Goal: Task Accomplishment & Management: Use online tool/utility

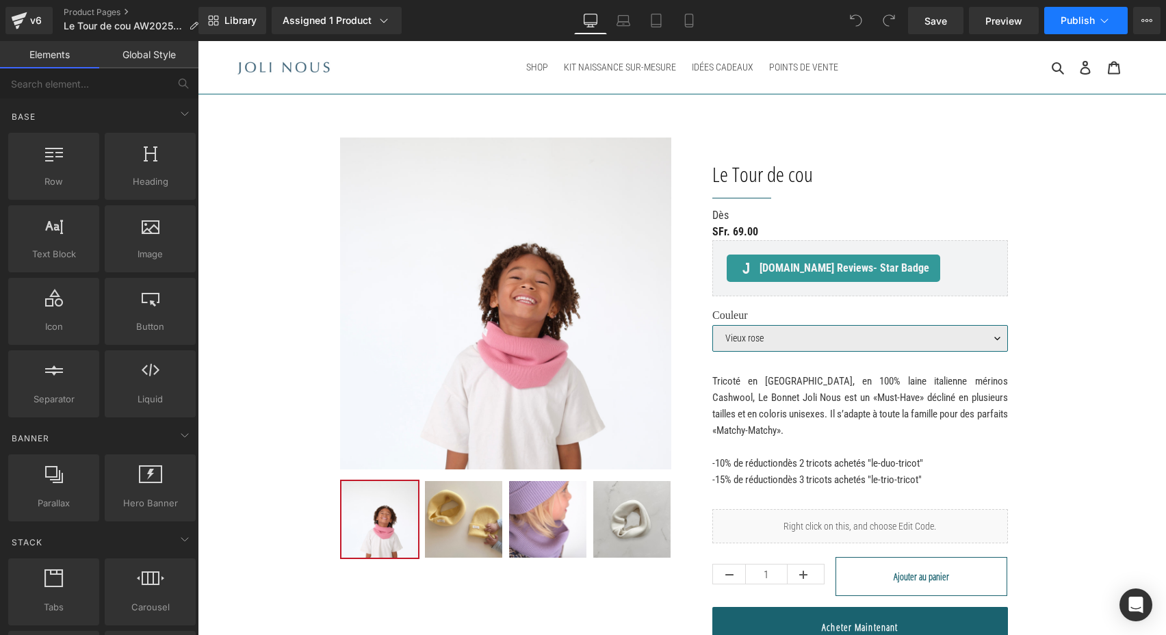
click at [1071, 23] on span "Publish" at bounding box center [1078, 20] width 34 height 11
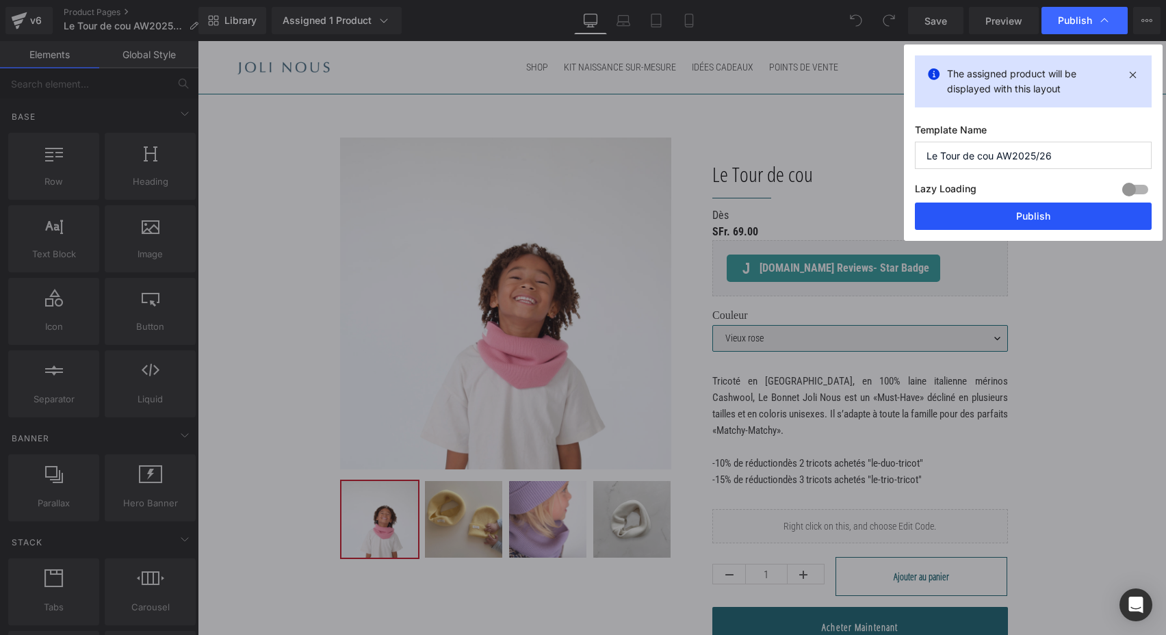
click at [1021, 214] on button "Publish" at bounding box center [1033, 216] width 237 height 27
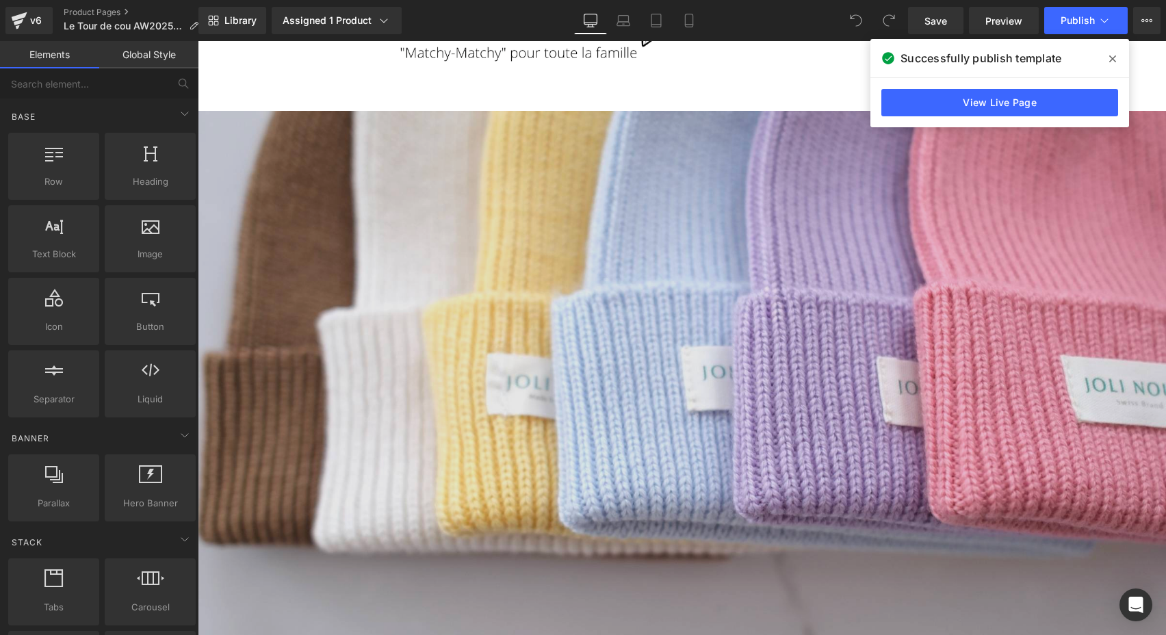
click at [681, 296] on img at bounding box center [682, 433] width 968 height 645
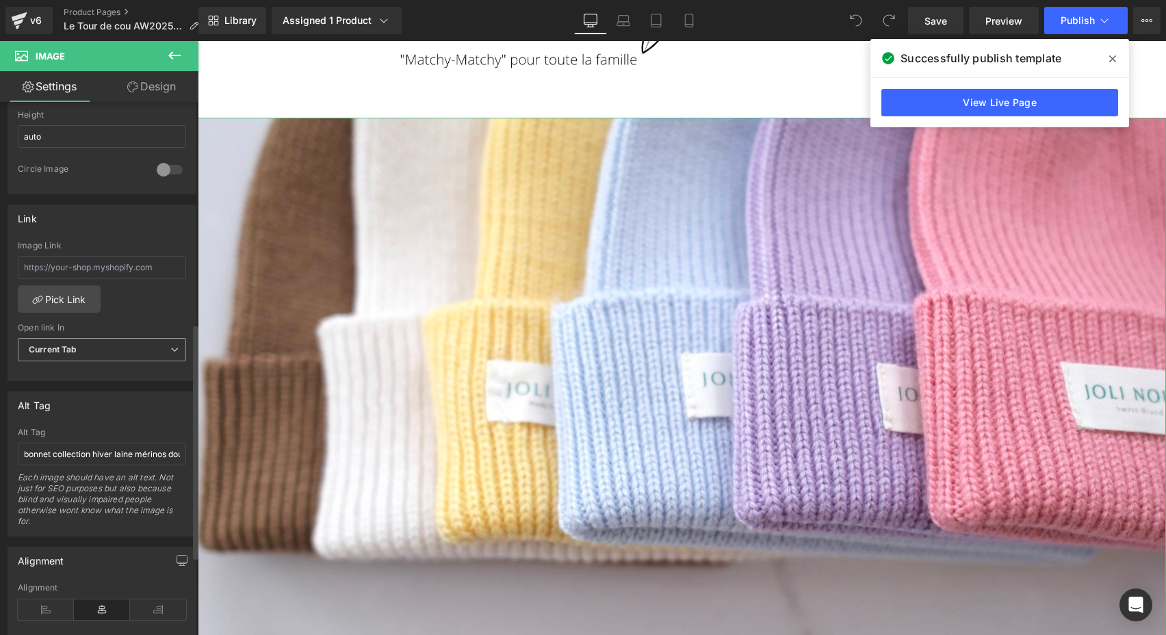
scroll to position [502, 0]
click at [77, 292] on link "Pick Link" at bounding box center [59, 294] width 83 height 27
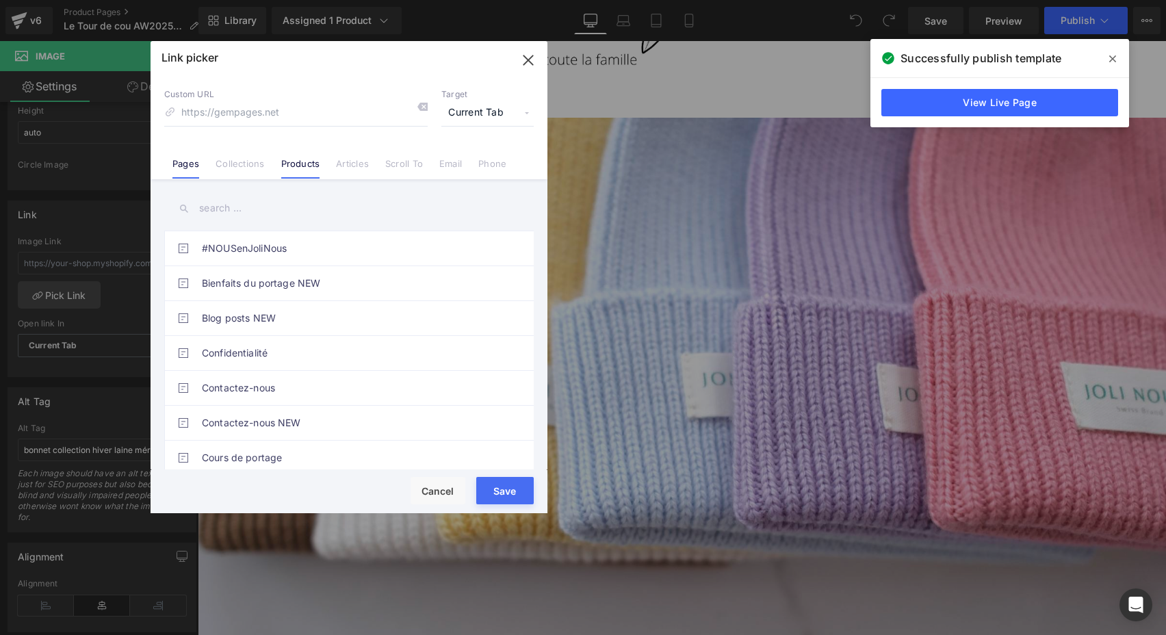
click at [311, 158] on link "Products" at bounding box center [300, 168] width 39 height 21
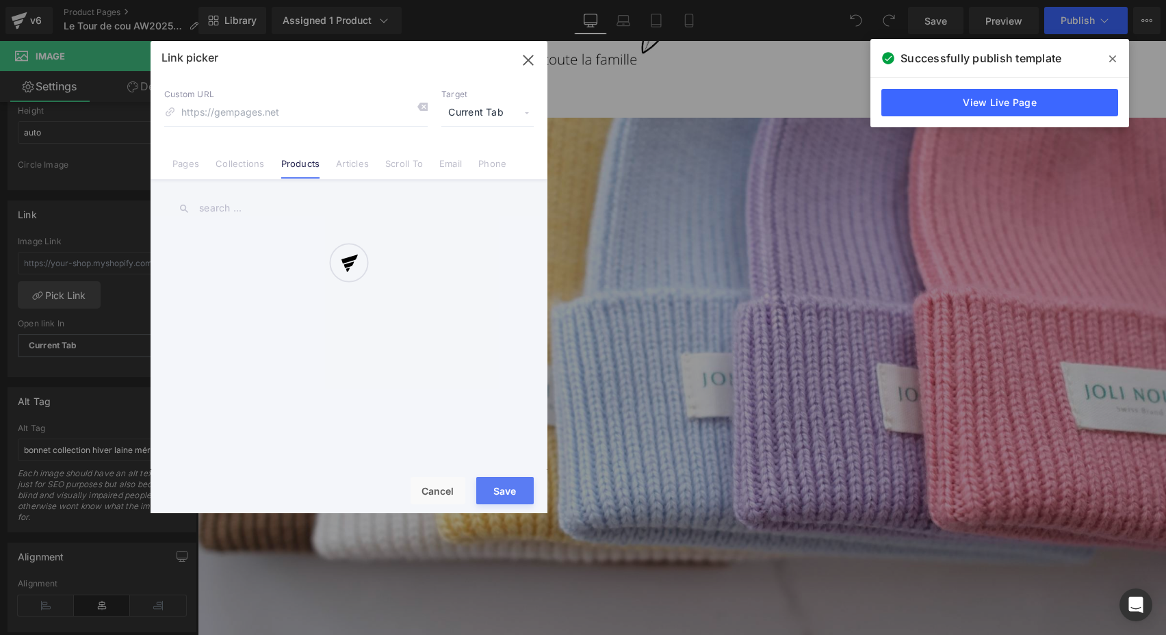
click at [233, 218] on div at bounding box center [349, 277] width 397 height 472
click at [228, 208] on div at bounding box center [349, 277] width 397 height 472
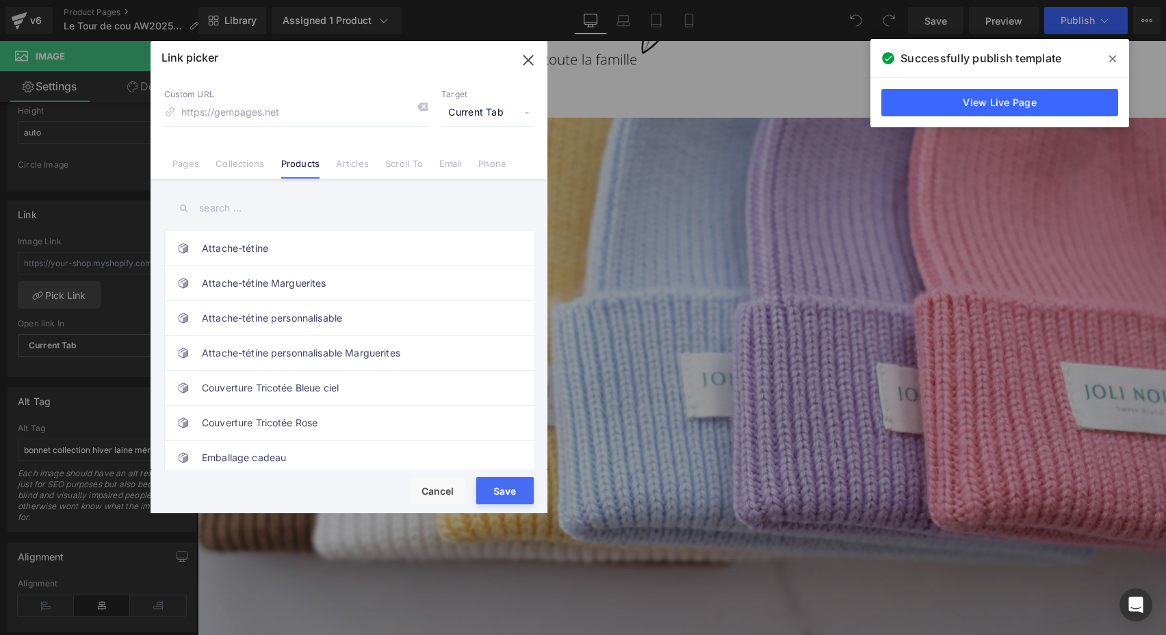
click at [228, 208] on input "text" at bounding box center [349, 208] width 370 height 31
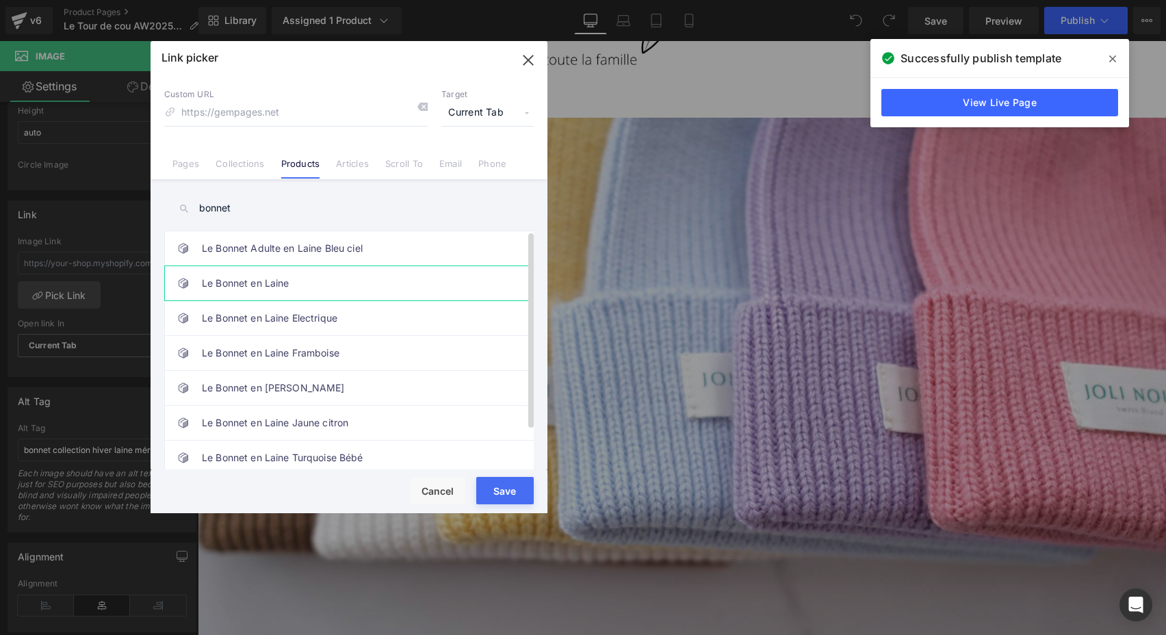
type input "bonnet"
click at [244, 282] on link "Le Bonnet en Laine" at bounding box center [352, 283] width 301 height 34
type input "/products/le-bonnet-en-laine"
click at [509, 485] on button "Save" at bounding box center [504, 490] width 57 height 27
type input "/products/le-bonnet-en-laine"
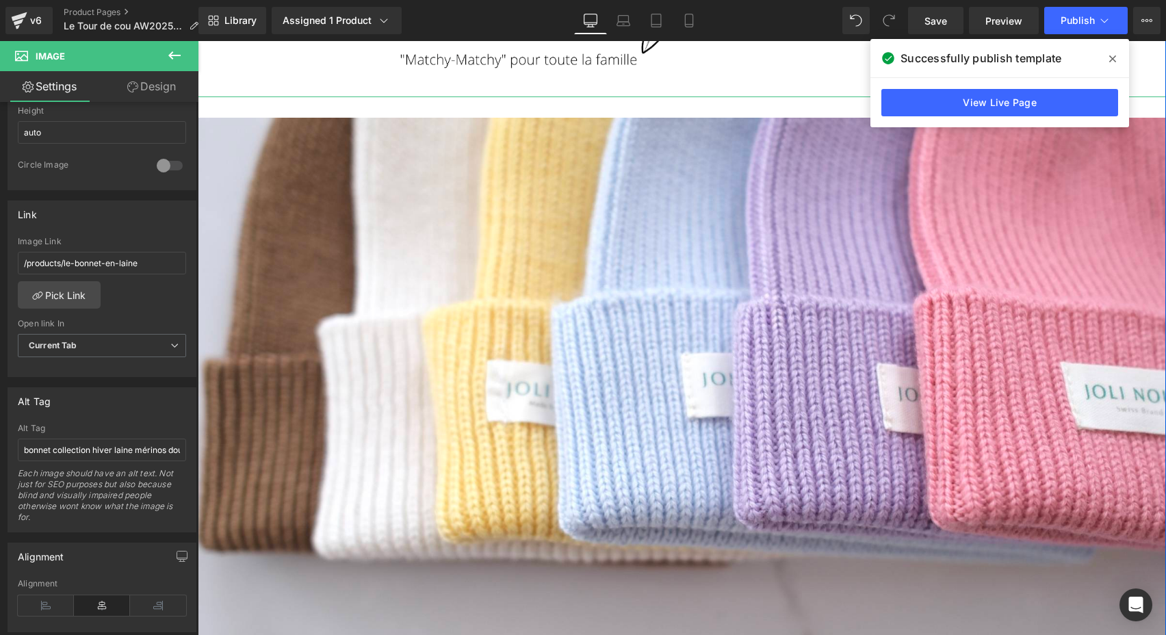
click at [1107, 60] on span at bounding box center [1113, 59] width 22 height 22
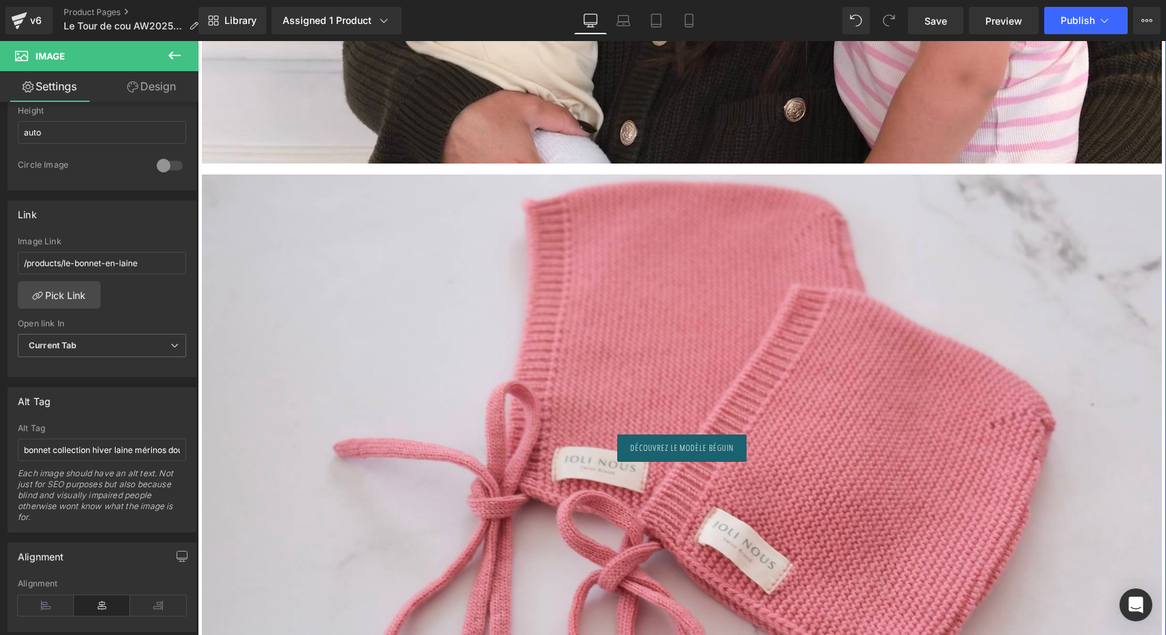
scroll to position [3453, 0]
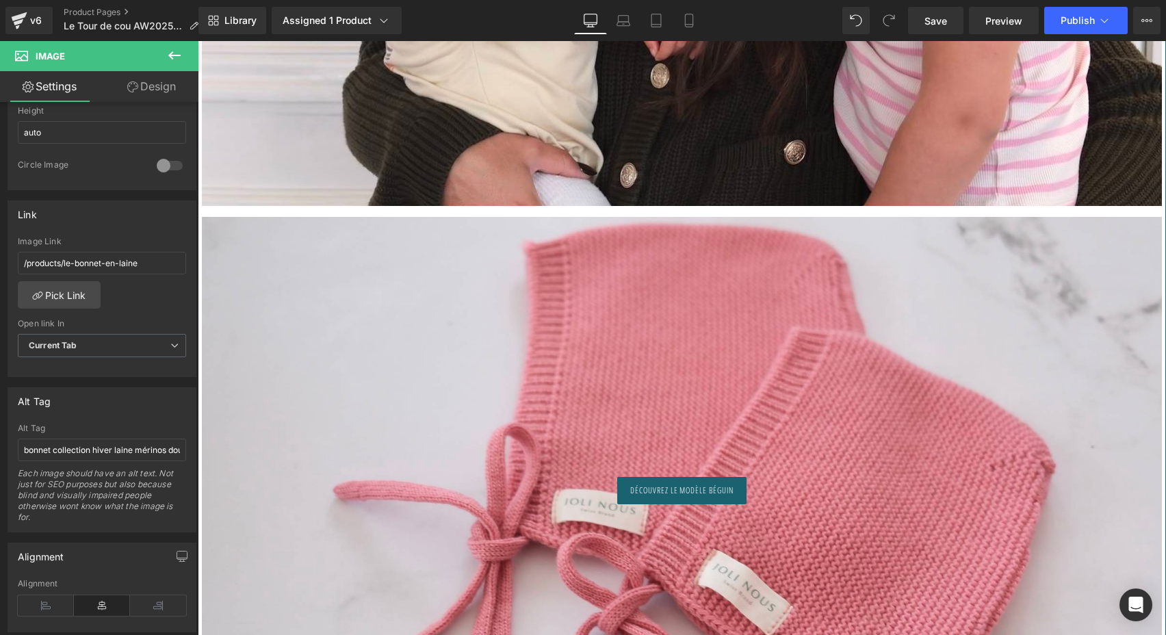
click at [606, 317] on div at bounding box center [682, 488] width 960 height 542
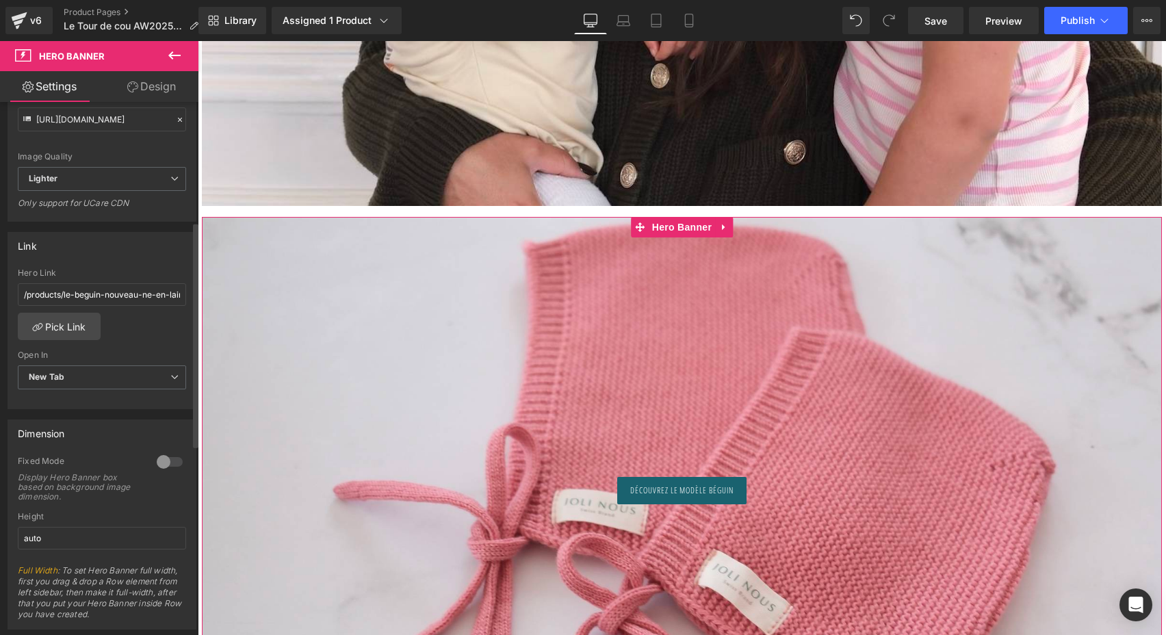
scroll to position [253, 0]
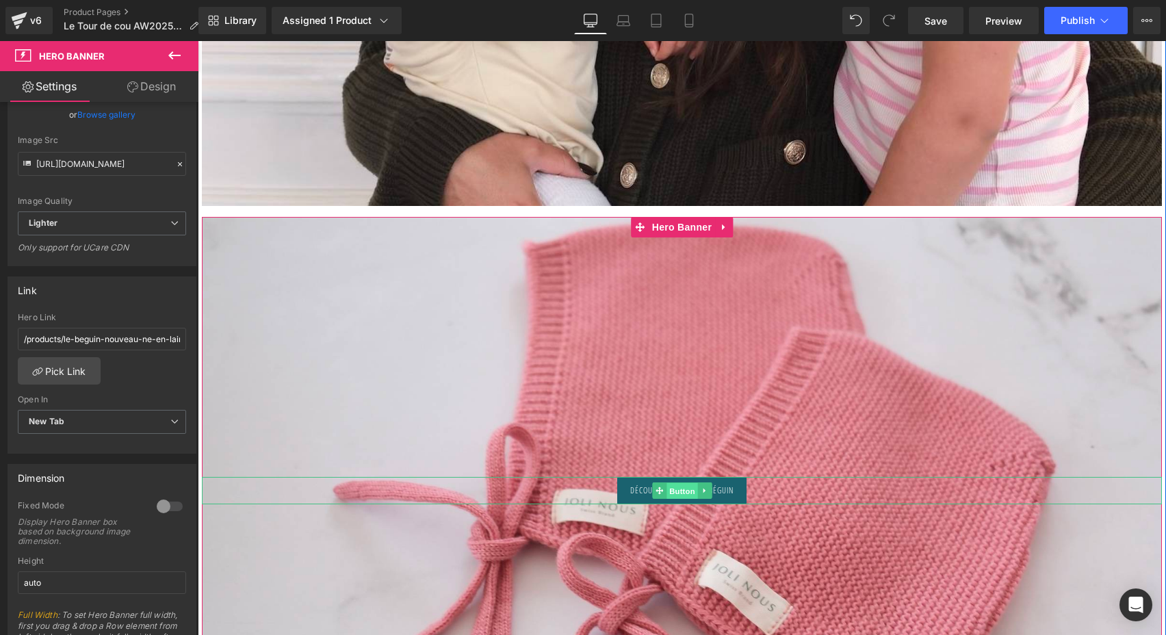
click at [687, 490] on span "Button" at bounding box center [682, 490] width 31 height 16
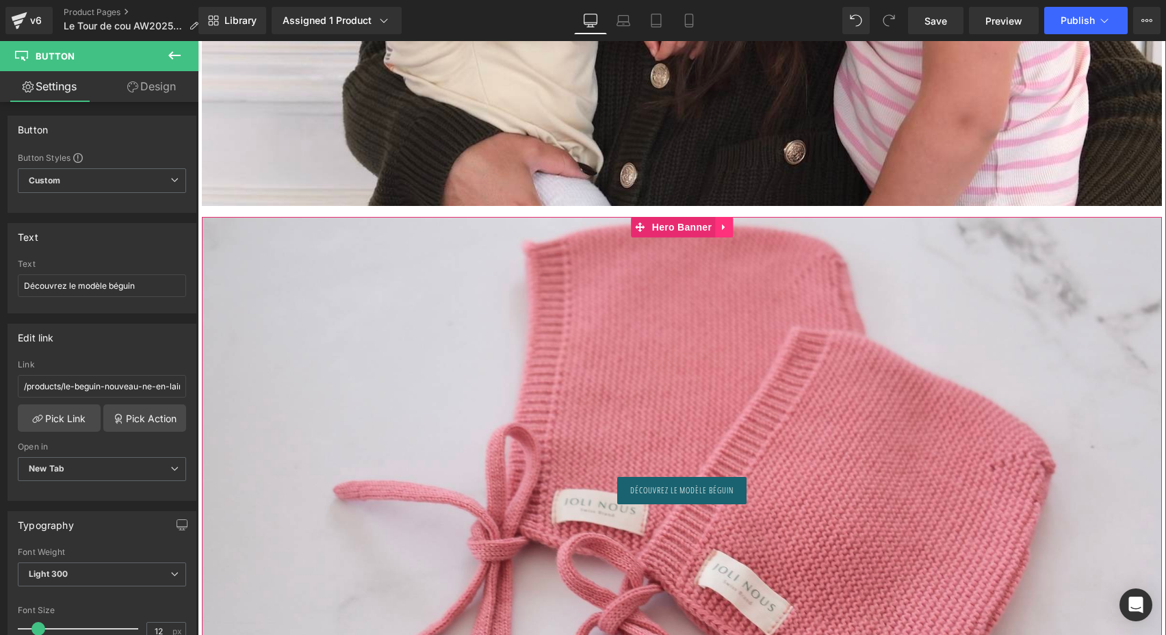
click at [725, 227] on icon at bounding box center [724, 227] width 10 height 10
click at [708, 225] on link at bounding box center [715, 227] width 18 height 21
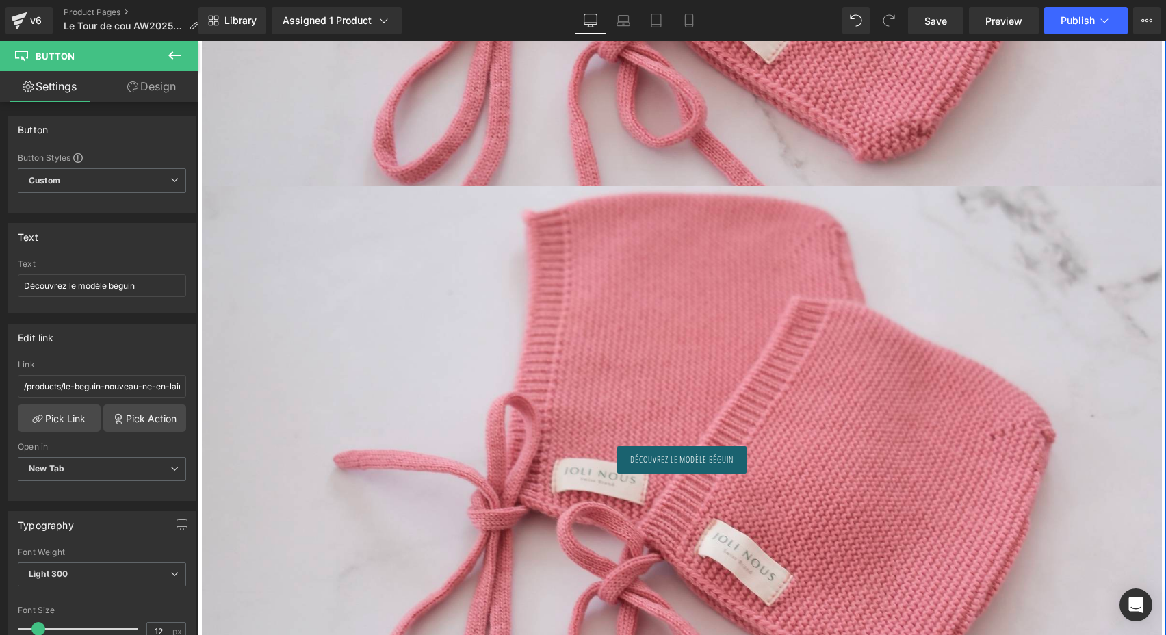
scroll to position [4015, 0]
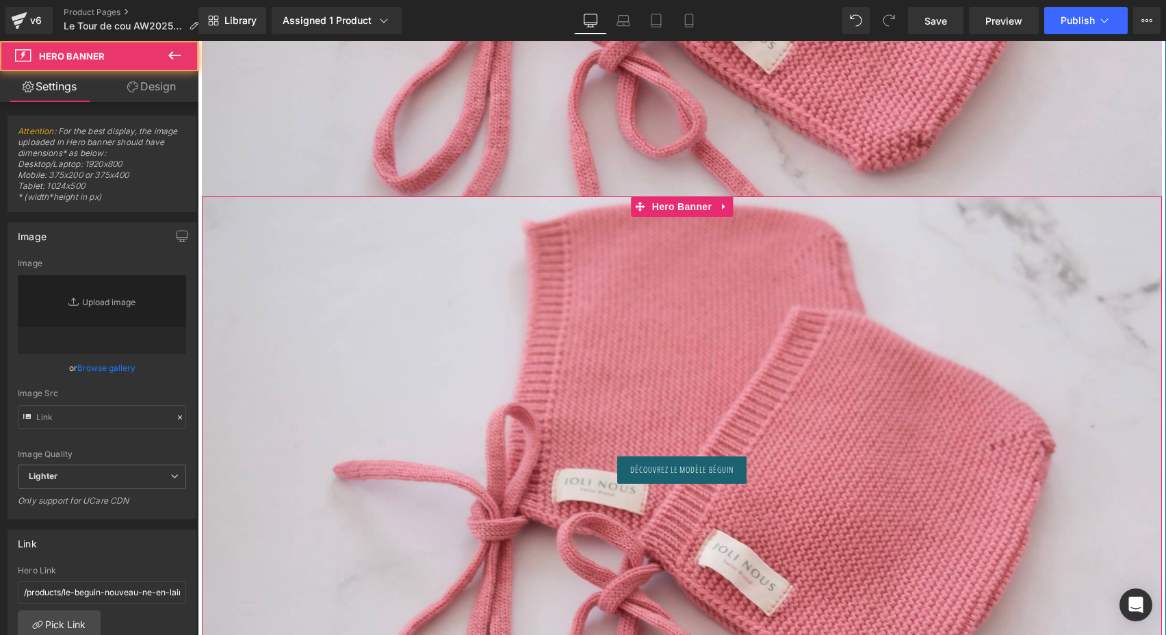
type input "[URL][DOMAIN_NAME]"
click at [258, 247] on div at bounding box center [682, 467] width 960 height 542
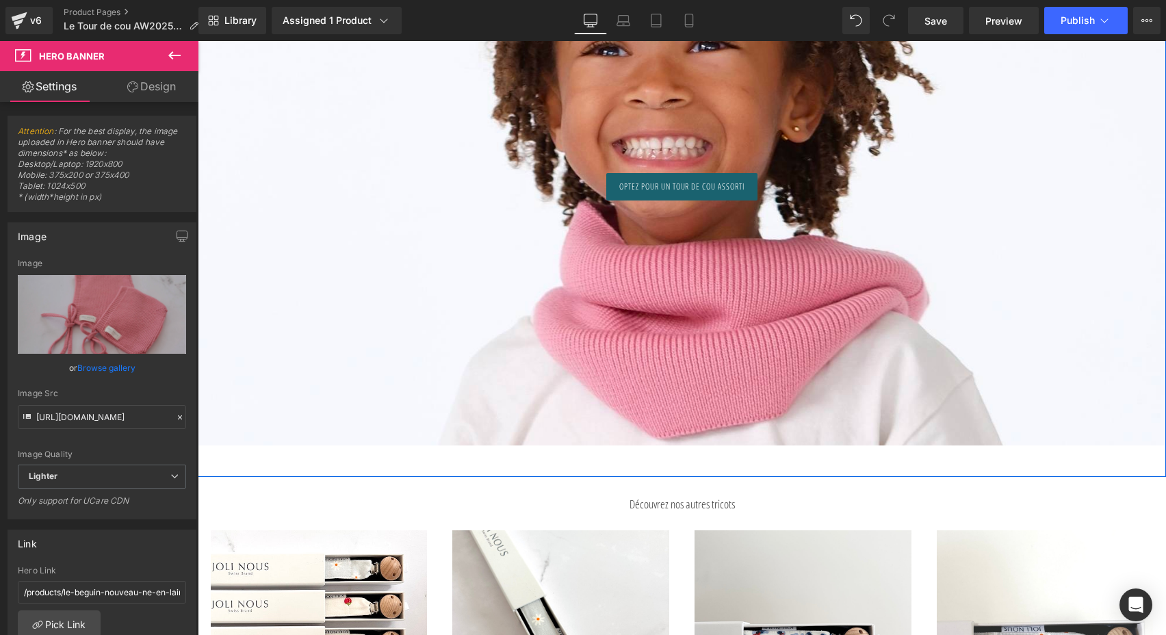
scroll to position [8200, 0]
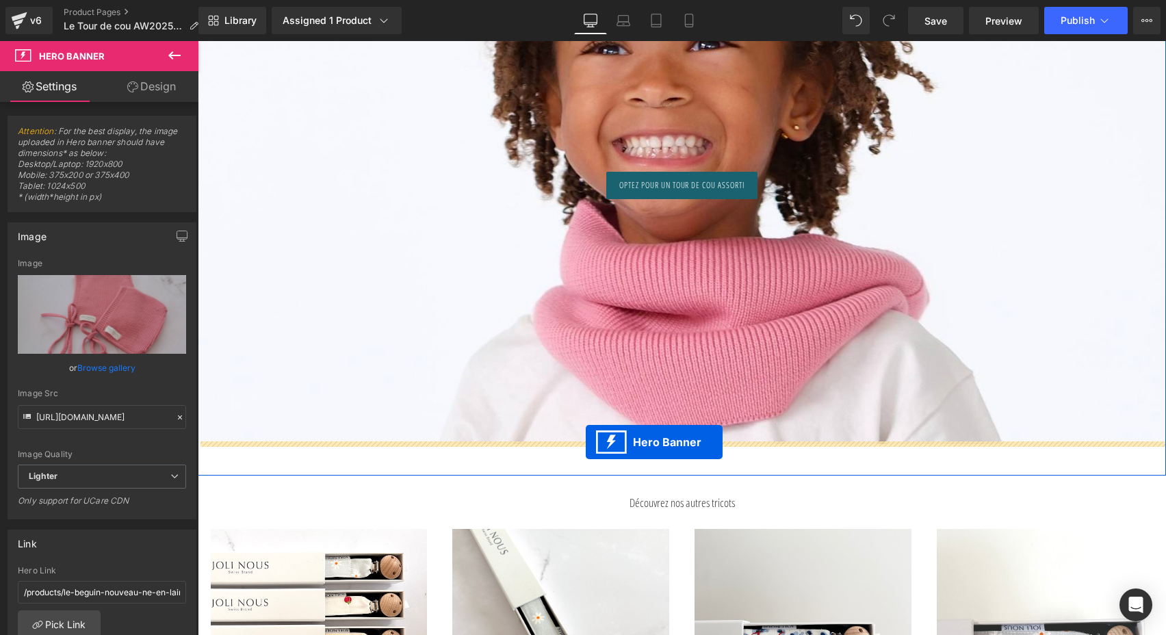
drag, startPoint x: 635, startPoint y: 202, endPoint x: 586, endPoint y: 442, distance: 245.2
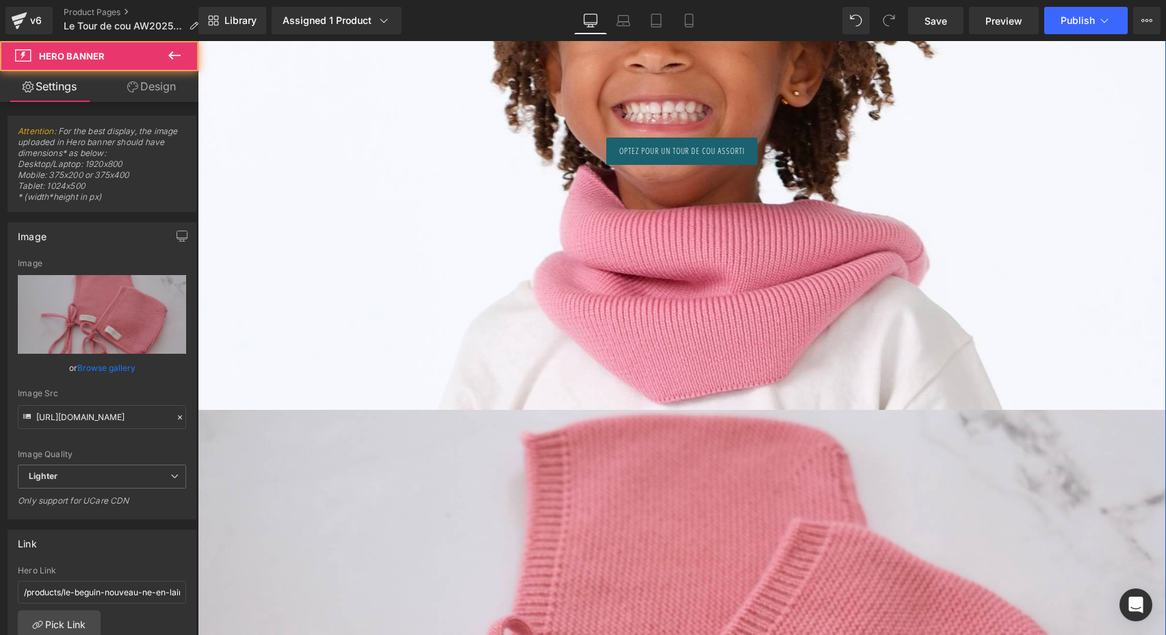
click at [658, 315] on div at bounding box center [682, 86] width 968 height 648
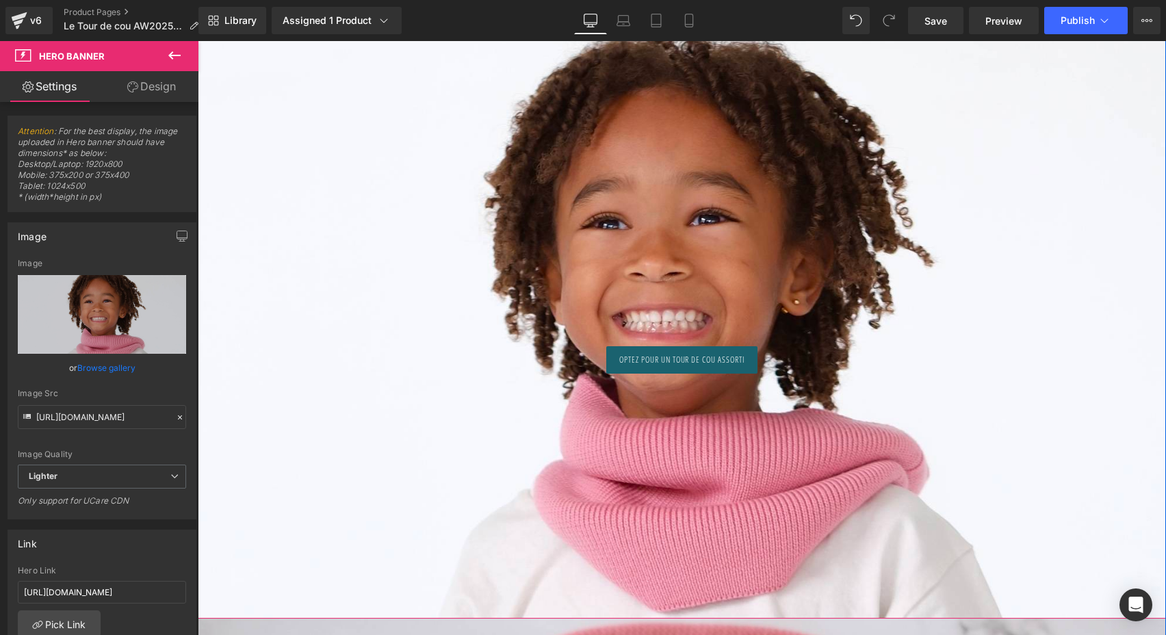
scroll to position [7892, 0]
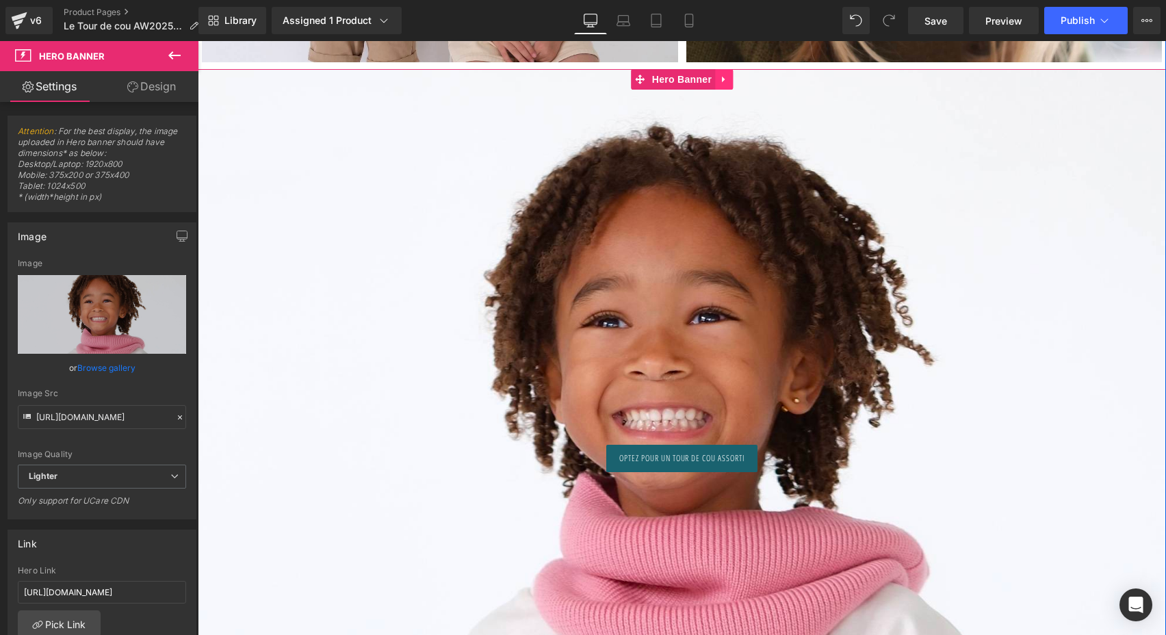
click at [727, 75] on link at bounding box center [724, 79] width 18 height 21
click at [736, 80] on link at bounding box center [733, 79] width 18 height 21
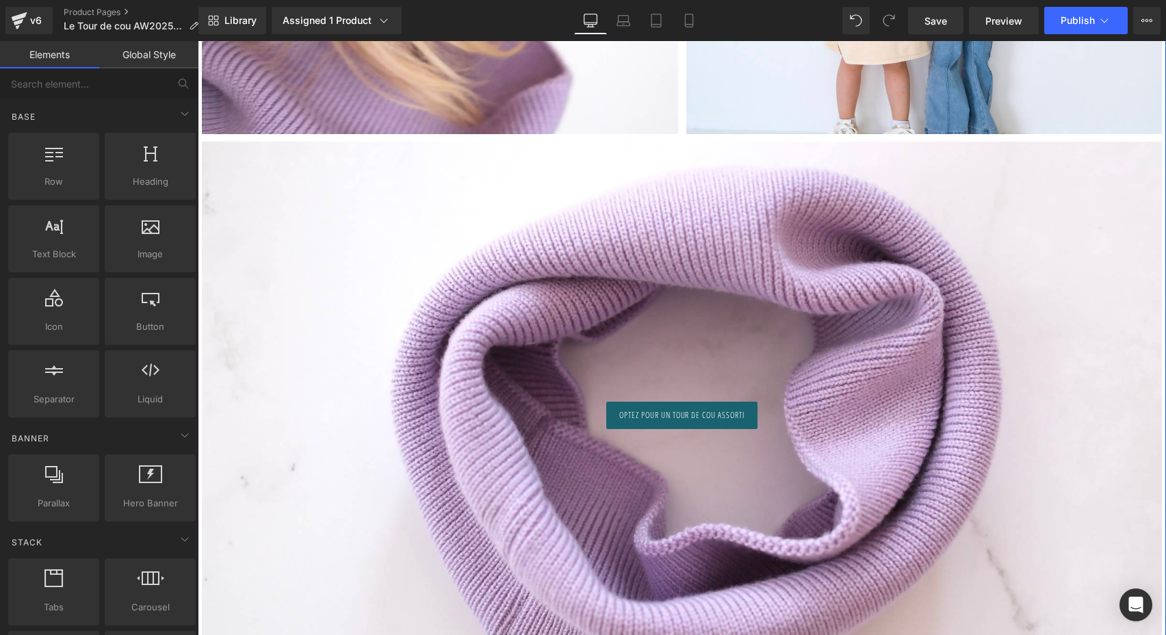
scroll to position [5537, 0]
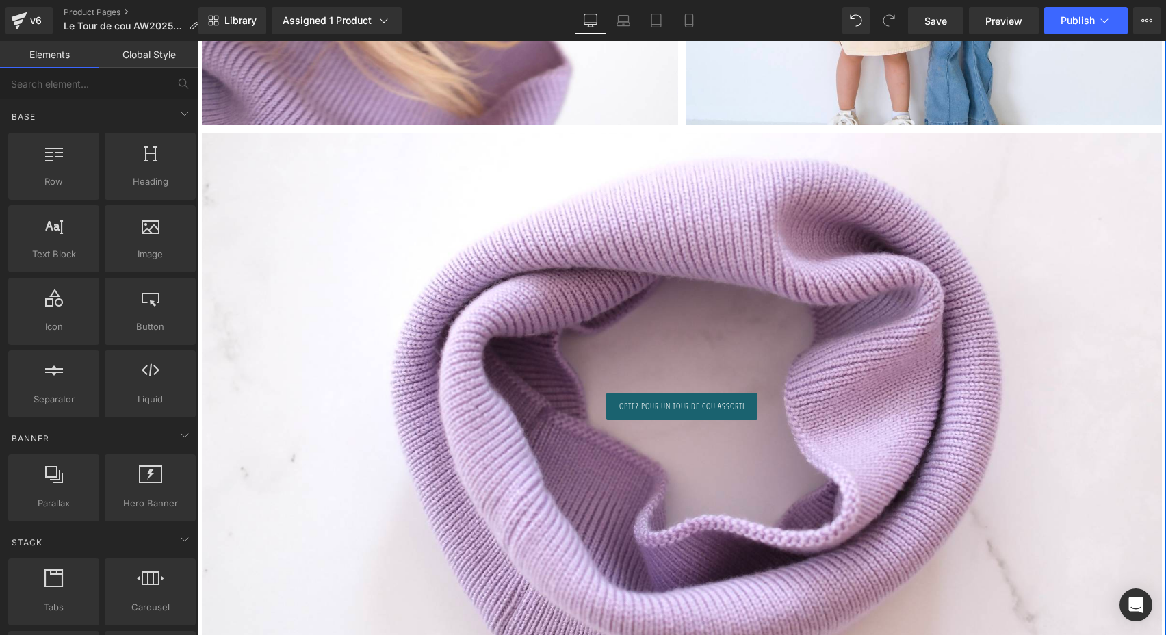
click at [587, 296] on div at bounding box center [682, 404] width 960 height 542
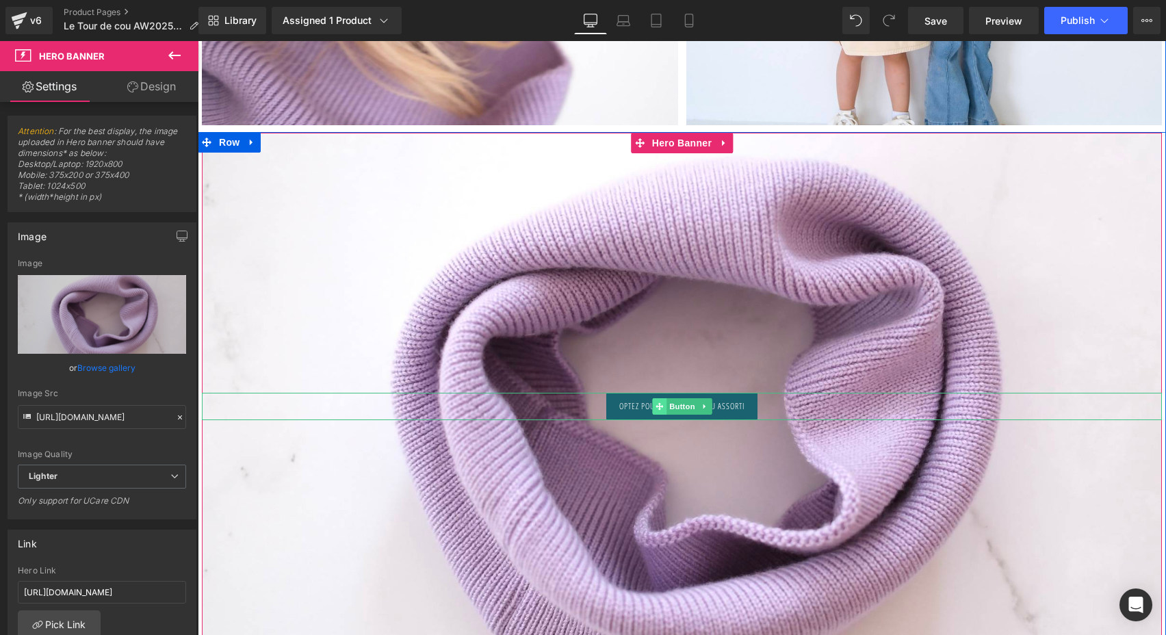
click at [659, 398] on span at bounding box center [659, 406] width 14 height 16
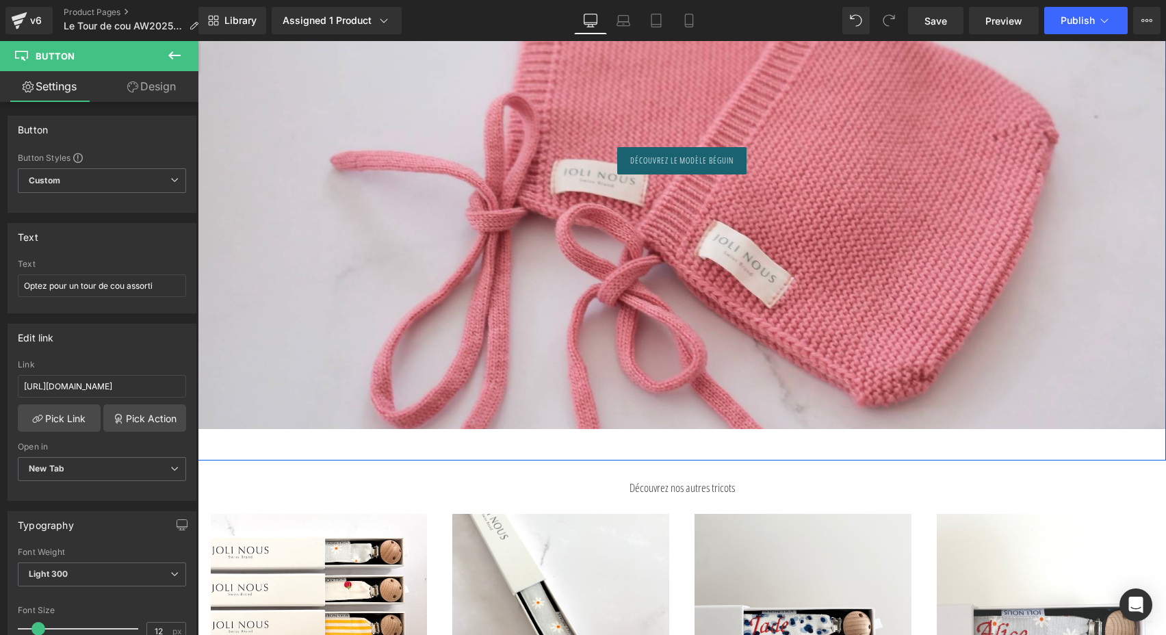
scroll to position [8069, 0]
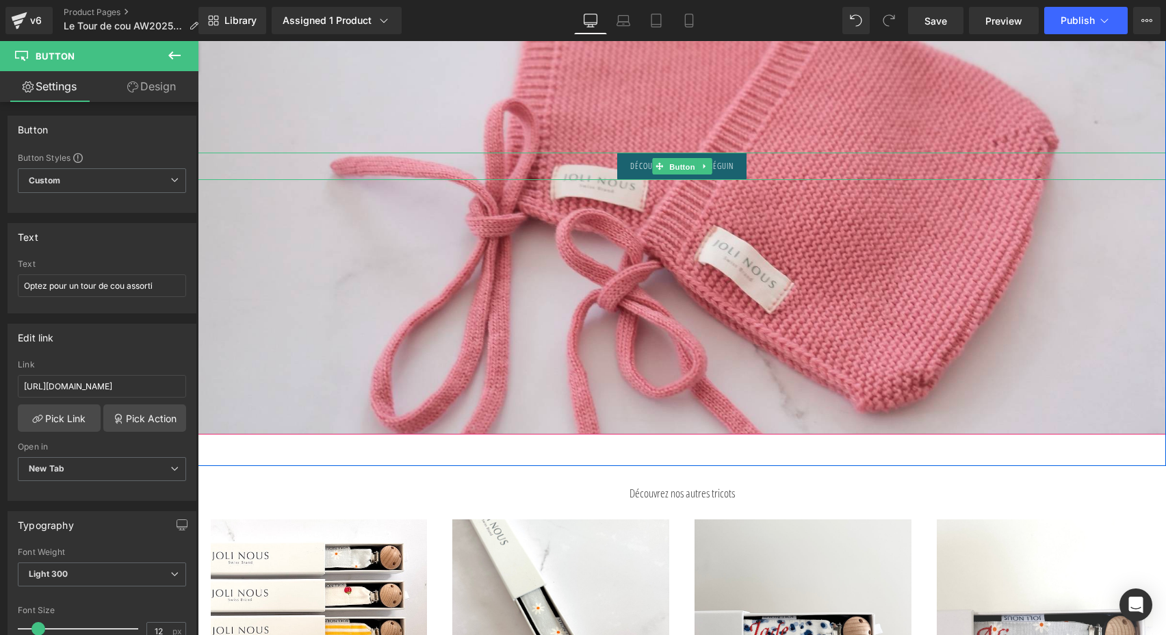
click at [674, 162] on span "Button" at bounding box center [682, 166] width 31 height 16
drag, startPoint x: 264, startPoint y: 326, endPoint x: 241, endPoint y: 285, distance: 46.6
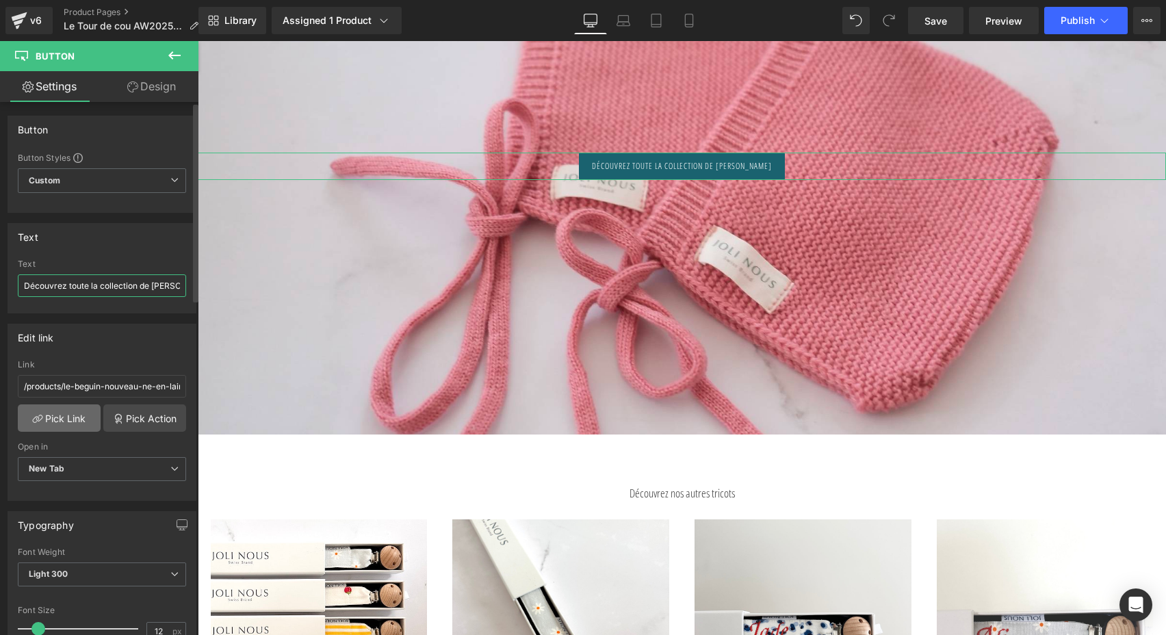
type input "Découvrez toute la collection de [PERSON_NAME]"
click at [75, 422] on link "Pick Link" at bounding box center [59, 417] width 83 height 27
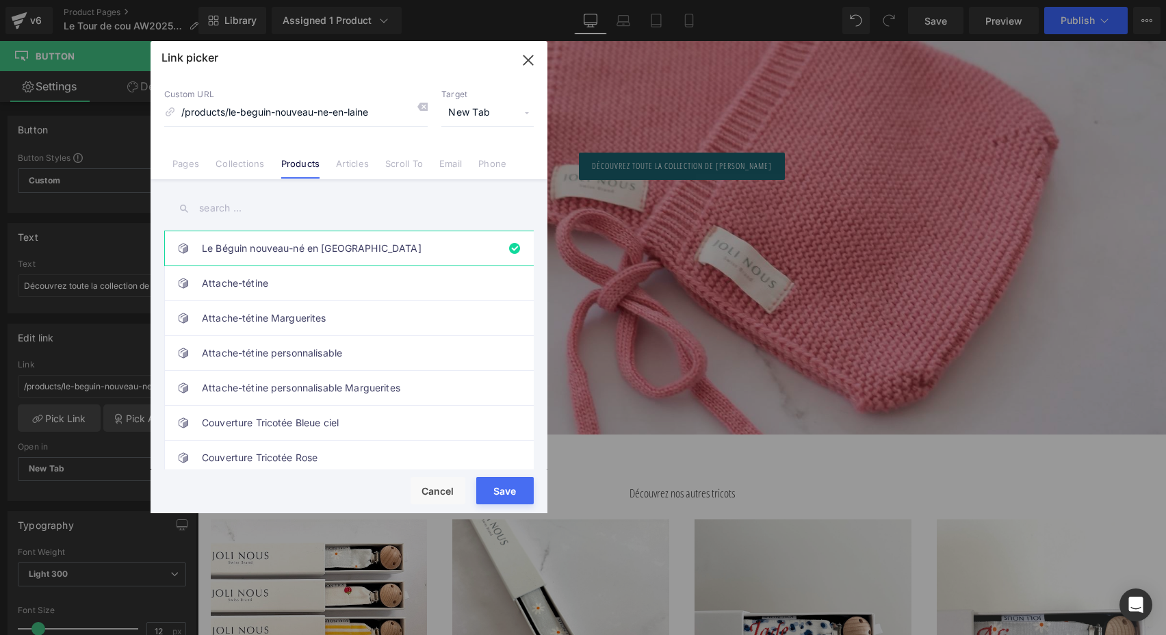
click at [422, 107] on icon at bounding box center [422, 106] width 11 height 11
click at [283, 203] on input "text" at bounding box center [349, 208] width 370 height 31
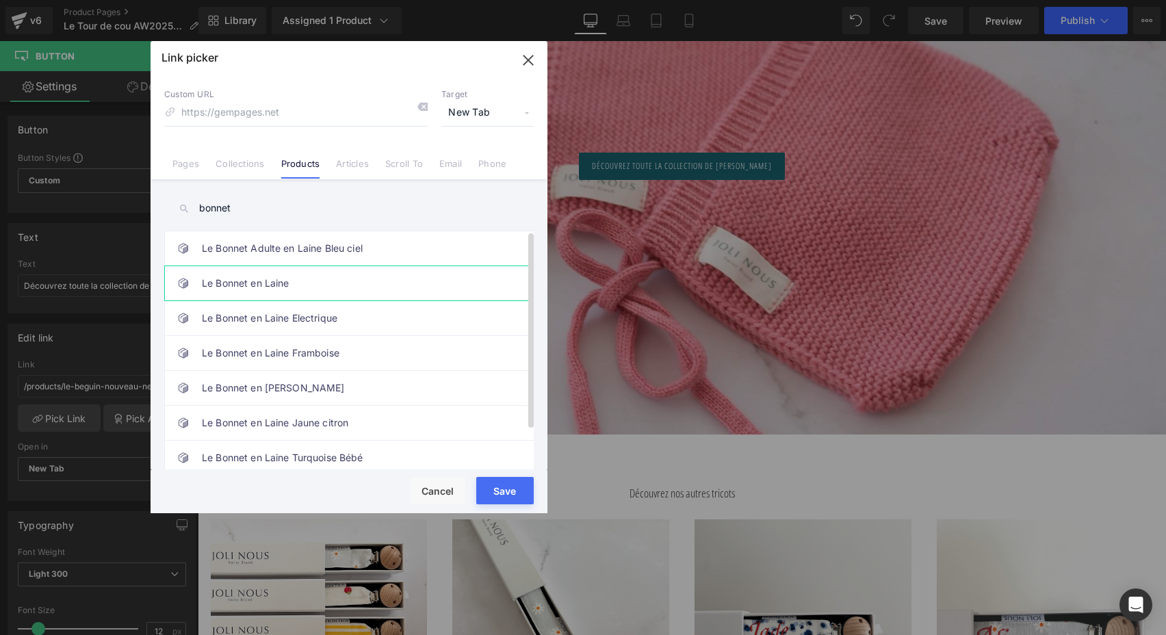
type input "bonnet"
click at [280, 285] on link "Le Bonnet en Laine" at bounding box center [352, 283] width 301 height 34
type input "/products/le-bonnet-en-laine"
click at [508, 491] on button "Save" at bounding box center [504, 490] width 57 height 27
type input "/products/le-bonnet-en-laine"
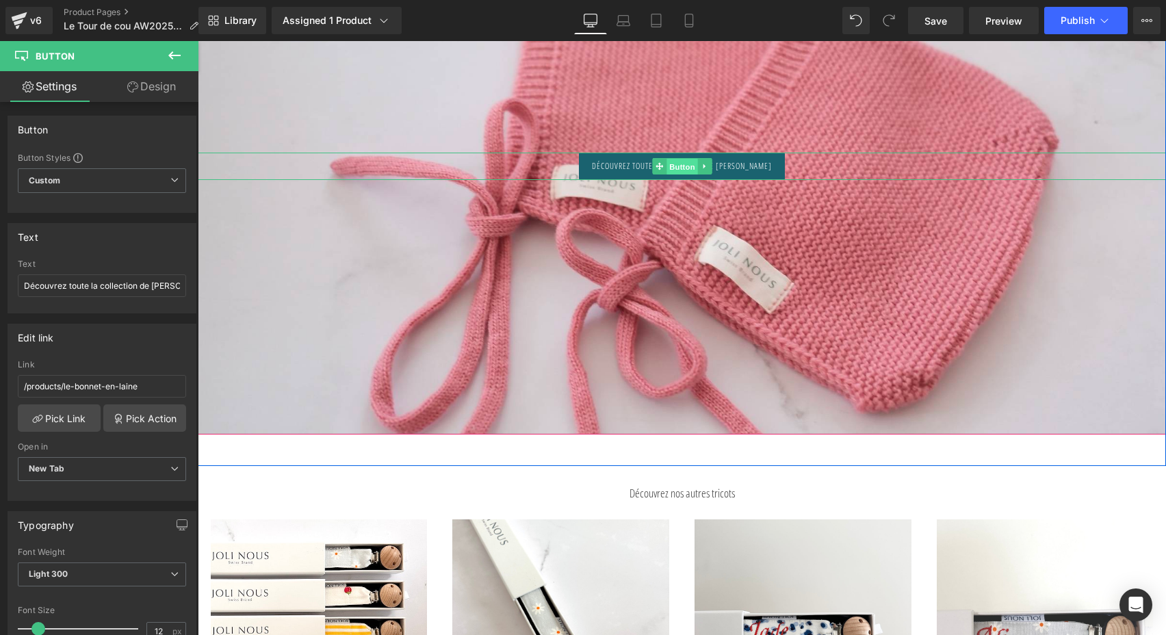
click at [673, 164] on span "Button" at bounding box center [682, 166] width 31 height 16
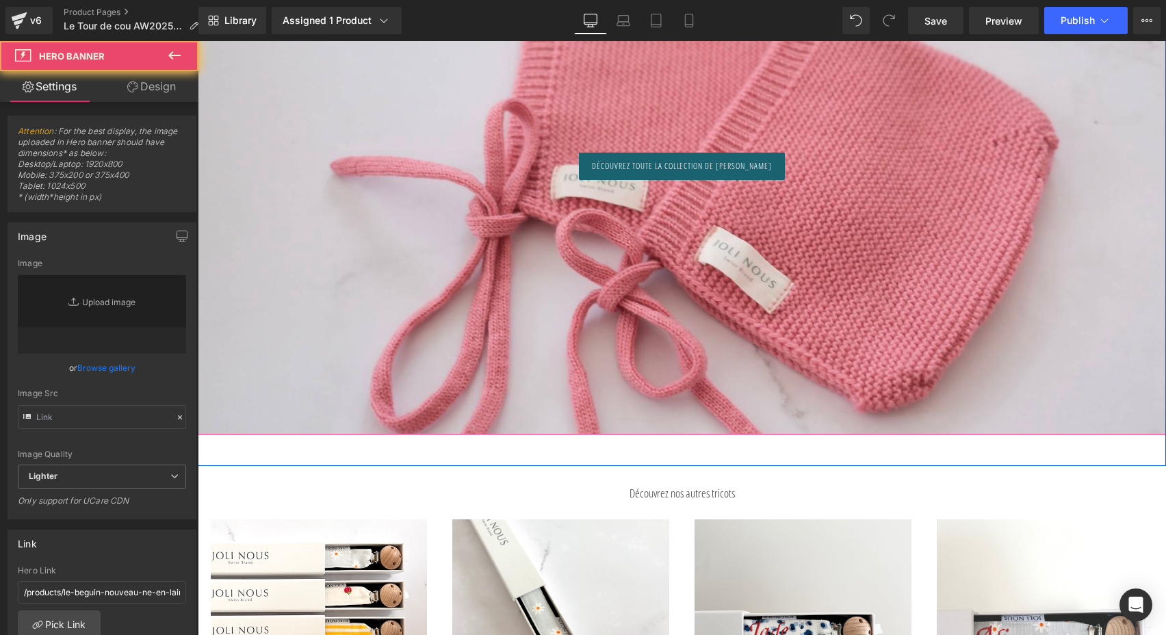
type input "[URL][DOMAIN_NAME]"
click at [585, 287] on div at bounding box center [682, 164] width 968 height 542
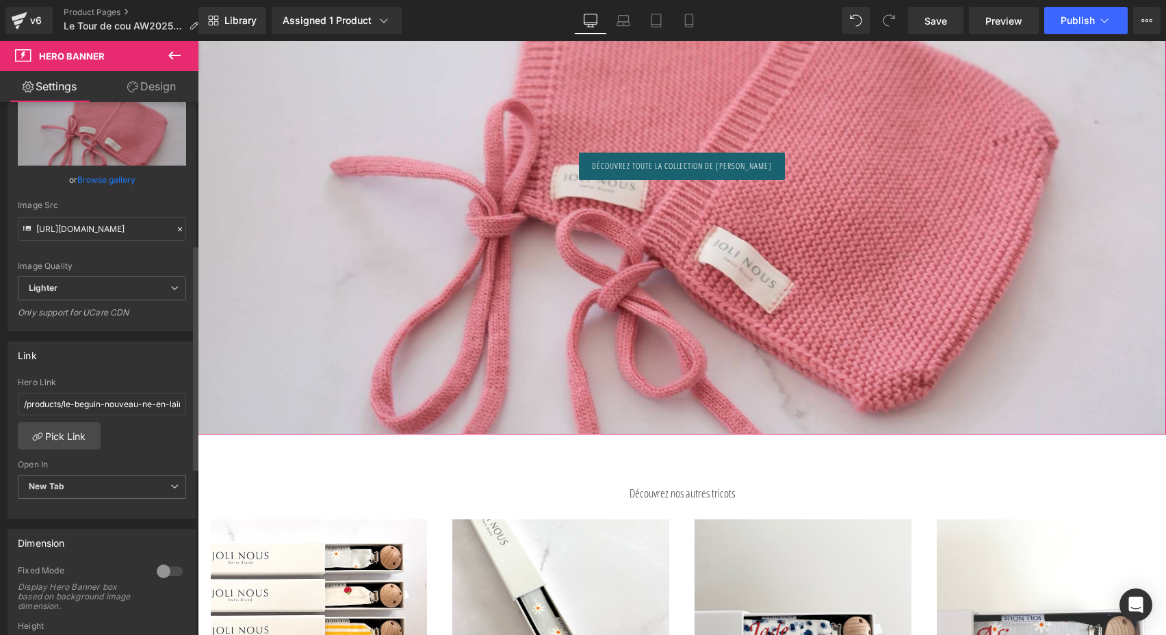
scroll to position [336, 0]
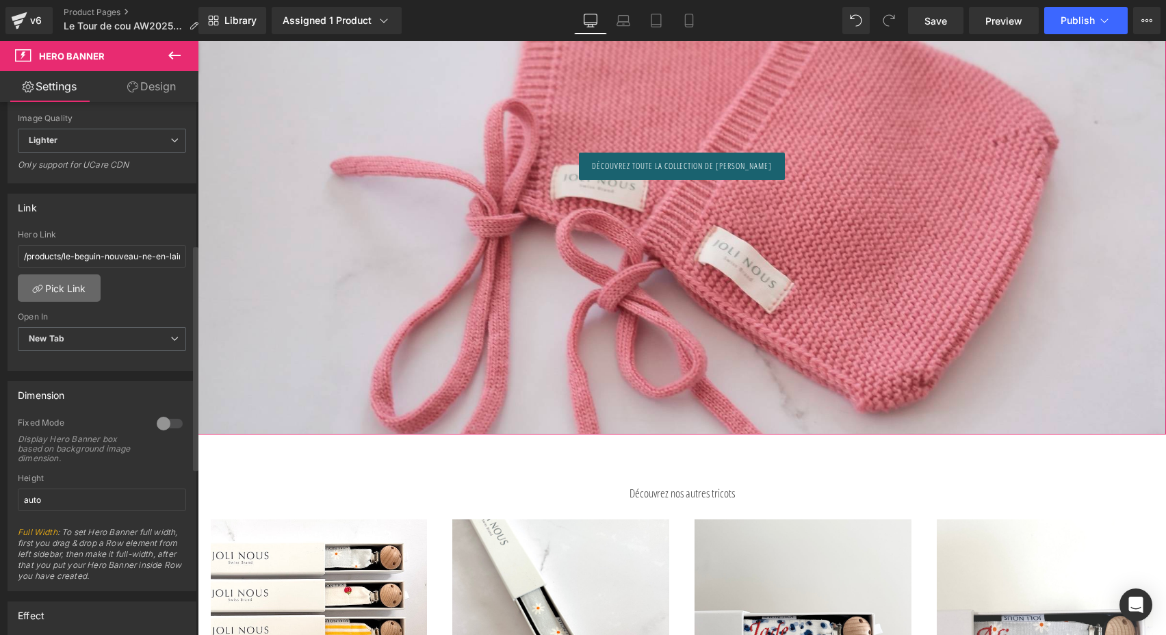
click at [81, 283] on link "Pick Link" at bounding box center [59, 287] width 83 height 27
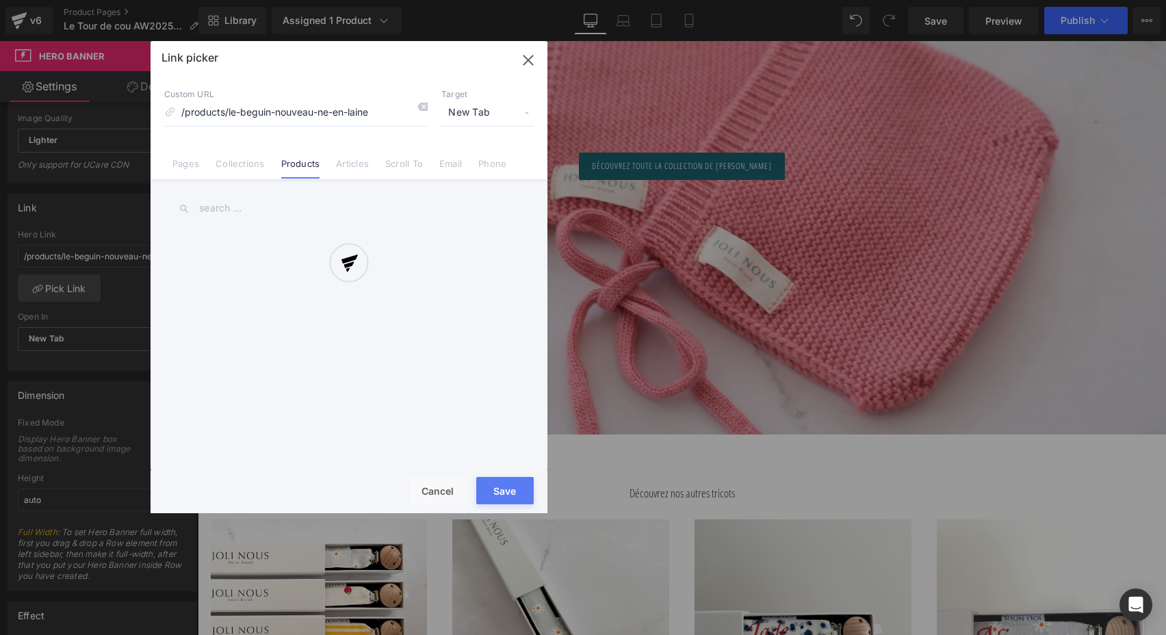
click at [426, 105] on div at bounding box center [349, 277] width 397 height 472
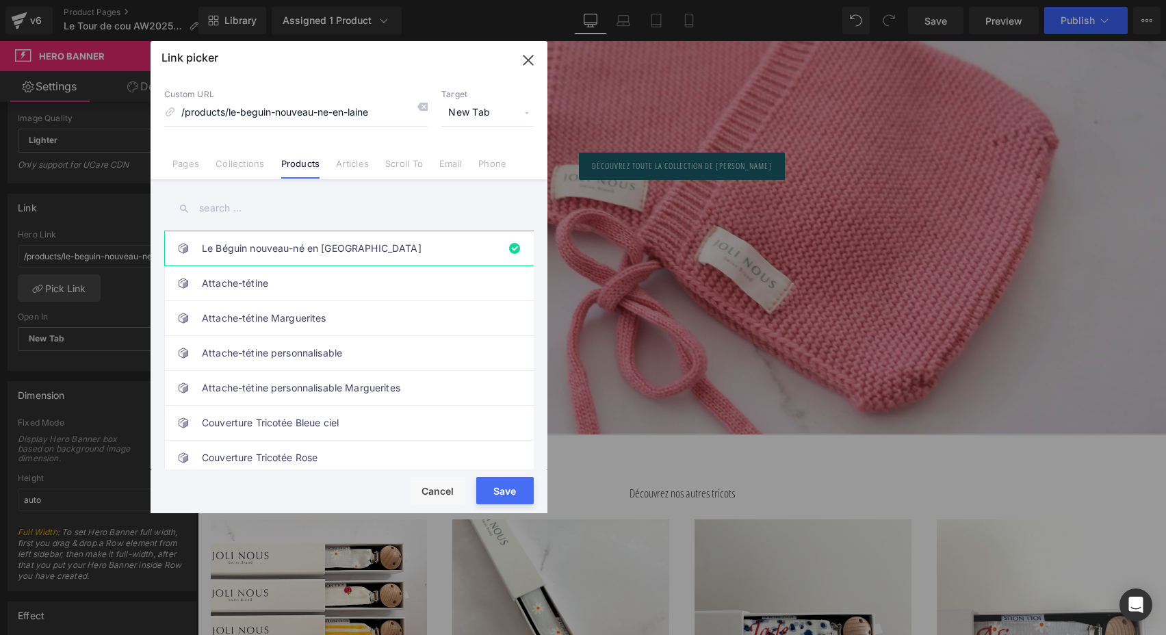
click at [426, 105] on icon at bounding box center [422, 106] width 11 height 11
click at [274, 211] on input "text" at bounding box center [349, 208] width 370 height 31
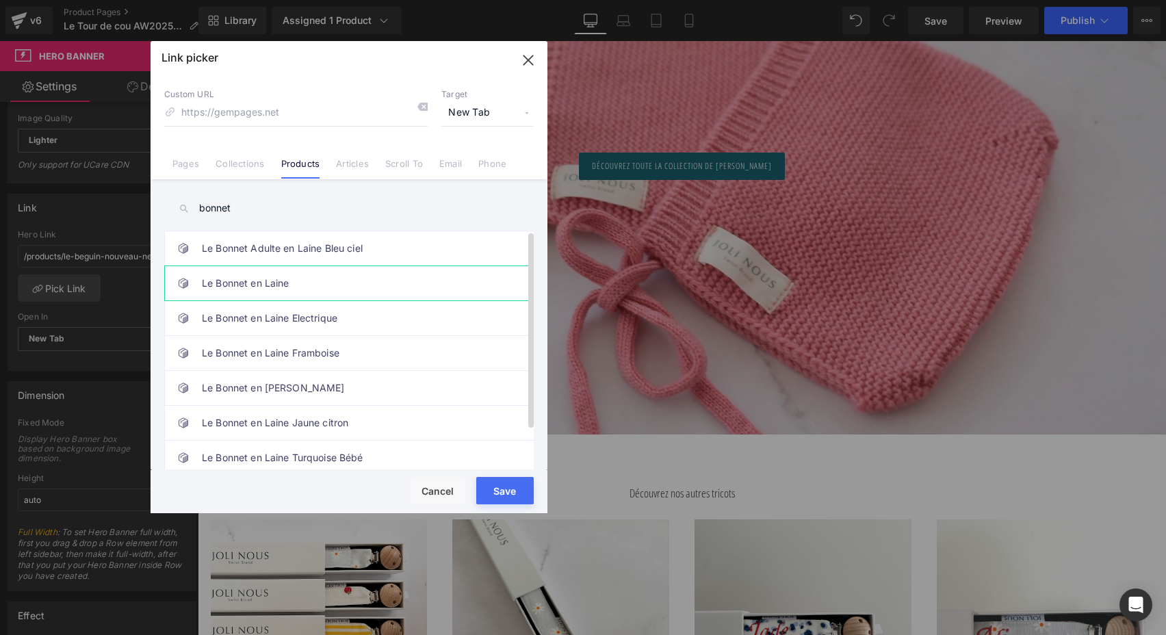
type input "bonnet"
click at [307, 278] on link "Le Bonnet en Laine" at bounding box center [352, 283] width 301 height 34
type input "/products/le-bonnet-en-laine"
click at [500, 491] on button "Save" at bounding box center [504, 490] width 57 height 27
type input "/products/le-bonnet-en-laine"
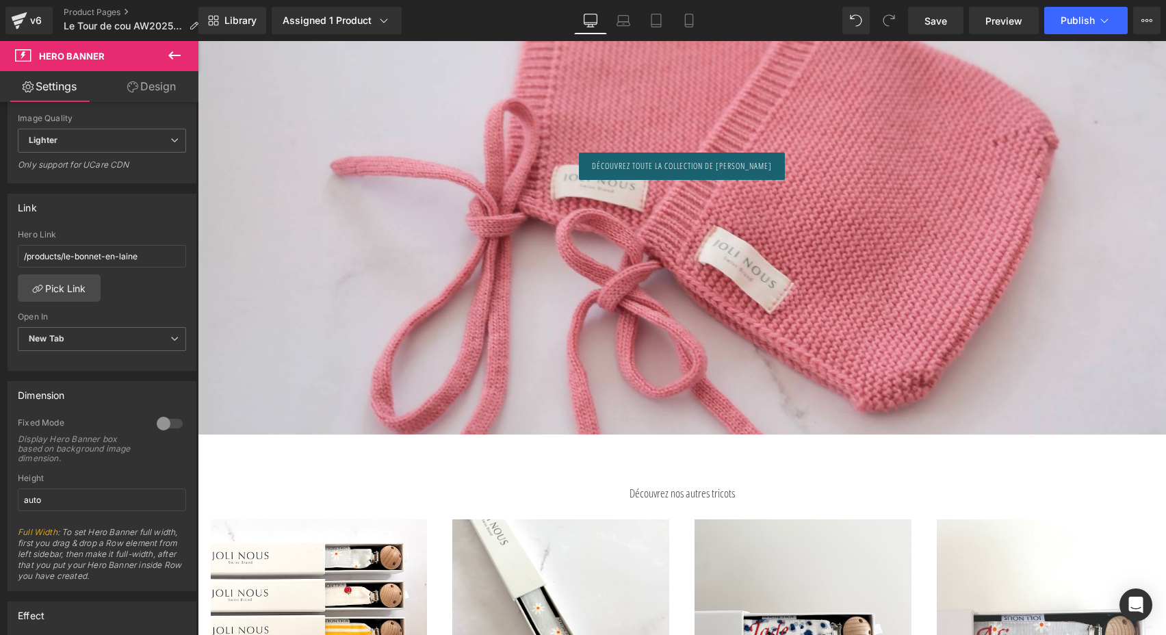
click at [198, 41] on div "362px" at bounding box center [198, 41] width 0 height 0
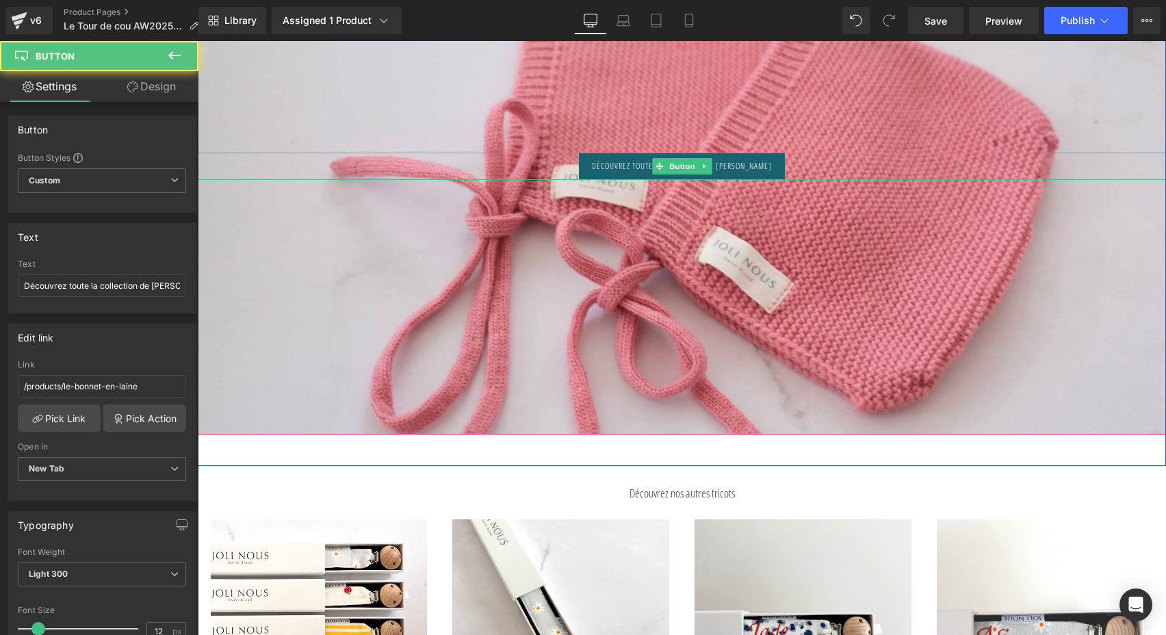
click at [478, 161] on div "Découvrez toute la collection de [PERSON_NAME]" at bounding box center [682, 166] width 968 height 27
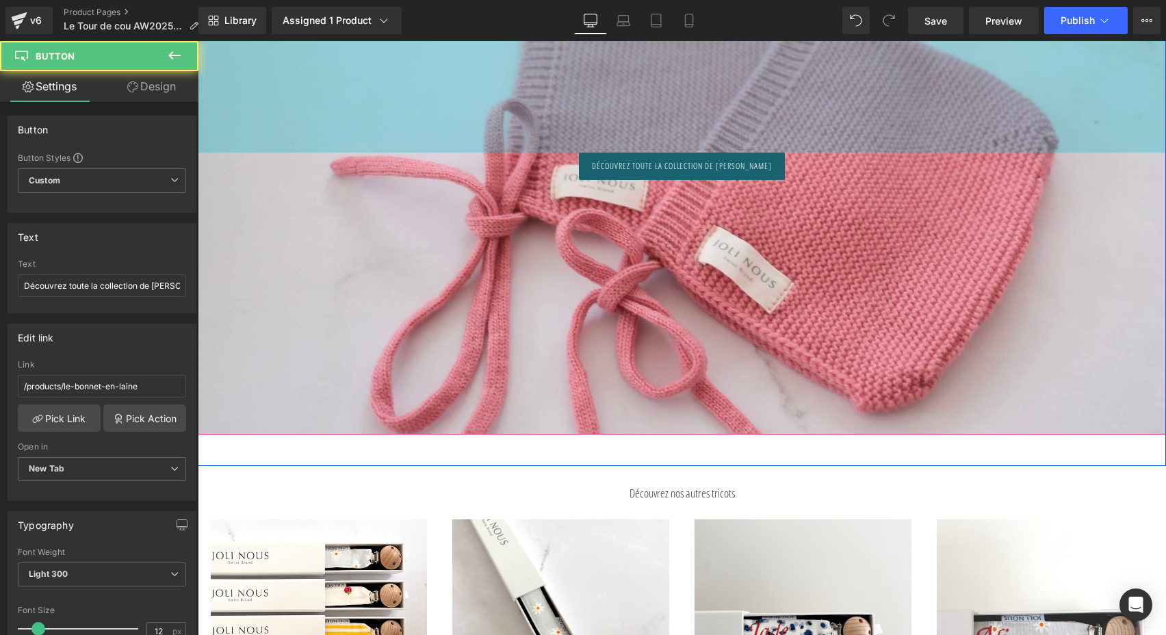
click at [473, 120] on div "380px" at bounding box center [682, 23] width 968 height 260
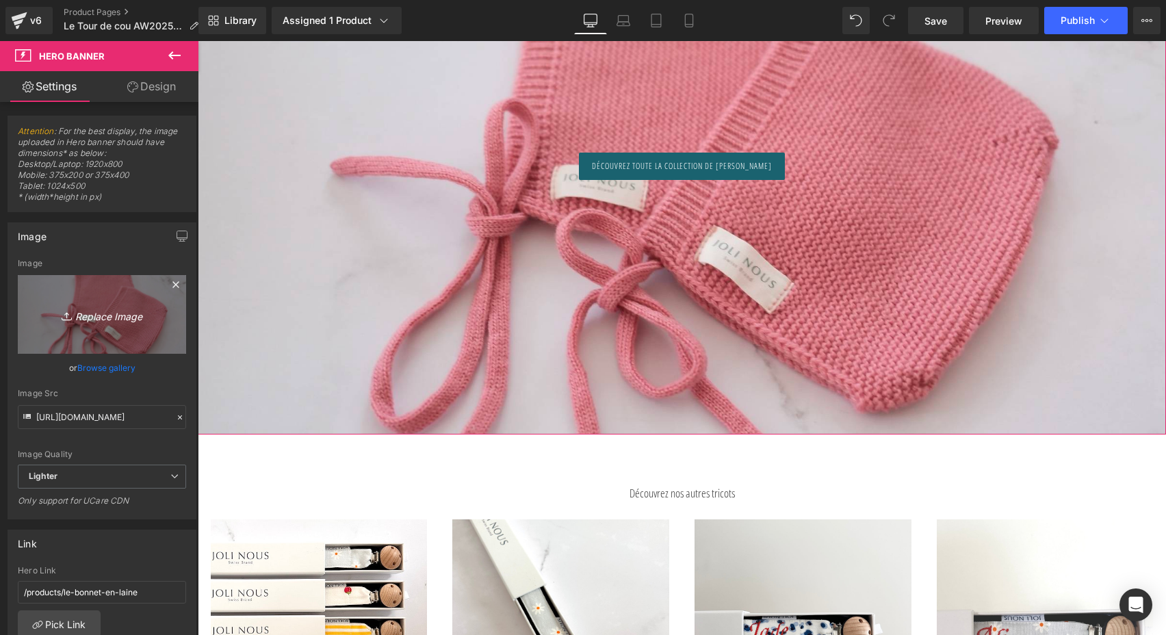
click at [100, 319] on icon "Replace Image" at bounding box center [102, 314] width 110 height 17
type input "C:\fakepath\ALL-Bonnet-vieux-rose-Tricot-joli-nous-laine-mérinos-ultra-doux-co…"
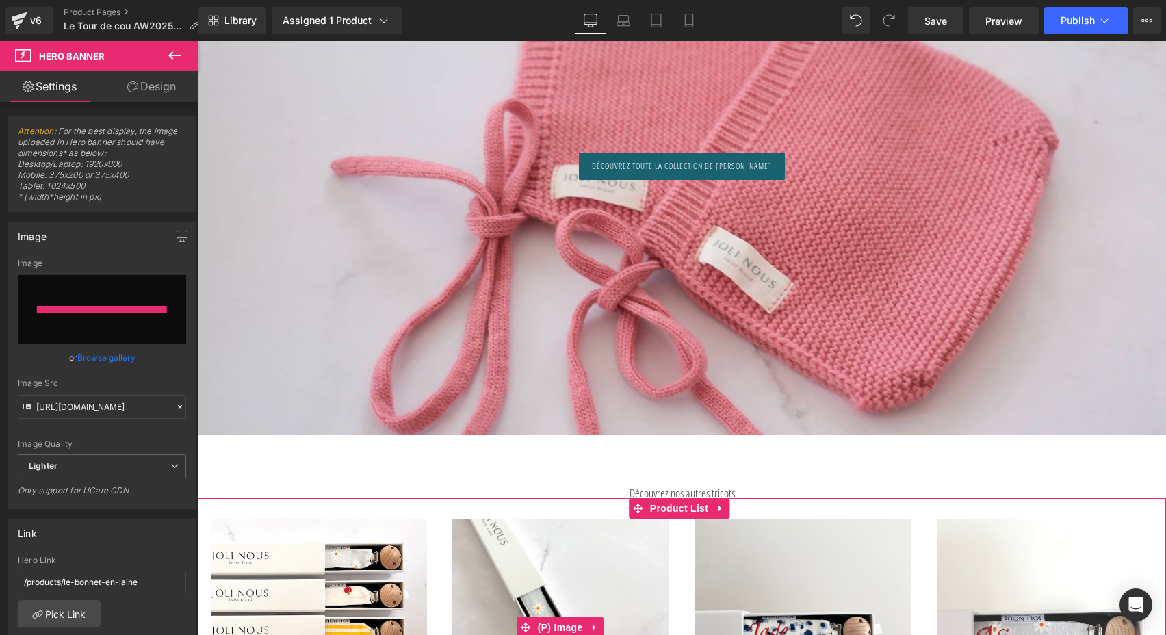
type input "[URL][DOMAIN_NAME]"
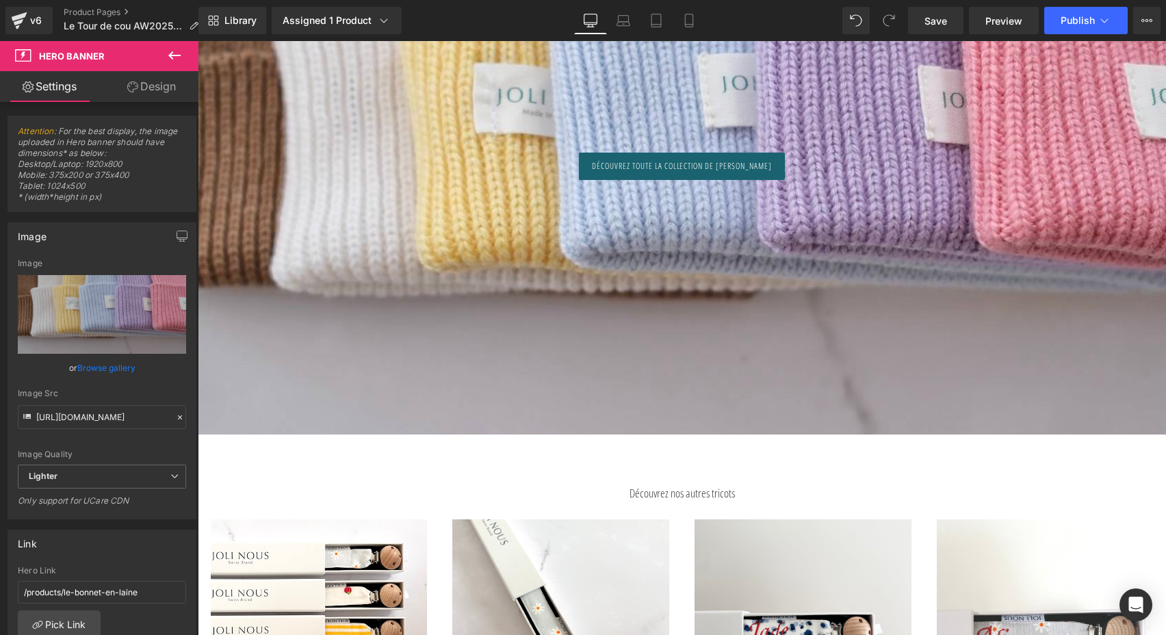
click at [198, 41] on div "362px" at bounding box center [198, 41] width 0 height 0
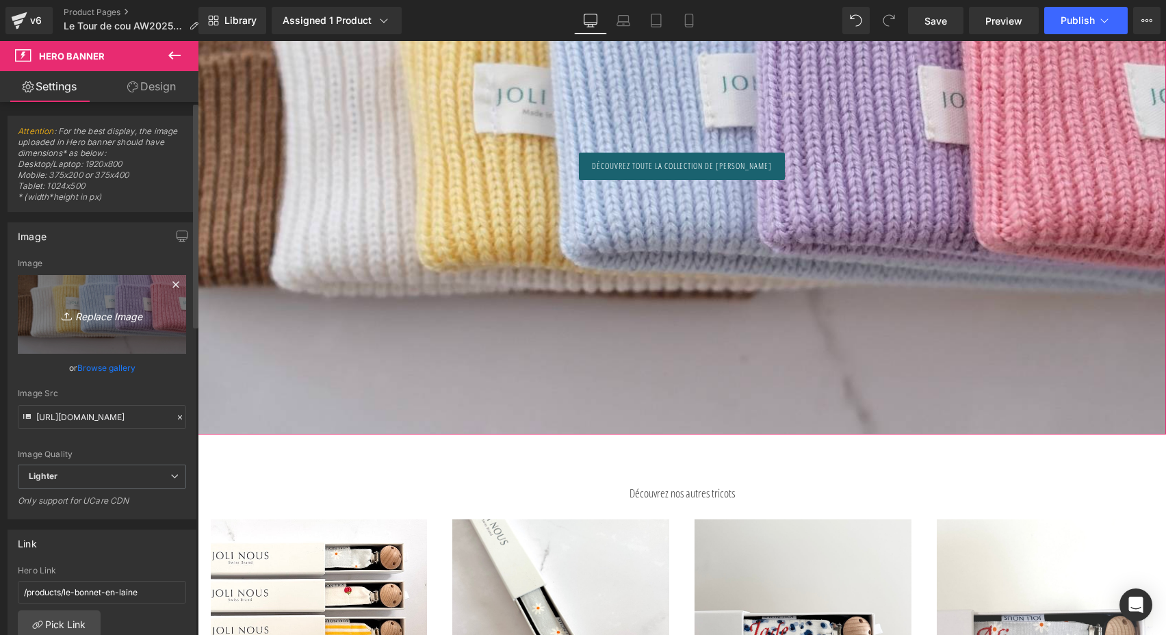
click at [145, 321] on icon "Replace Image" at bounding box center [102, 314] width 110 height 17
type input "C:\fakepath\DSCF9055.jpg"
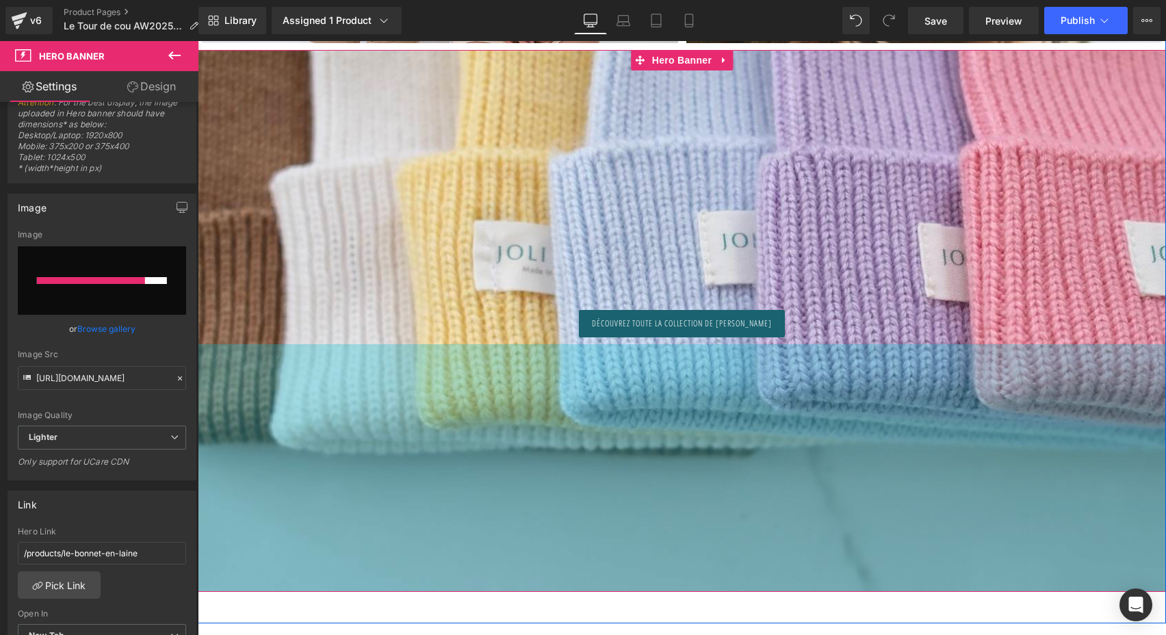
scroll to position [8198, 0]
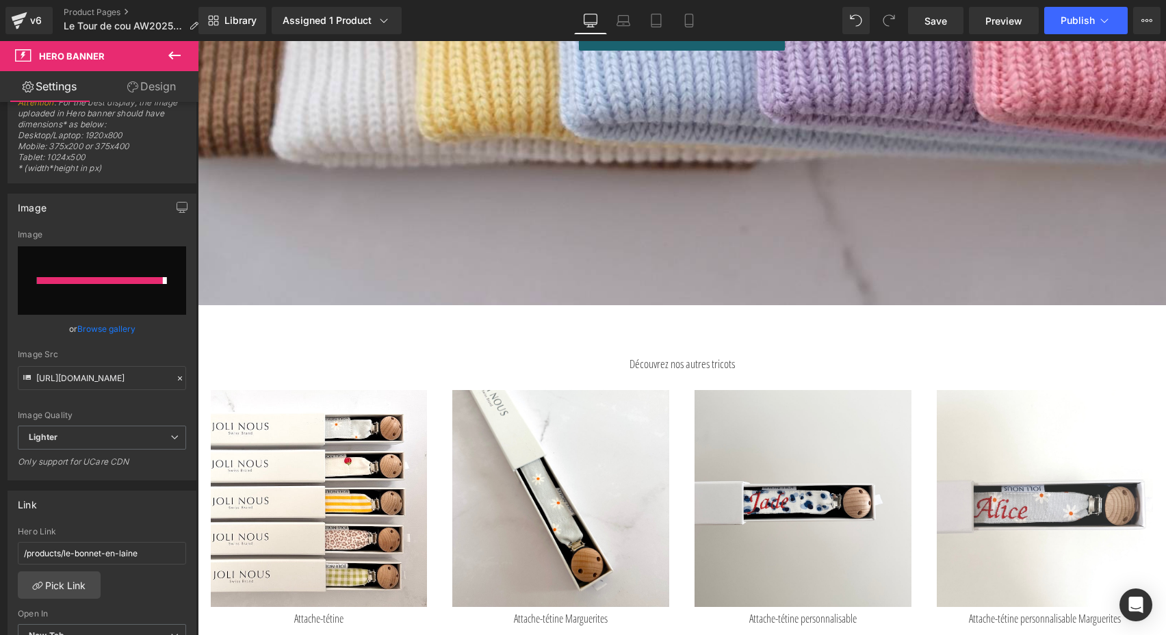
type input "[URL][DOMAIN_NAME]"
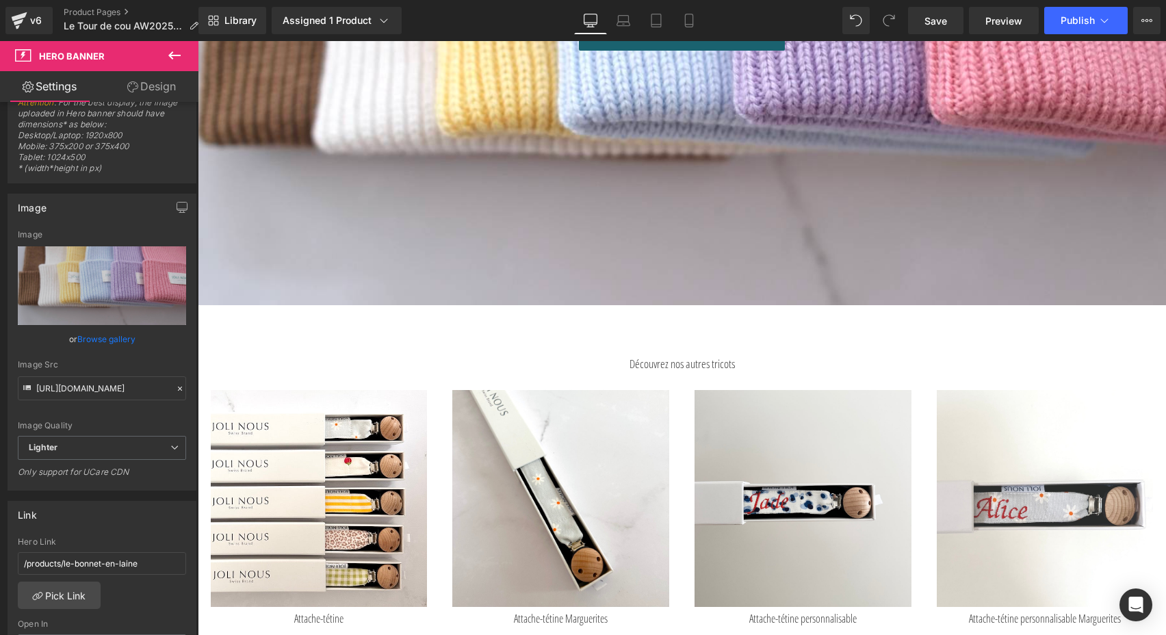
click at [755, 359] on h4 "Découvrez nos autres tricots" at bounding box center [682, 364] width 801 height 14
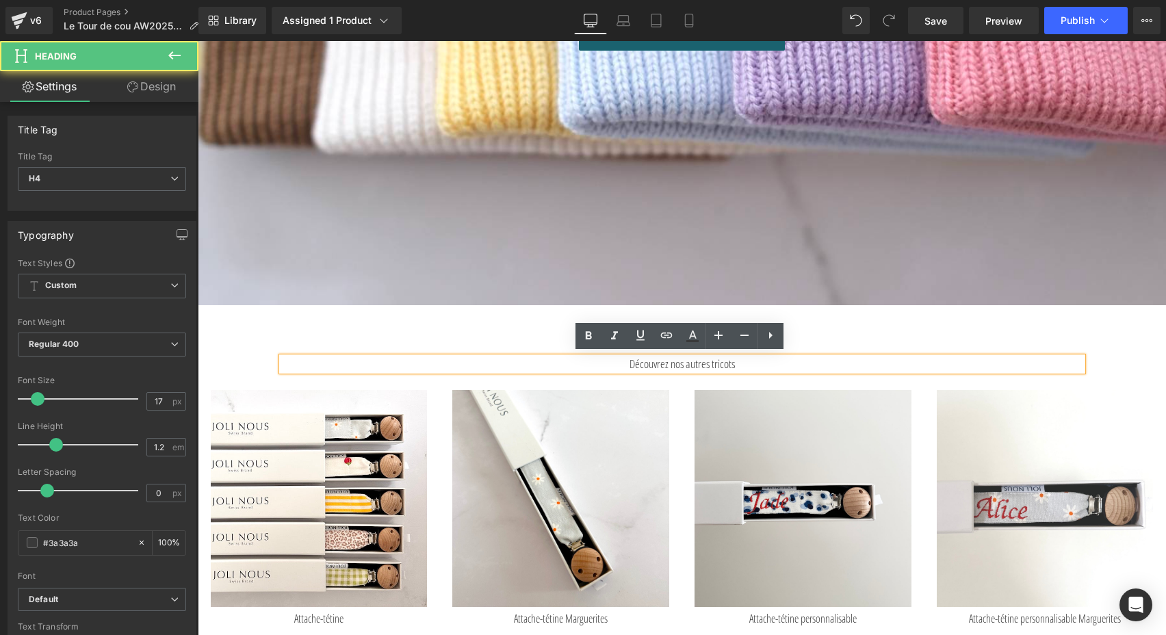
click at [755, 359] on h4 "Découvrez nos autres tricots" at bounding box center [682, 364] width 801 height 14
click at [735, 361] on strong "Découvrez nos autres tricots" at bounding box center [682, 364] width 105 height 16
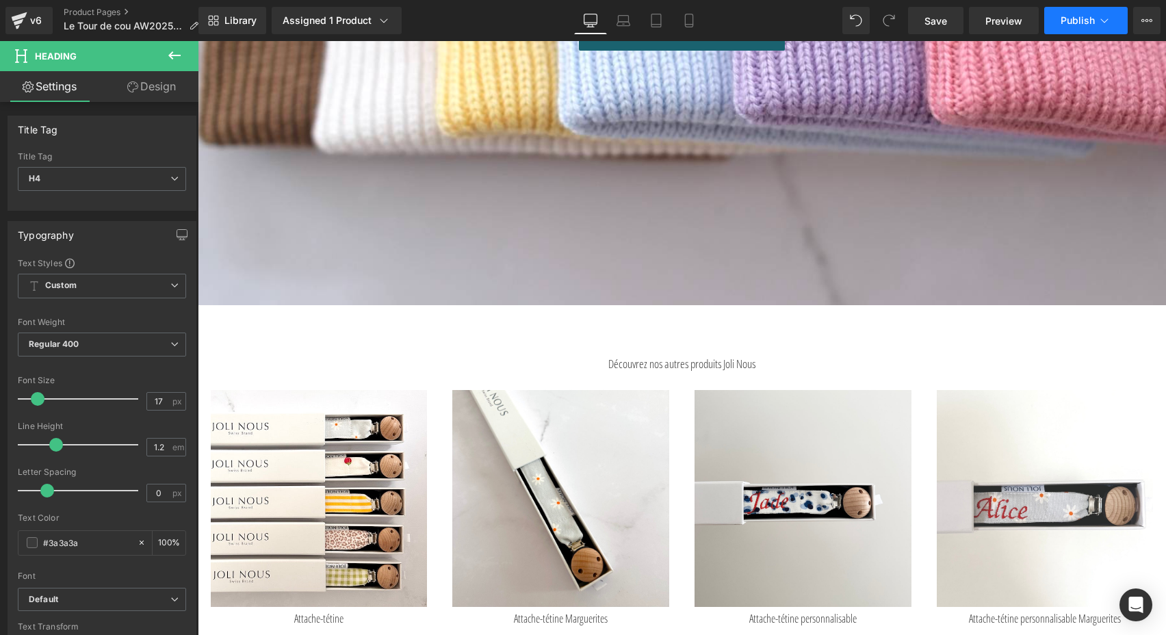
click at [1074, 21] on span "Publish" at bounding box center [1078, 20] width 34 height 11
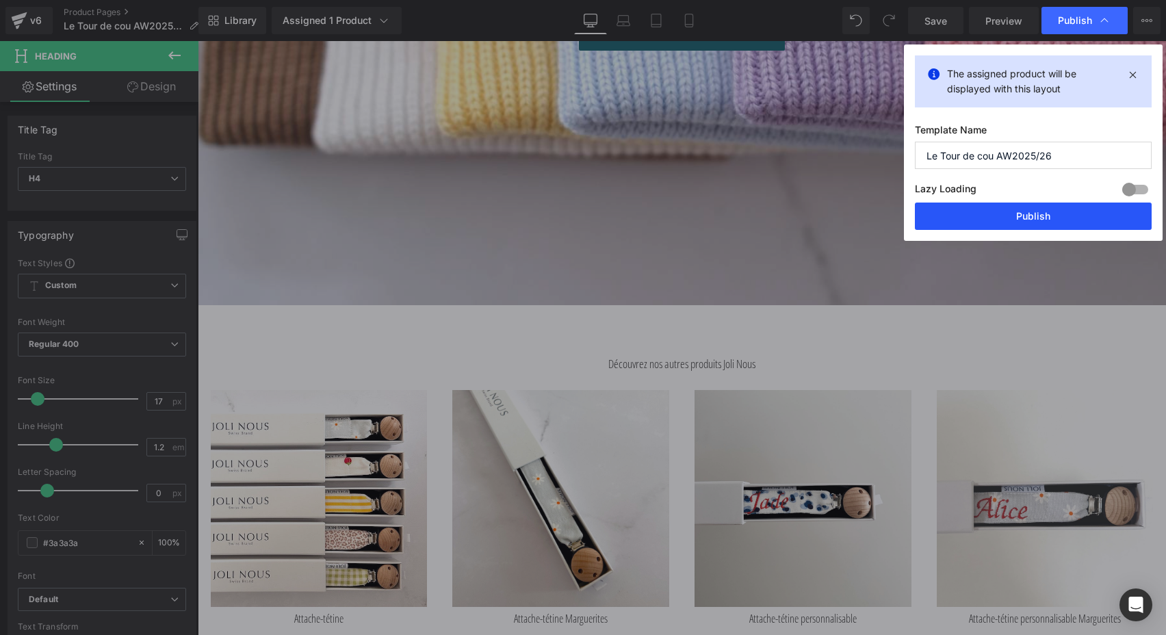
click at [1019, 214] on button "Publish" at bounding box center [1033, 216] width 237 height 27
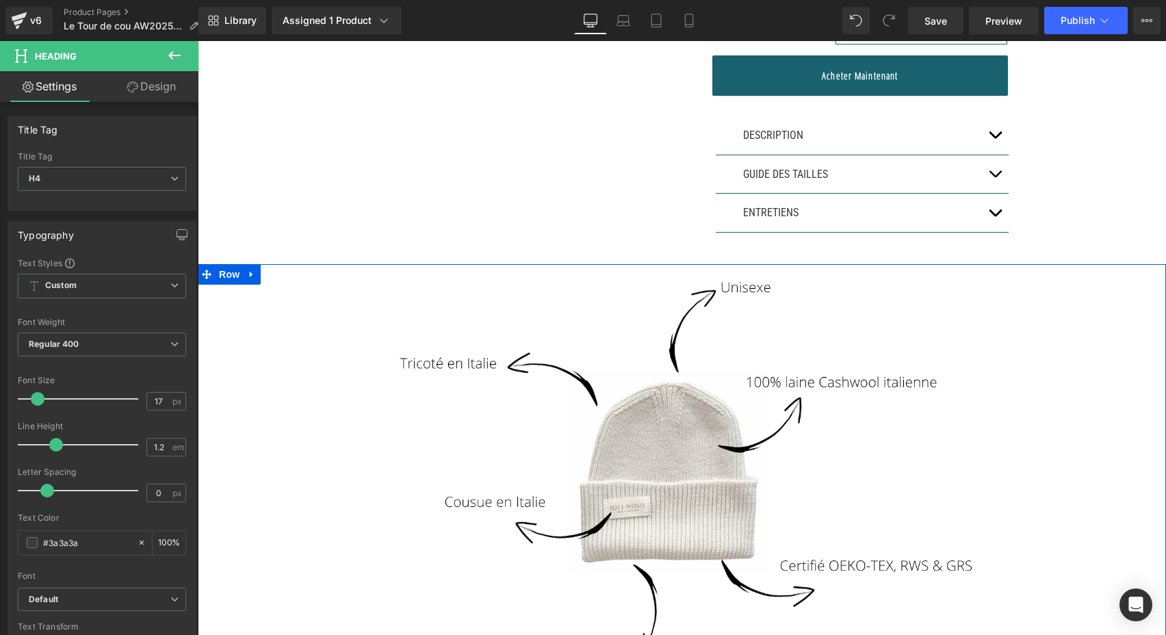
scroll to position [524, 0]
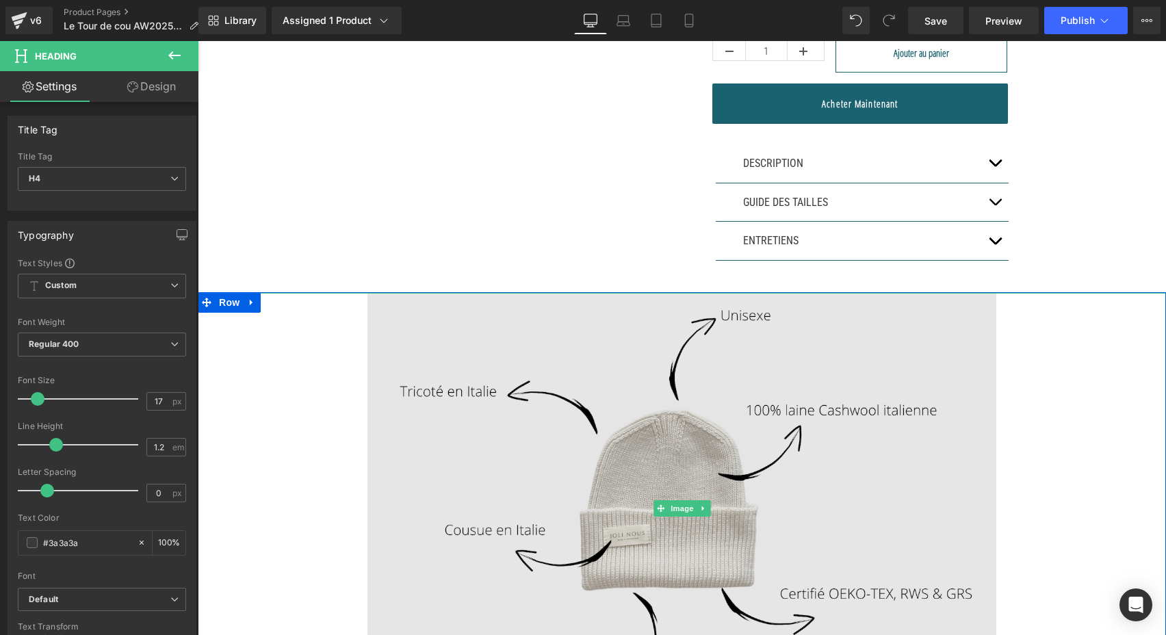
click at [642, 415] on img at bounding box center [683, 508] width 630 height 431
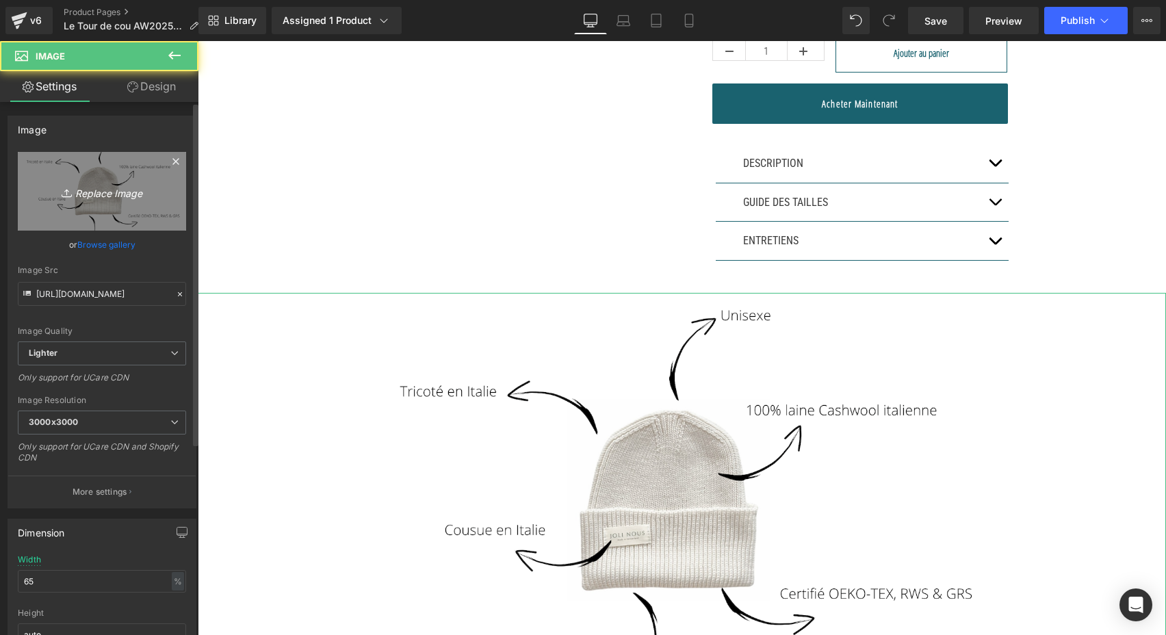
click at [104, 198] on icon "Replace Image" at bounding box center [102, 191] width 110 height 17
type input "C:\fakepath\Capture d’écran [DATE] 14.30.19.png"
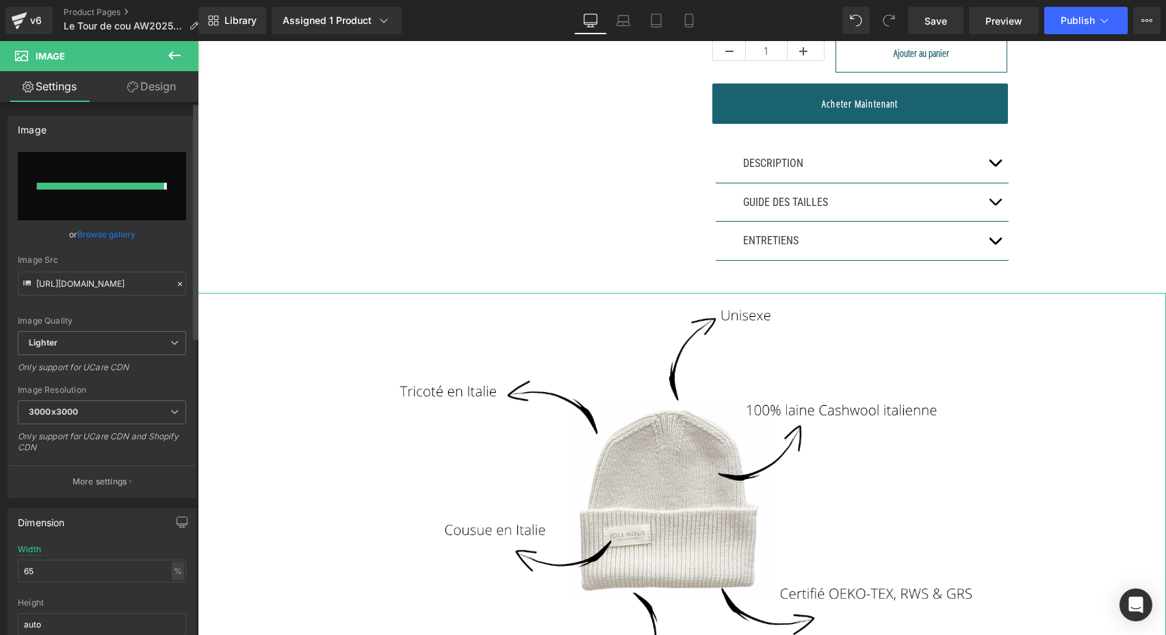
type input "[URL][DOMAIN_NAME]"
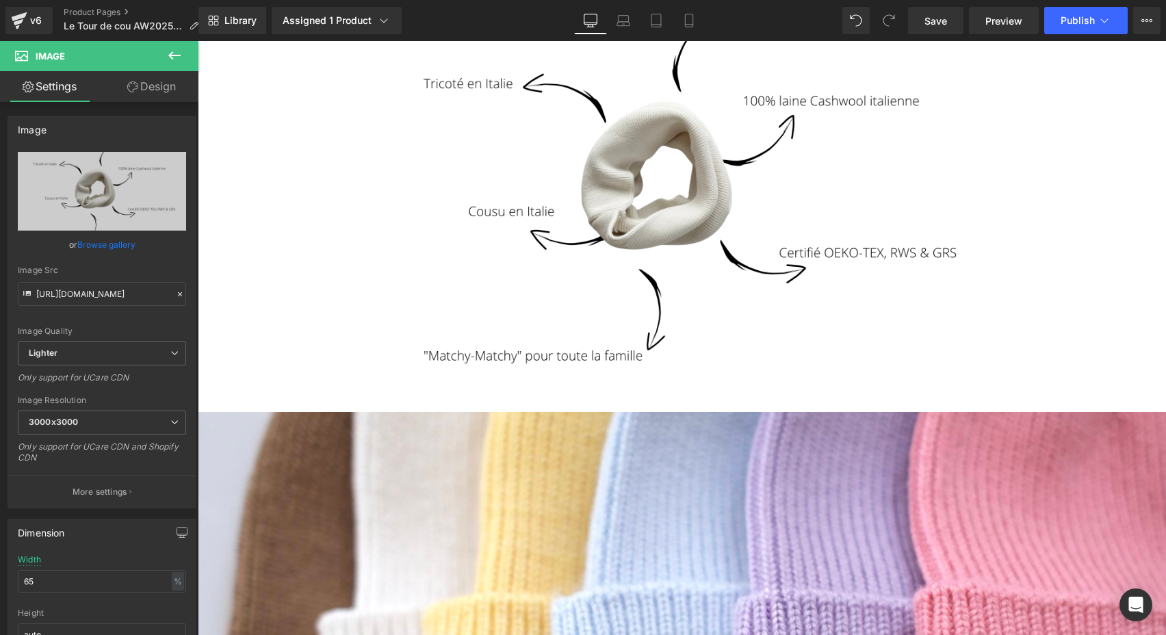
scroll to position [832, 0]
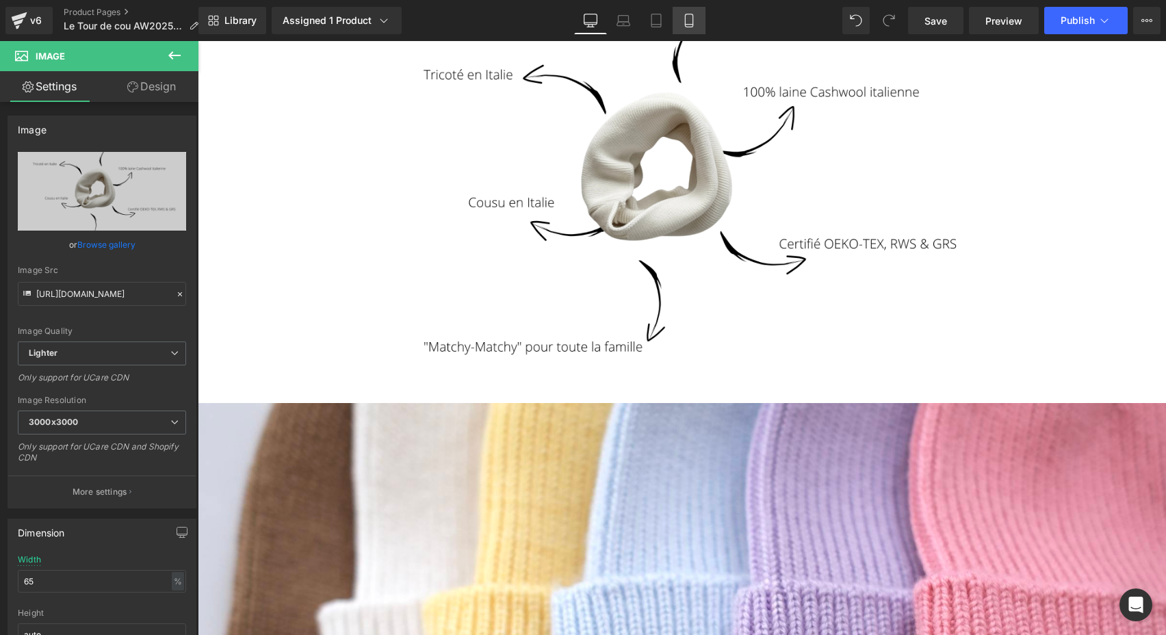
click at [679, 25] on link "Mobile" at bounding box center [689, 20] width 33 height 27
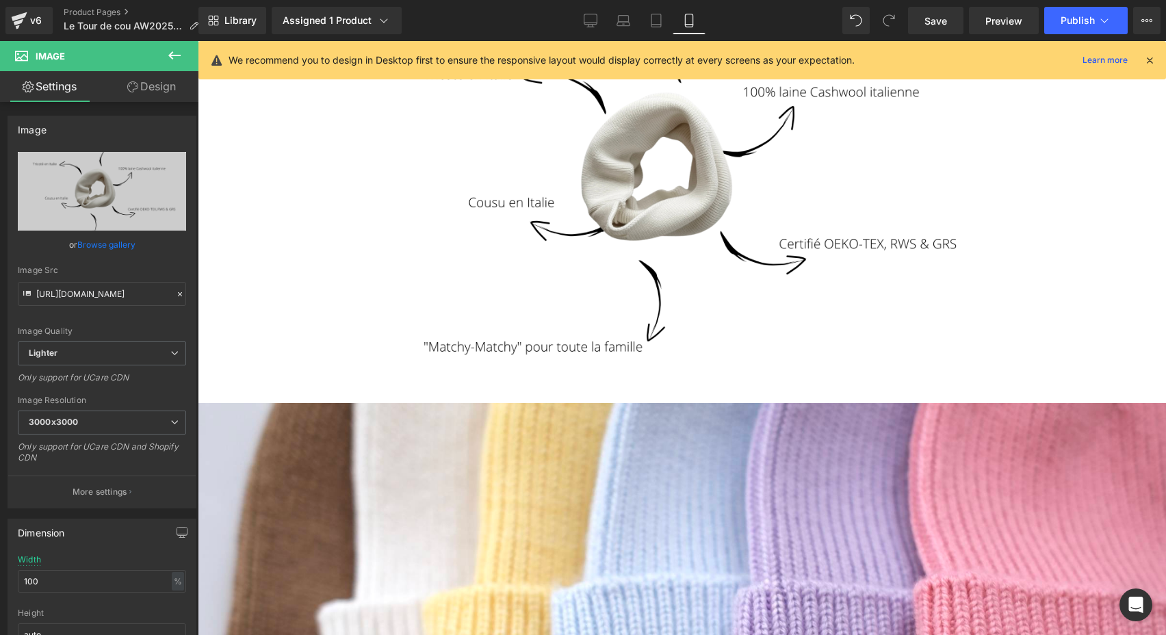
scroll to position [930, 0]
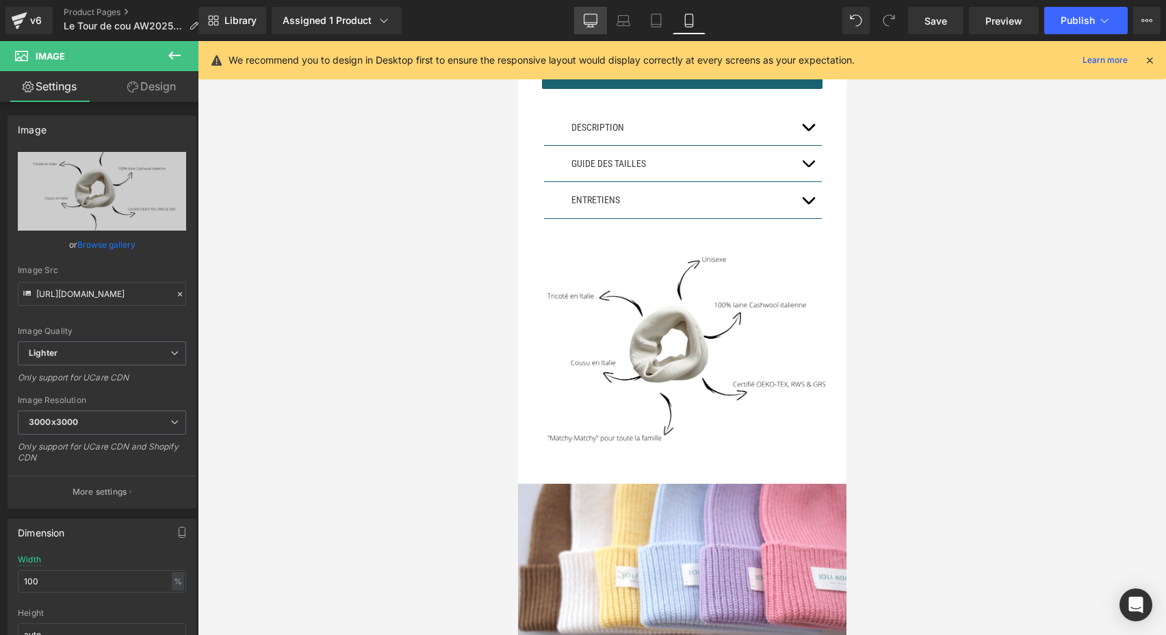
click at [595, 16] on icon at bounding box center [591, 21] width 14 height 14
type input "65"
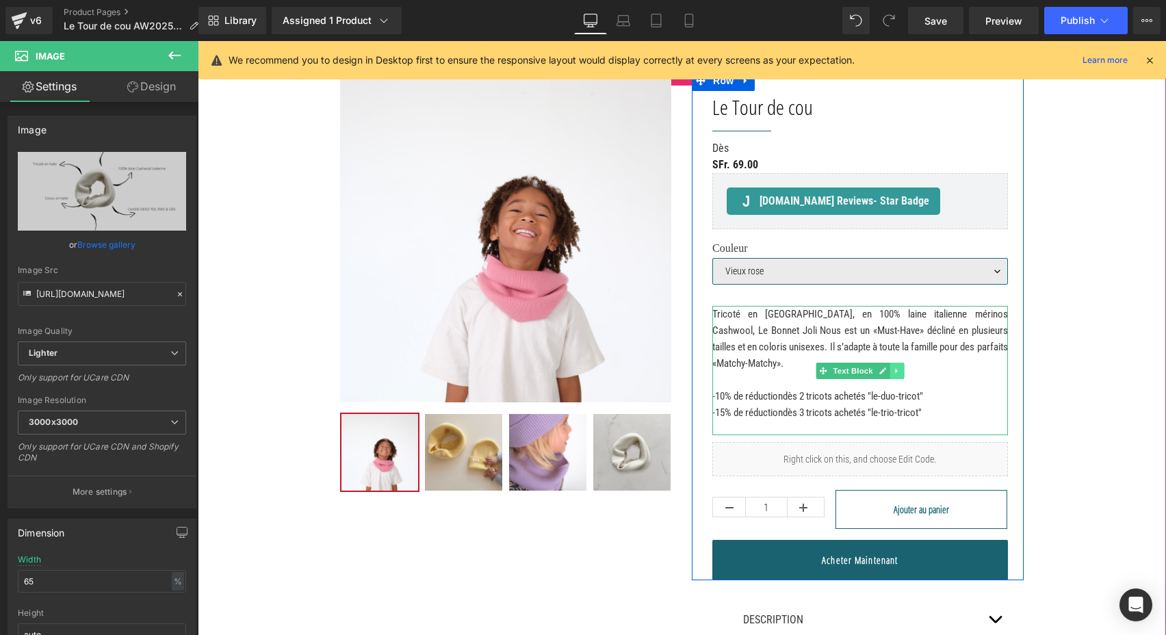
scroll to position [24, 0]
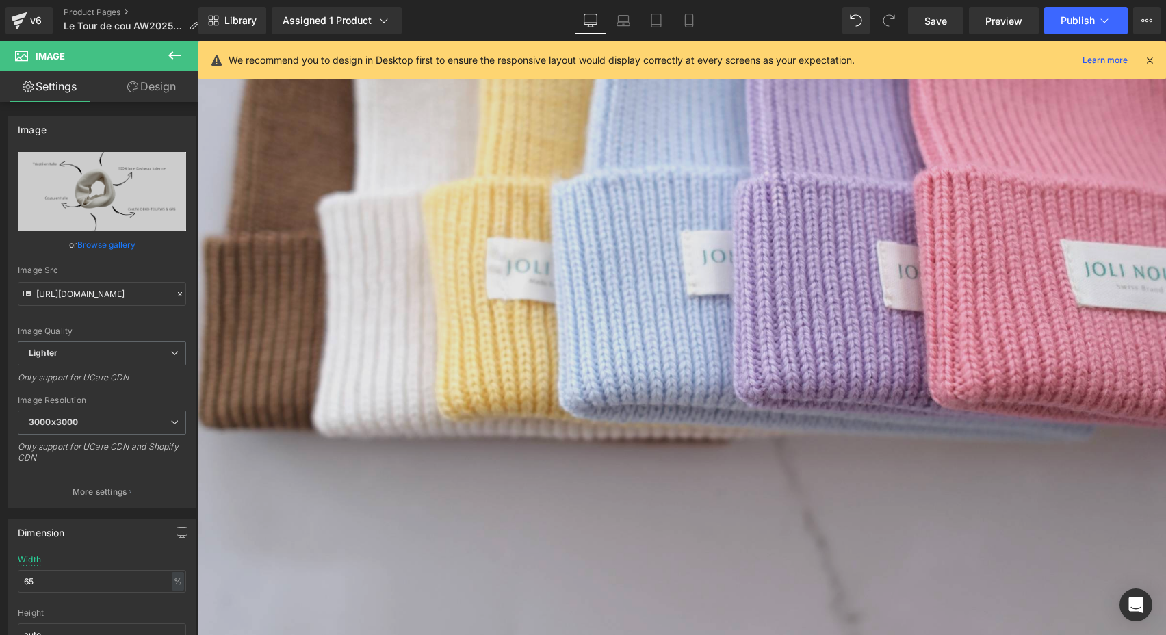
click at [894, 297] on img at bounding box center [682, 317] width 968 height 645
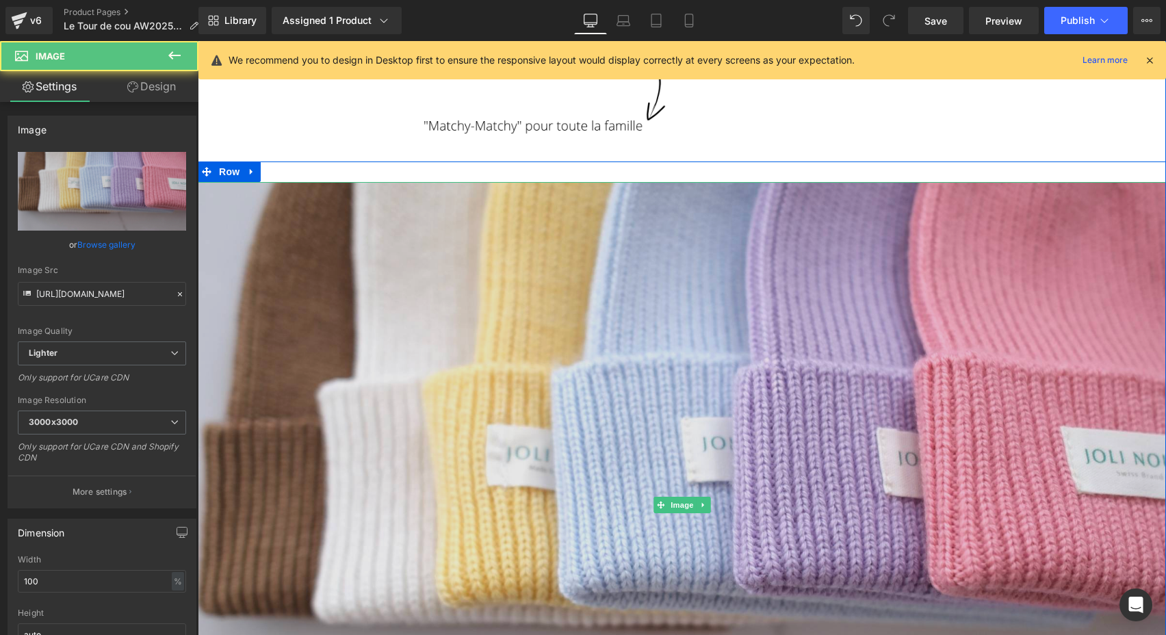
scroll to position [1011, 0]
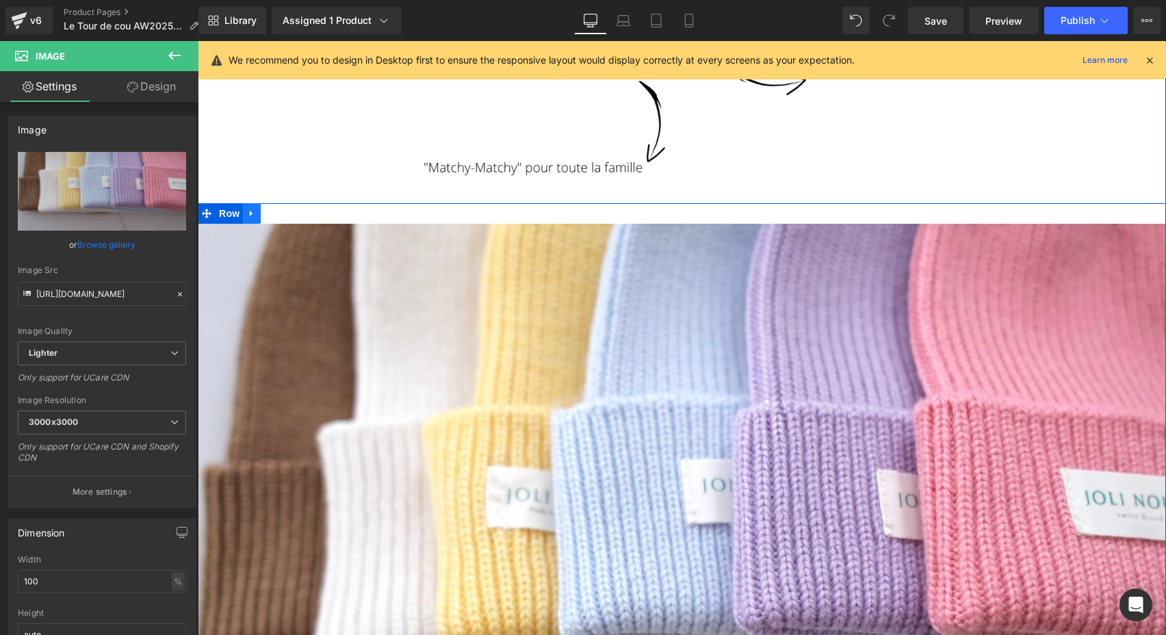
click at [253, 209] on icon at bounding box center [252, 214] width 10 height 10
click at [283, 209] on icon at bounding box center [288, 214] width 10 height 10
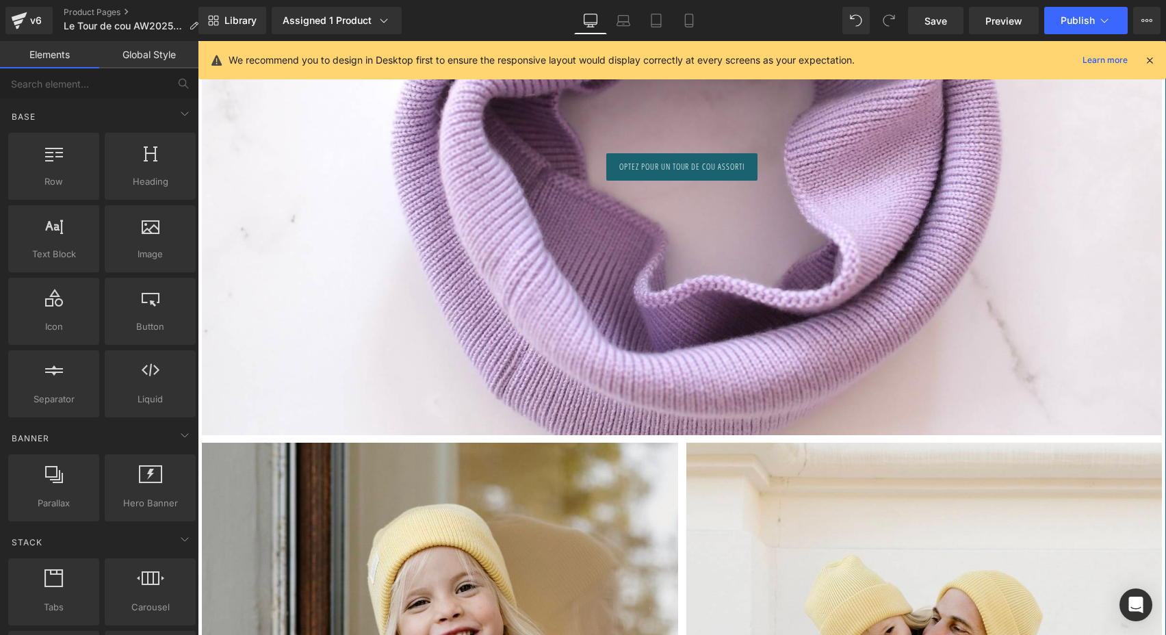
scroll to position [4834, 0]
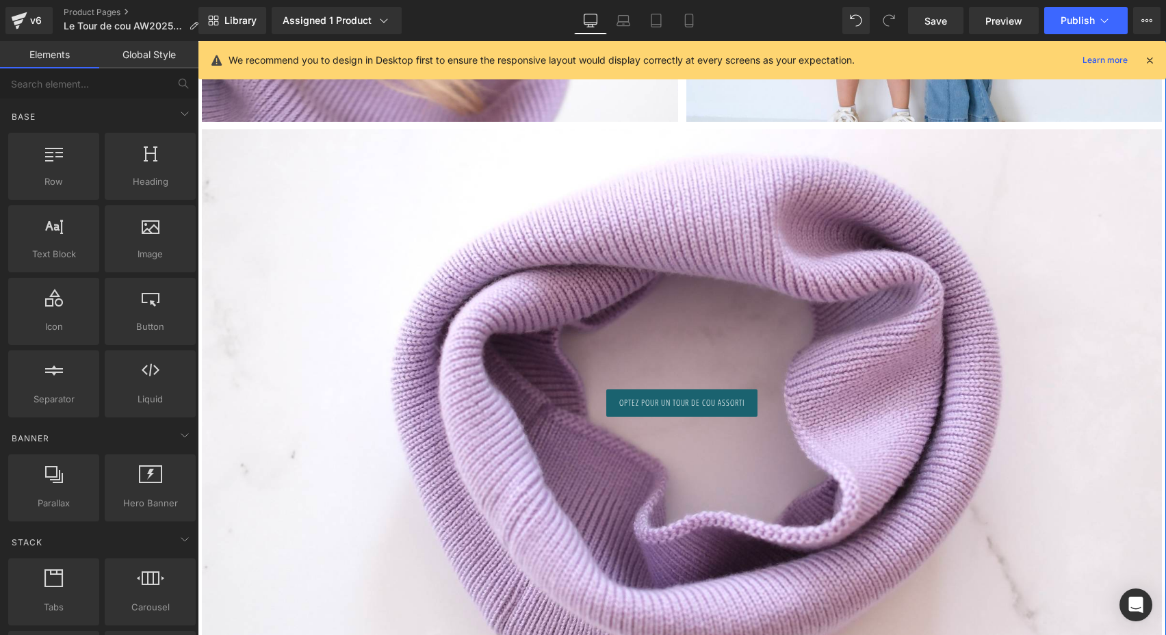
click at [665, 300] on div at bounding box center [682, 400] width 960 height 542
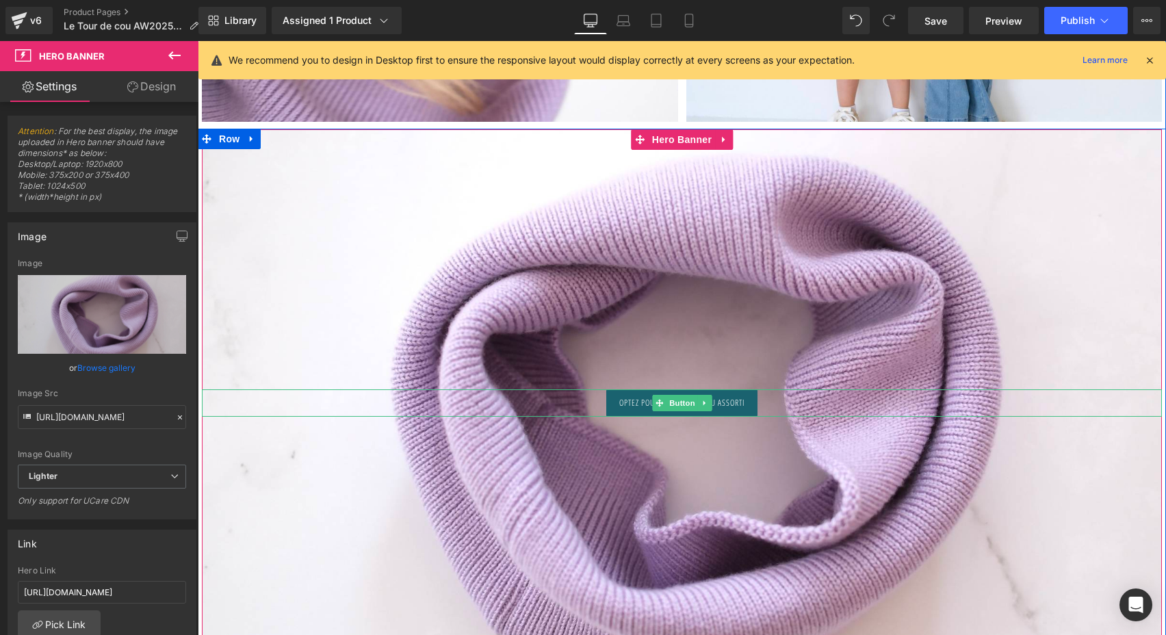
click at [619, 403] on span "Optez pour un tour de cou assorti" at bounding box center [681, 403] width 125 height 12
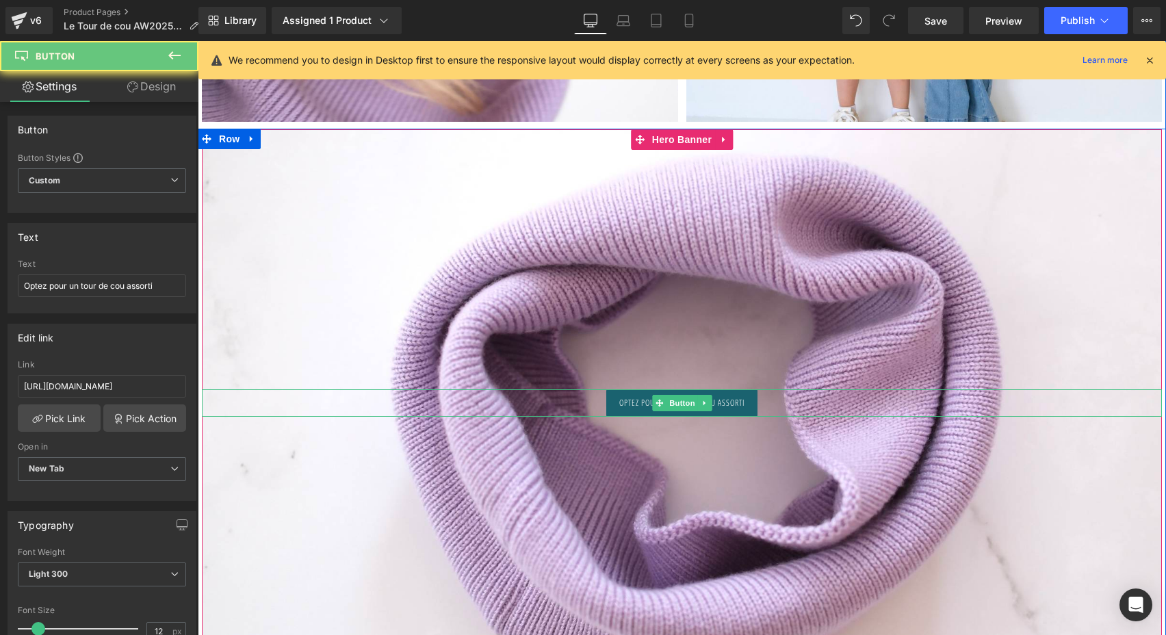
click at [619, 403] on span "Optez pour un tour de cou assorti" at bounding box center [681, 403] width 125 height 12
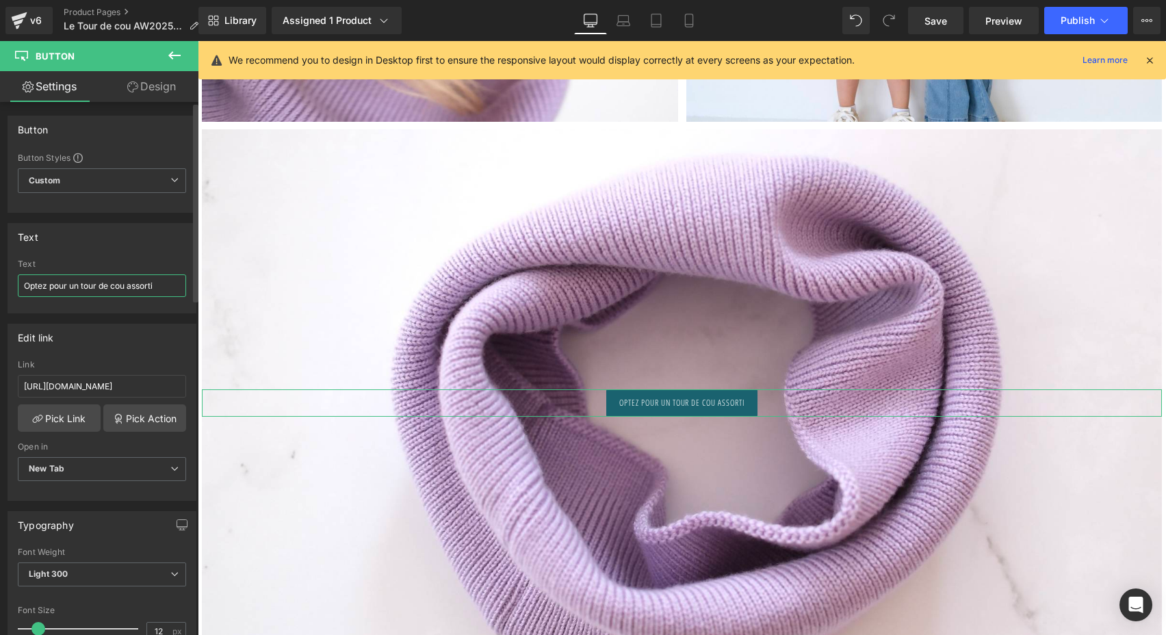
click at [85, 287] on input "Optez pour un tour de cou assorti" at bounding box center [102, 285] width 168 height 23
drag, startPoint x: 79, startPoint y: 287, endPoint x: 12, endPoint y: 284, distance: 66.4
click at [12, 284] on div "Optez pour un tour de cou assorti Text Optez pour un tour de cou assorti" at bounding box center [102, 285] width 188 height 53
click at [115, 284] on input "Découvrez tous les tour de cou assorti" at bounding box center [102, 285] width 168 height 23
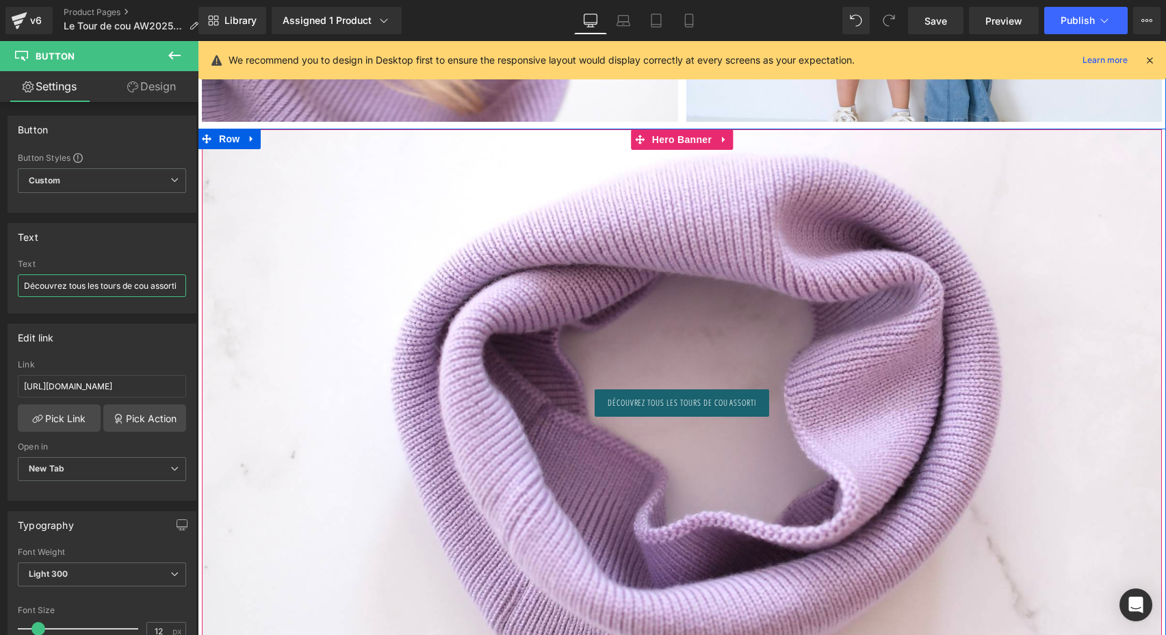
drag, startPoint x: 348, startPoint y: 325, endPoint x: 235, endPoint y: 289, distance: 118.4
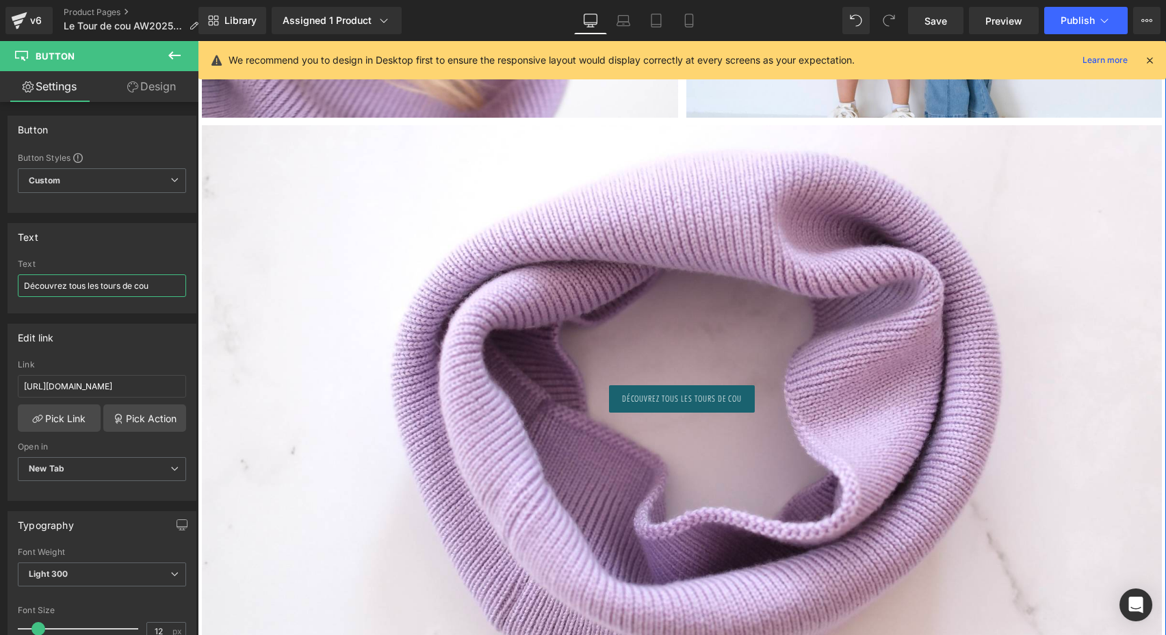
scroll to position [4837, 0]
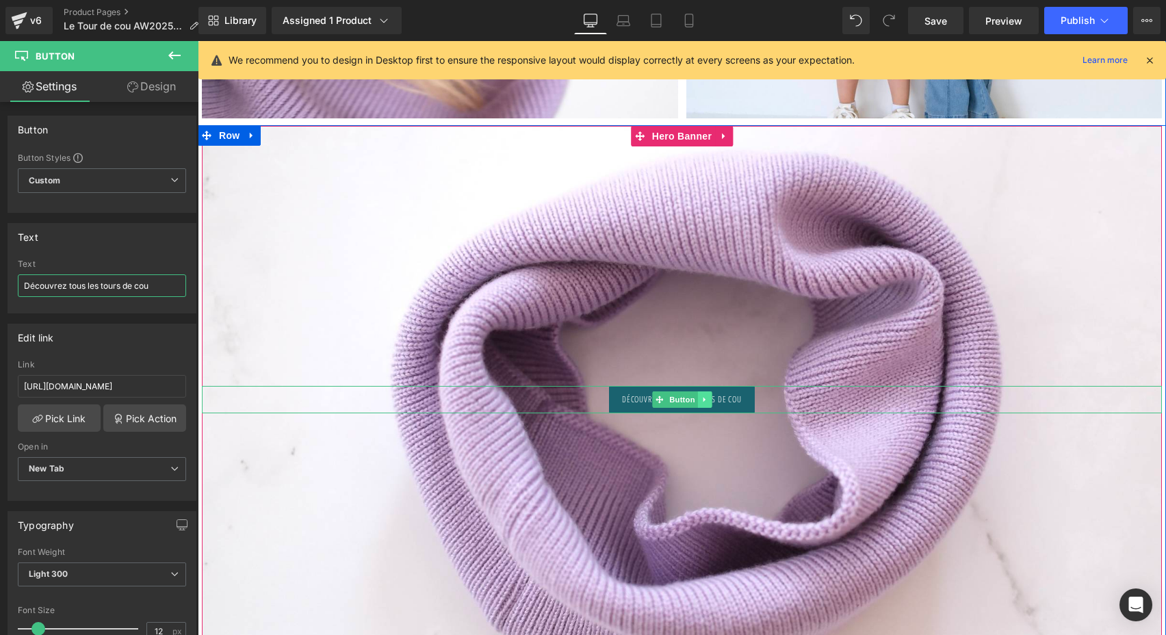
type input "Découvrez tous les tours de cou"
click at [703, 398] on icon at bounding box center [704, 400] width 2 height 5
click at [708, 396] on icon at bounding box center [712, 400] width 8 height 8
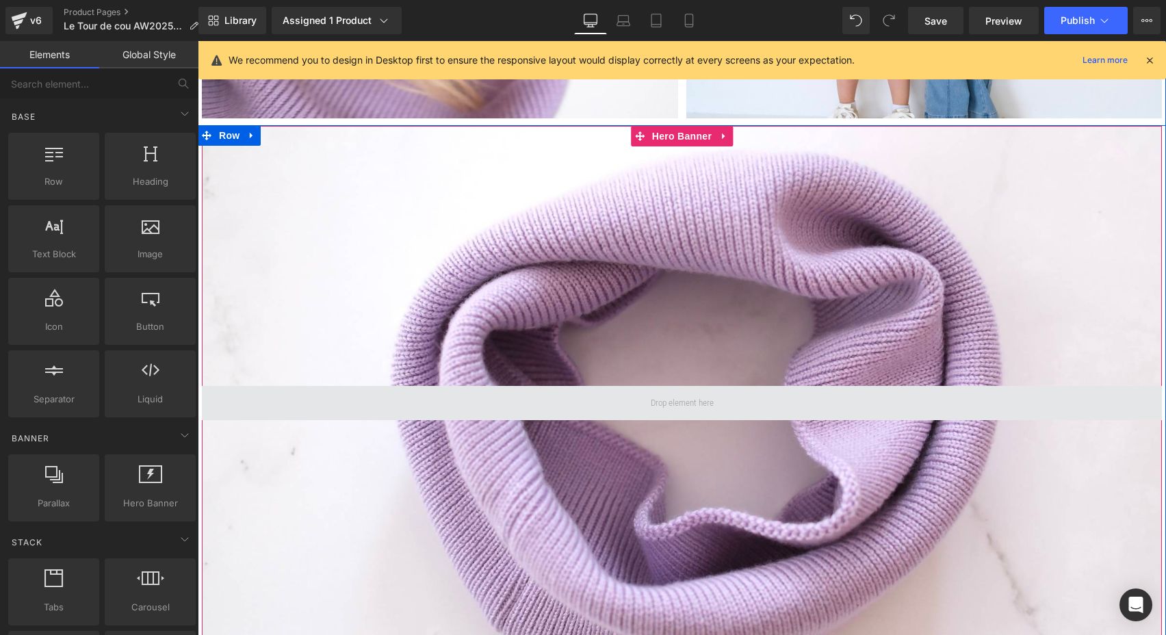
click at [697, 400] on span at bounding box center [682, 403] width 73 height 21
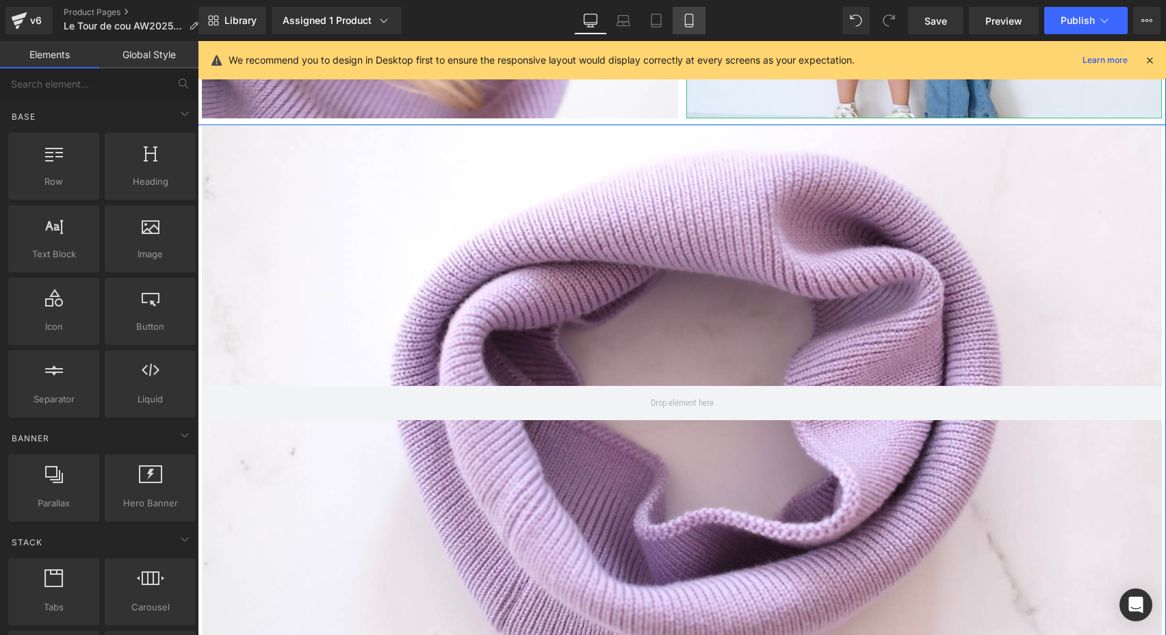
click at [682, 20] on link "Mobile" at bounding box center [689, 20] width 33 height 27
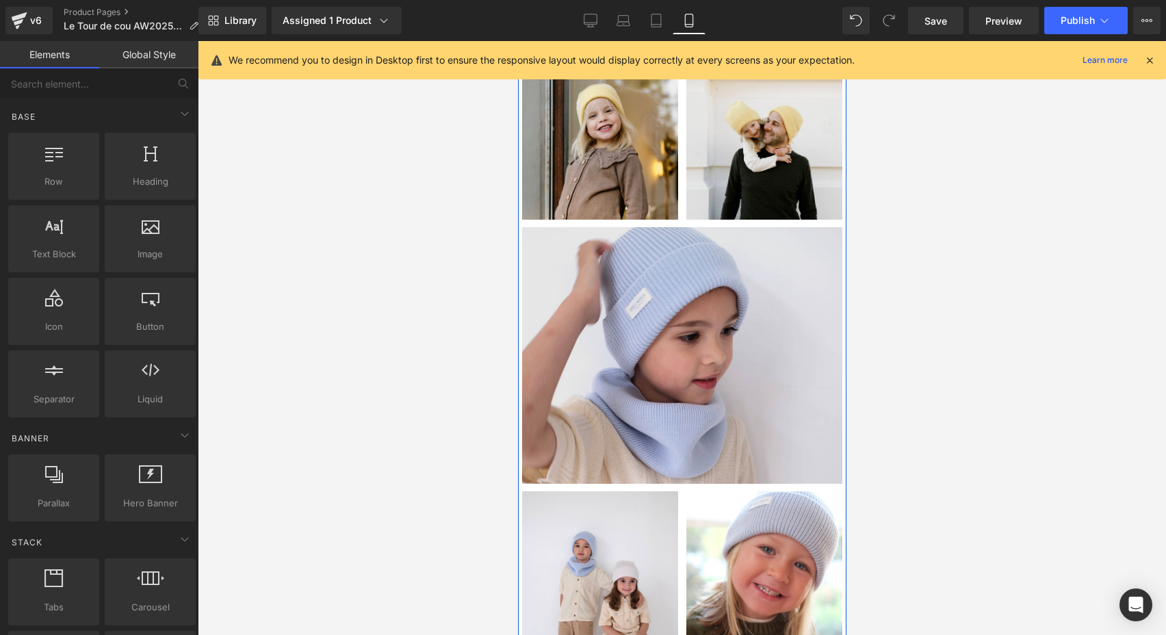
scroll to position [2968, 0]
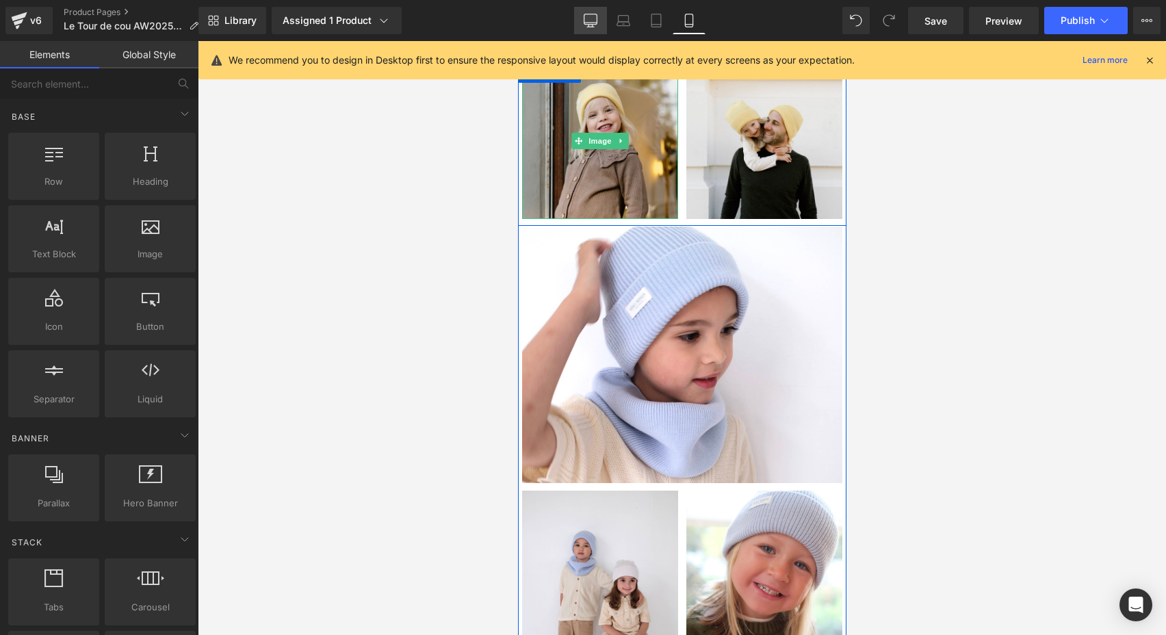
click at [595, 22] on icon at bounding box center [591, 21] width 14 height 14
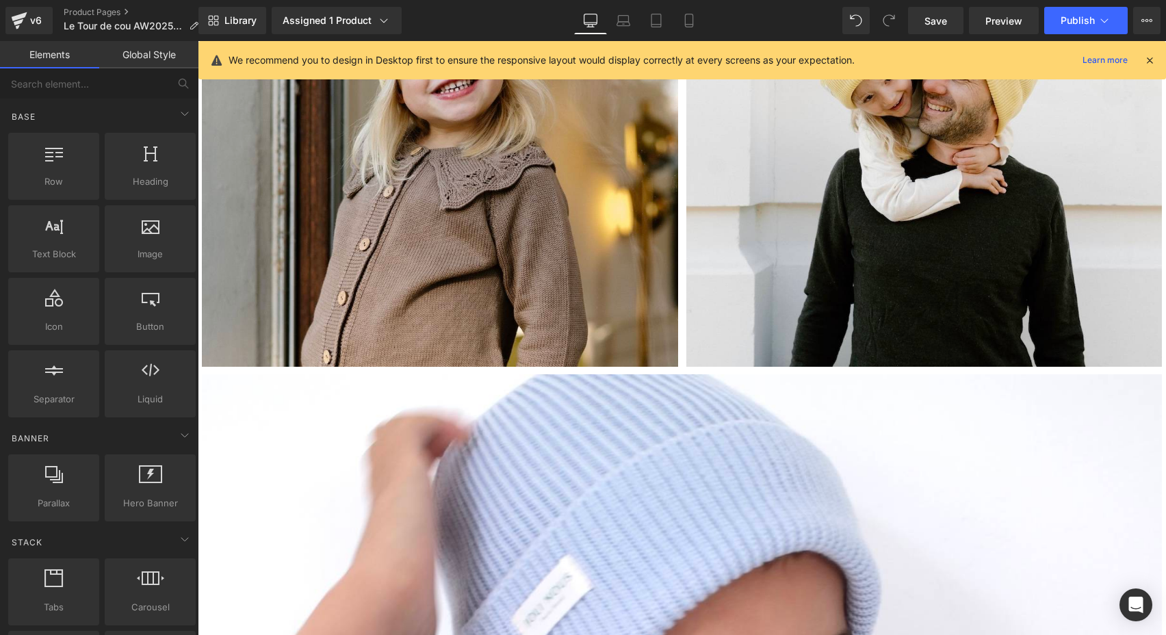
scroll to position [5883, 0]
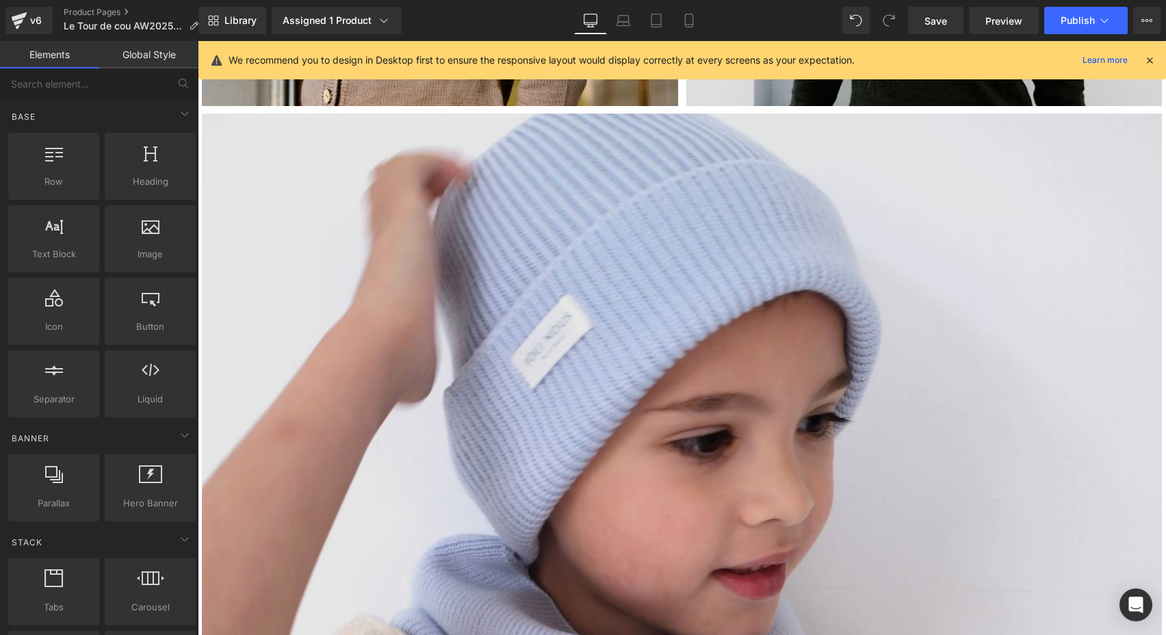
click at [524, 295] on img at bounding box center [682, 498] width 960 height 768
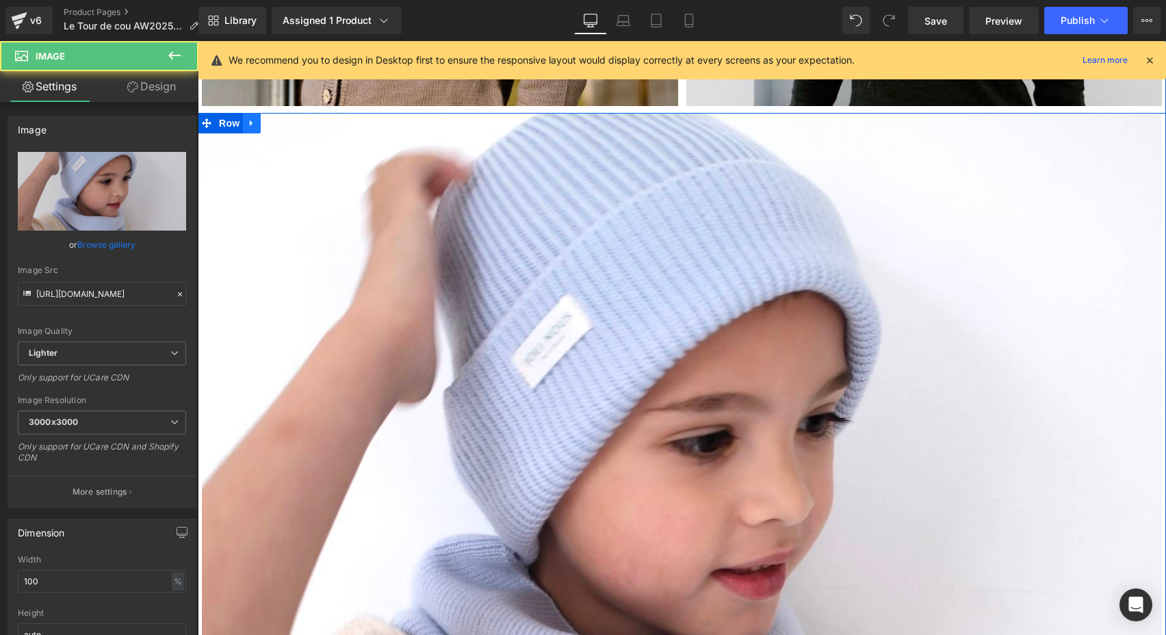
click at [253, 120] on icon at bounding box center [252, 123] width 10 height 10
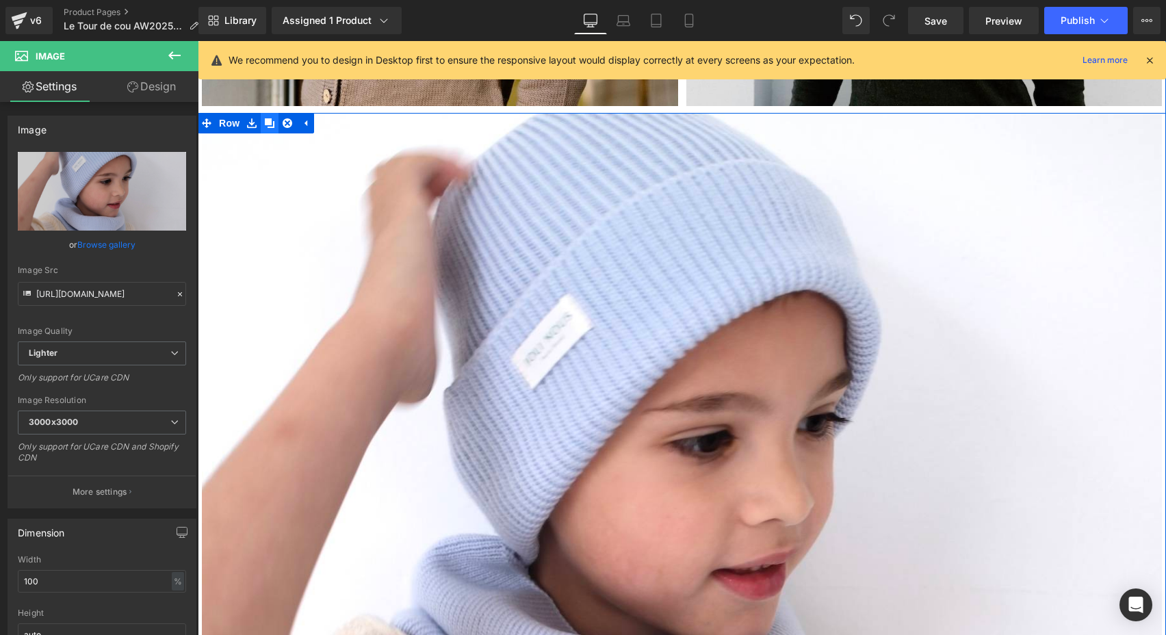
click at [266, 120] on icon at bounding box center [270, 123] width 10 height 10
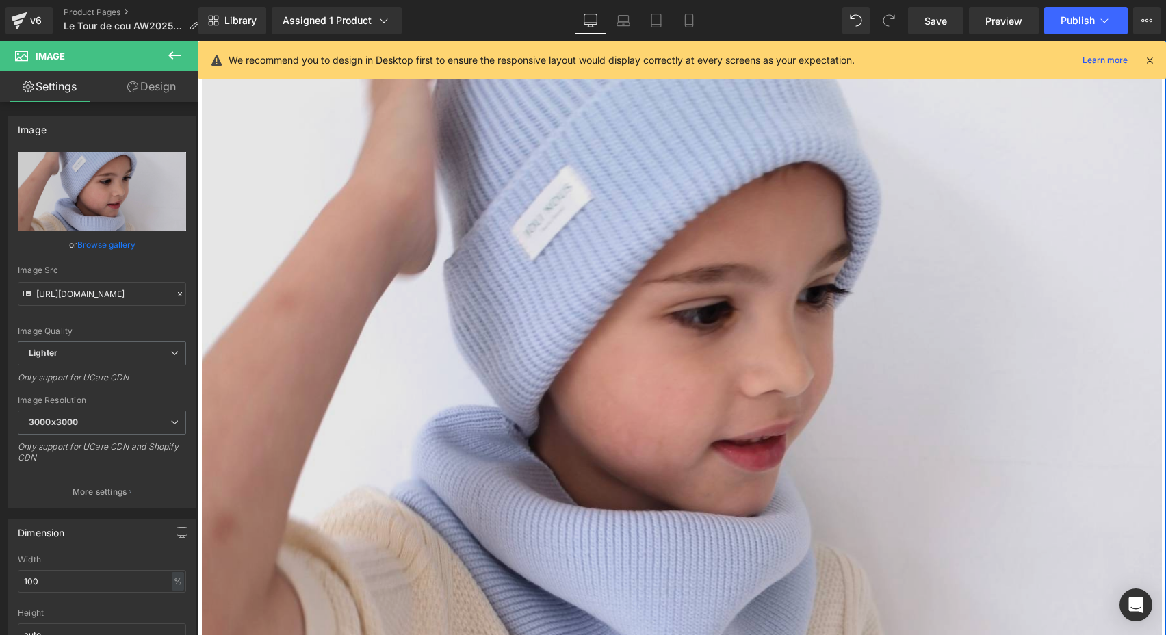
click at [395, 300] on img at bounding box center [682, 369] width 960 height 768
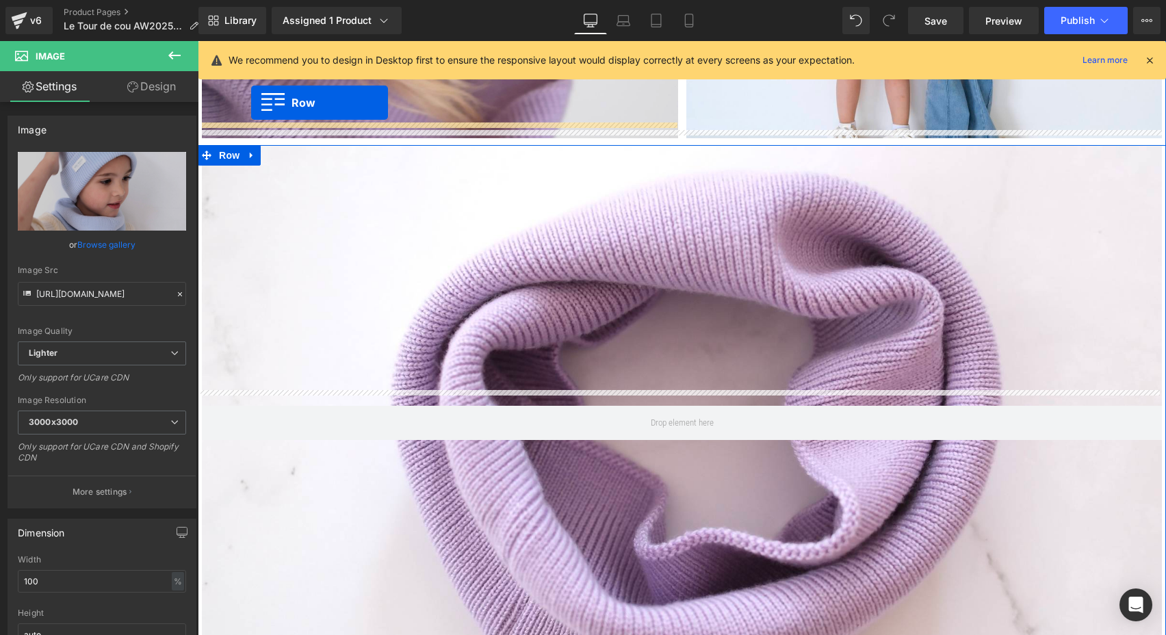
scroll to position [4735, 0]
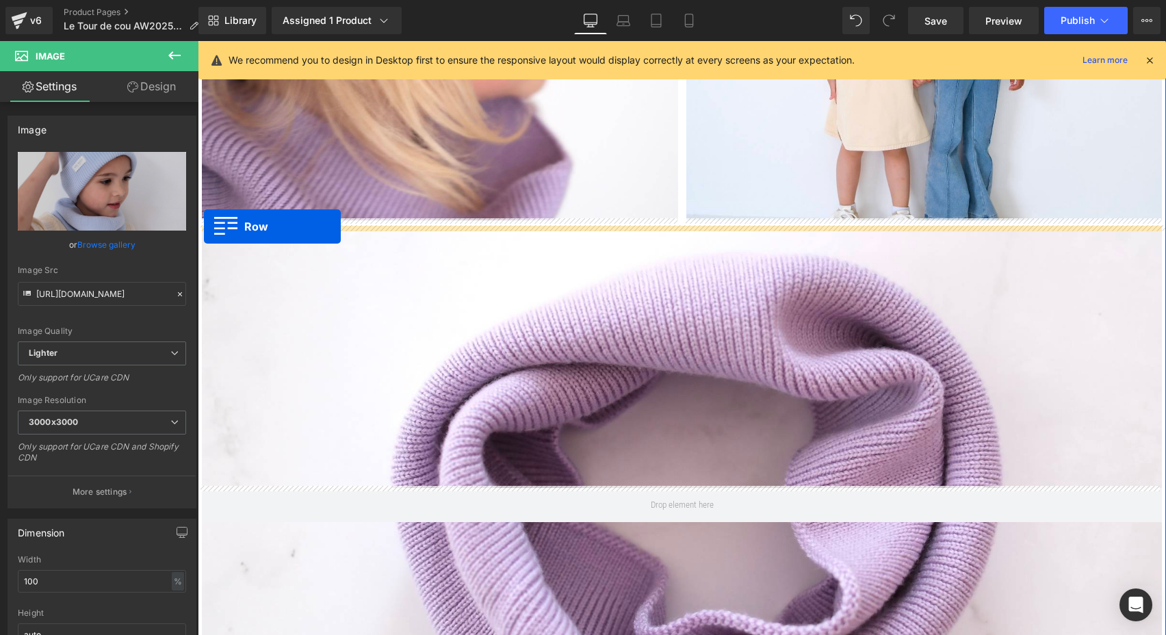
drag, startPoint x: 204, startPoint y: 265, endPoint x: 204, endPoint y: 227, distance: 38.3
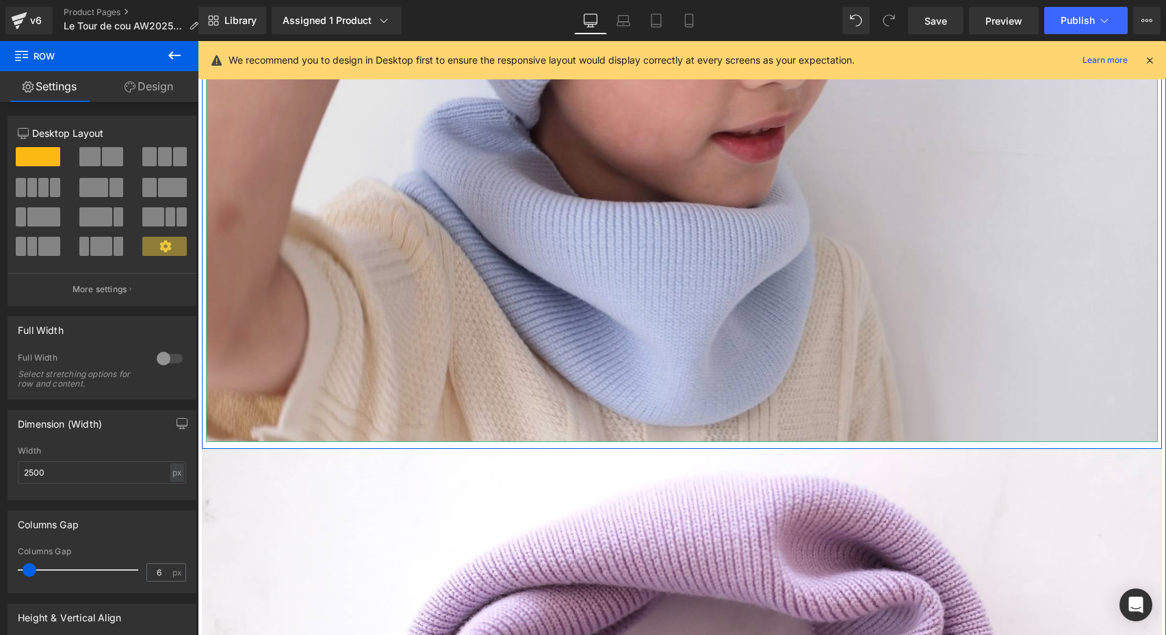
scroll to position [5608, 0]
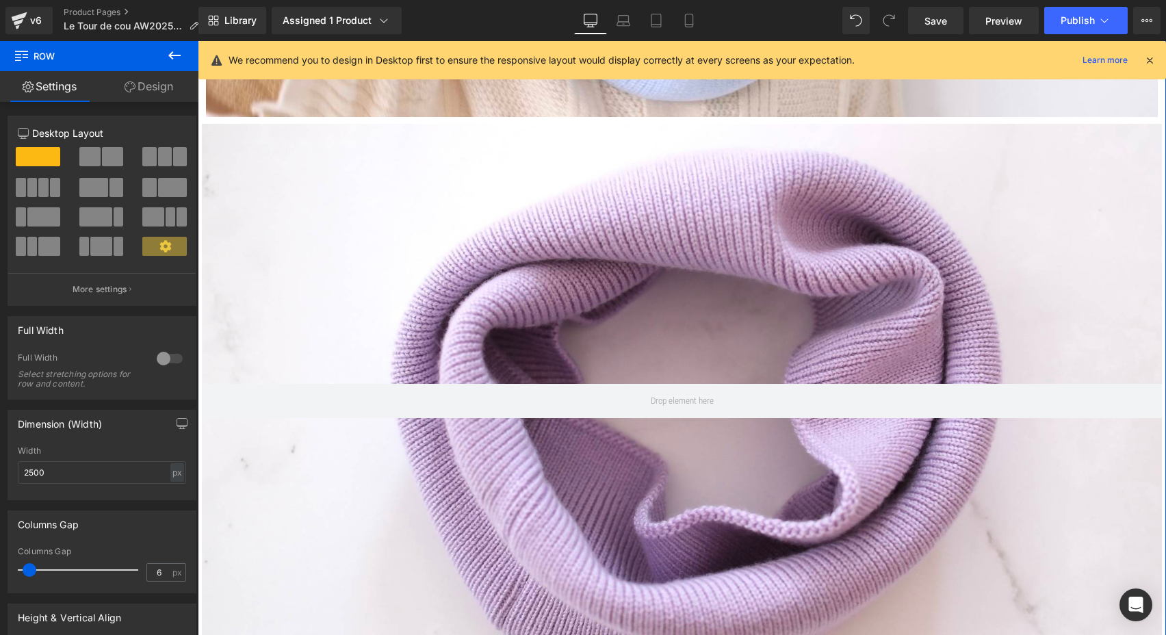
click at [545, 285] on div at bounding box center [682, 395] width 960 height 542
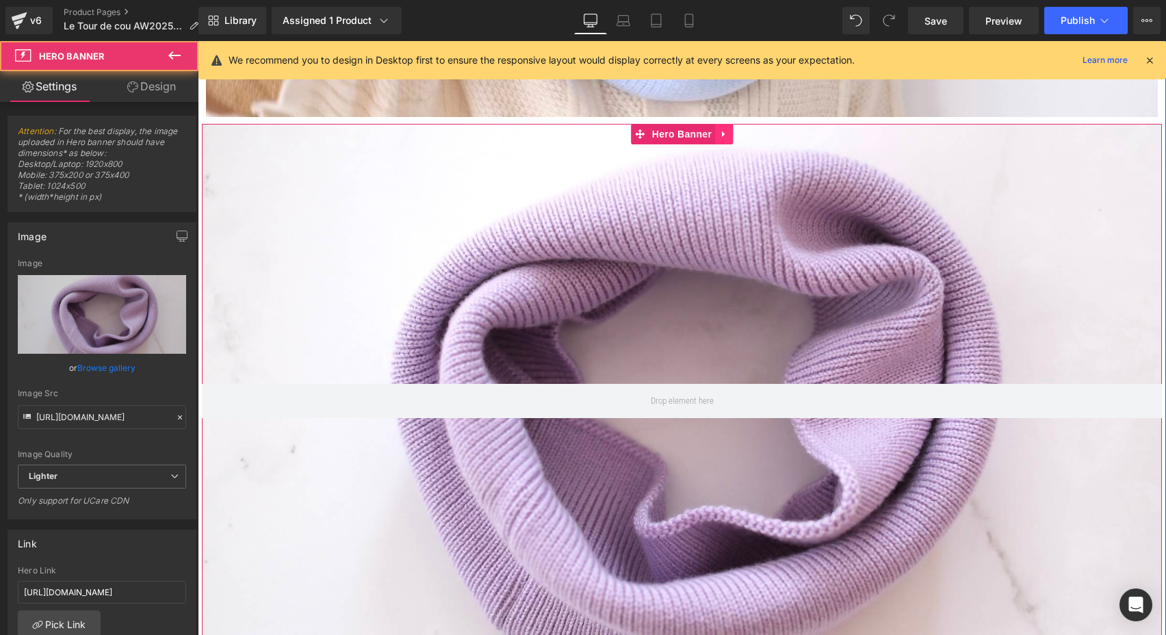
click at [722, 138] on link at bounding box center [724, 134] width 18 height 21
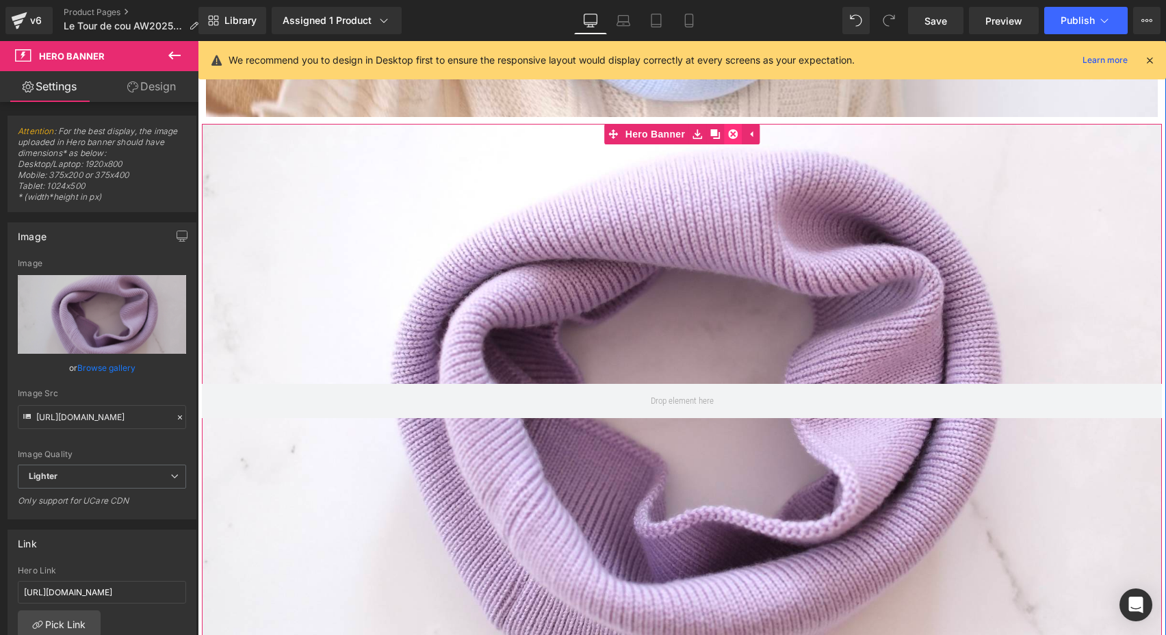
click at [729, 135] on icon at bounding box center [733, 134] width 10 height 10
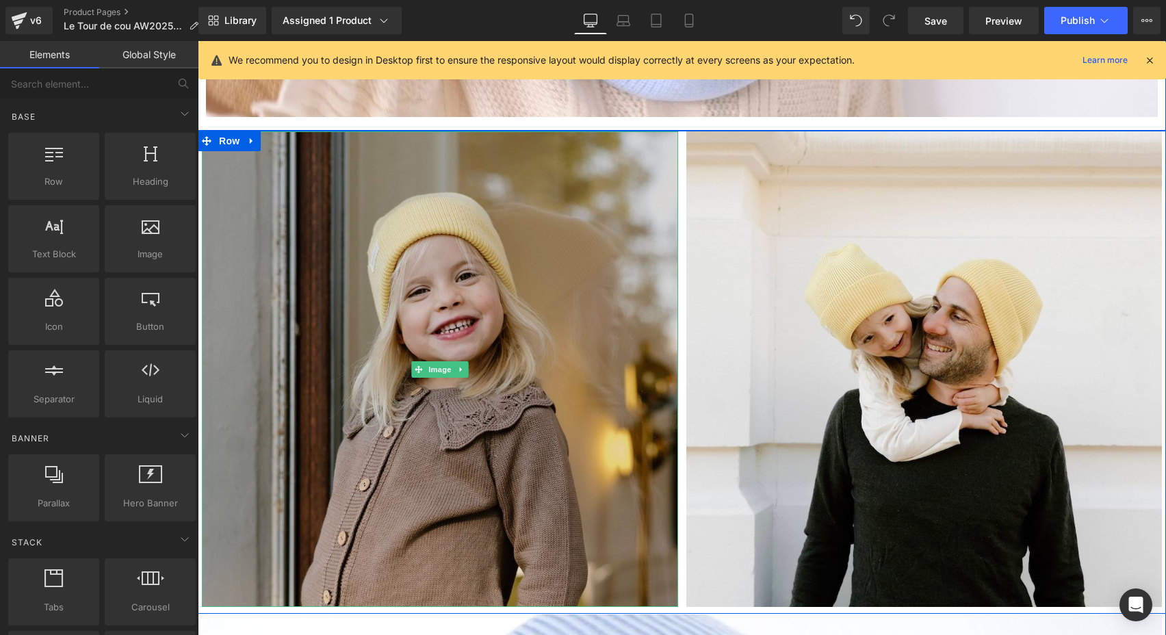
scroll to position [5257, 0]
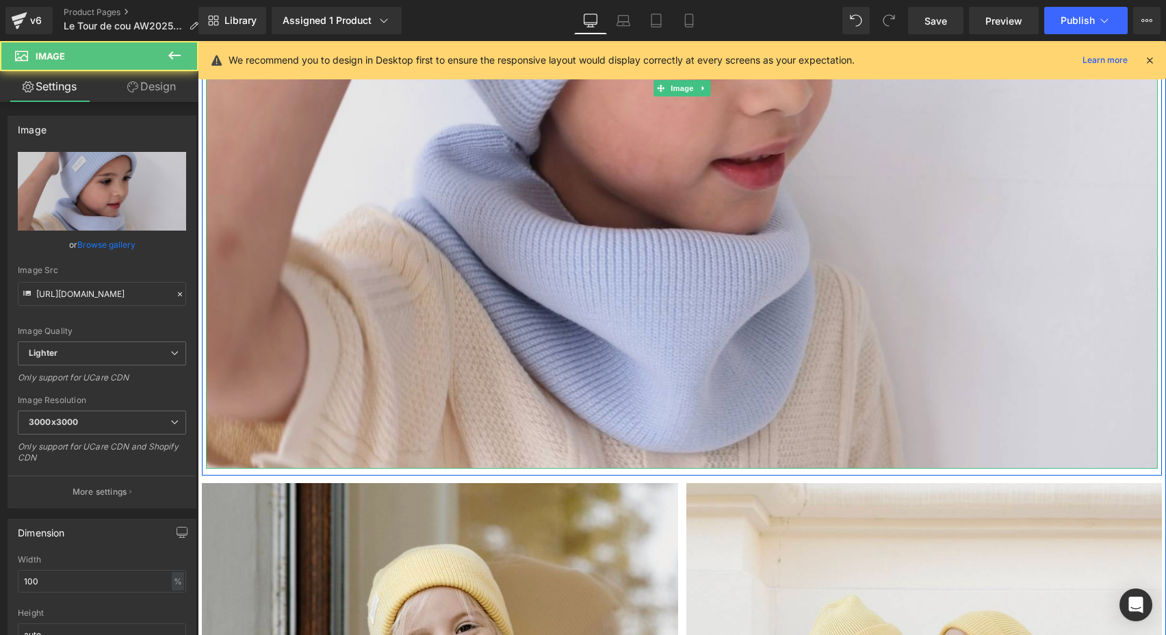
click at [537, 309] on img at bounding box center [682, 88] width 952 height 762
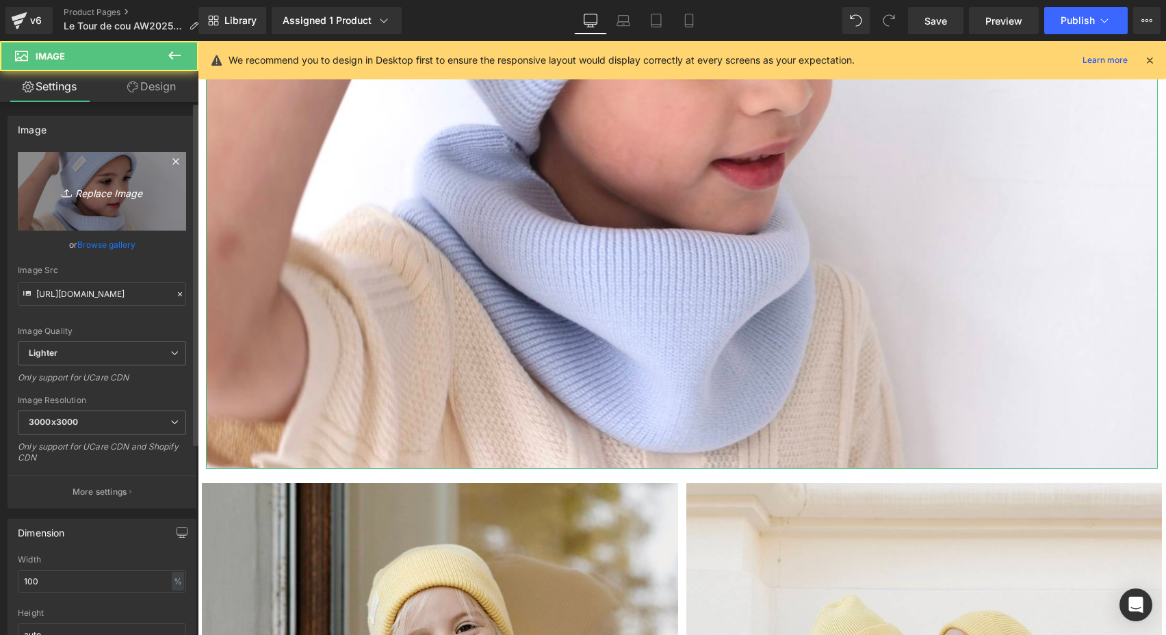
click at [131, 164] on link "Replace Image" at bounding box center [102, 191] width 168 height 79
type input "C:\fakepath\Tour-de-cou-vieux-rose-Tricot-joli-nous-laine-mérinos-ultra-doux-c…"
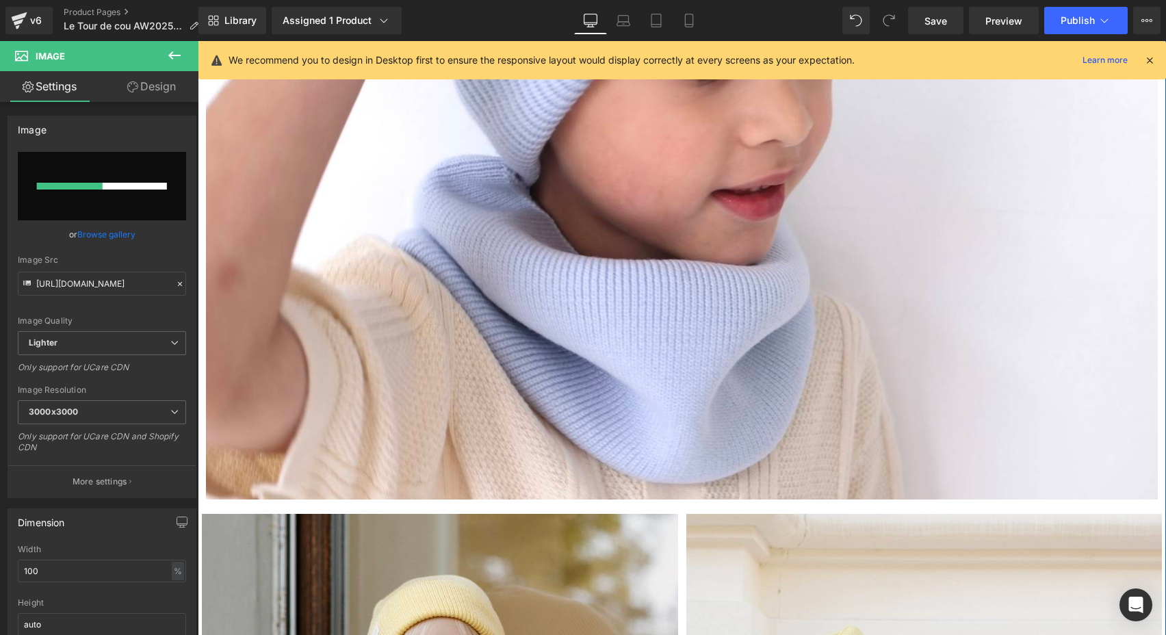
scroll to position [5246, 0]
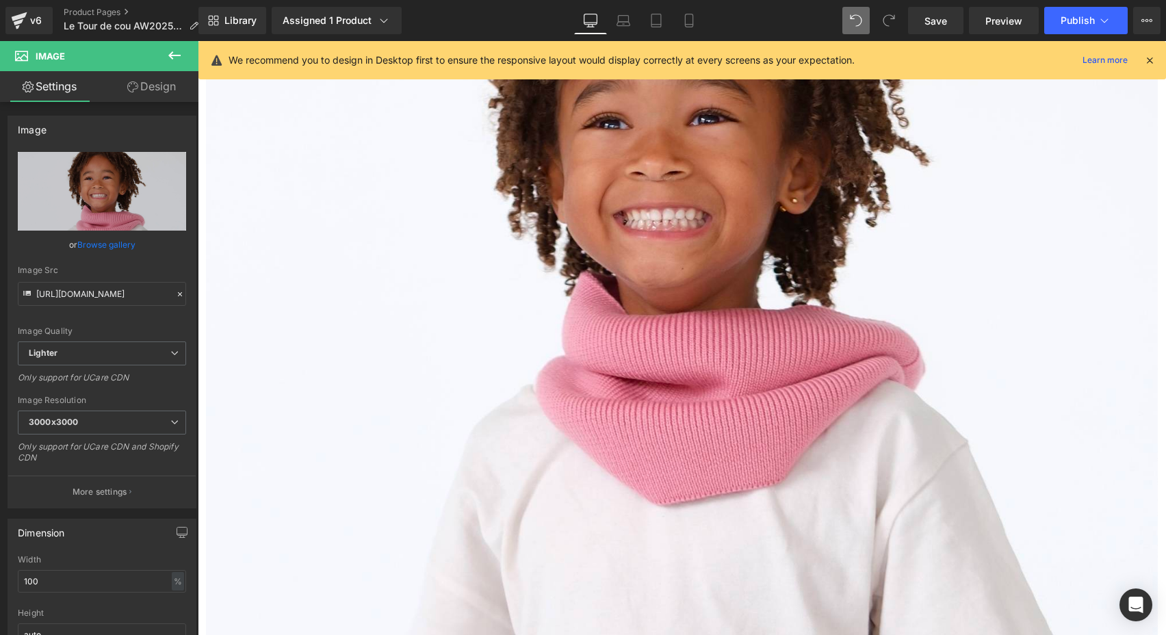
type input "[URL][DOMAIN_NAME]"
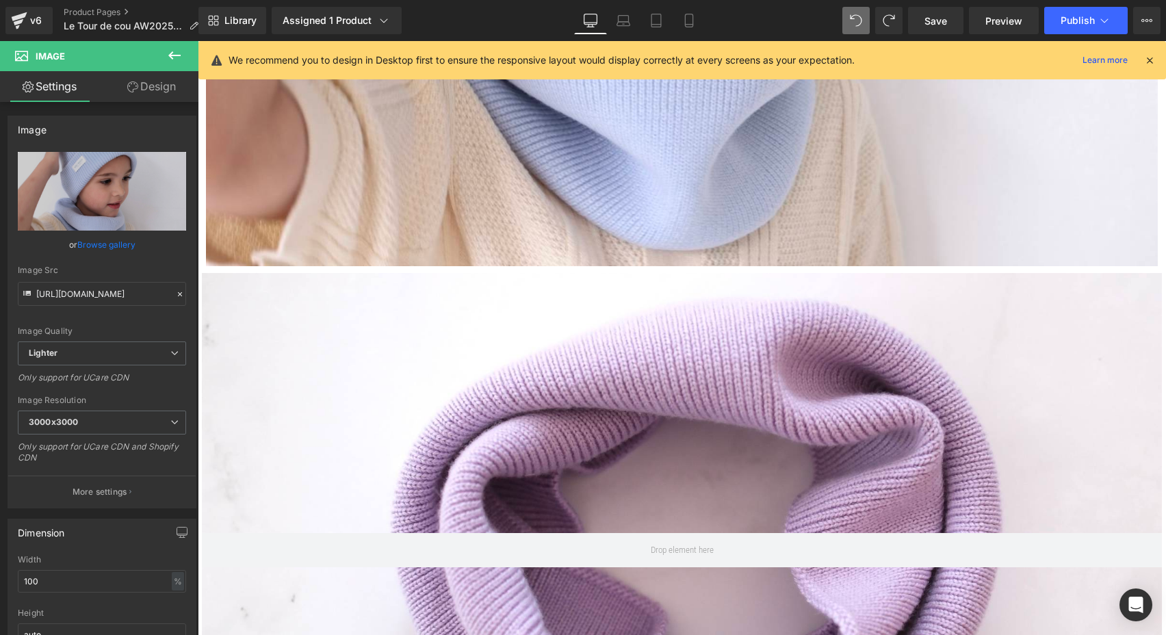
scroll to position [5489, 0]
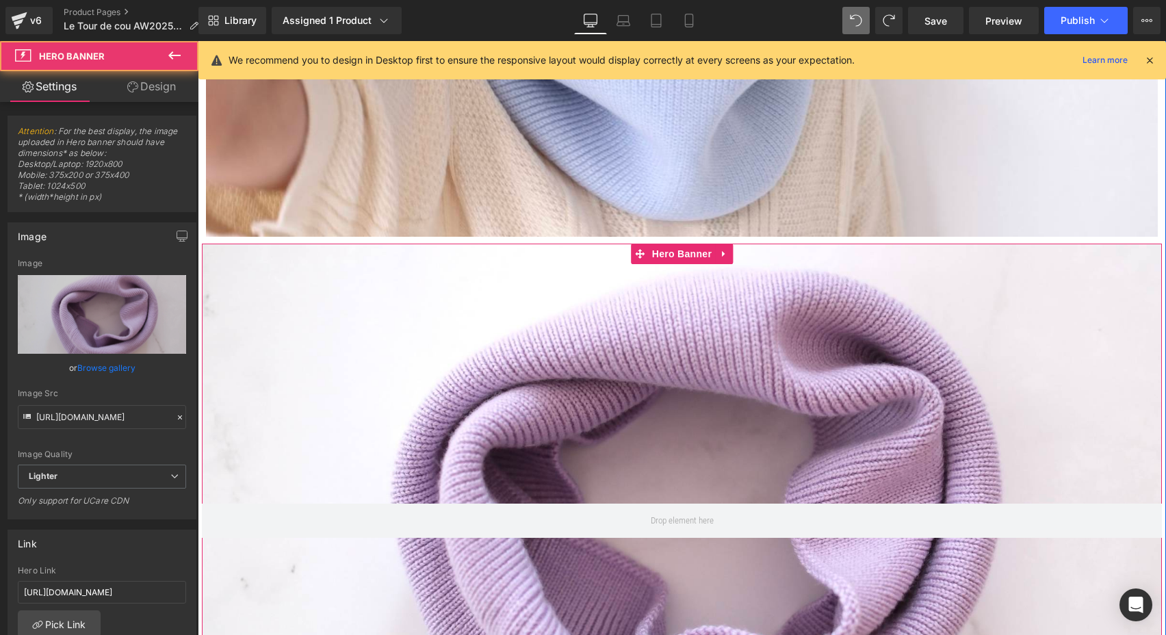
click at [680, 479] on div at bounding box center [682, 515] width 960 height 542
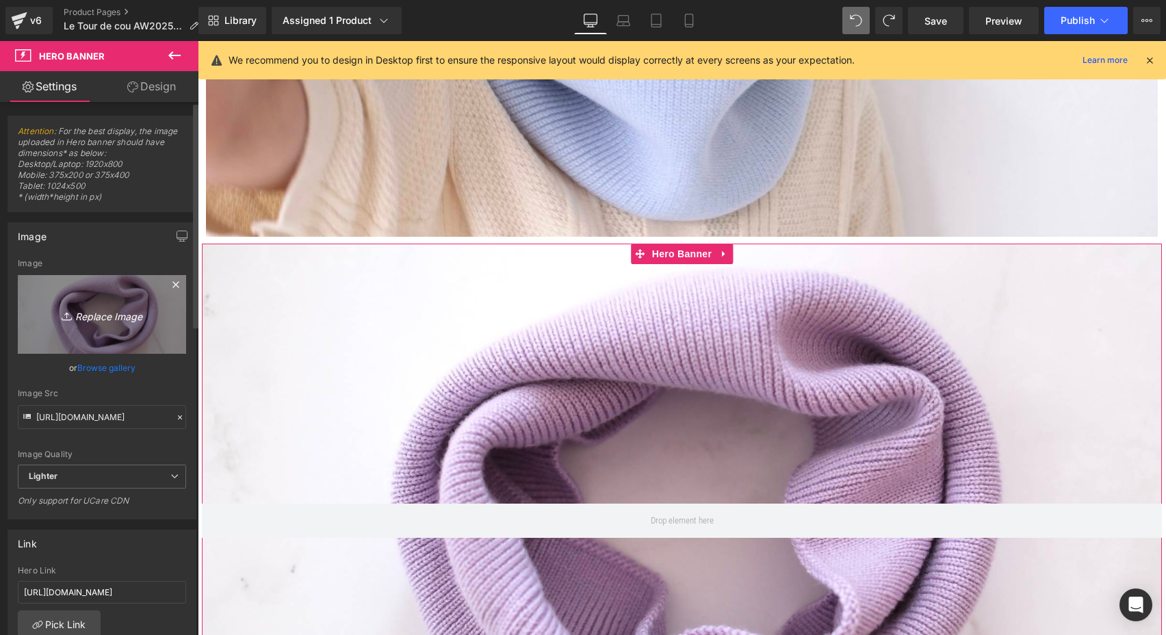
click at [97, 313] on icon "Replace Image" at bounding box center [102, 314] width 110 height 17
type input "C:\fakepath\DSCF8915.jpg"
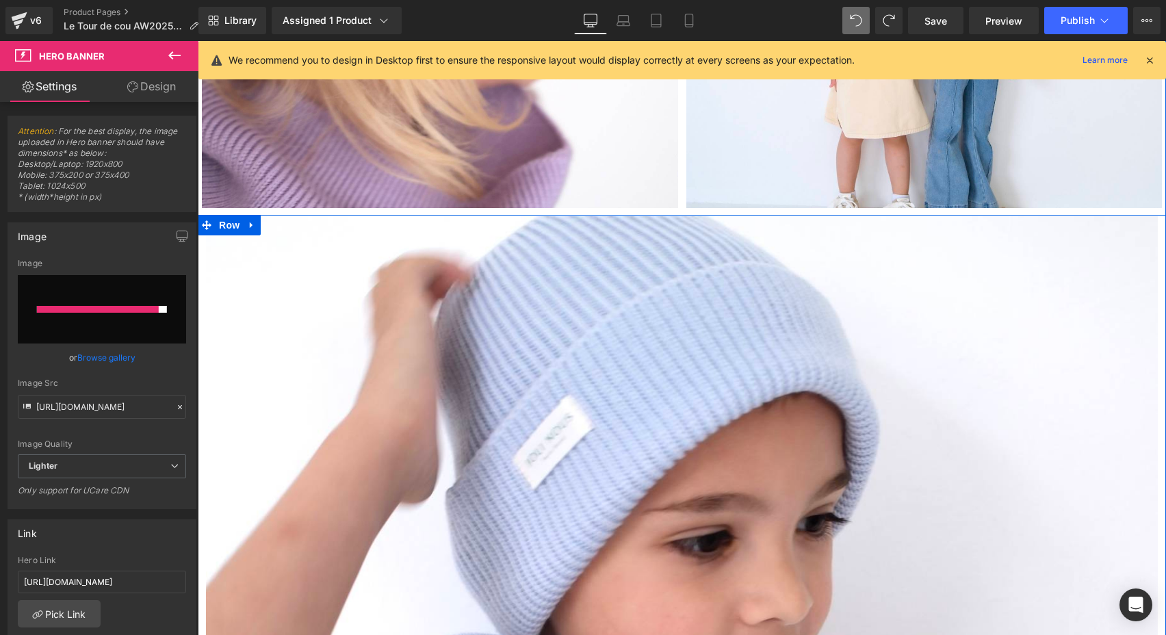
type input "[URL][DOMAIN_NAME]"
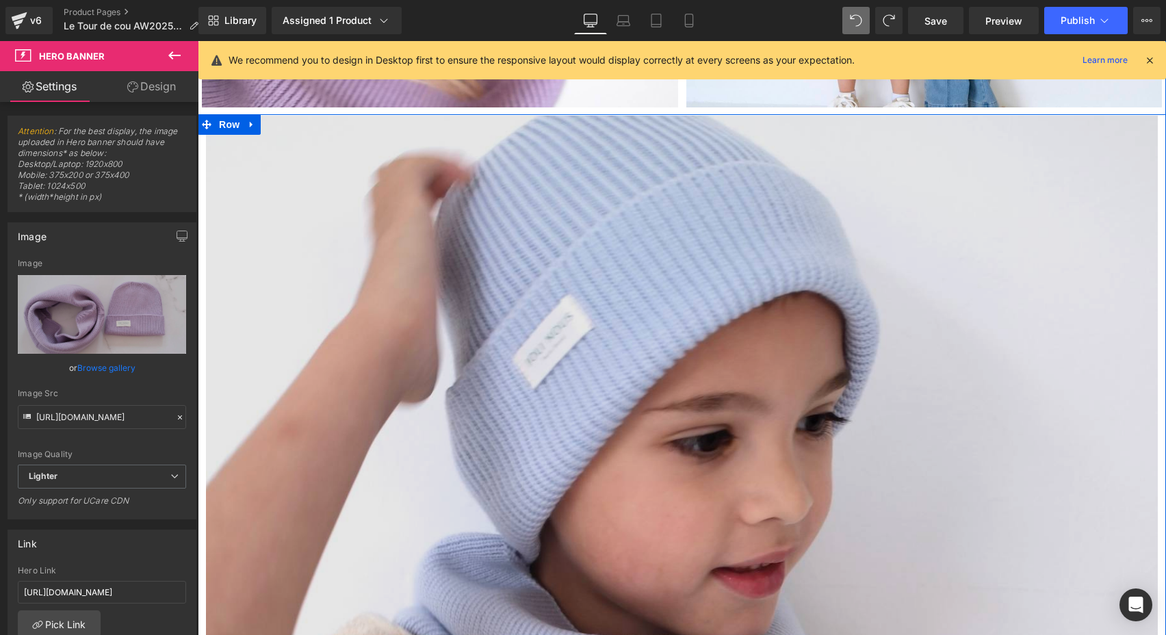
scroll to position [4847, 0]
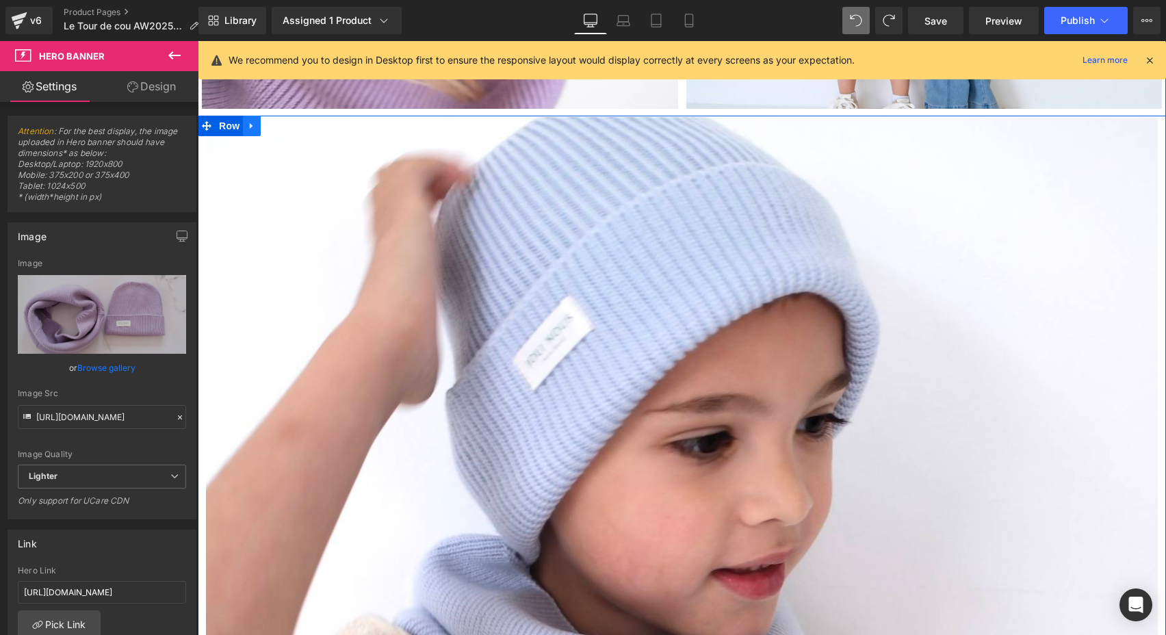
click at [247, 121] on icon at bounding box center [252, 126] width 10 height 10
click at [289, 123] on icon at bounding box center [288, 126] width 10 height 10
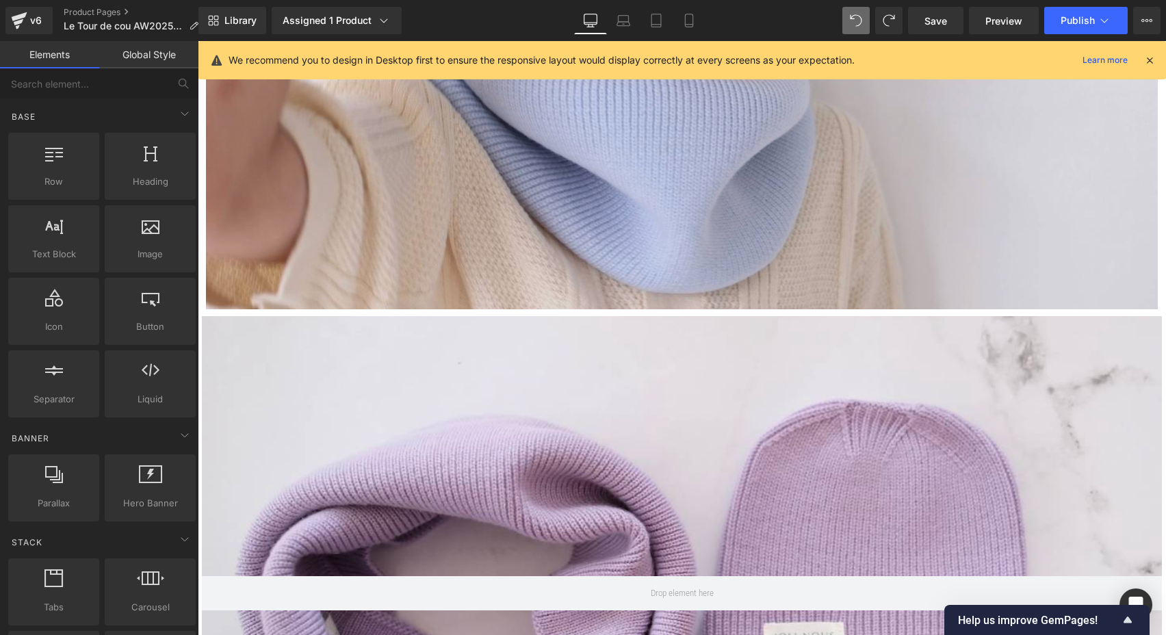
scroll to position [5233, 0]
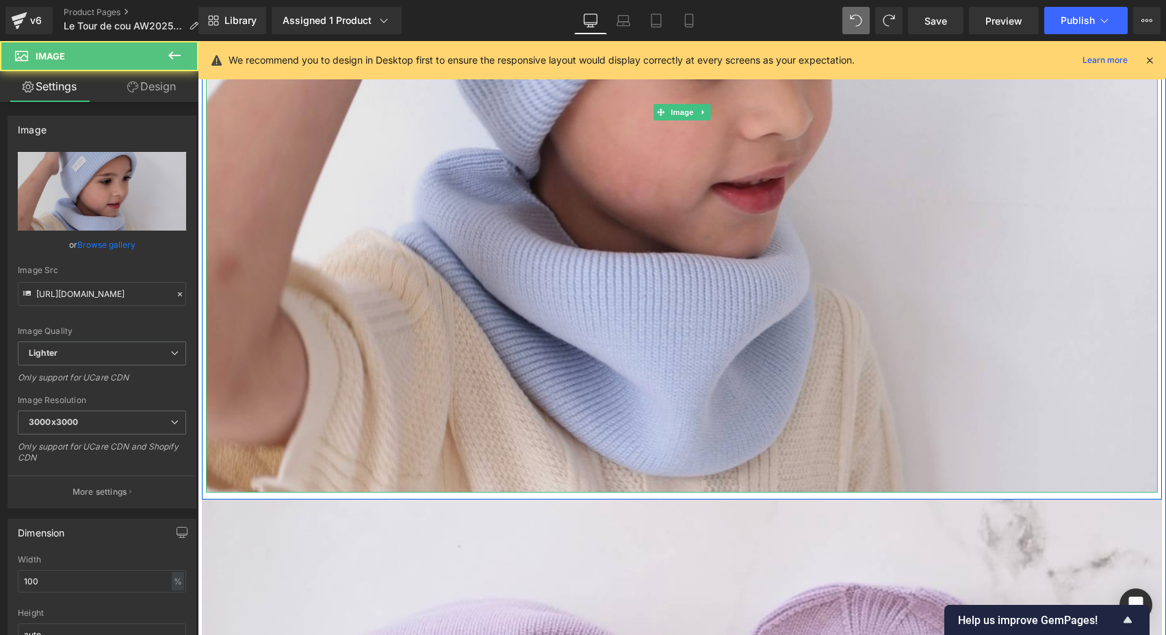
click at [708, 231] on img at bounding box center [682, 112] width 952 height 762
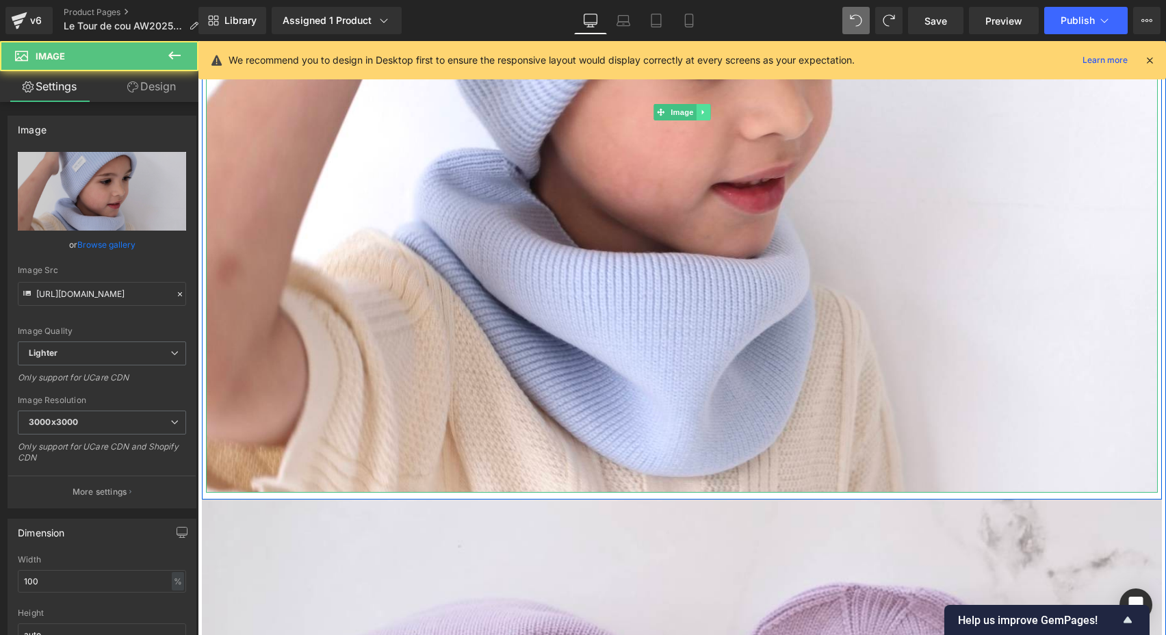
click at [701, 114] on link at bounding box center [703, 112] width 14 height 16
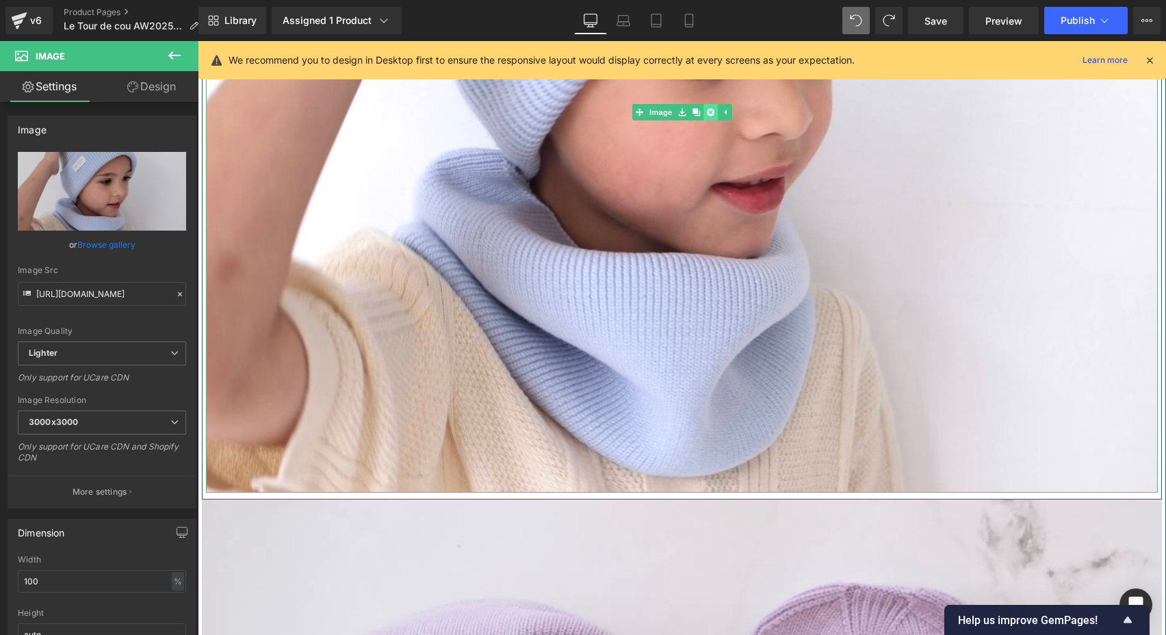
click at [706, 112] on icon at bounding box center [710, 112] width 8 height 8
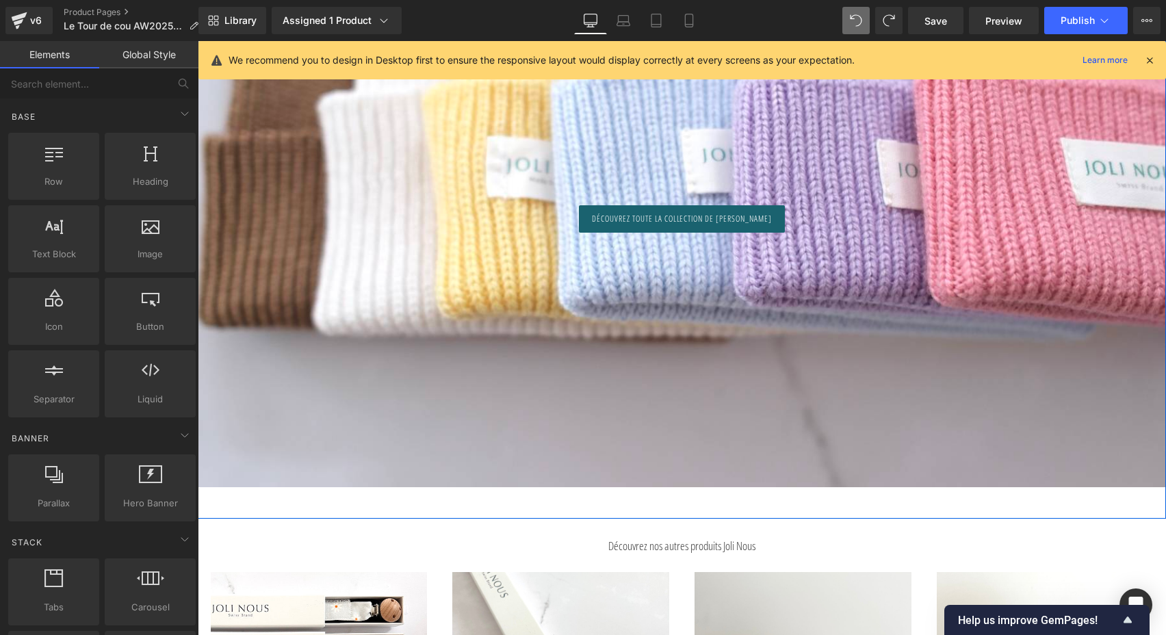
scroll to position [7292, 0]
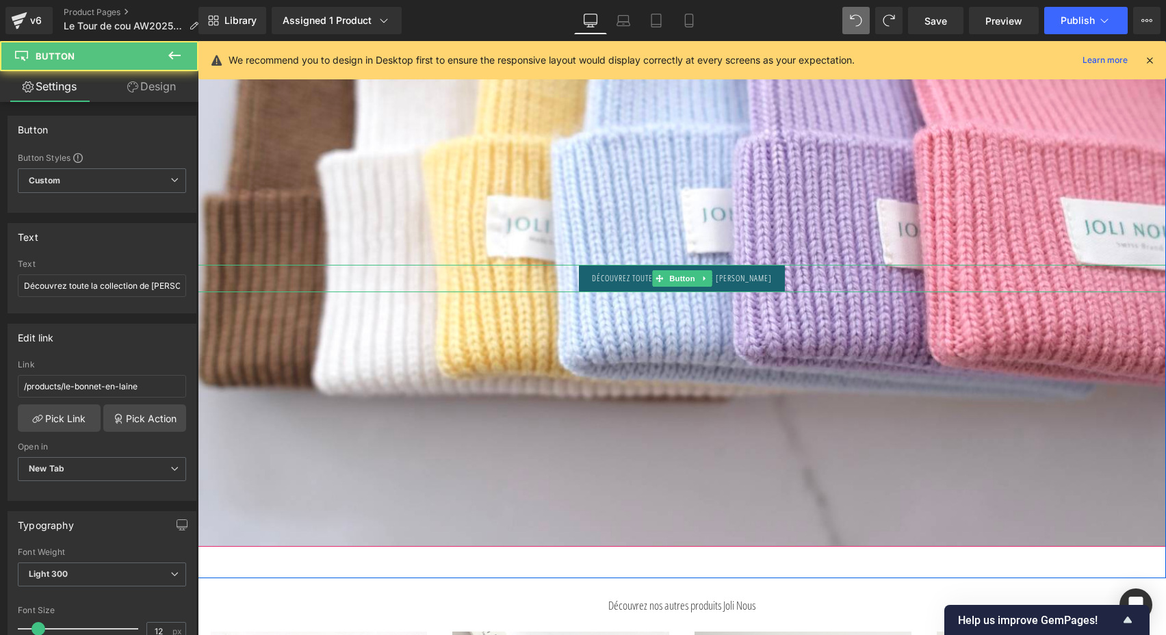
click at [629, 274] on span "Découvrez toute la collection de [PERSON_NAME]" at bounding box center [681, 278] width 179 height 12
click at [697, 276] on link at bounding box center [704, 278] width 14 height 16
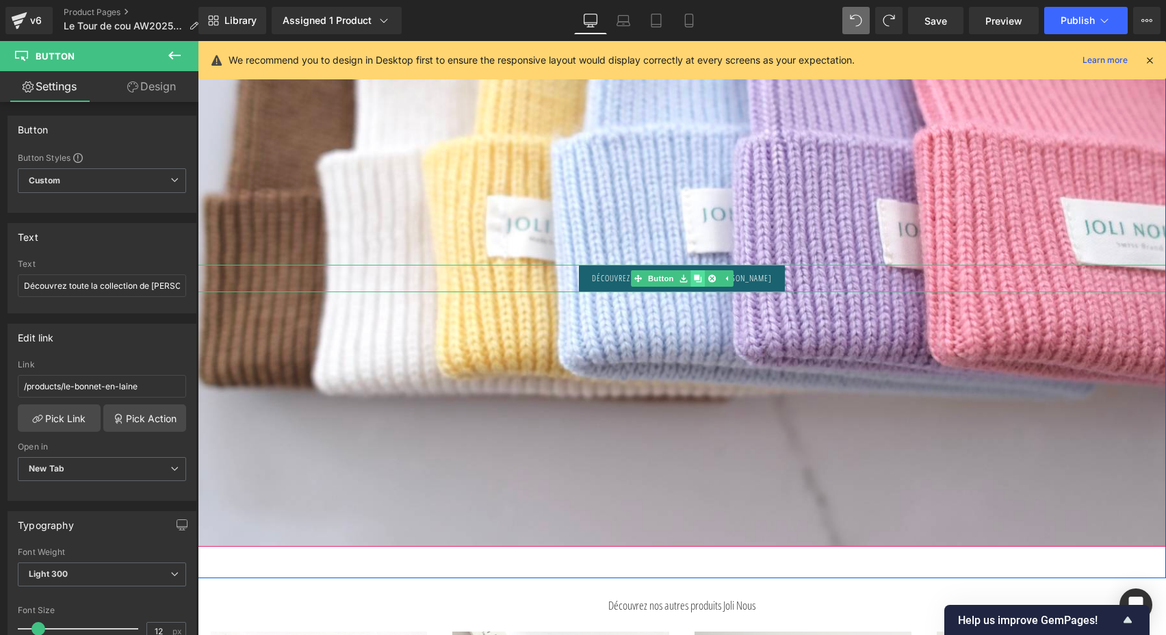
click at [695, 278] on icon at bounding box center [698, 278] width 8 height 8
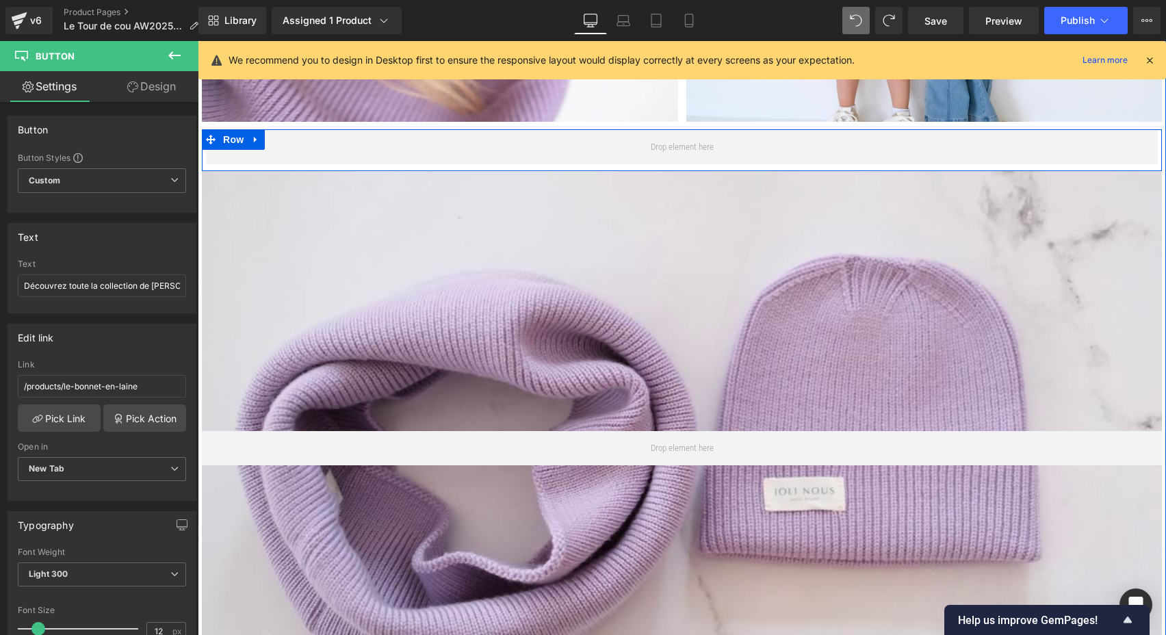
scroll to position [4728, 0]
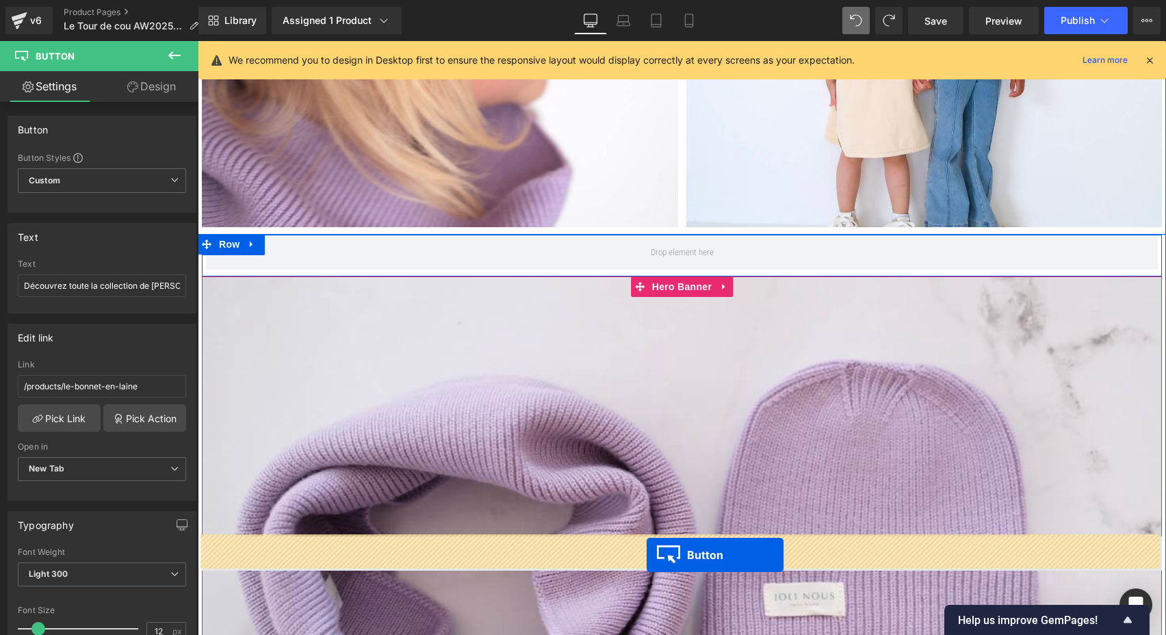
drag, startPoint x: 656, startPoint y: 306, endPoint x: 646, endPoint y: 555, distance: 249.3
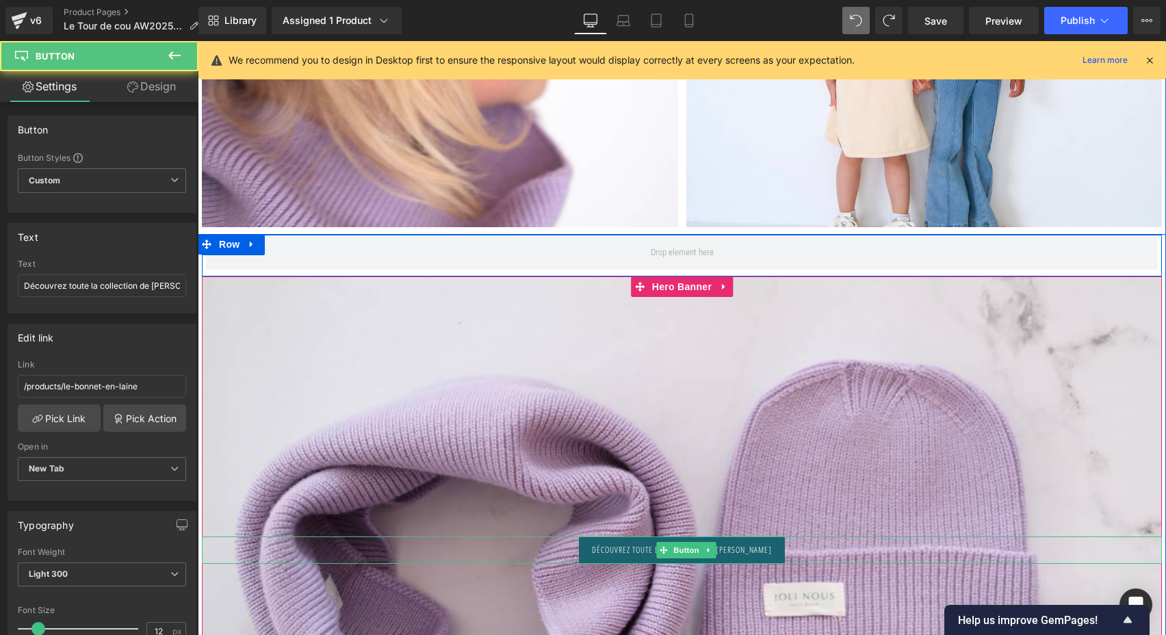
click at [614, 541] on link "Découvrez toute la collection de [PERSON_NAME]" at bounding box center [681, 550] width 205 height 27
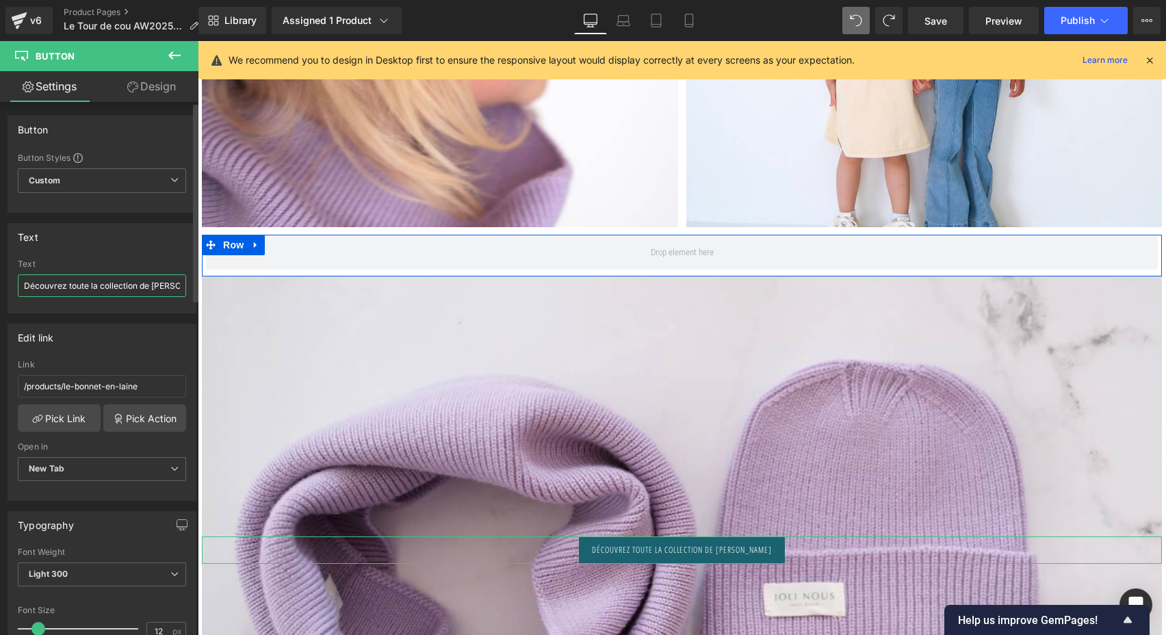
click at [136, 287] on input "Découvrez toute la collection de [PERSON_NAME]" at bounding box center [102, 285] width 168 height 23
type input "Optez pour un joli DUO"
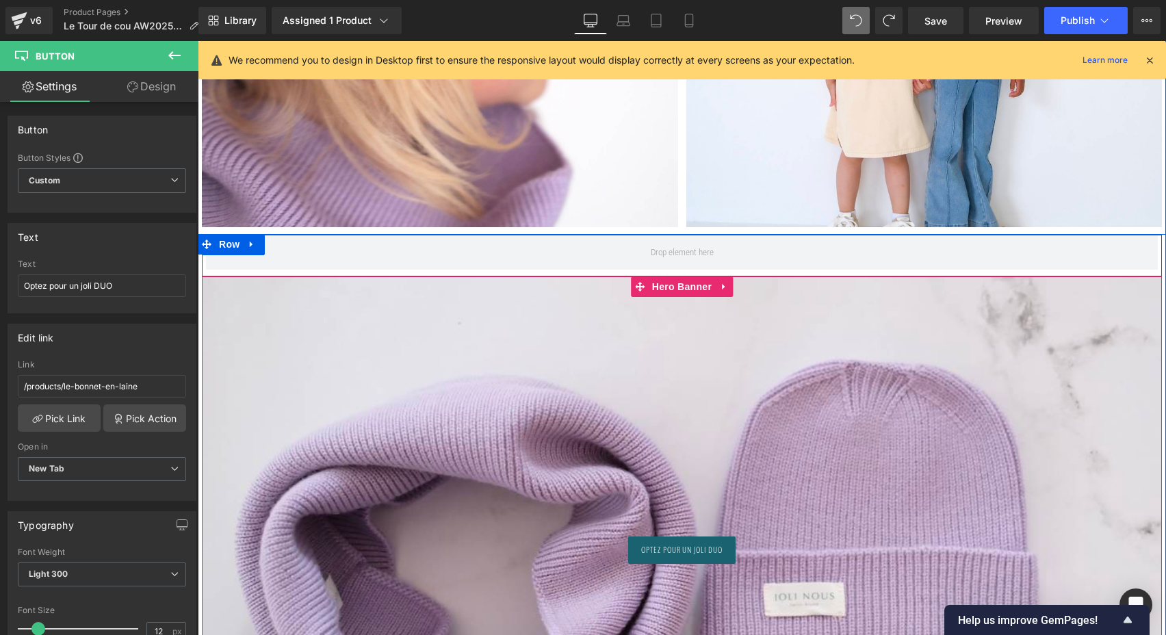
click at [469, 393] on div at bounding box center [682, 547] width 960 height 542
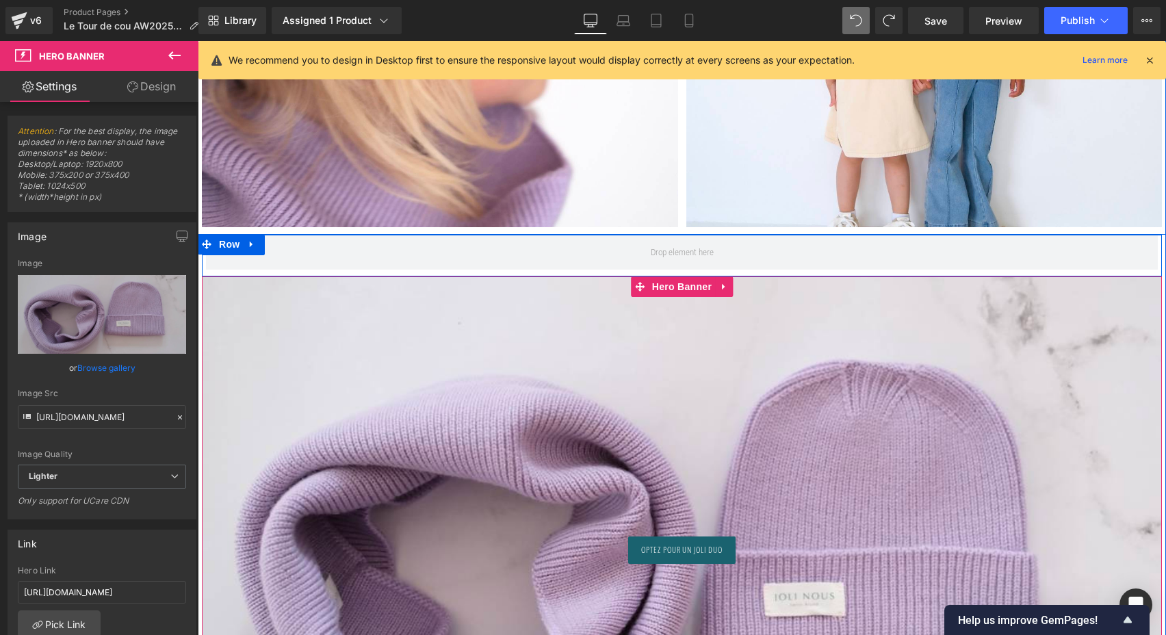
scroll to position [4721, 0]
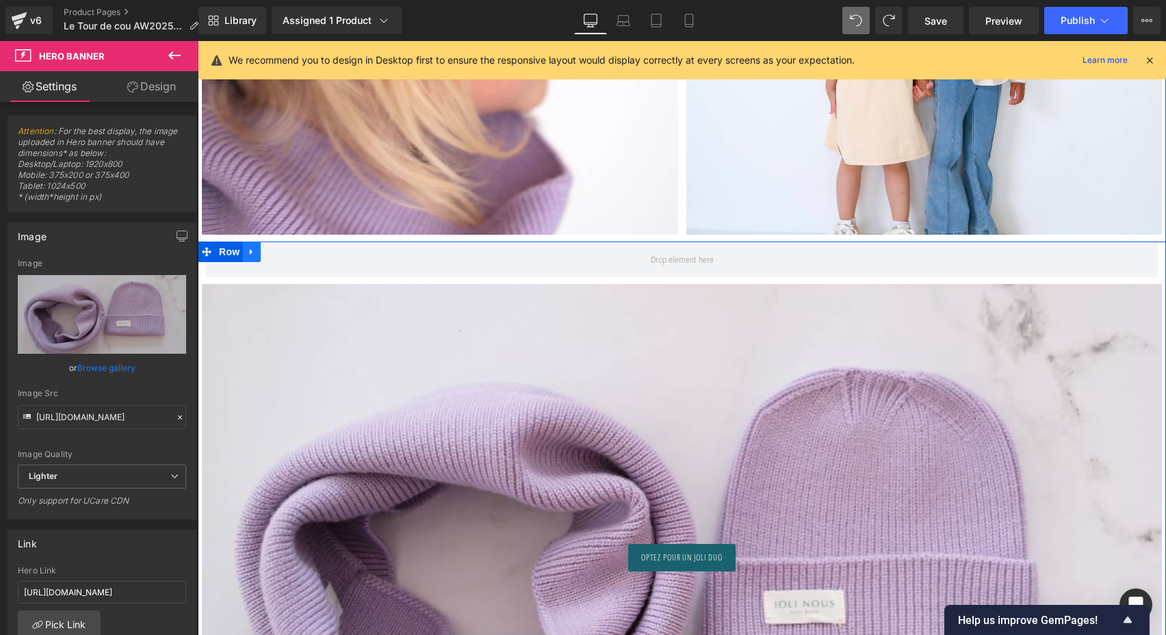
click at [254, 248] on icon at bounding box center [252, 252] width 10 height 10
click at [283, 249] on icon at bounding box center [288, 252] width 10 height 10
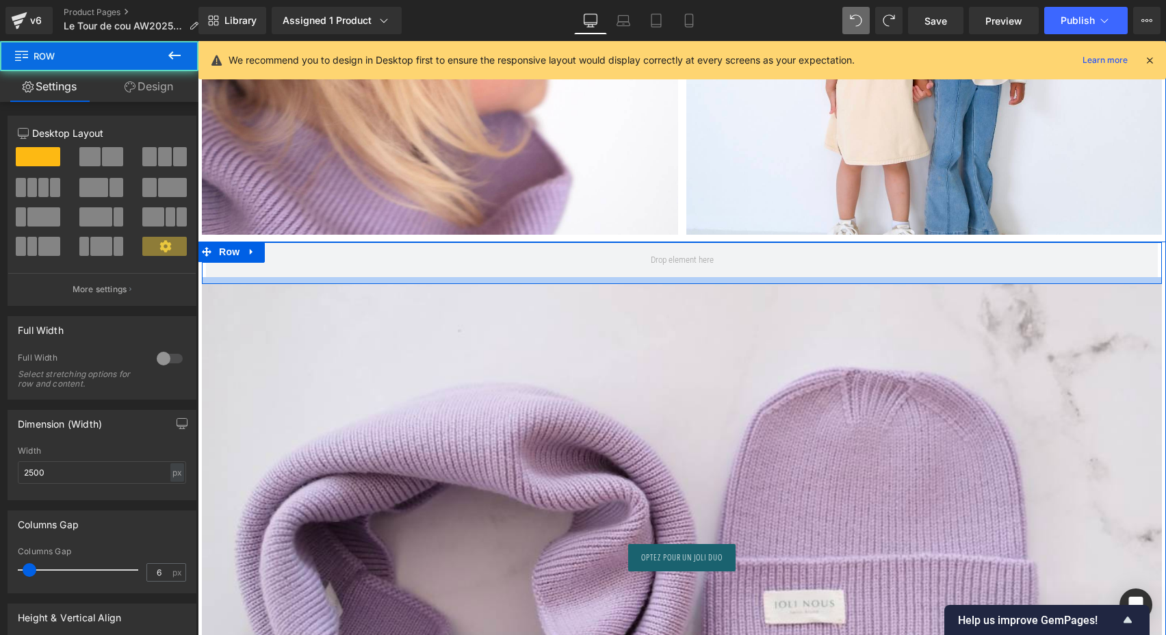
click at [305, 281] on div at bounding box center [682, 280] width 960 height 7
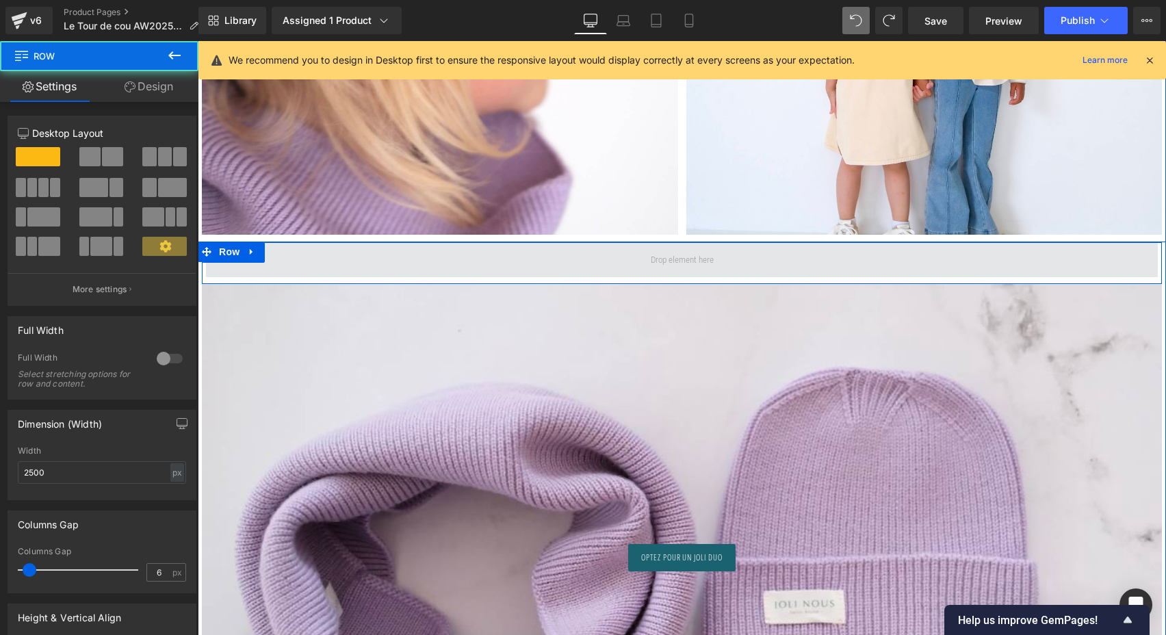
click at [425, 256] on span at bounding box center [682, 260] width 952 height 34
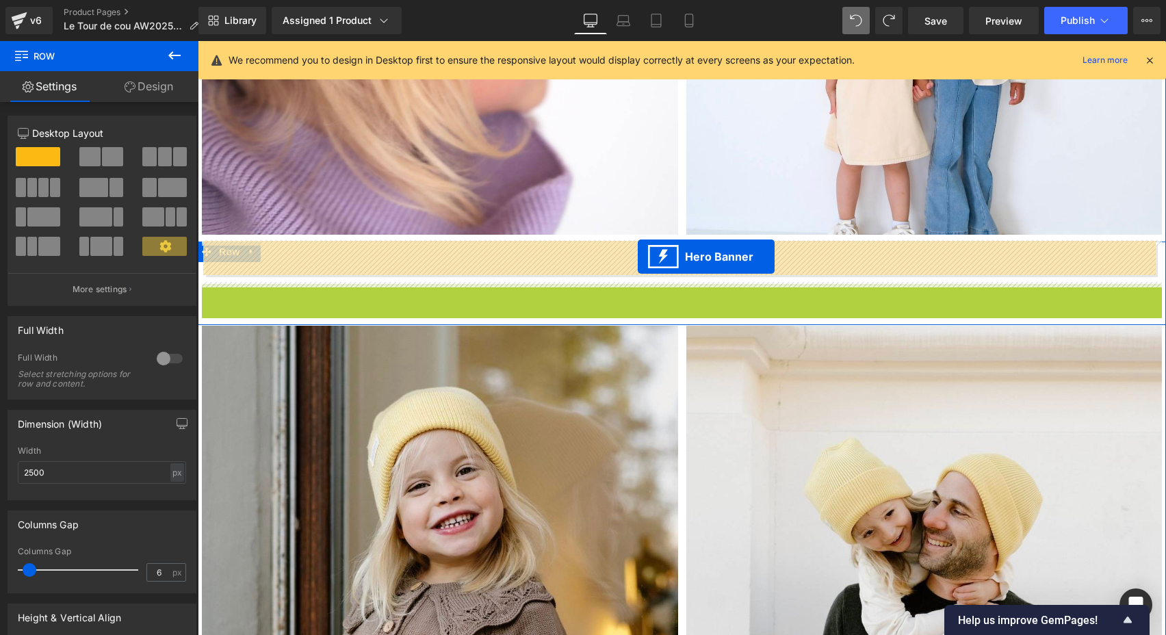
drag, startPoint x: 634, startPoint y: 293, endPoint x: 638, endPoint y: 257, distance: 36.5
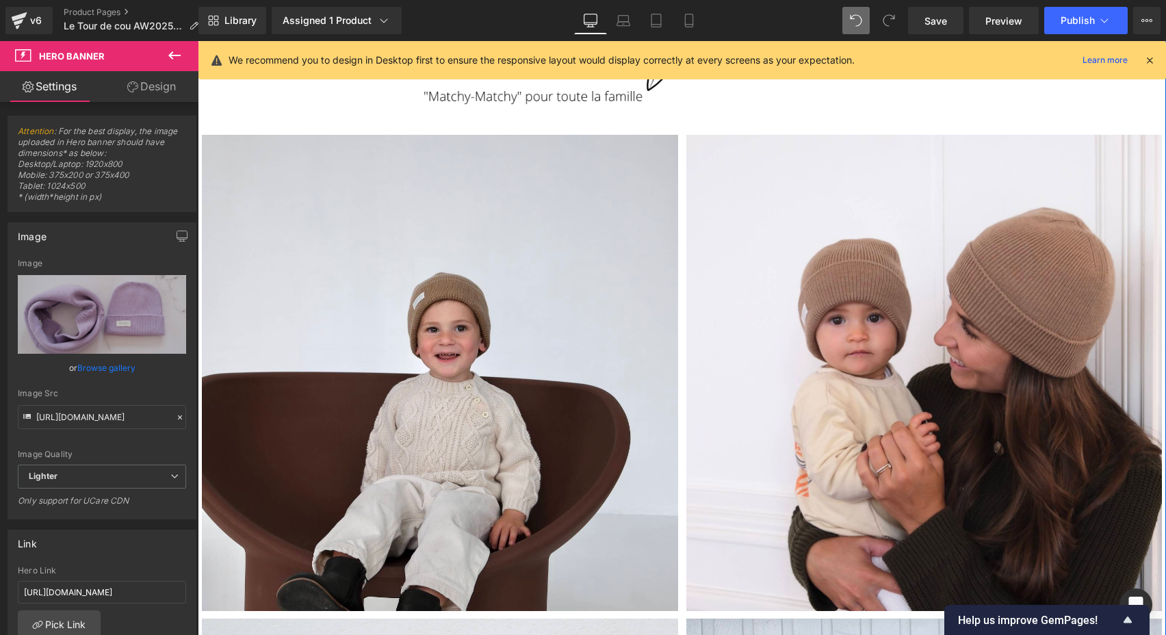
scroll to position [1213, 0]
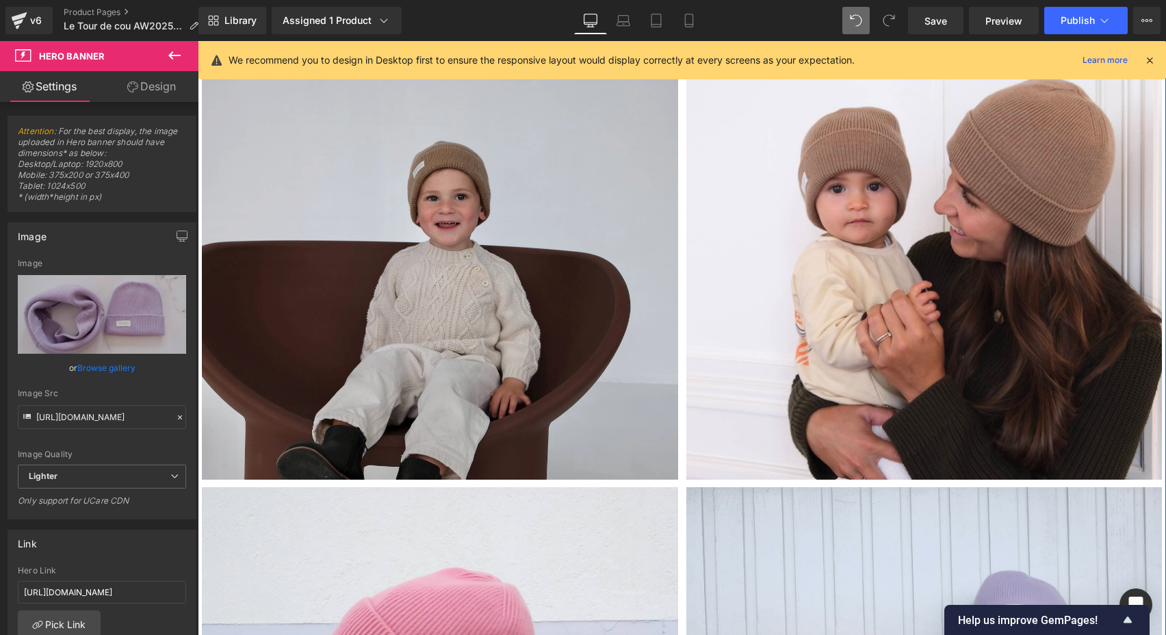
click at [474, 289] on img at bounding box center [440, 241] width 476 height 476
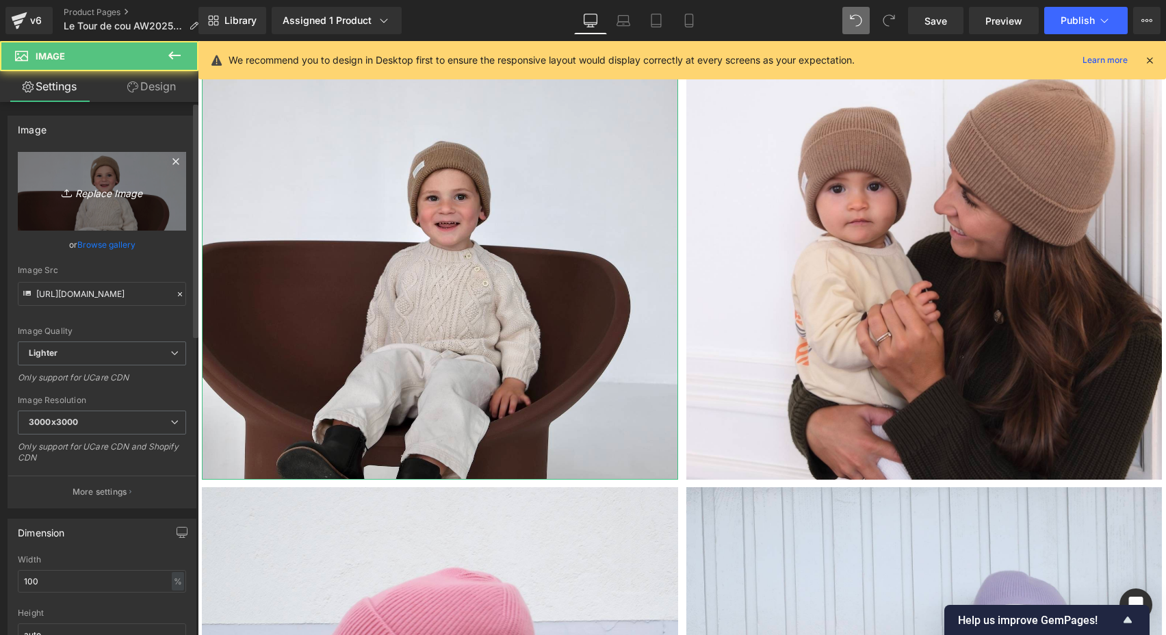
click at [112, 181] on link "Replace Image" at bounding box center [102, 191] width 168 height 79
type input "C:\fakepath\Tour-de-cou-brun-Tricot-joli-nous-laine-mérinos-ultra-doux-confort…"
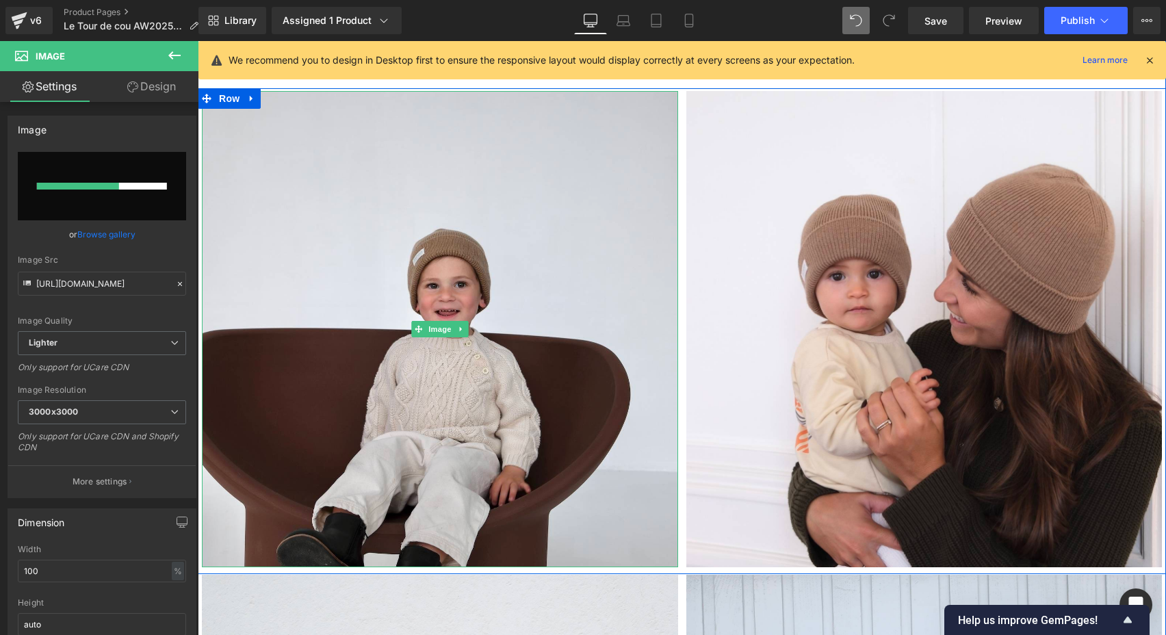
scroll to position [1125, 0]
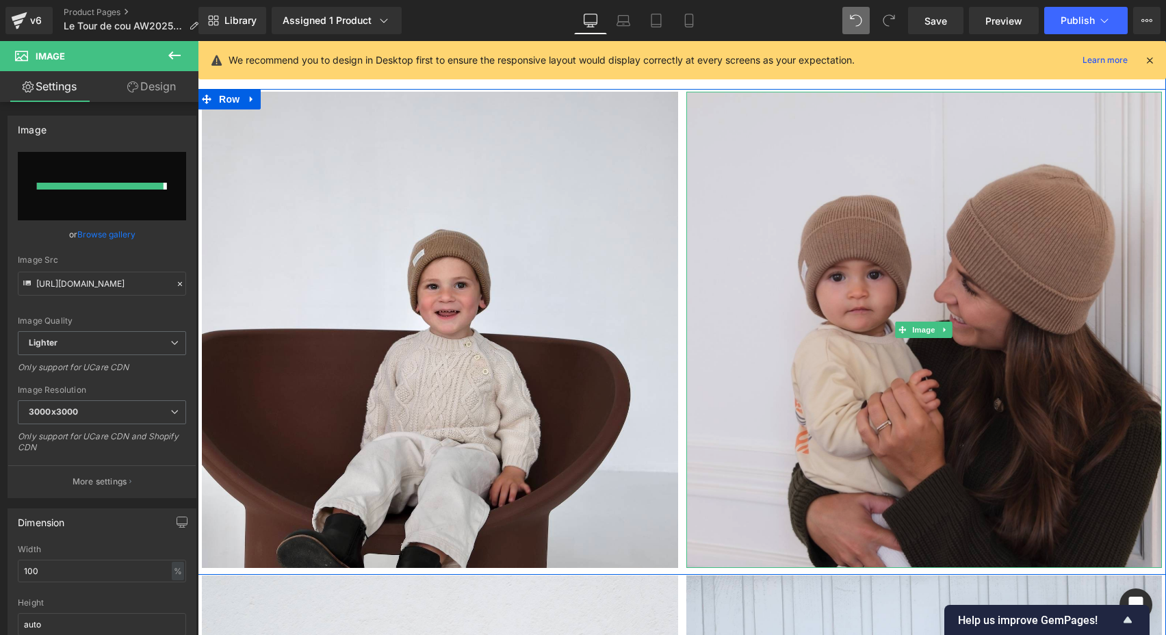
type input "[URL][DOMAIN_NAME]"
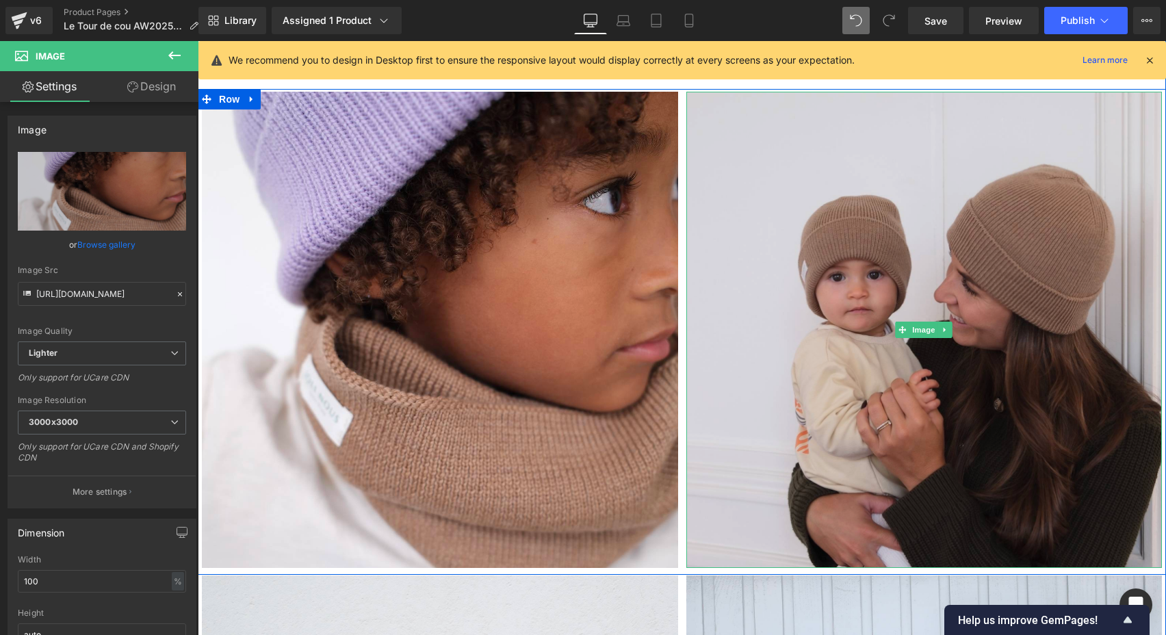
click at [911, 253] on img at bounding box center [924, 330] width 476 height 476
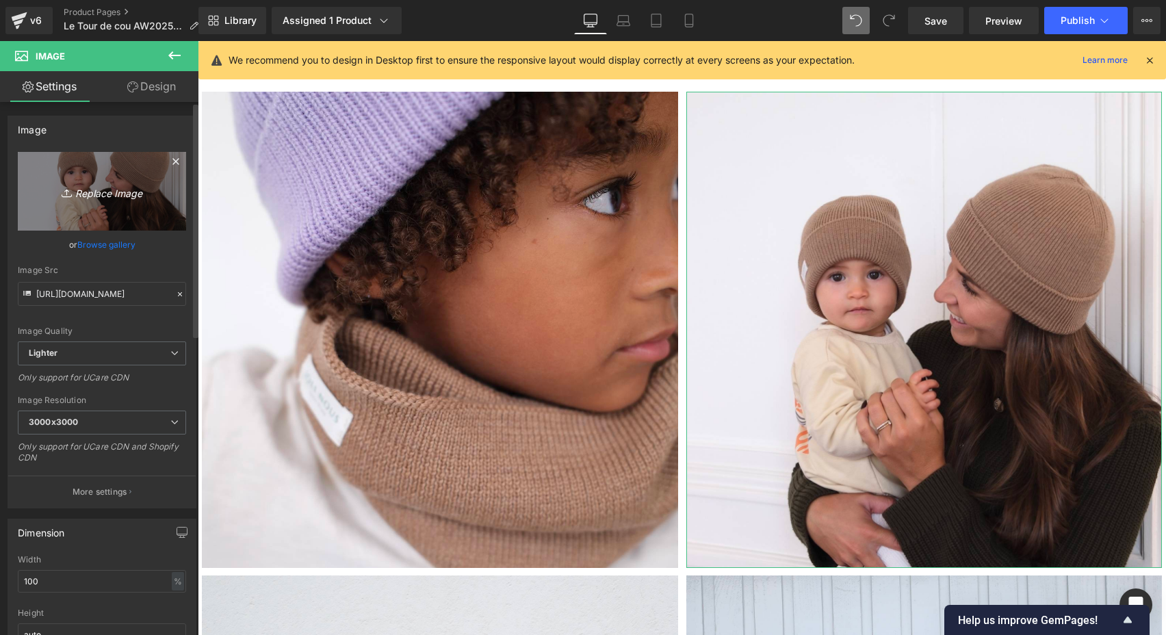
click at [129, 198] on icon "Replace Image" at bounding box center [102, 191] width 110 height 17
type input "C:\fakepath\Tour-de-cou-all-Tricot-joli-nous-laine-mérinos-ultra-doux-conforta…"
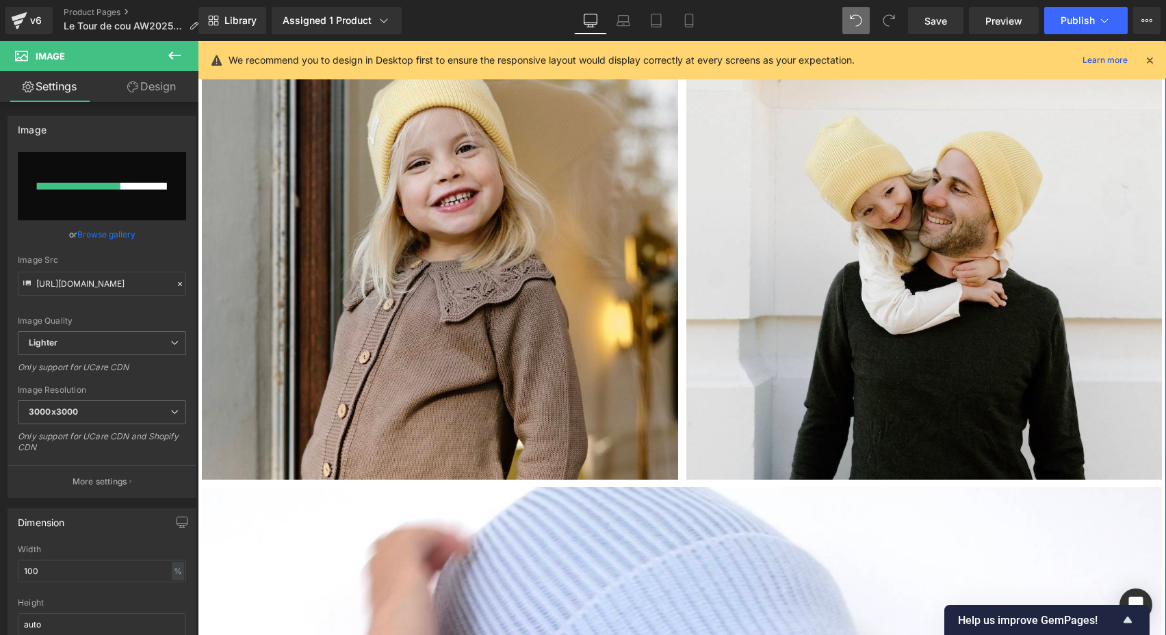
scroll to position [5543, 0]
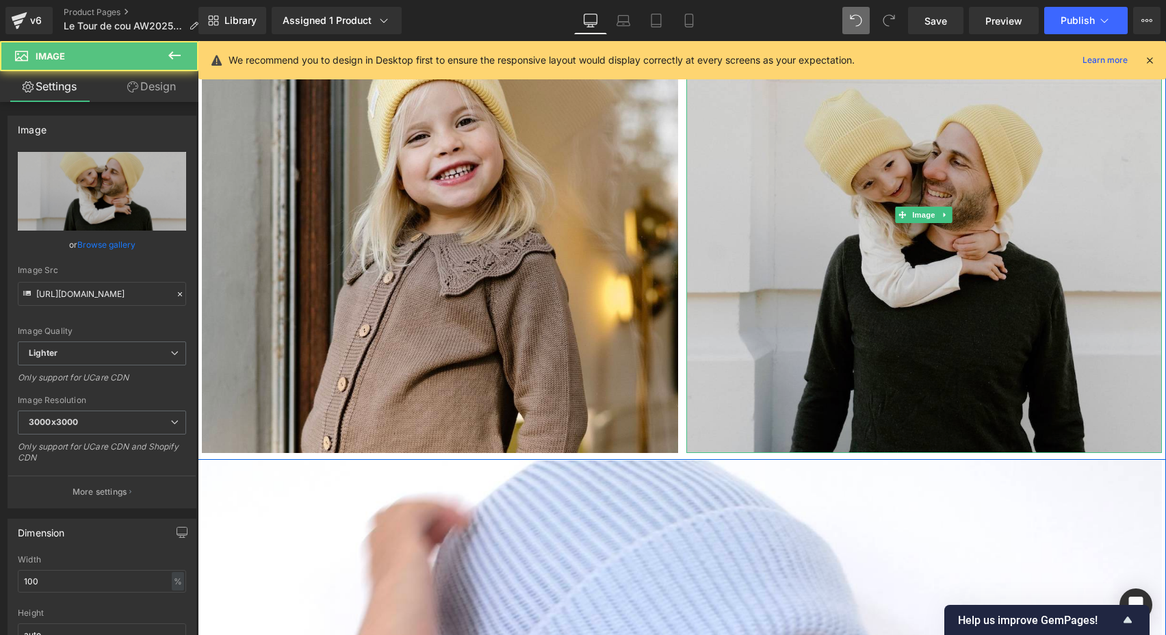
click at [1048, 336] on img at bounding box center [924, 215] width 476 height 476
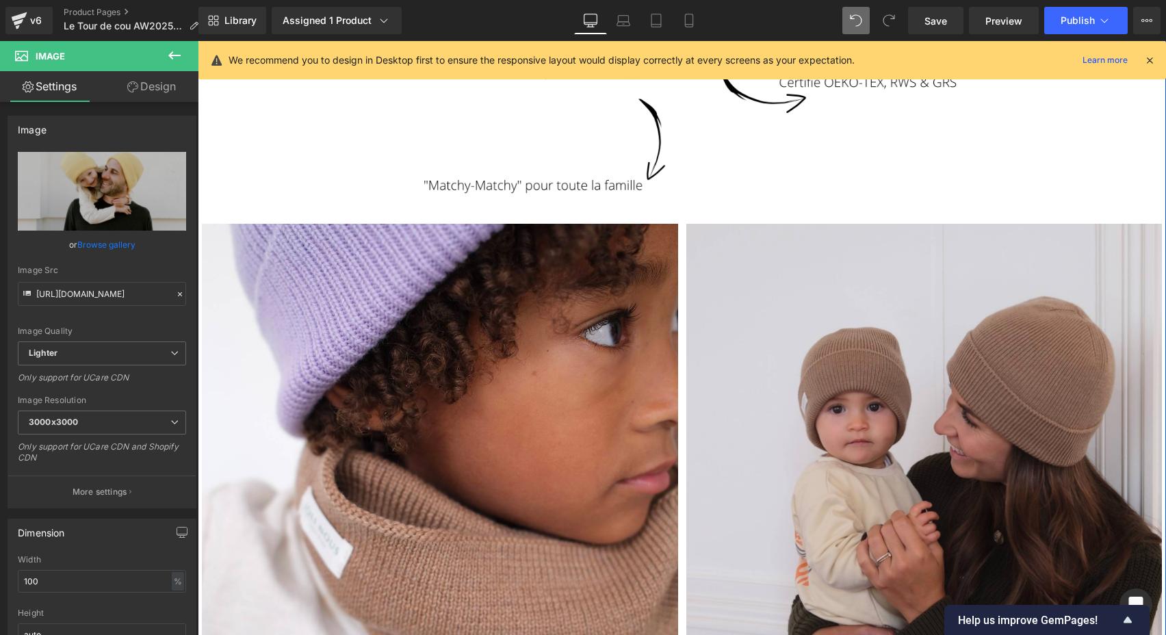
scroll to position [1033, 0]
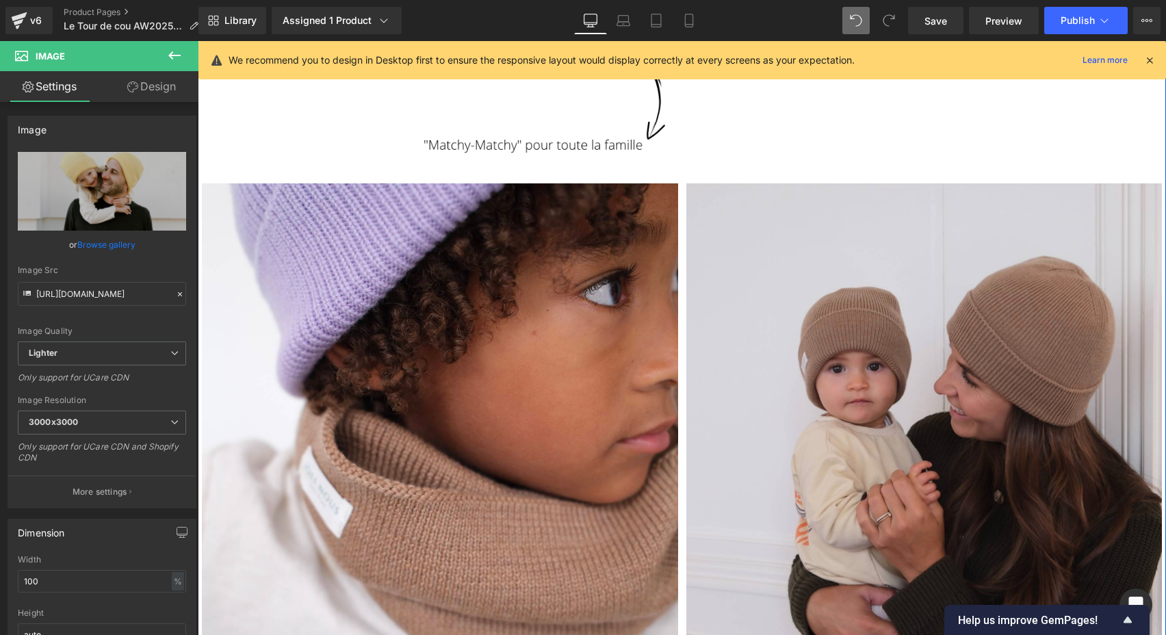
click at [933, 389] on img at bounding box center [924, 421] width 476 height 476
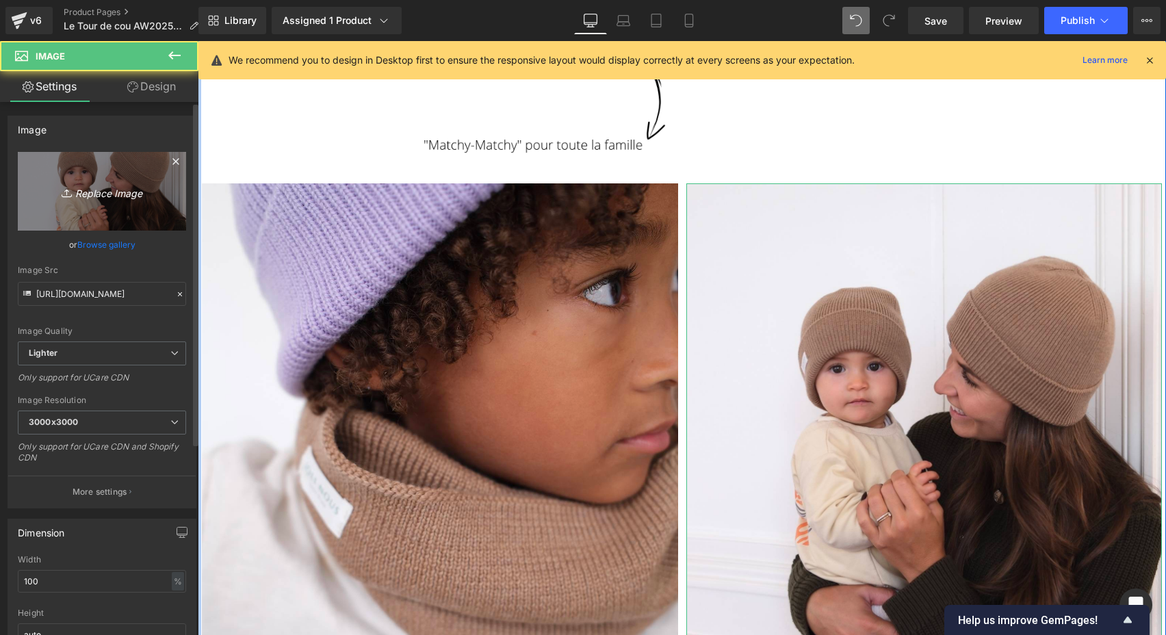
click at [130, 184] on icon "Replace Image" at bounding box center [102, 191] width 110 height 17
type input "C:\fakepath\Tour-de-cou-brun-Tricot-joli-nous-laine-mérinos-ultra-doux-confort…"
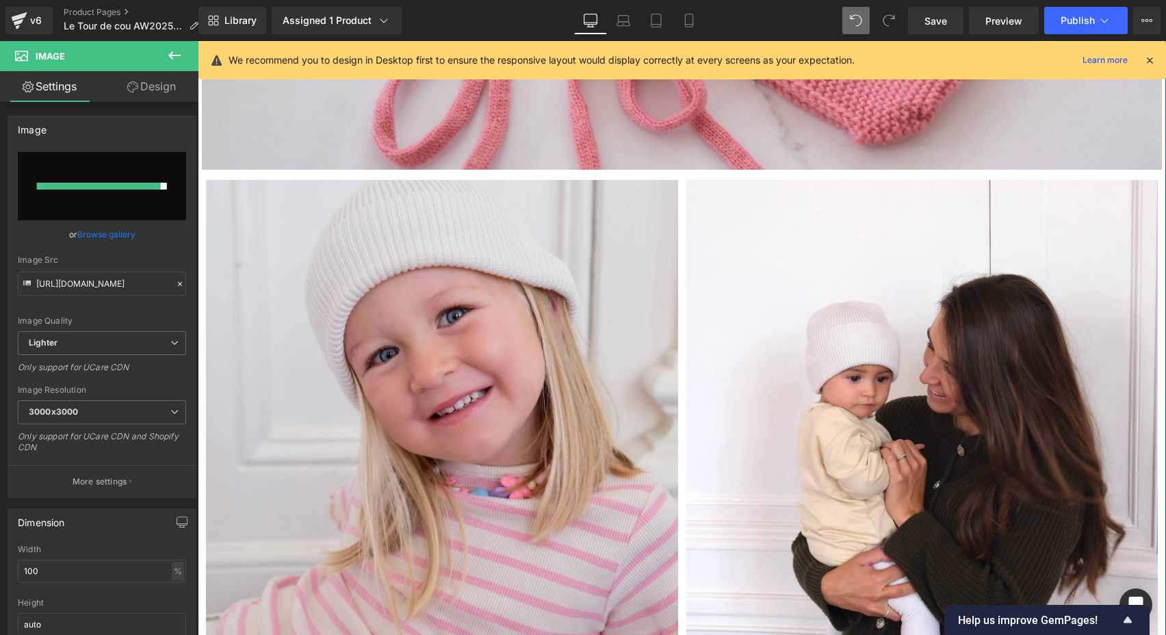
type input "[URL][DOMAIN_NAME]"
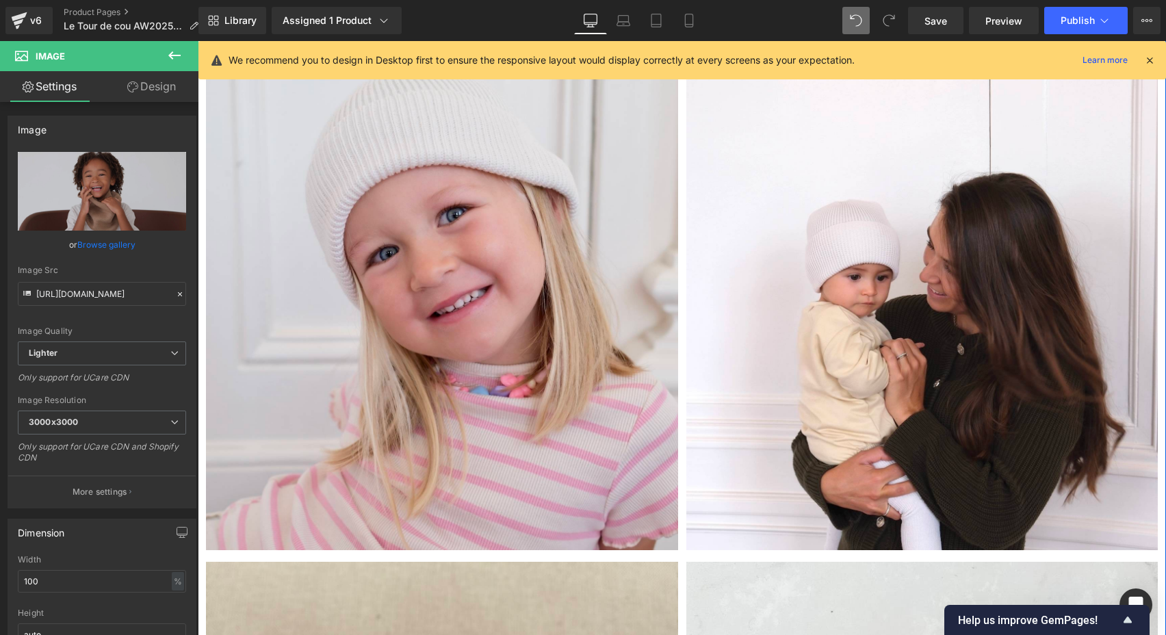
scroll to position [3439, 0]
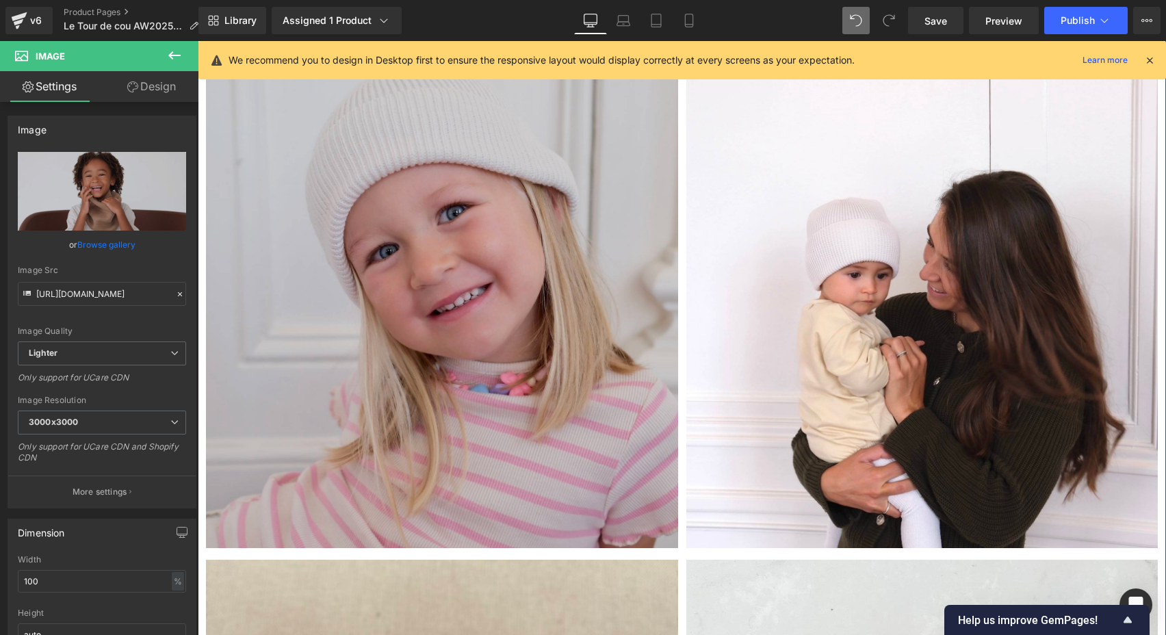
click at [489, 306] on img at bounding box center [442, 313] width 472 height 472
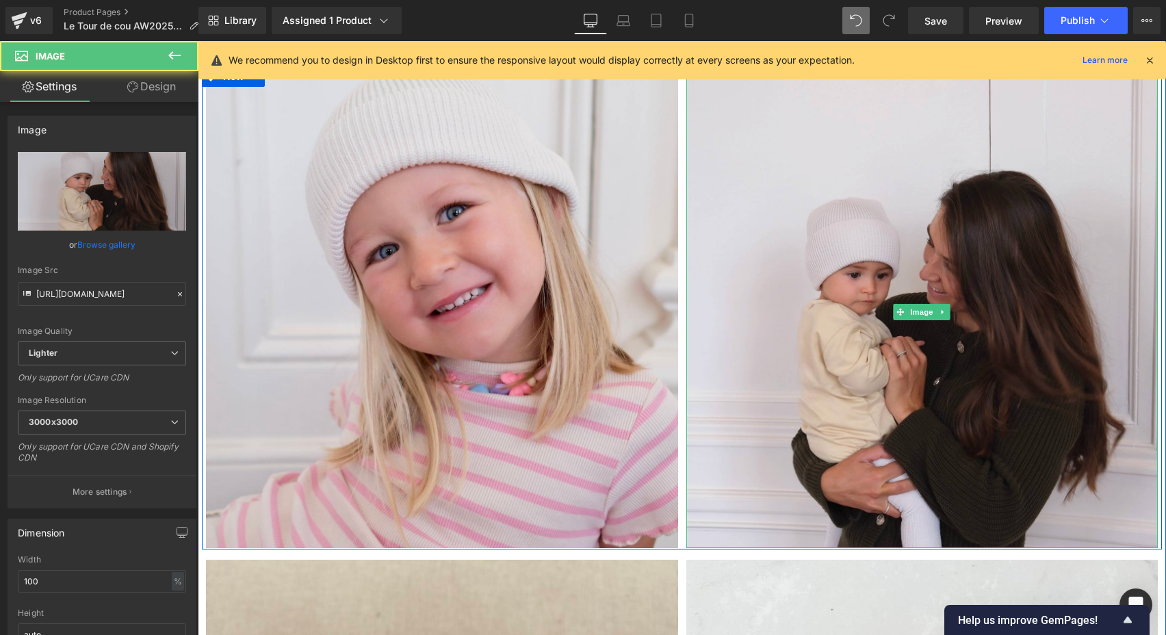
click at [929, 289] on img at bounding box center [922, 313] width 472 height 472
click at [928, 289] on img at bounding box center [922, 313] width 472 height 472
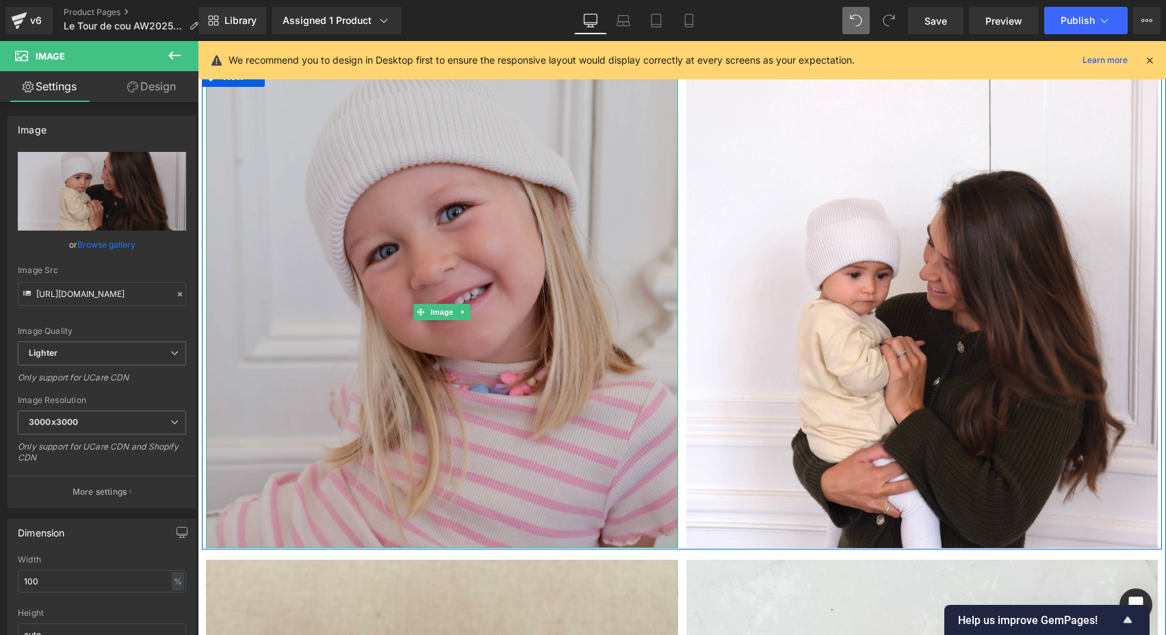
click at [517, 272] on img at bounding box center [442, 313] width 472 height 472
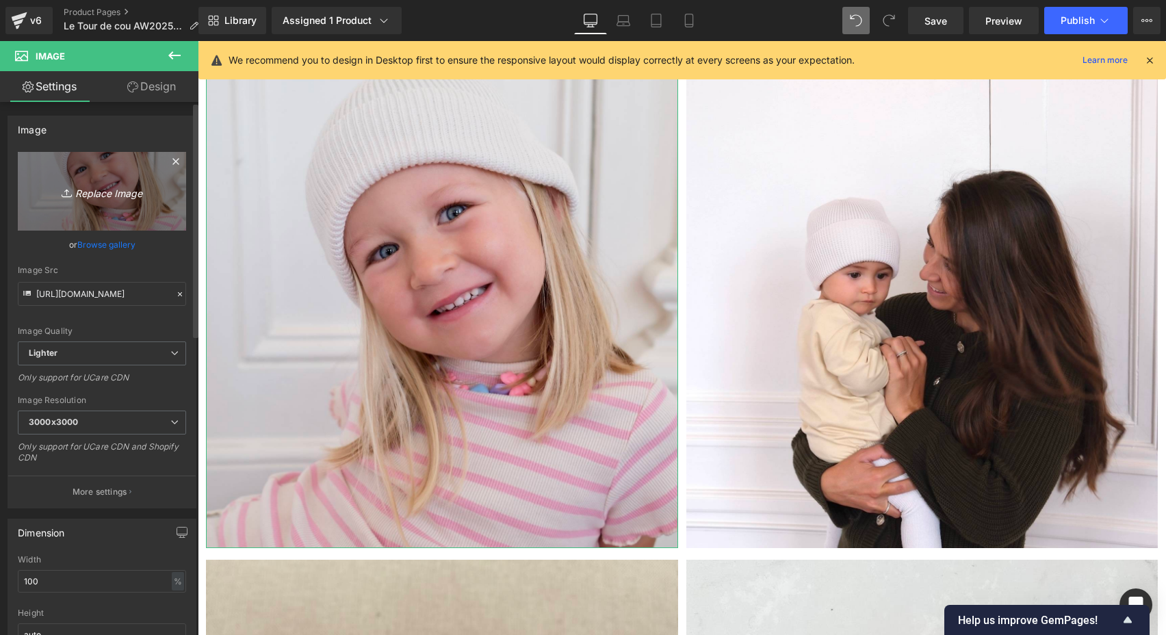
click at [142, 191] on icon "Replace Image" at bounding box center [102, 191] width 110 height 17
type input "C:\fakepath\Tour-de-cou-joli-nous-laine-mérinos233.jpg"
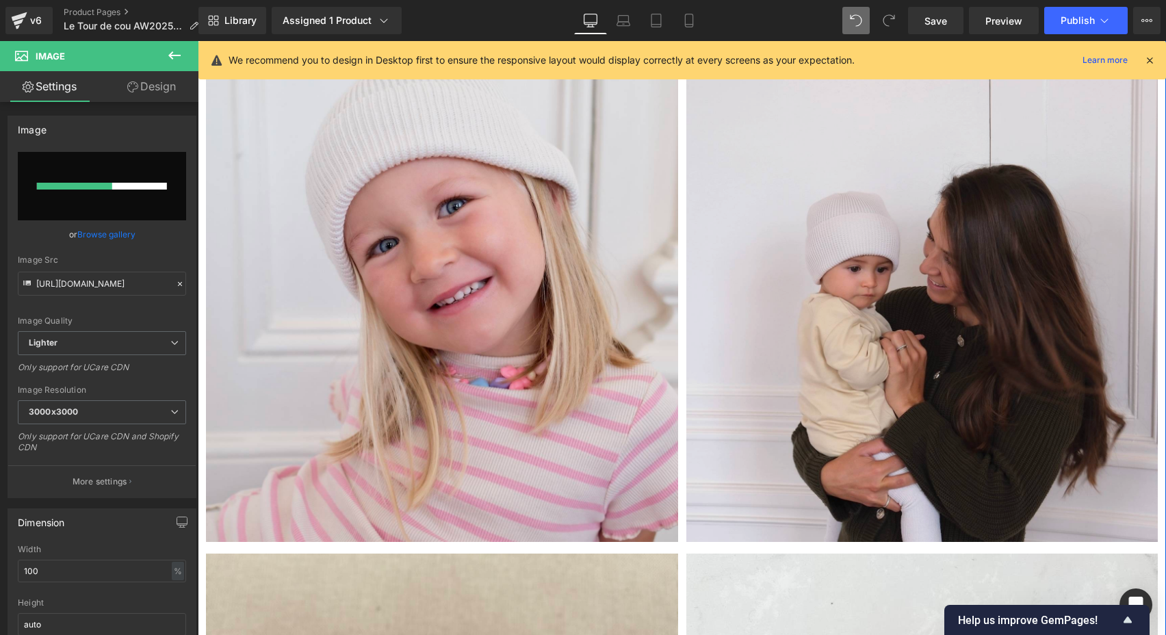
scroll to position [3444, 0]
type input "[URL][DOMAIN_NAME]"
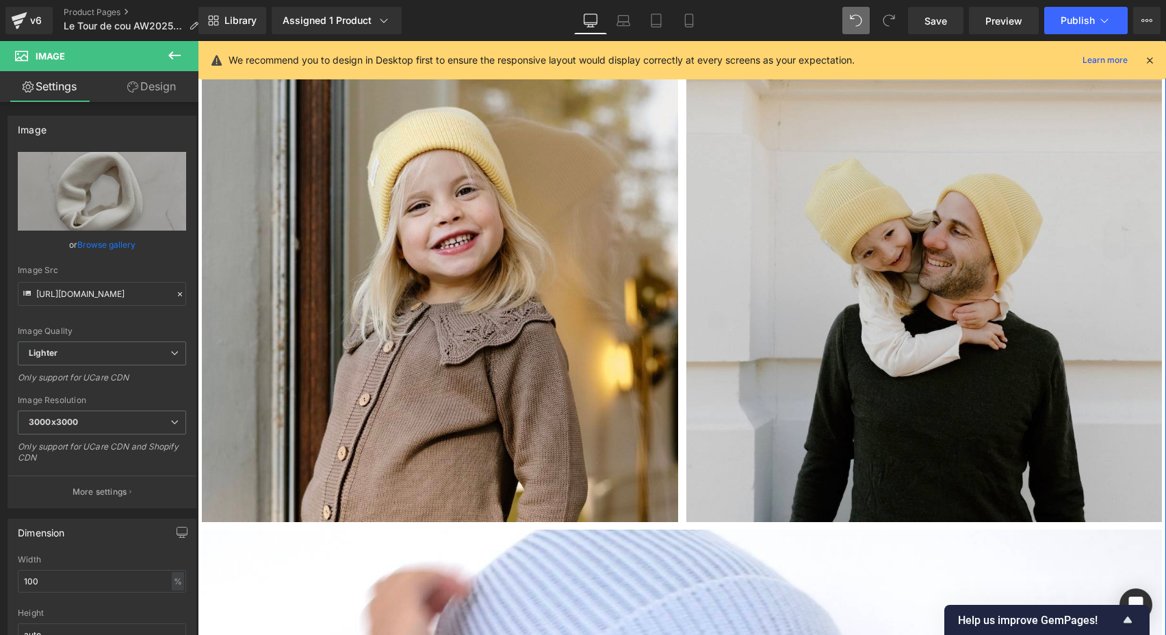
scroll to position [5475, 0]
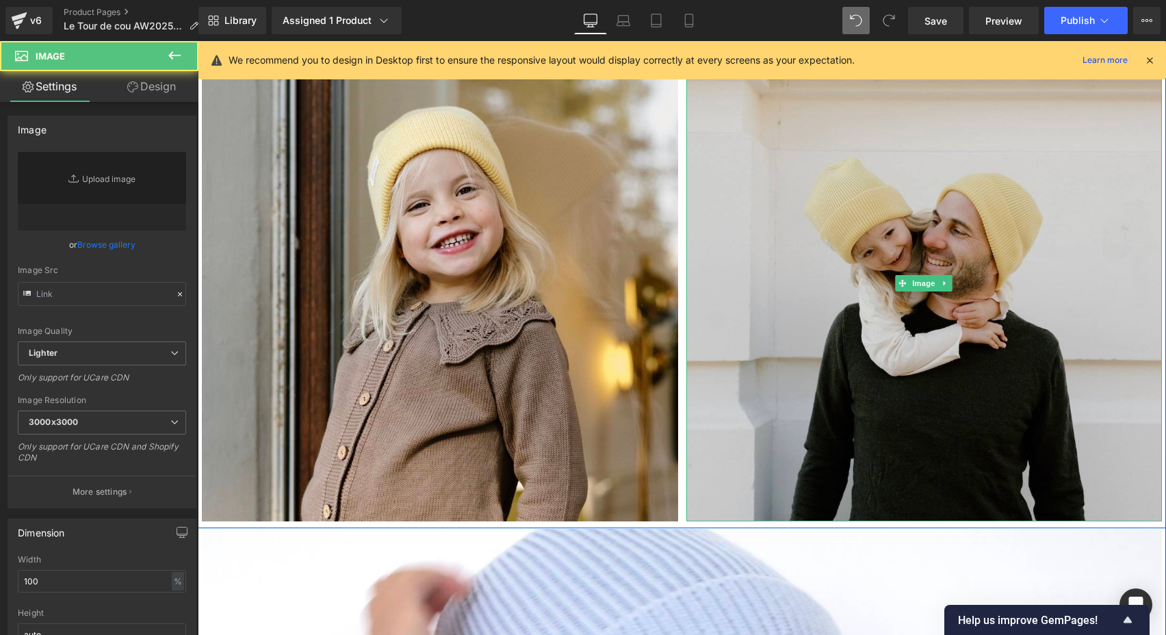
type input "[URL][DOMAIN_NAME]"
click at [854, 281] on img at bounding box center [924, 283] width 476 height 476
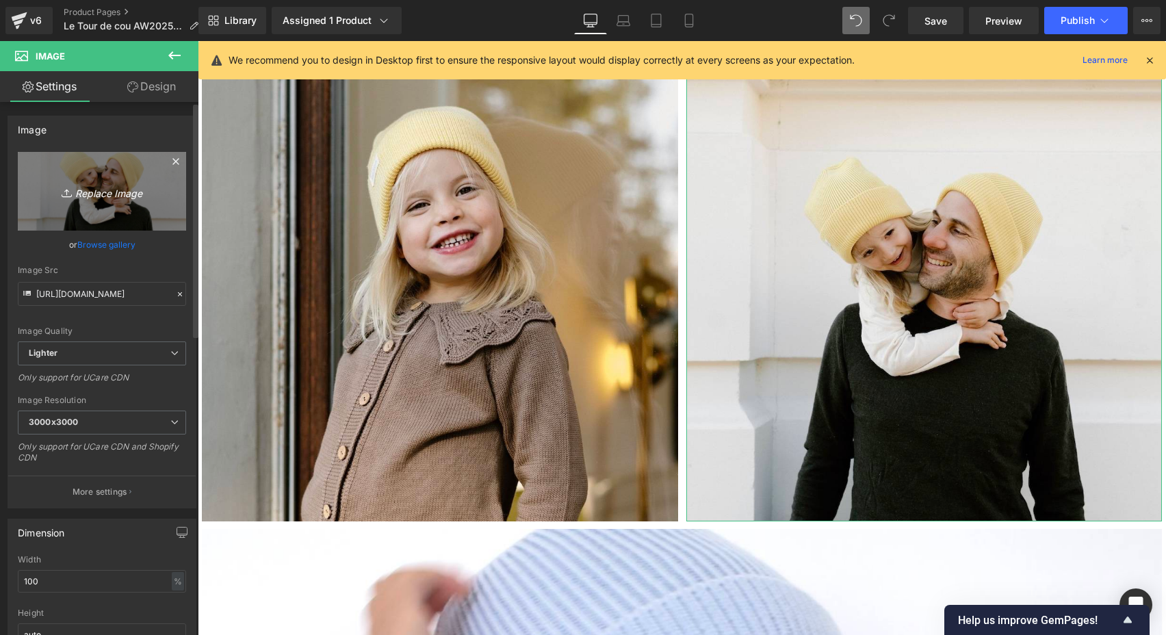
click at [122, 192] on icon "Replace Image" at bounding box center [102, 191] width 110 height 17
type input "C:\fakepath\IMG_2750.jpeg"
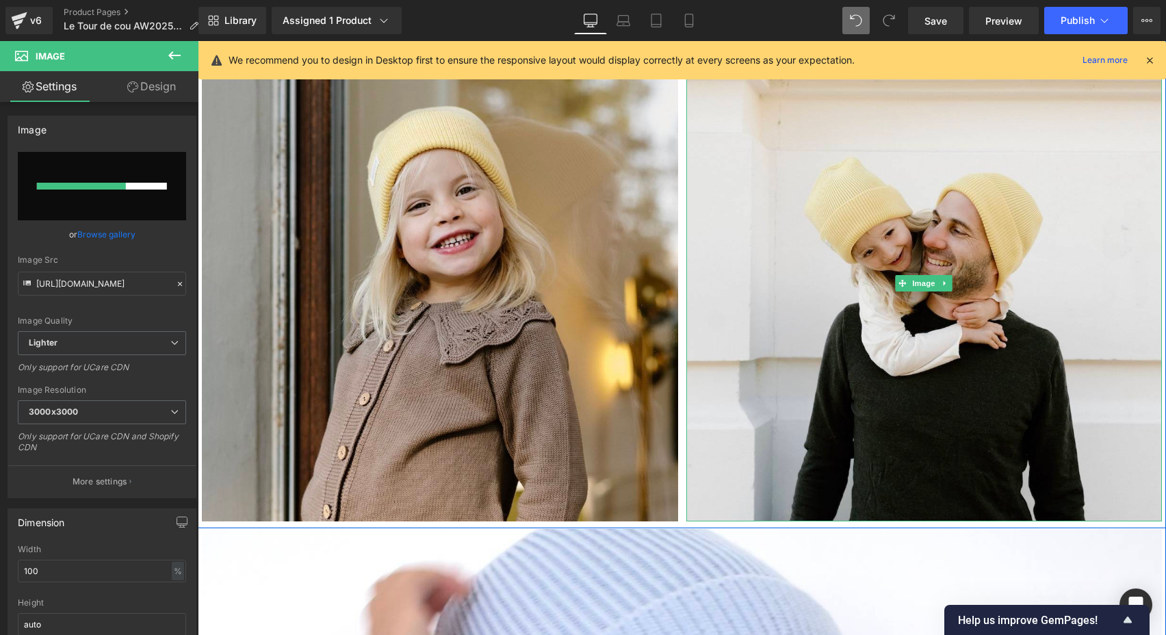
click at [1150, 60] on icon at bounding box center [1150, 60] width 12 height 12
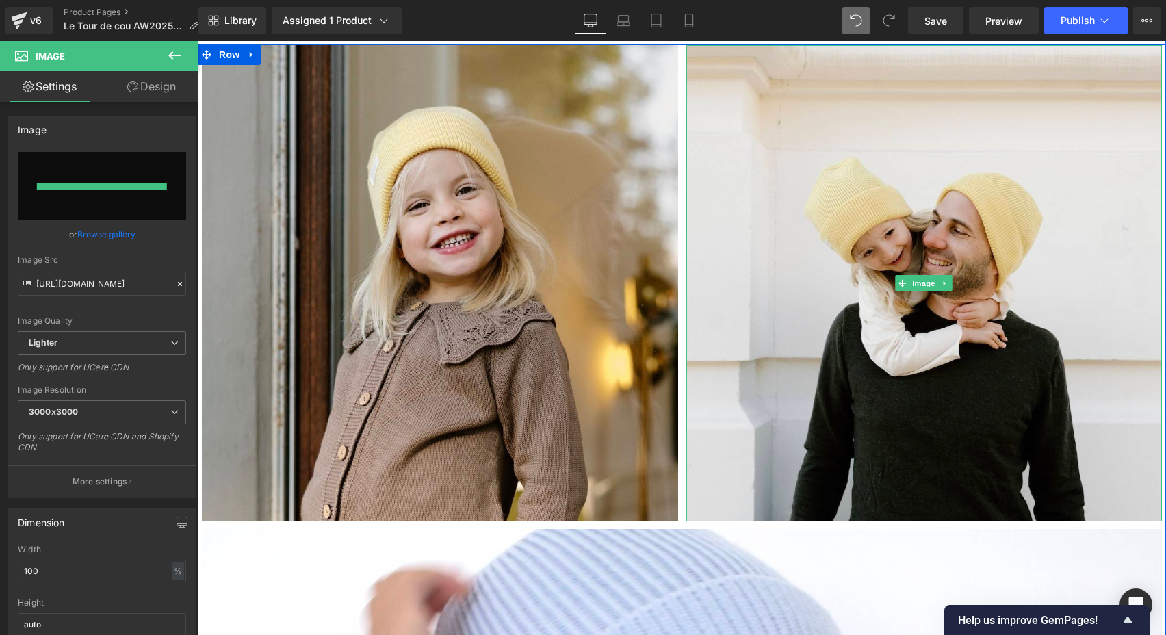
type input "[URL][DOMAIN_NAME]"
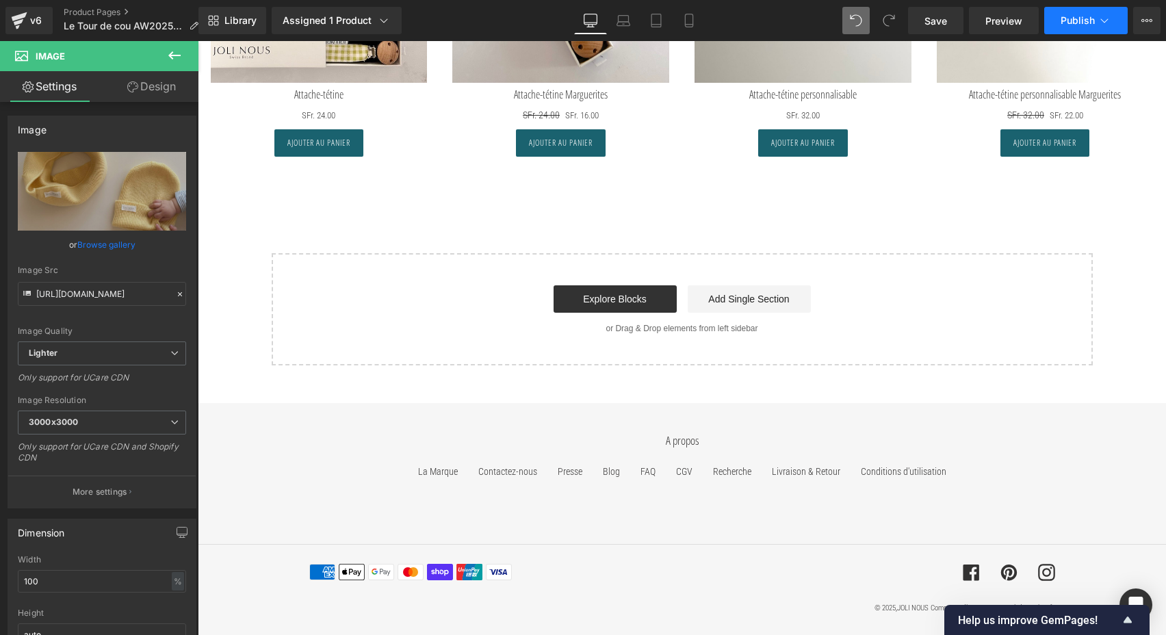
scroll to position [8023, 0]
click at [1072, 21] on span "Publish" at bounding box center [1078, 20] width 34 height 11
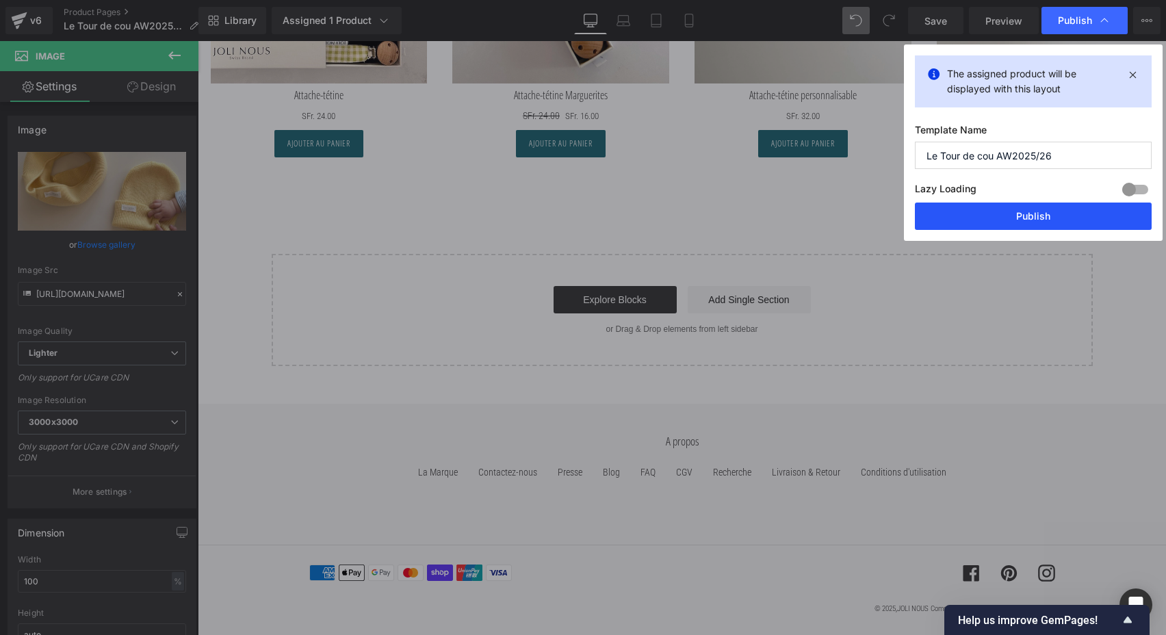
click at [1047, 213] on button "Publish" at bounding box center [1033, 216] width 237 height 27
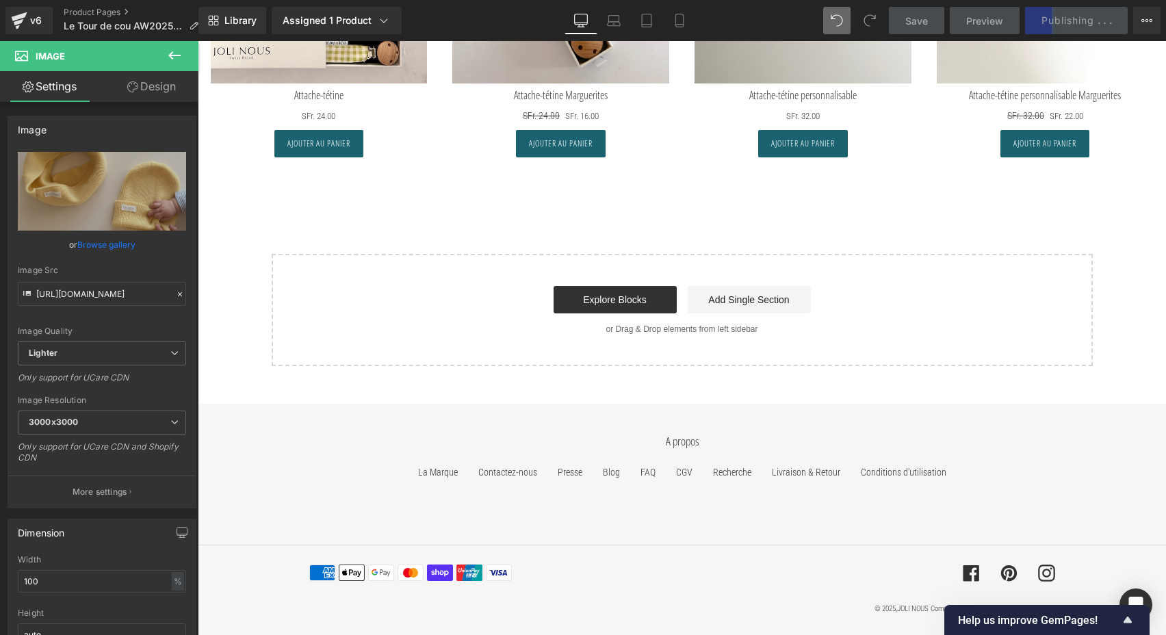
click at [80, 3] on div "v6 Product Pages Le Tour de cou AW2025/26" at bounding box center [99, 20] width 198 height 41
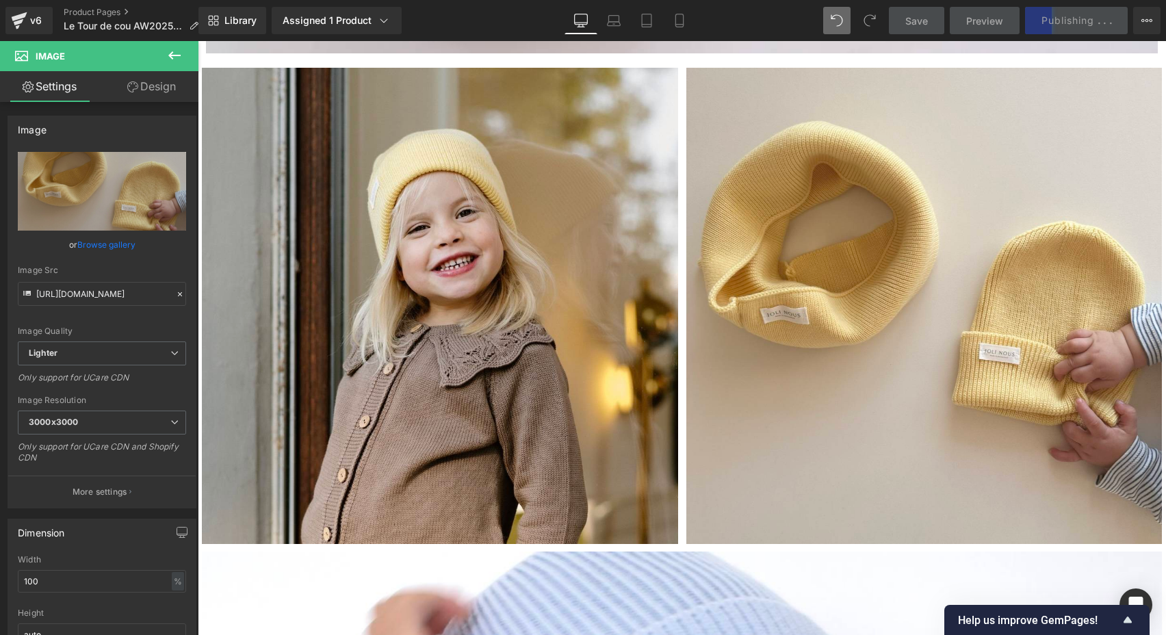
scroll to position [4917, 0]
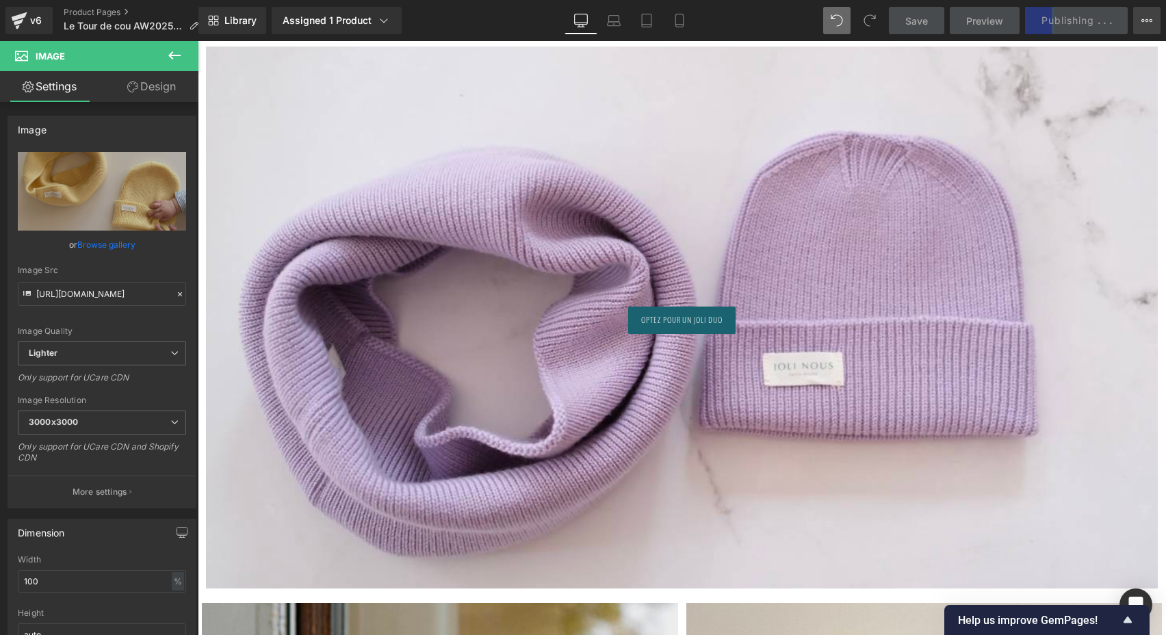
click at [1143, 27] on button "View Live Page View with current Template Save Template to Library Schedule Pub…" at bounding box center [1146, 20] width 27 height 27
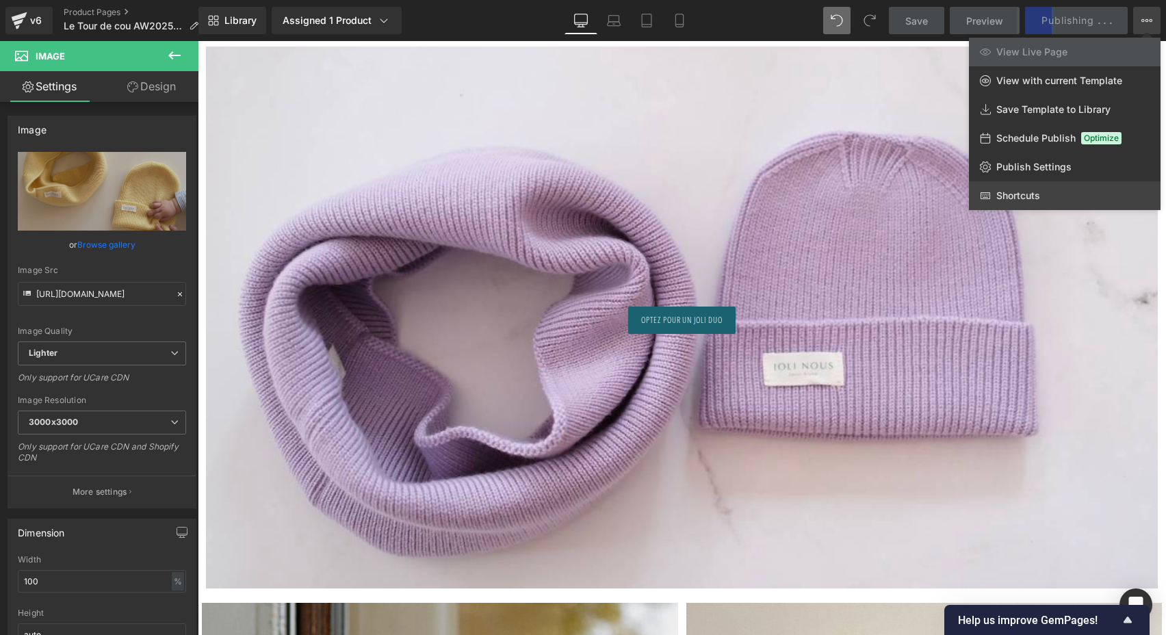
click at [1033, 198] on span "Shortcuts" at bounding box center [1018, 196] width 44 height 12
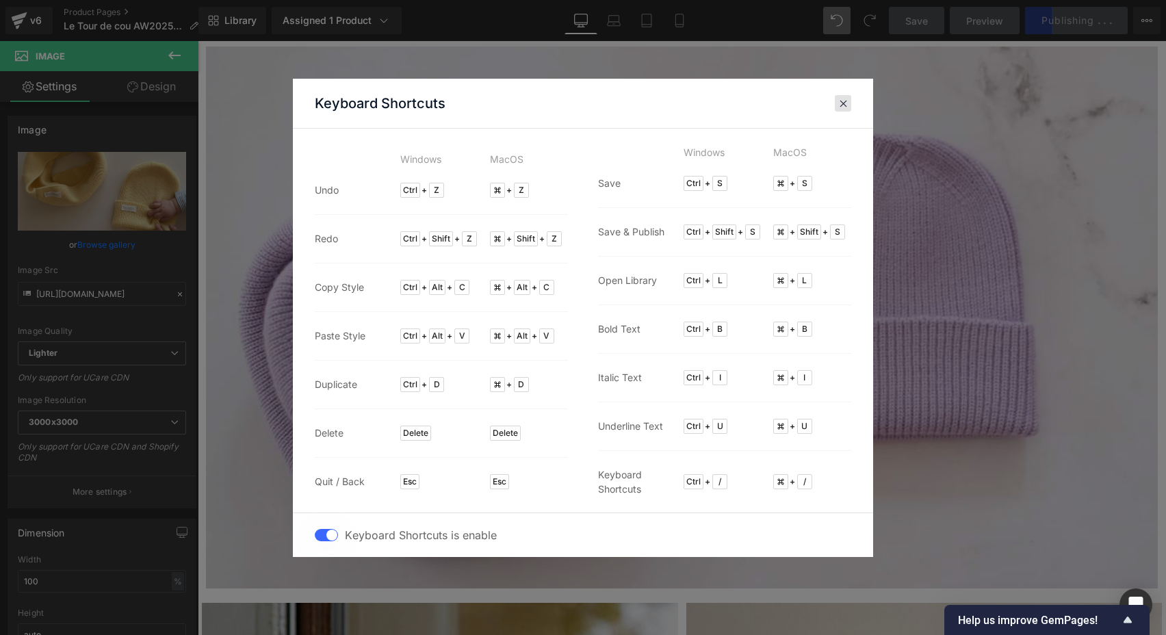
click at [845, 100] on span at bounding box center [843, 103] width 10 height 11
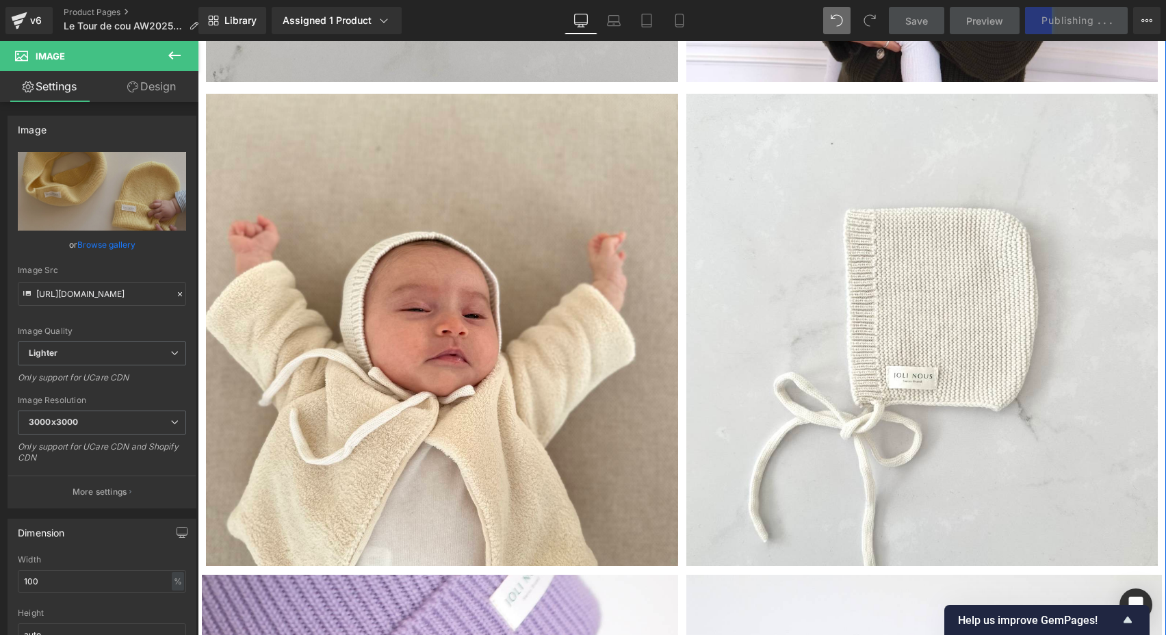
scroll to position [3425, 0]
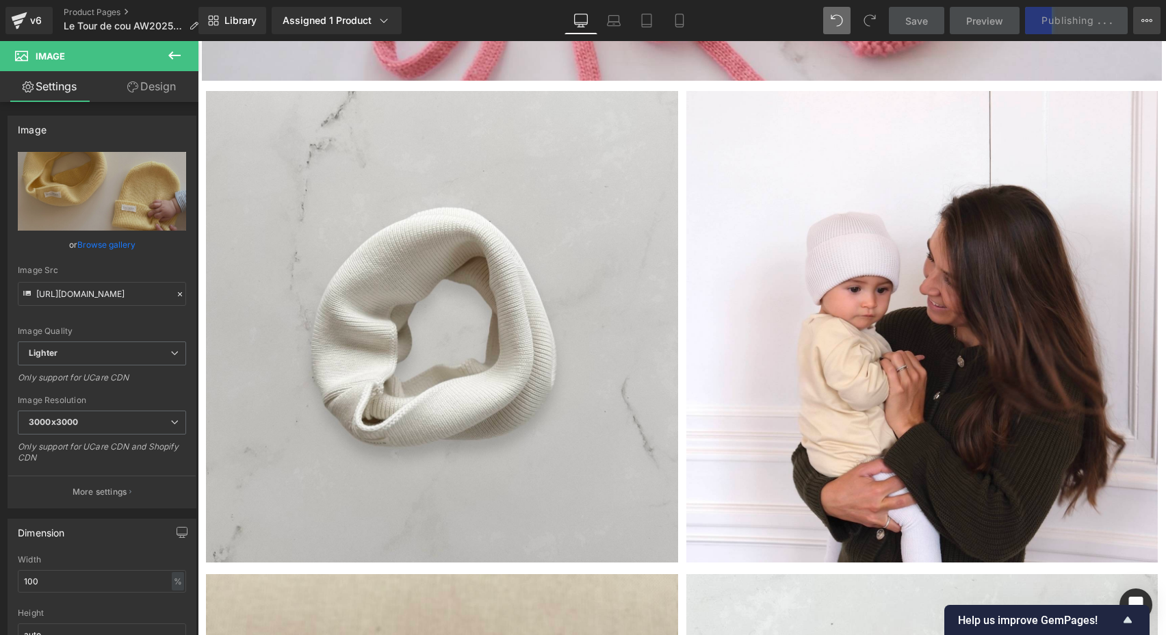
click at [1150, 23] on icon at bounding box center [1147, 20] width 11 height 11
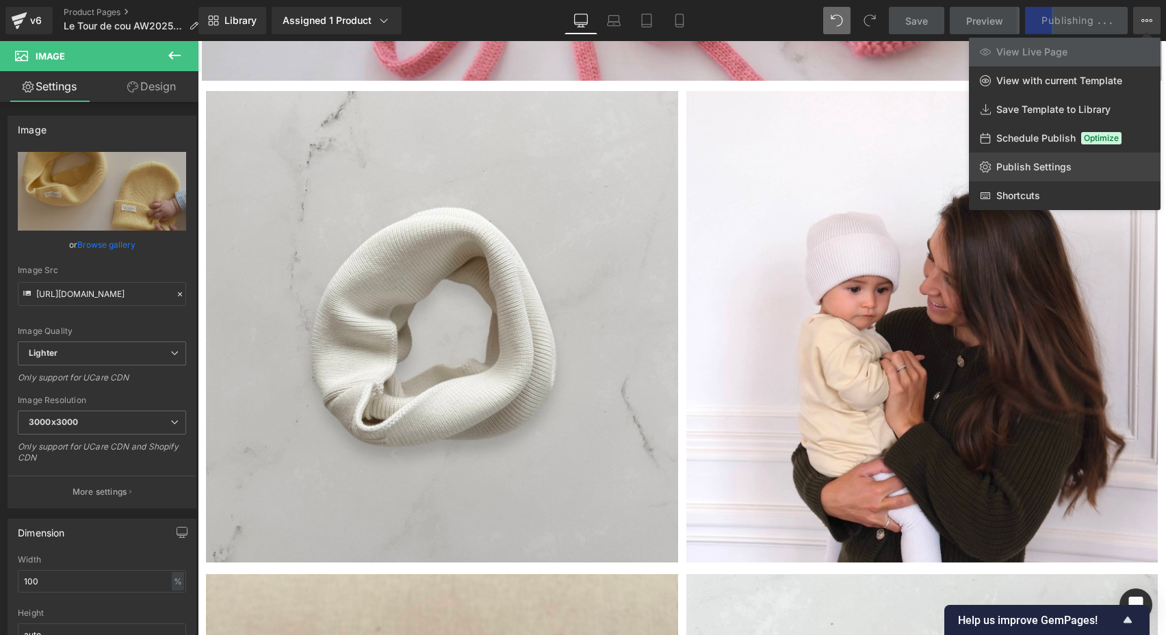
click at [1026, 170] on span "Publish Settings" at bounding box center [1033, 167] width 75 height 12
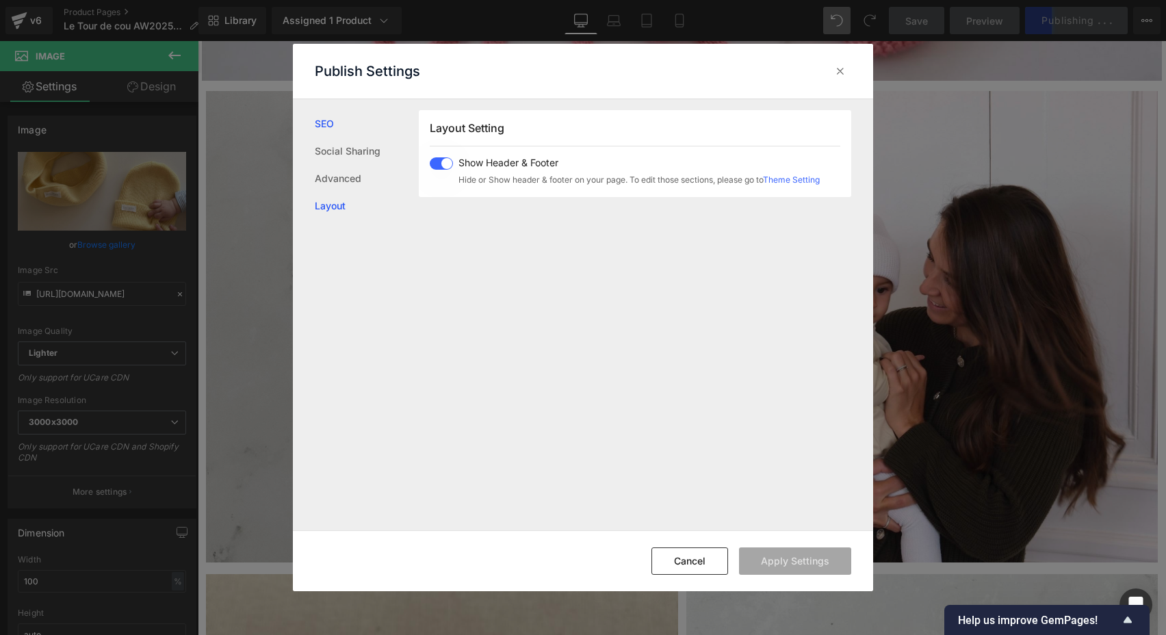
scroll to position [339, 0]
click at [333, 204] on link "Layout" at bounding box center [367, 205] width 104 height 27
click at [344, 173] on link "Advanced" at bounding box center [367, 178] width 104 height 27
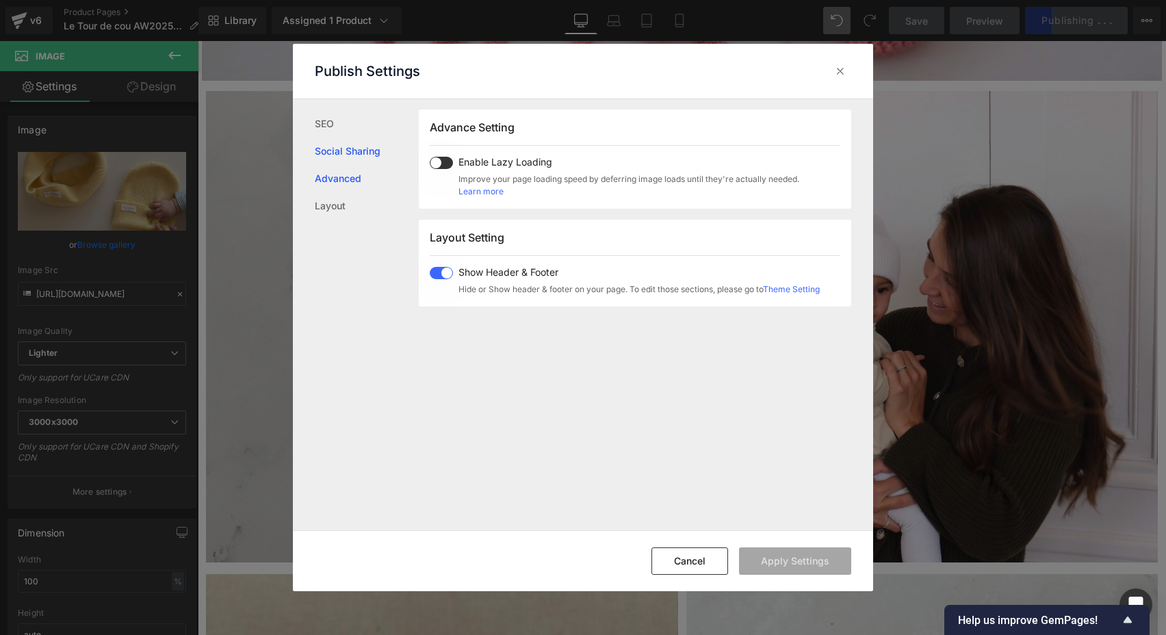
click at [348, 149] on link "Social Sharing" at bounding box center [367, 151] width 104 height 27
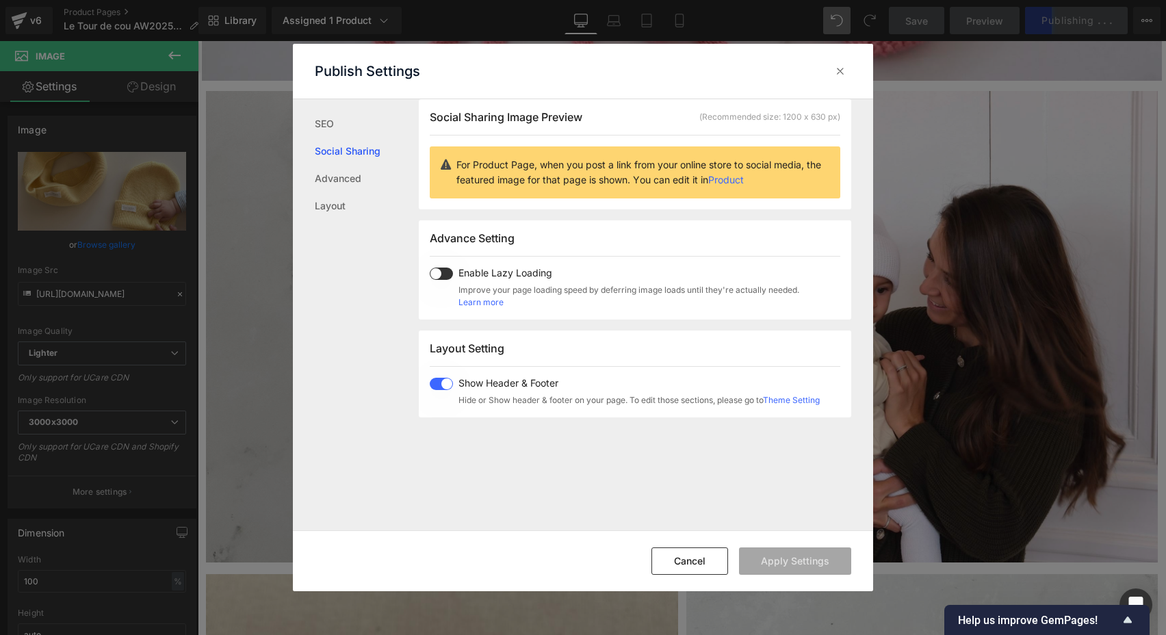
scroll to position [108, 0]
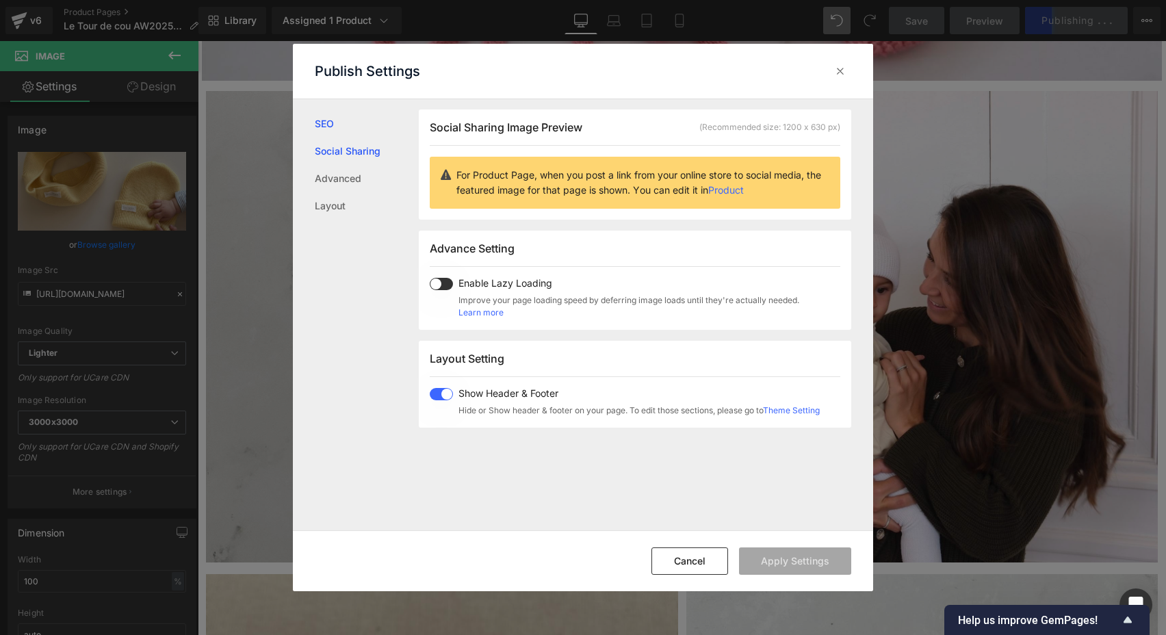
click at [342, 125] on link "SEO" at bounding box center [367, 123] width 104 height 27
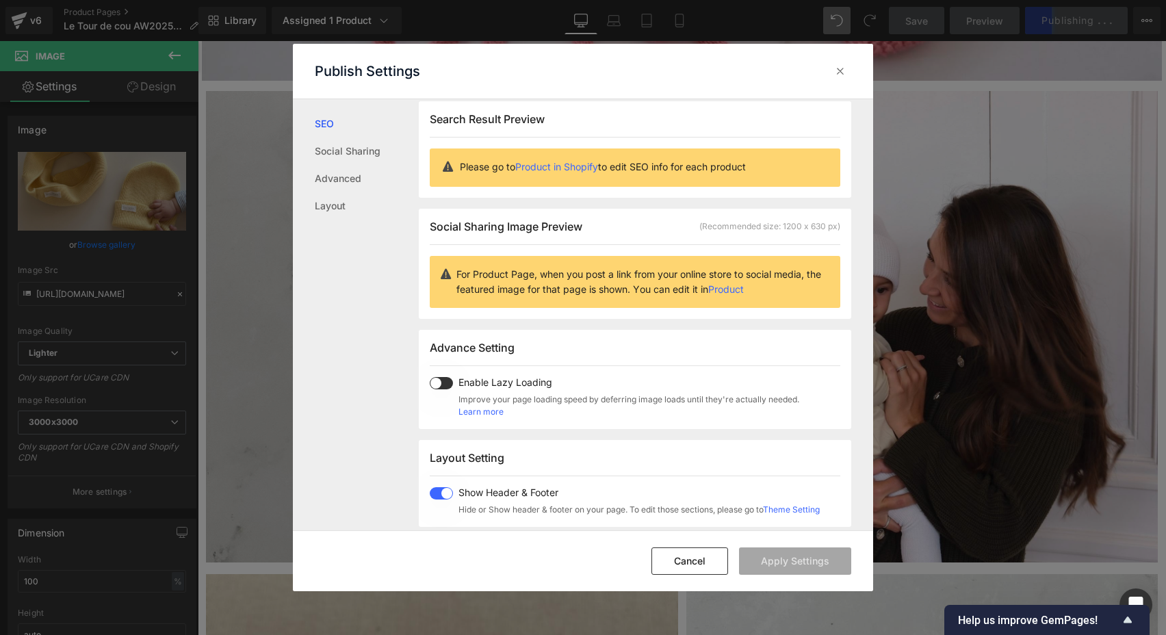
scroll to position [1, 0]
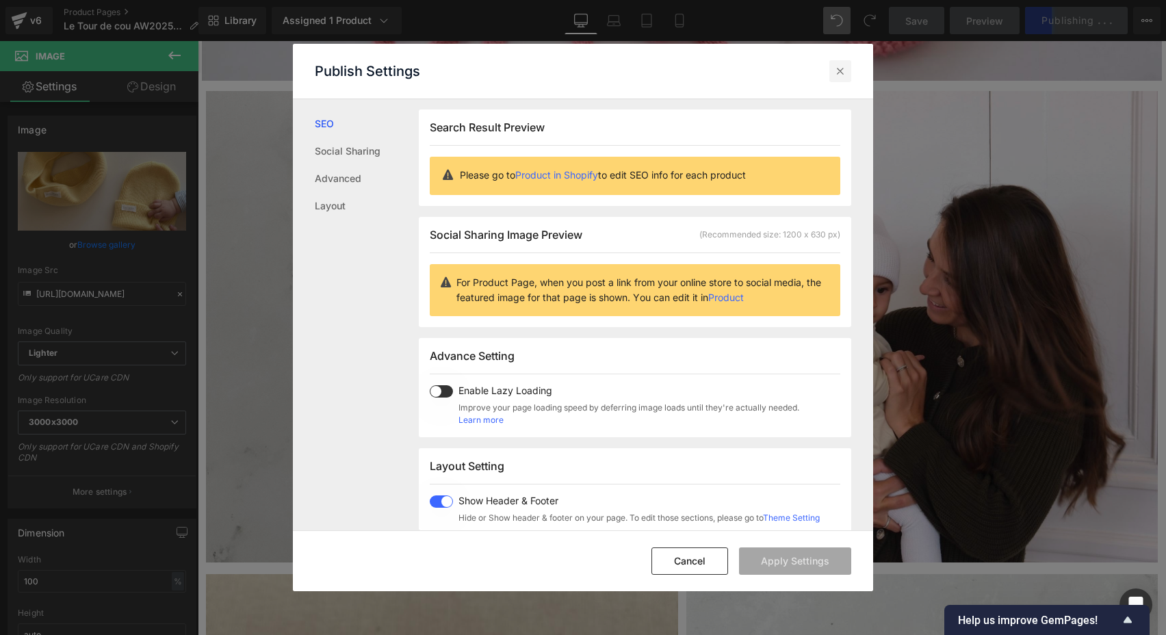
click at [837, 69] on icon at bounding box center [841, 71] width 14 height 14
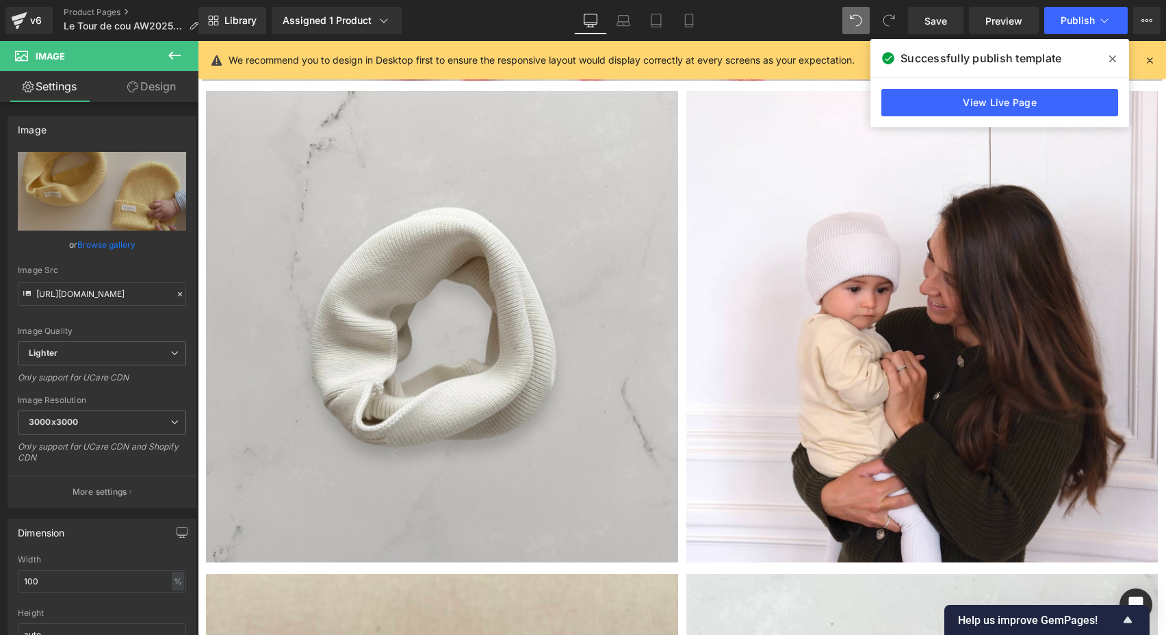
click at [1114, 55] on icon at bounding box center [1112, 58] width 7 height 11
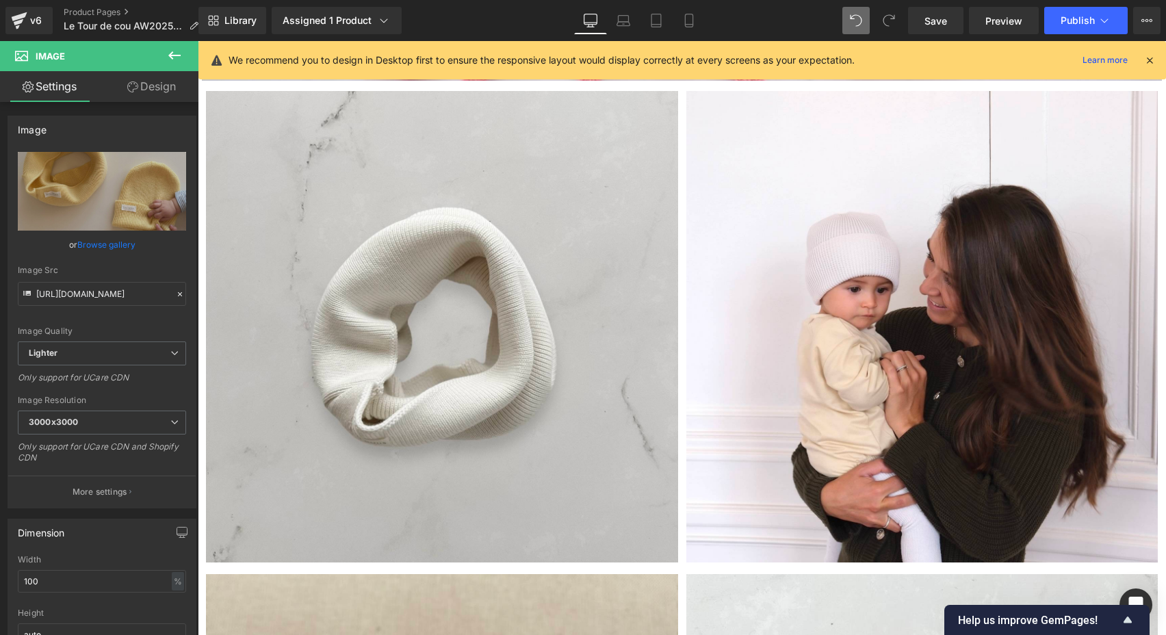
click at [1155, 60] on icon at bounding box center [1150, 60] width 12 height 12
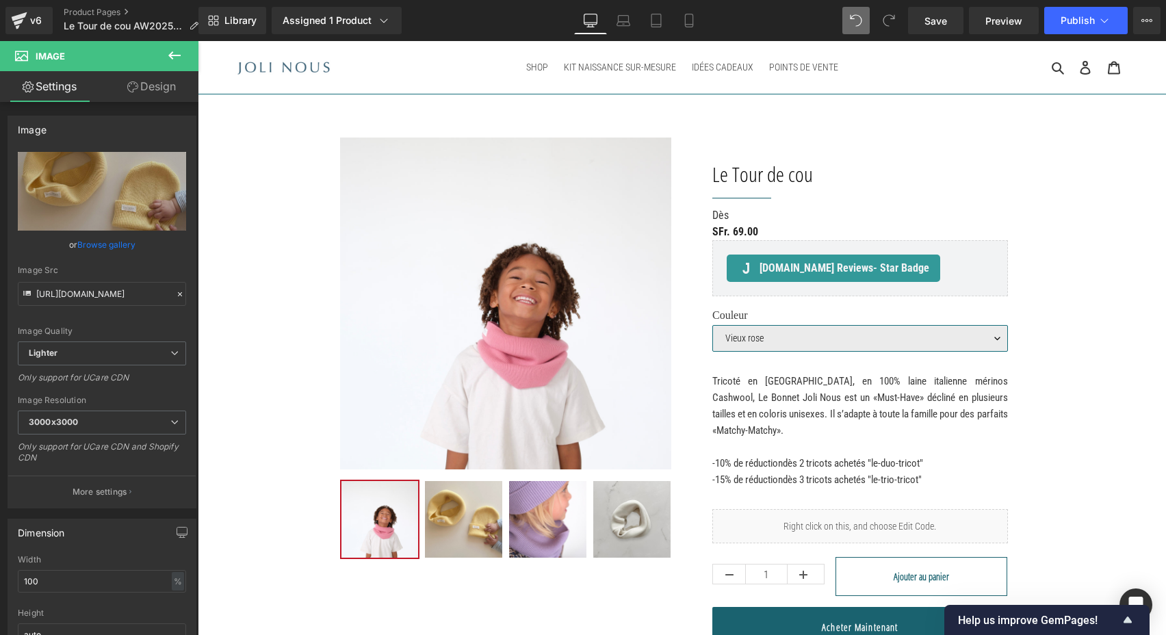
scroll to position [0, 0]
click at [103, 12] on link "Product Pages" at bounding box center [137, 12] width 146 height 11
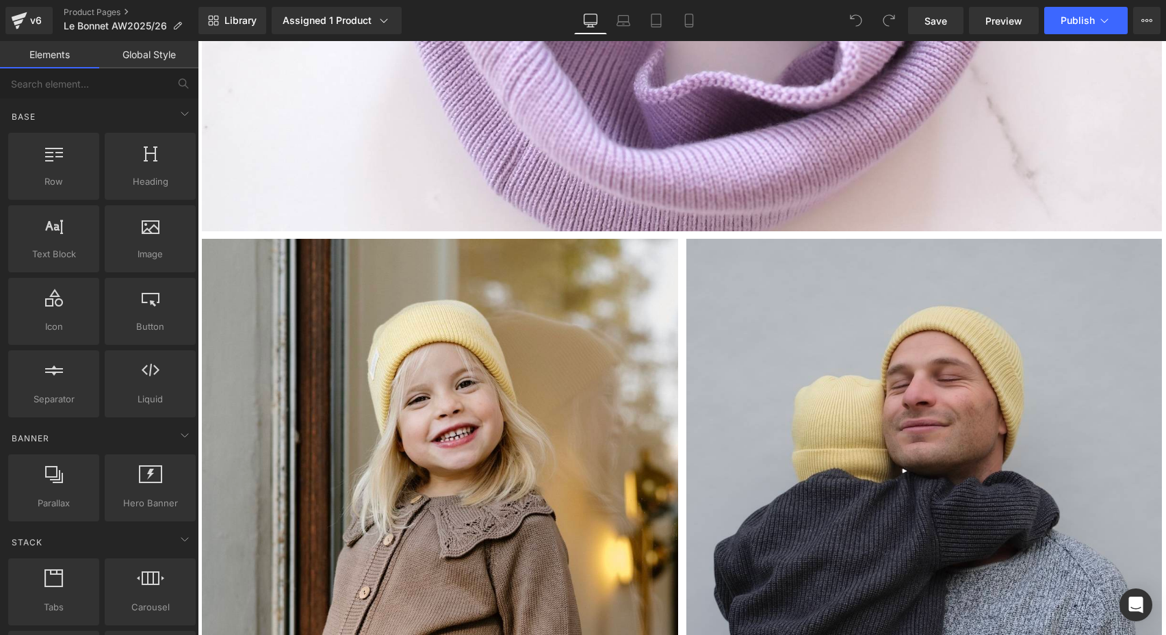
scroll to position [5825, 0]
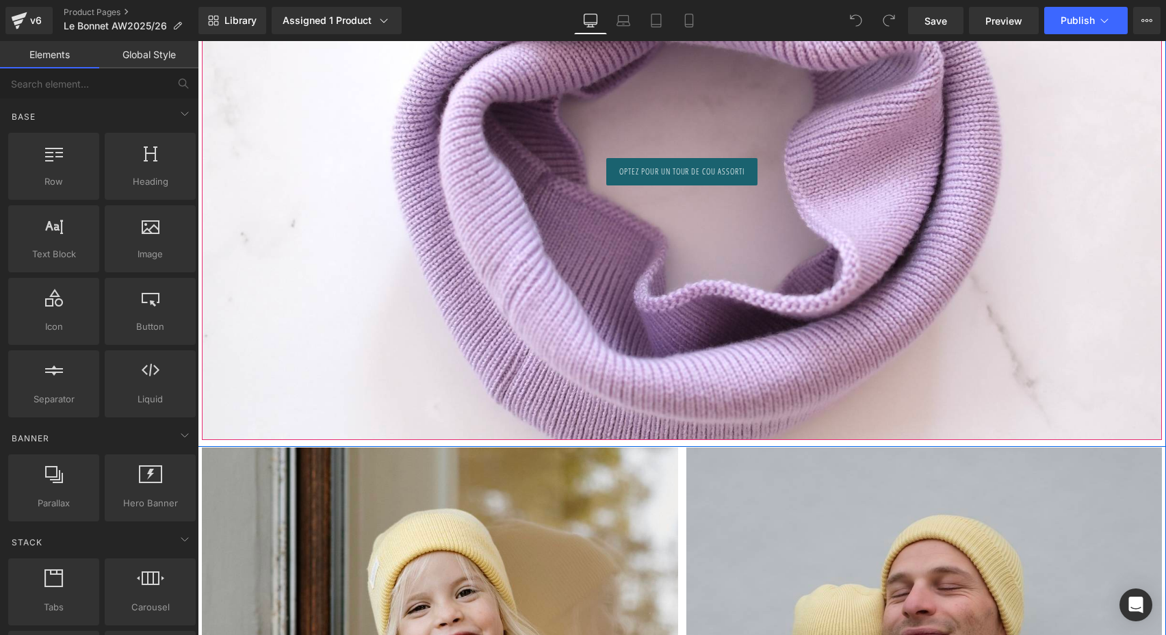
click at [825, 109] on div at bounding box center [682, 169] width 960 height 542
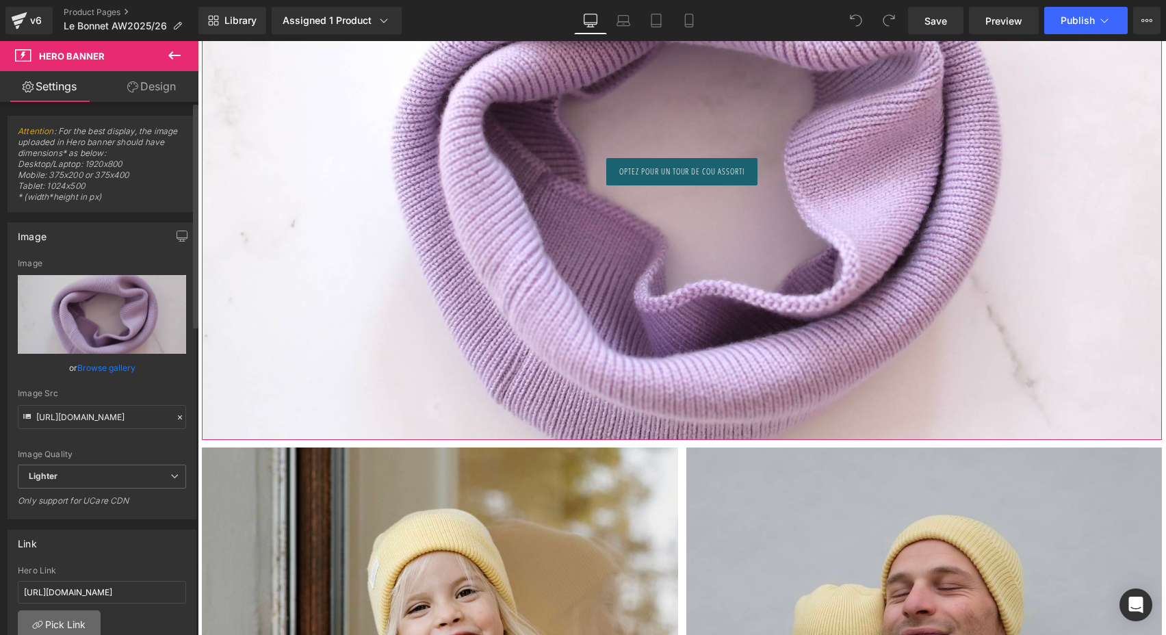
click at [62, 617] on link "Pick Link" at bounding box center [59, 623] width 83 height 27
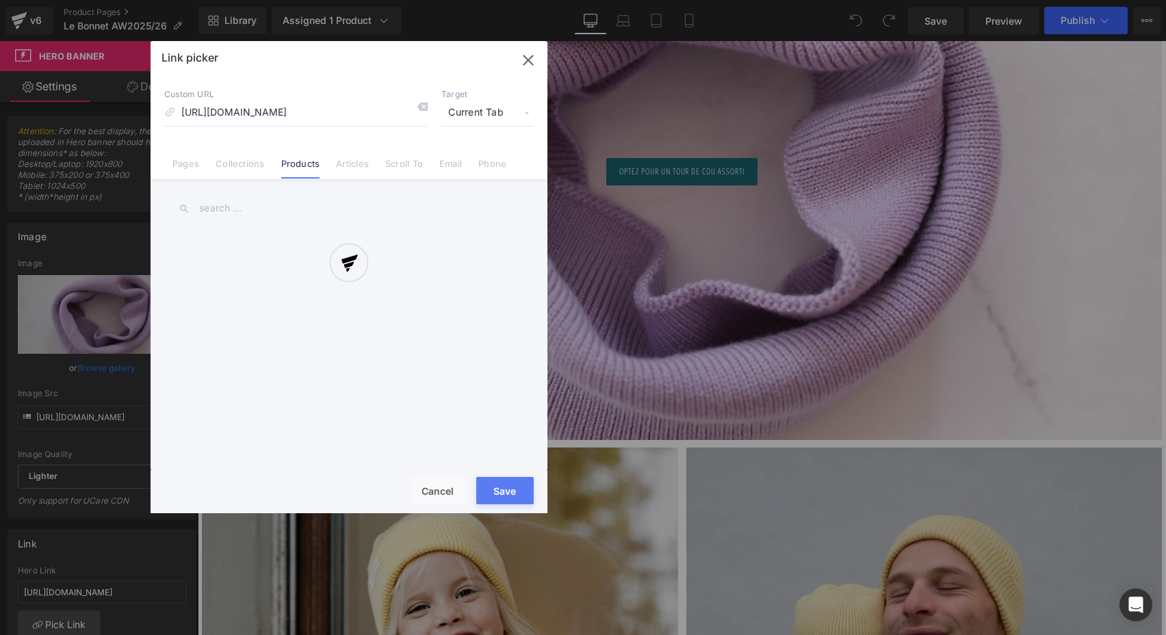
click at [426, 102] on div at bounding box center [349, 277] width 397 height 472
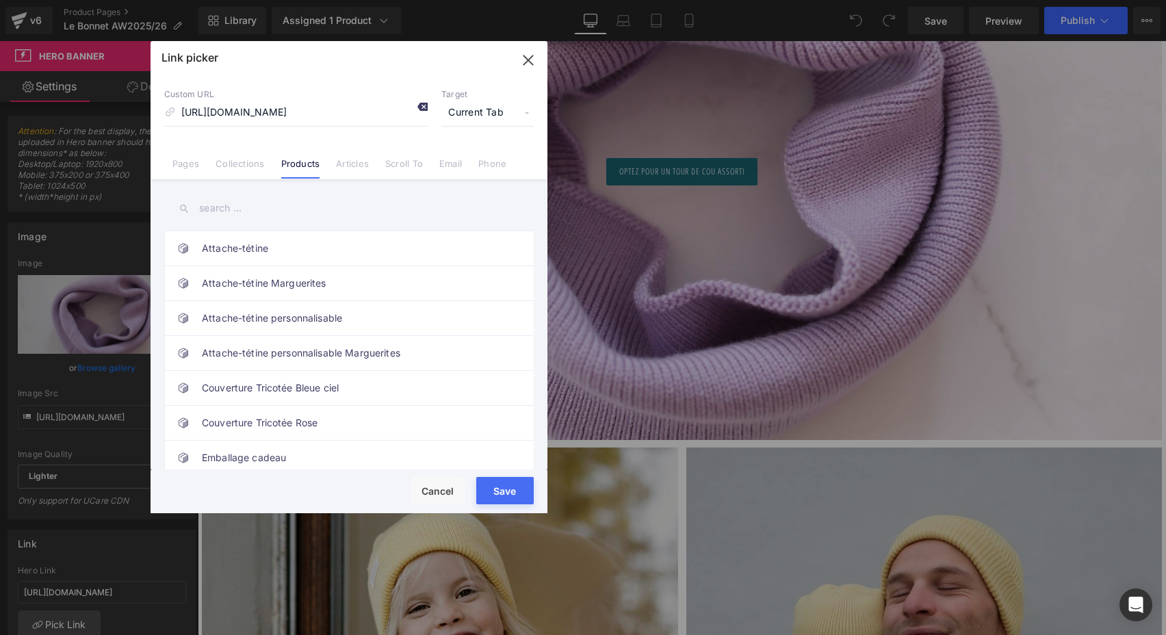
click at [423, 105] on icon at bounding box center [422, 106] width 11 height 11
click at [277, 201] on input "text" at bounding box center [349, 208] width 370 height 31
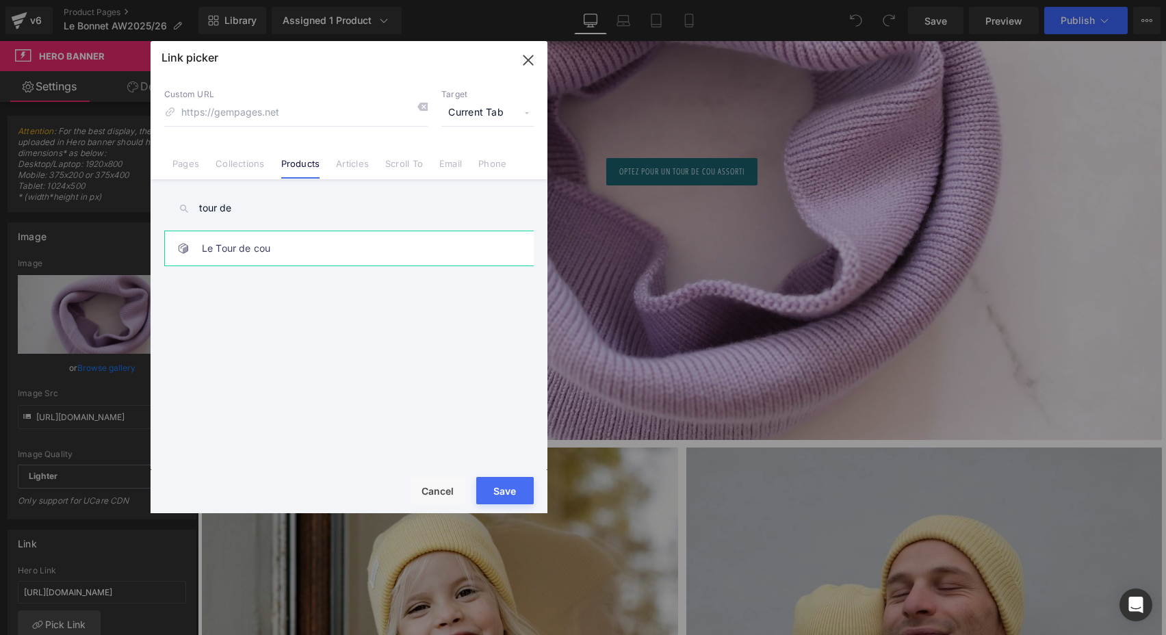
type input "tour de"
click at [285, 249] on link "Le Tour de cou" at bounding box center [352, 248] width 301 height 34
type input "/products/le-tour-de-cou"
click at [517, 486] on button "Save" at bounding box center [504, 490] width 57 height 27
type input "/products/le-tour-de-cou"
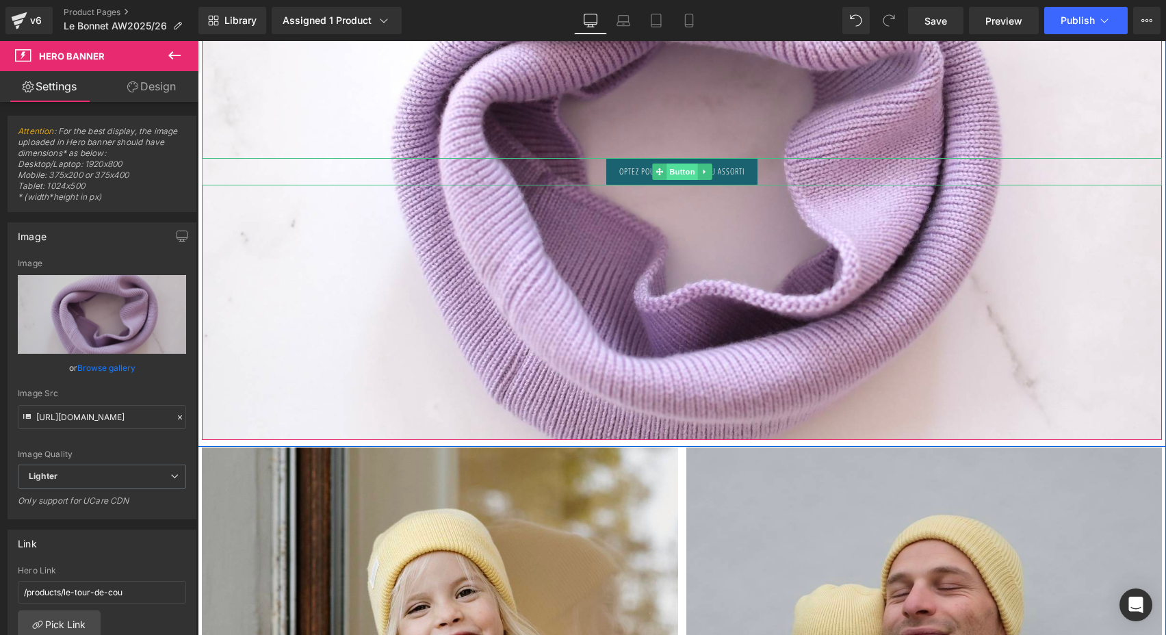
click at [668, 169] on span "Button" at bounding box center [682, 172] width 31 height 16
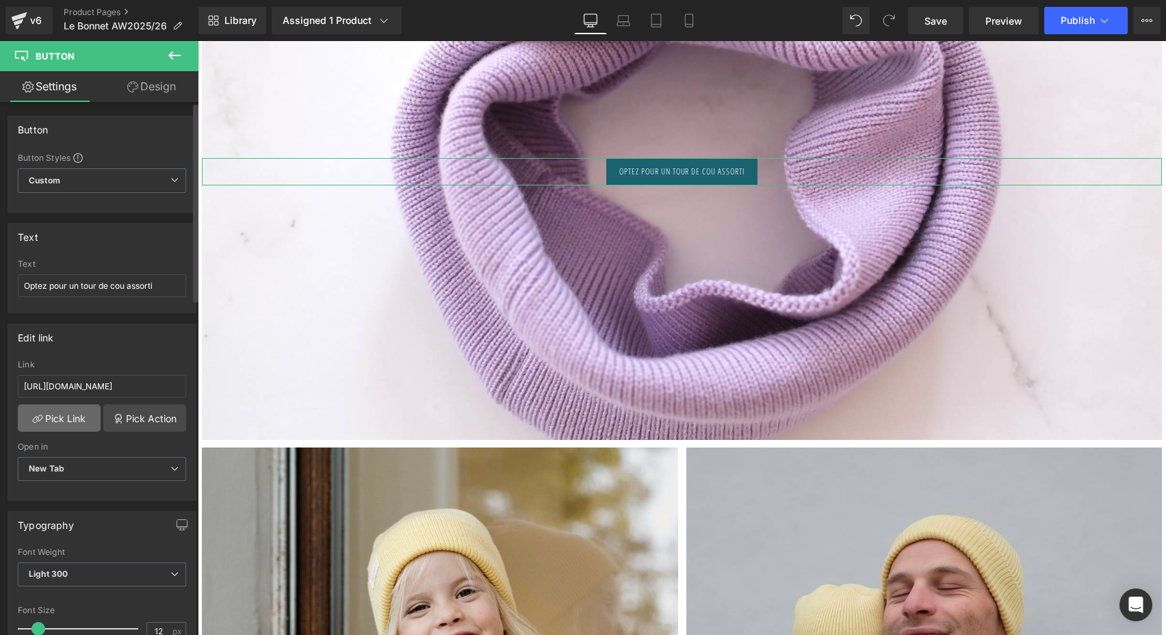
click at [73, 426] on link "Pick Link" at bounding box center [59, 417] width 83 height 27
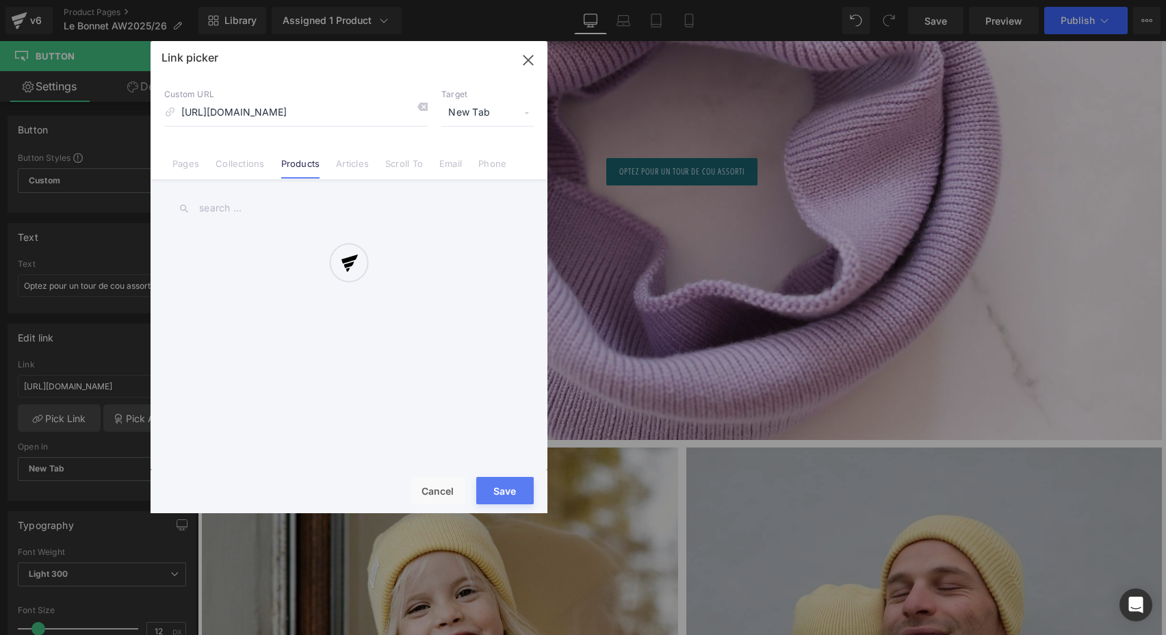
click at [423, 105] on div at bounding box center [349, 277] width 397 height 472
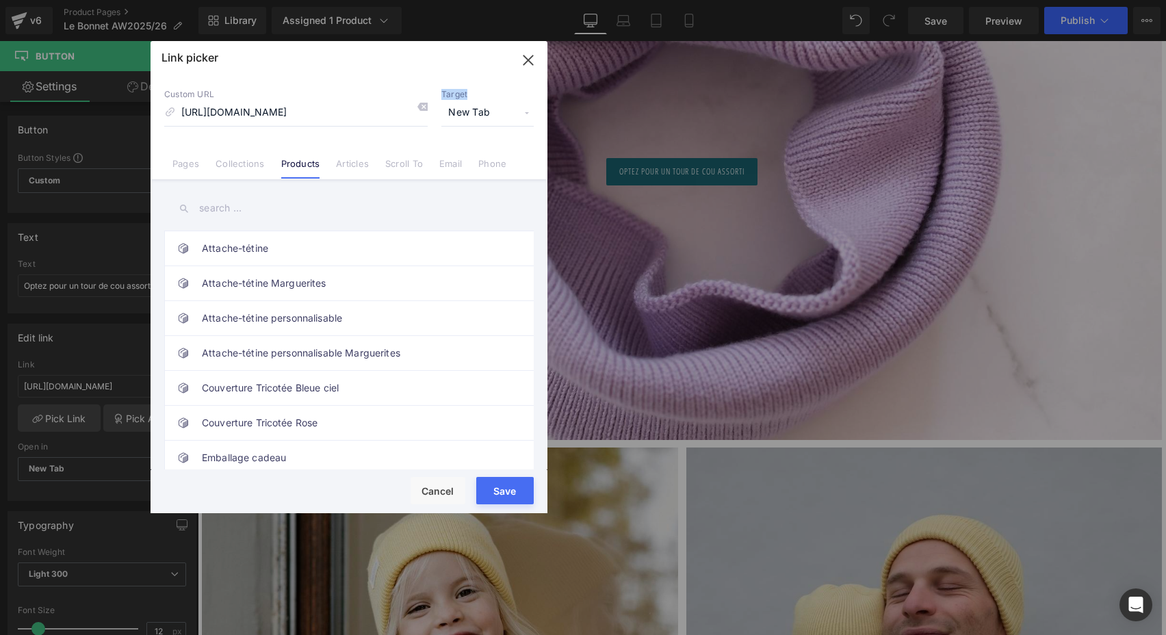
click at [423, 105] on icon at bounding box center [422, 106] width 11 height 11
click at [289, 209] on input "text" at bounding box center [349, 208] width 370 height 31
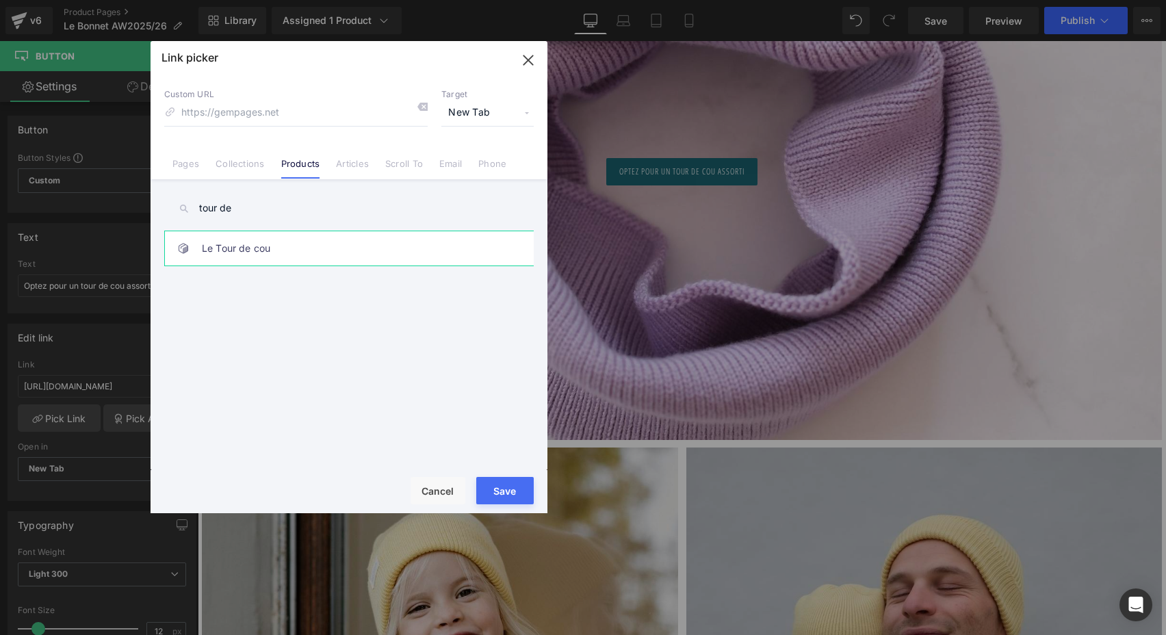
type input "tour de"
click at [299, 261] on link "Le Tour de cou" at bounding box center [352, 248] width 301 height 34
type input "/products/le-tour-de-cou"
click at [498, 491] on button "Save" at bounding box center [504, 490] width 57 height 27
type input "/products/le-tour-de-cou"
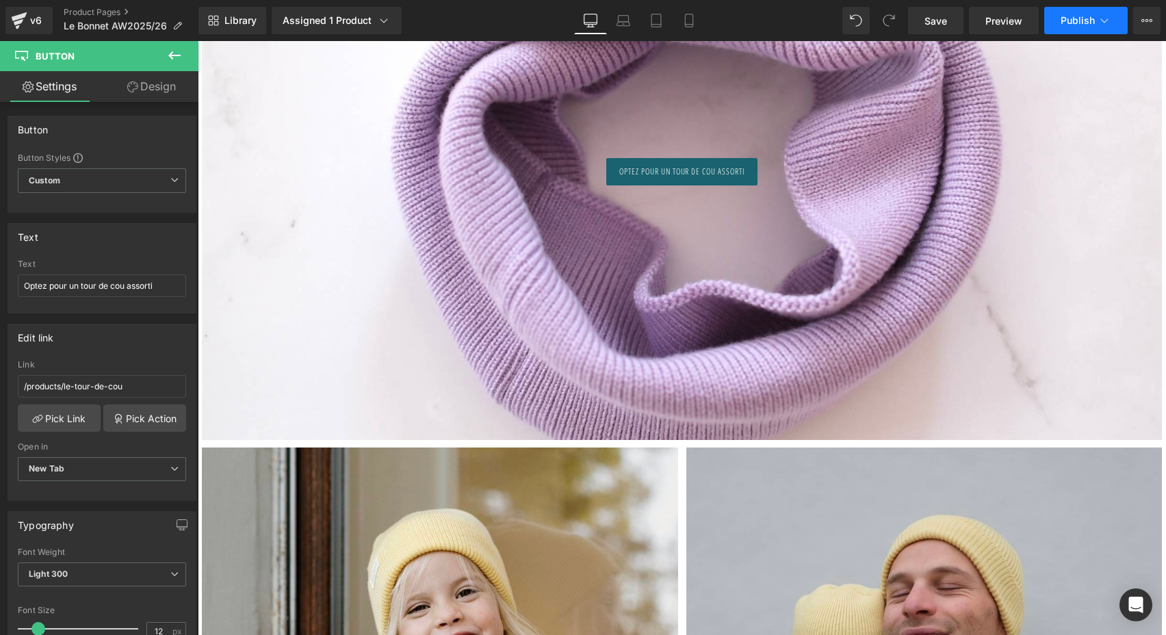
click at [1070, 15] on span "Publish" at bounding box center [1078, 20] width 34 height 11
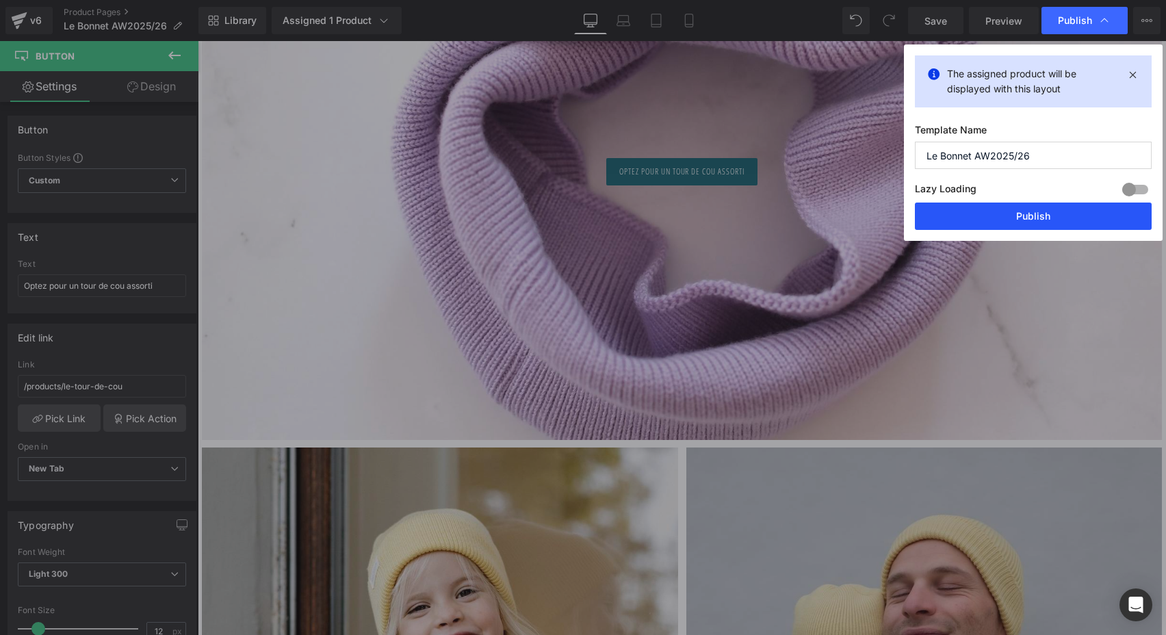
click at [995, 225] on button "Publish" at bounding box center [1033, 216] width 237 height 27
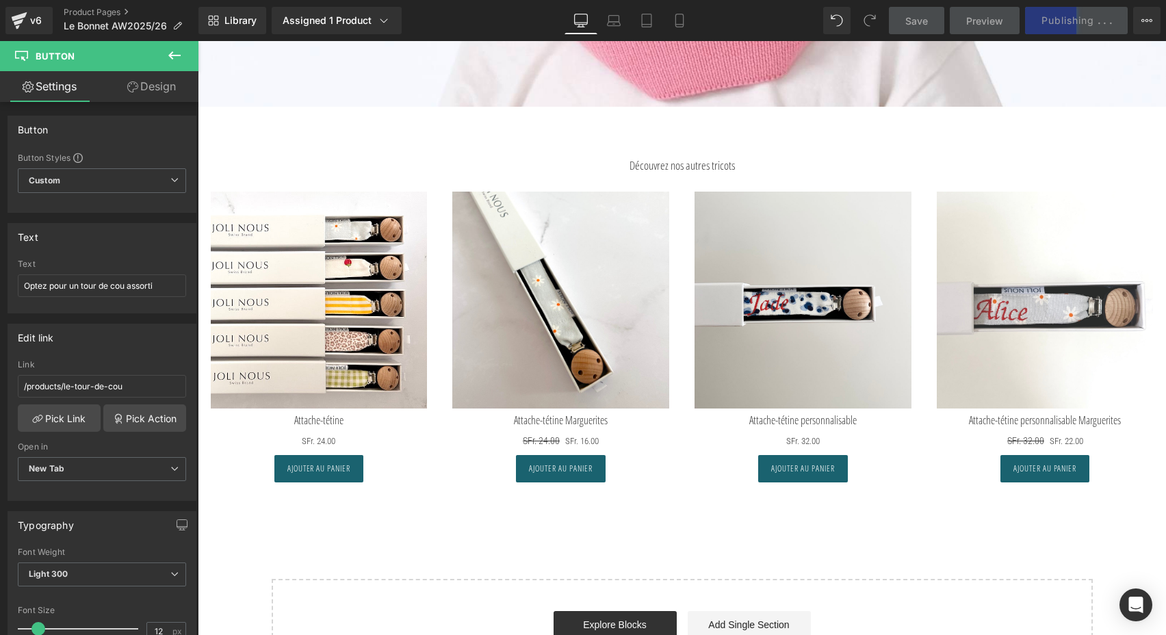
scroll to position [7858, 0]
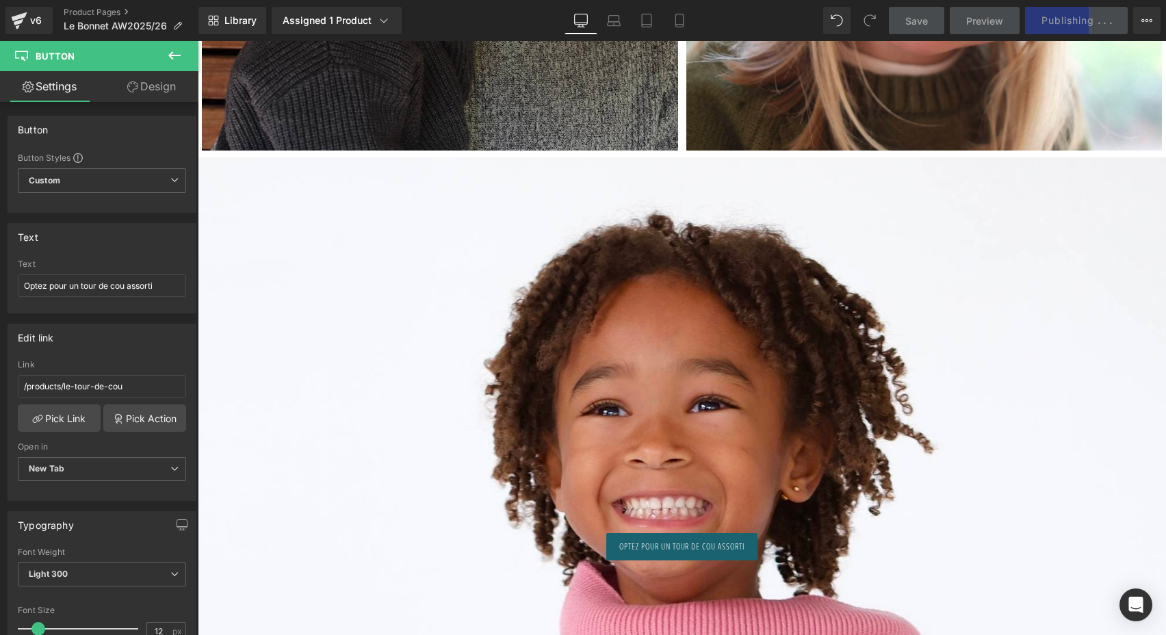
click at [733, 375] on div at bounding box center [682, 481] width 968 height 648
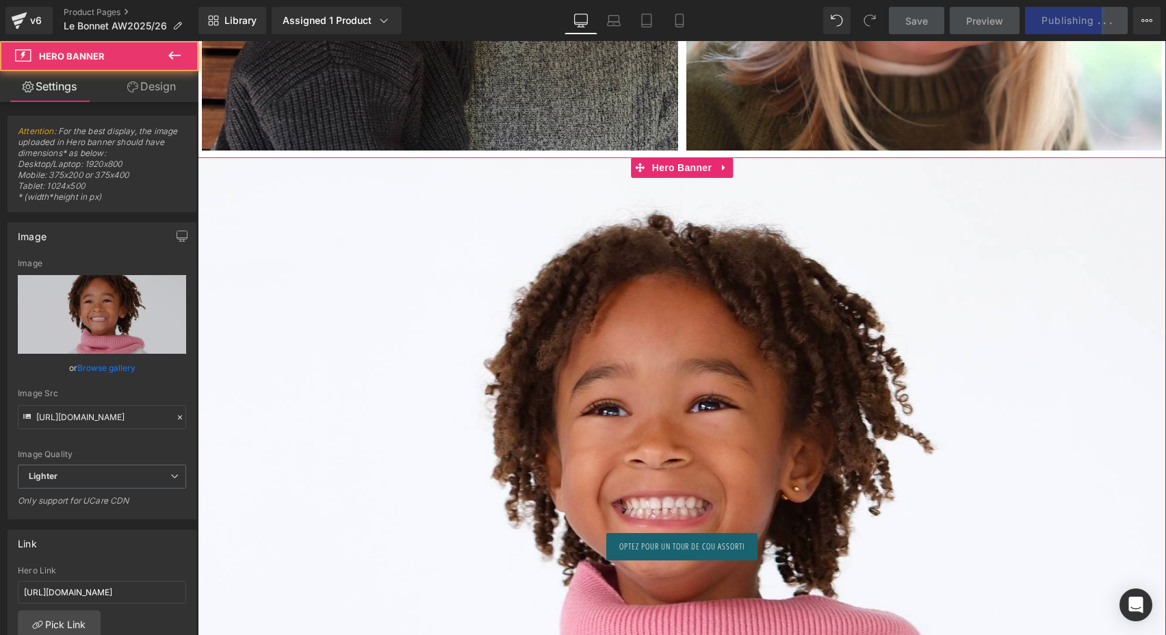
click at [733, 375] on div at bounding box center [682, 481] width 968 height 648
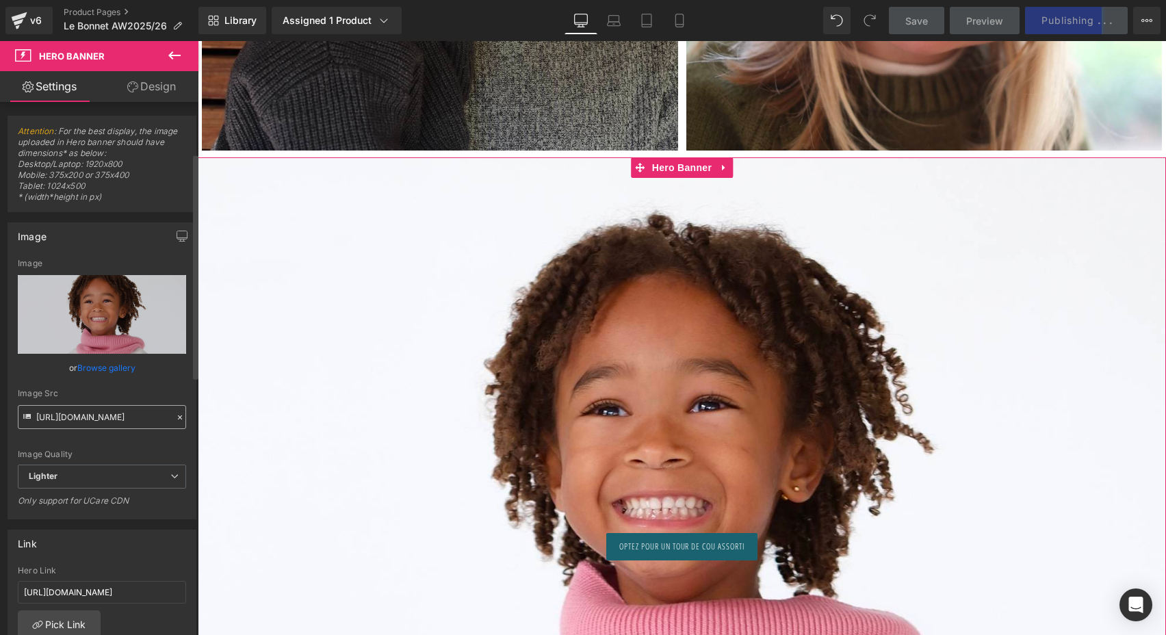
scroll to position [294, 0]
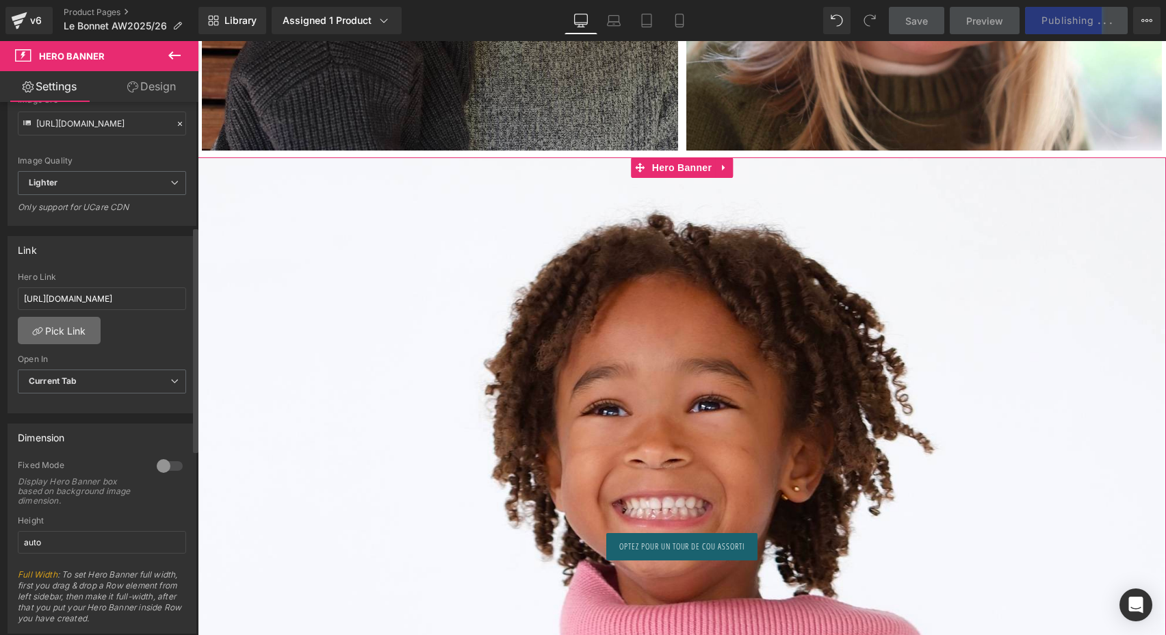
click at [77, 329] on link "Pick Link" at bounding box center [59, 330] width 83 height 27
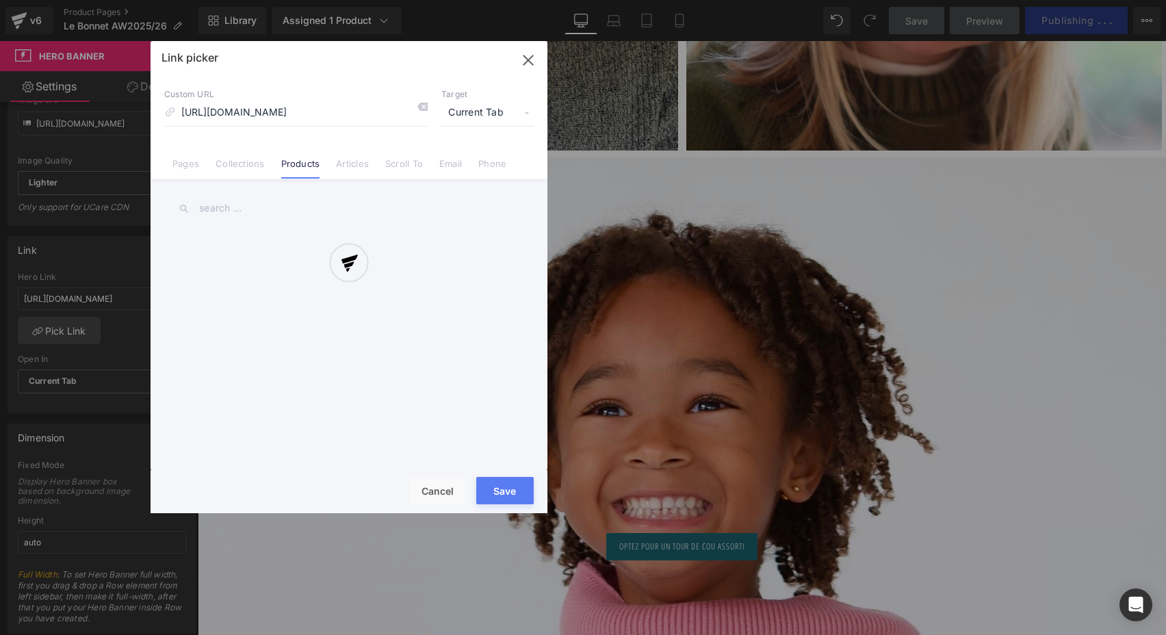
click at [422, 105] on div at bounding box center [349, 277] width 397 height 472
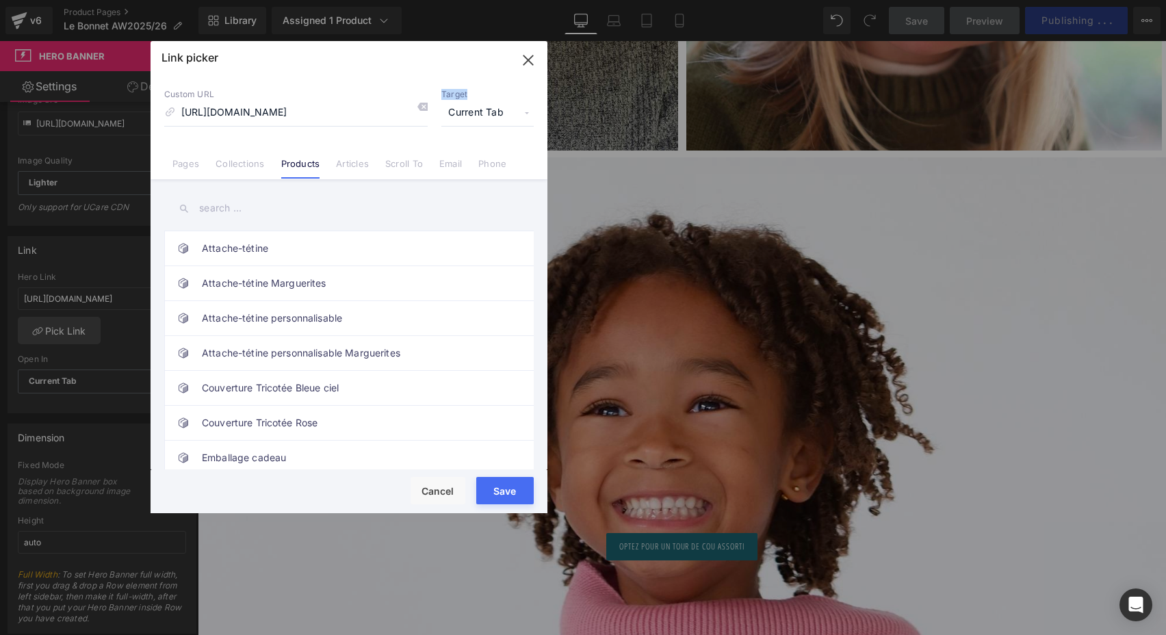
click at [422, 105] on icon at bounding box center [422, 106] width 11 height 11
click at [254, 210] on input "text" at bounding box center [349, 208] width 370 height 31
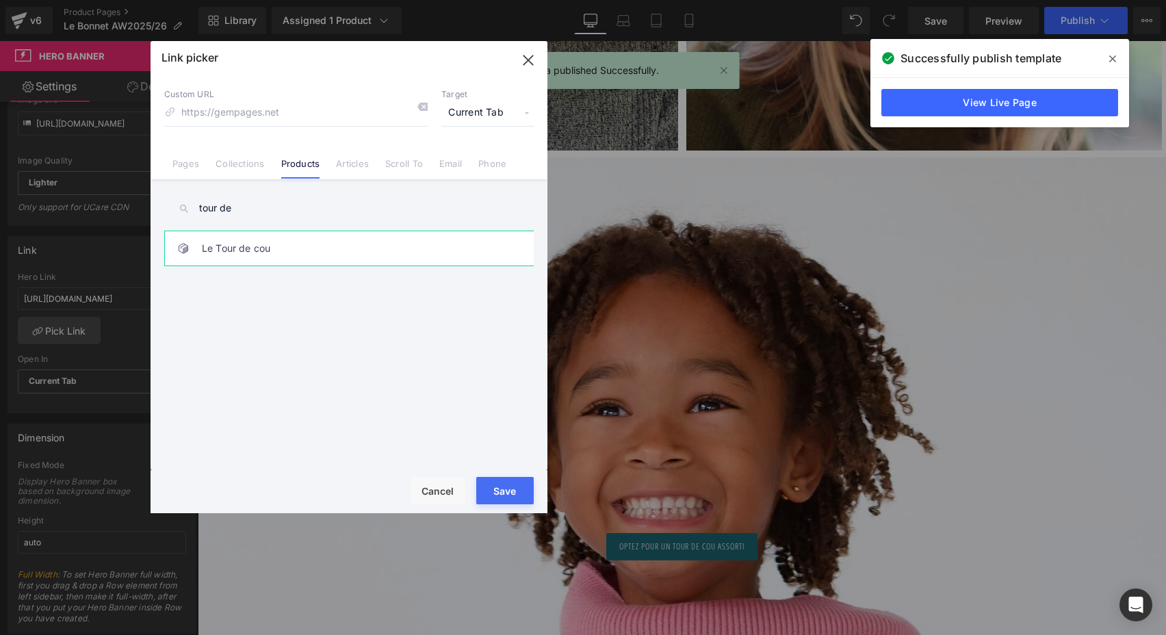
type input "tour de"
click at [253, 259] on link "Le Tour de cou" at bounding box center [352, 248] width 301 height 34
type input "/products/le-tour-de-cou"
click at [492, 495] on button "Save" at bounding box center [504, 490] width 57 height 27
type input "/products/le-tour-de-cou"
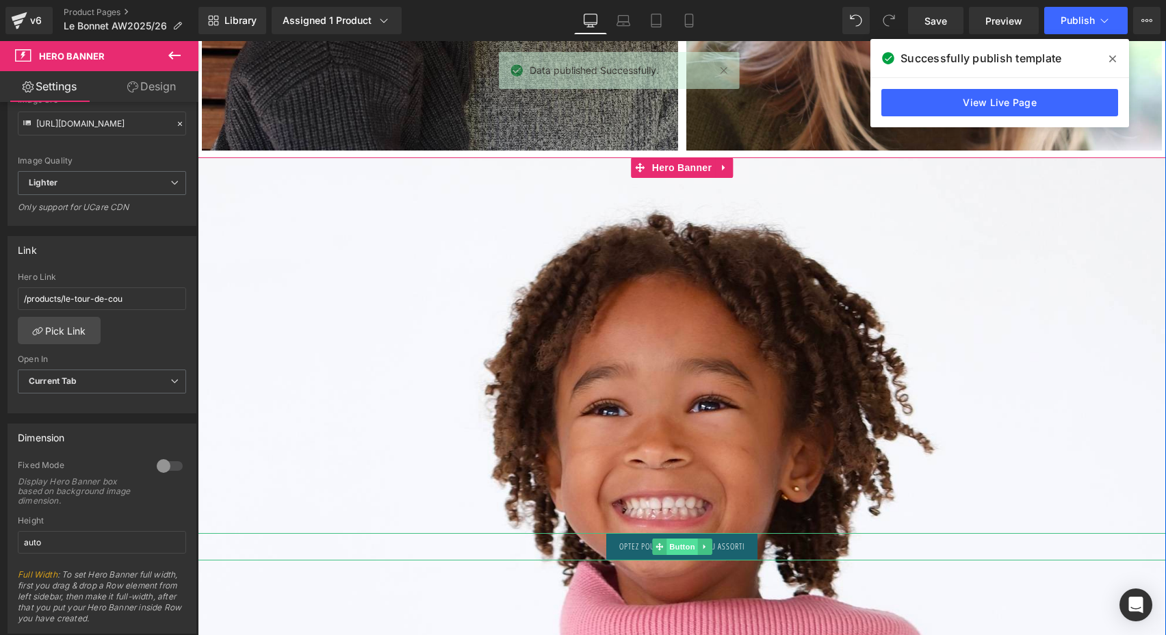
click at [678, 541] on span "Button" at bounding box center [682, 547] width 31 height 16
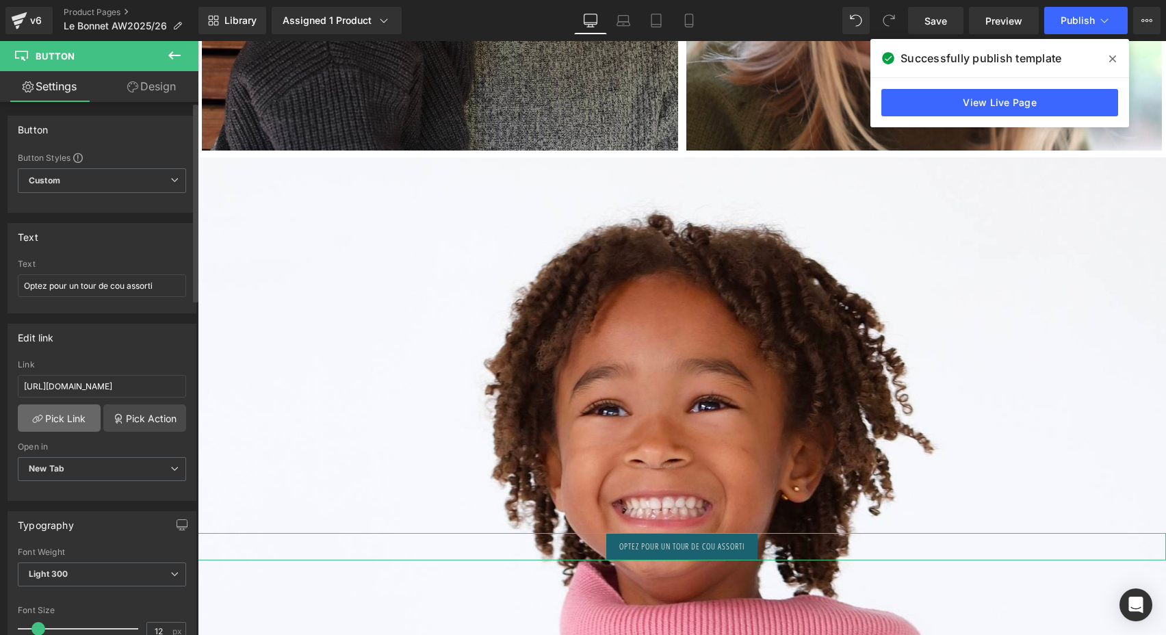
click at [66, 413] on link "Pick Link" at bounding box center [59, 417] width 83 height 27
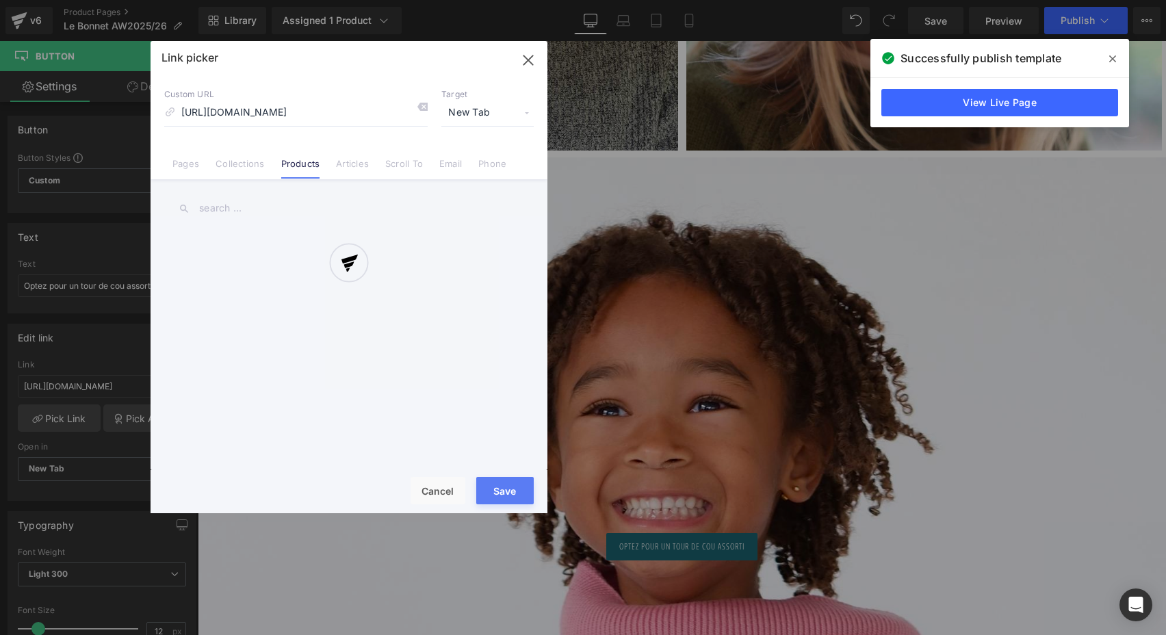
click at [420, 110] on div at bounding box center [349, 277] width 397 height 472
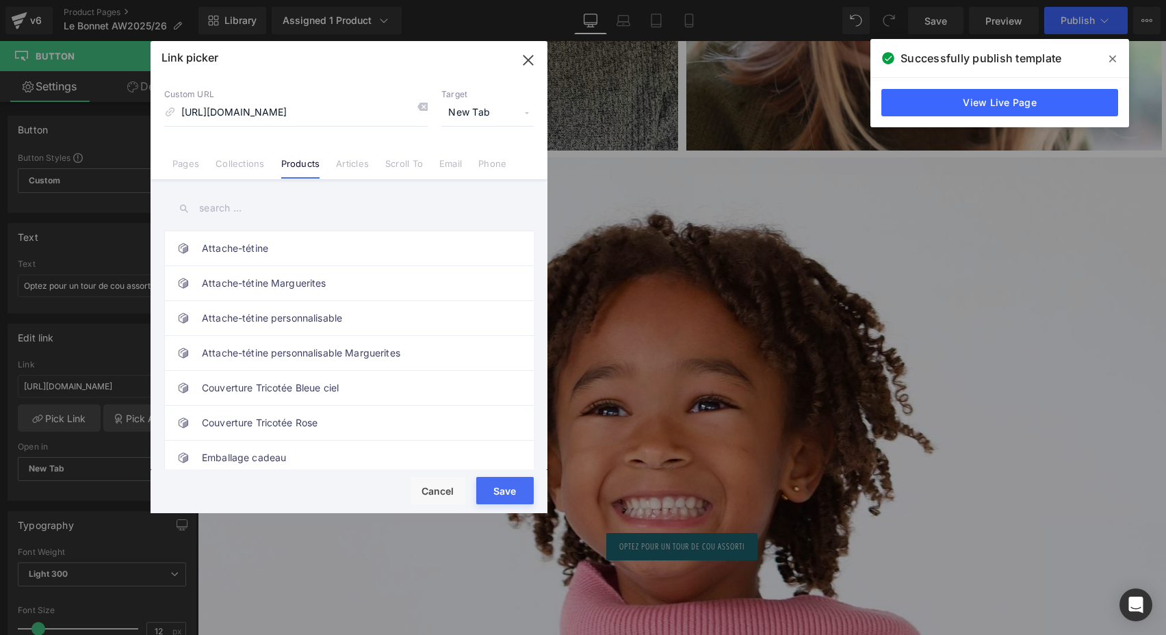
click at [420, 110] on icon at bounding box center [422, 106] width 11 height 11
click at [296, 108] on input at bounding box center [295, 113] width 263 height 26
click at [261, 197] on input "text" at bounding box center [349, 208] width 370 height 31
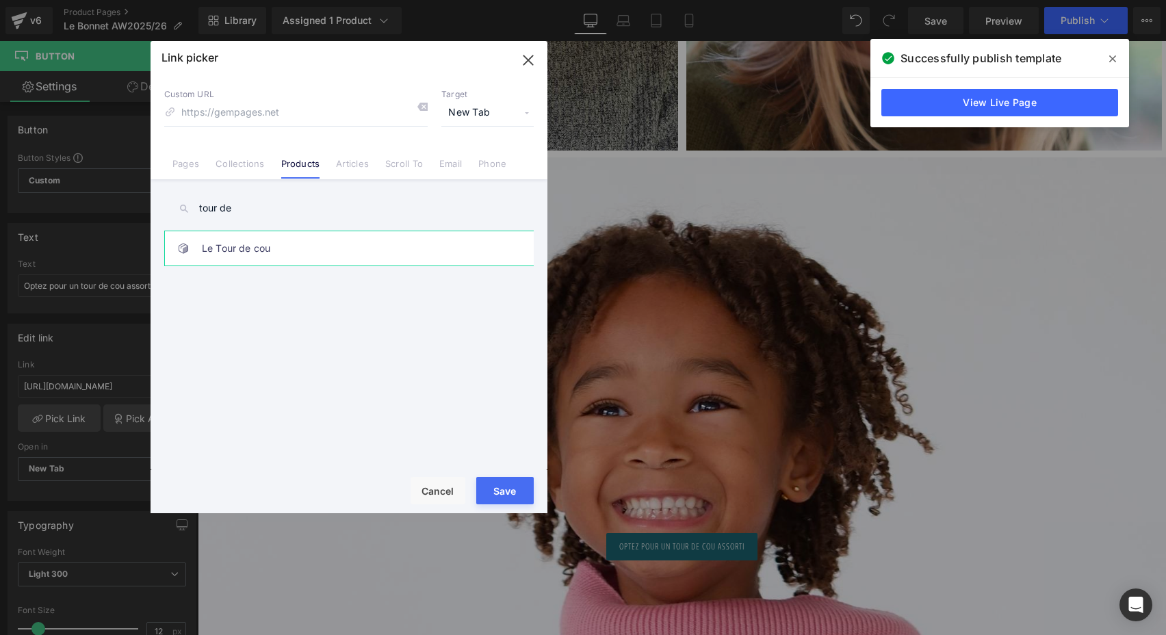
type input "tour de"
click at [274, 250] on link "Le Tour de cou" at bounding box center [352, 248] width 301 height 34
type input "/products/le-tour-de-cou"
click at [500, 489] on button "Save" at bounding box center [504, 490] width 57 height 27
type input "/products/le-tour-de-cou"
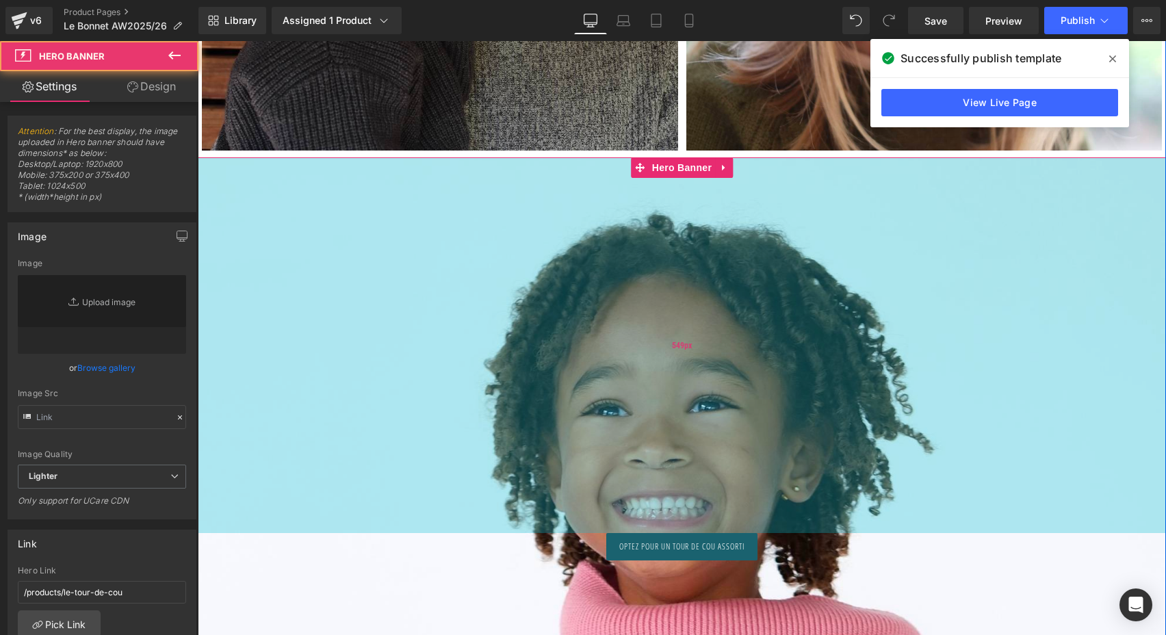
type input "[URL][DOMAIN_NAME]"
click at [697, 476] on div "549px" at bounding box center [682, 345] width 968 height 376
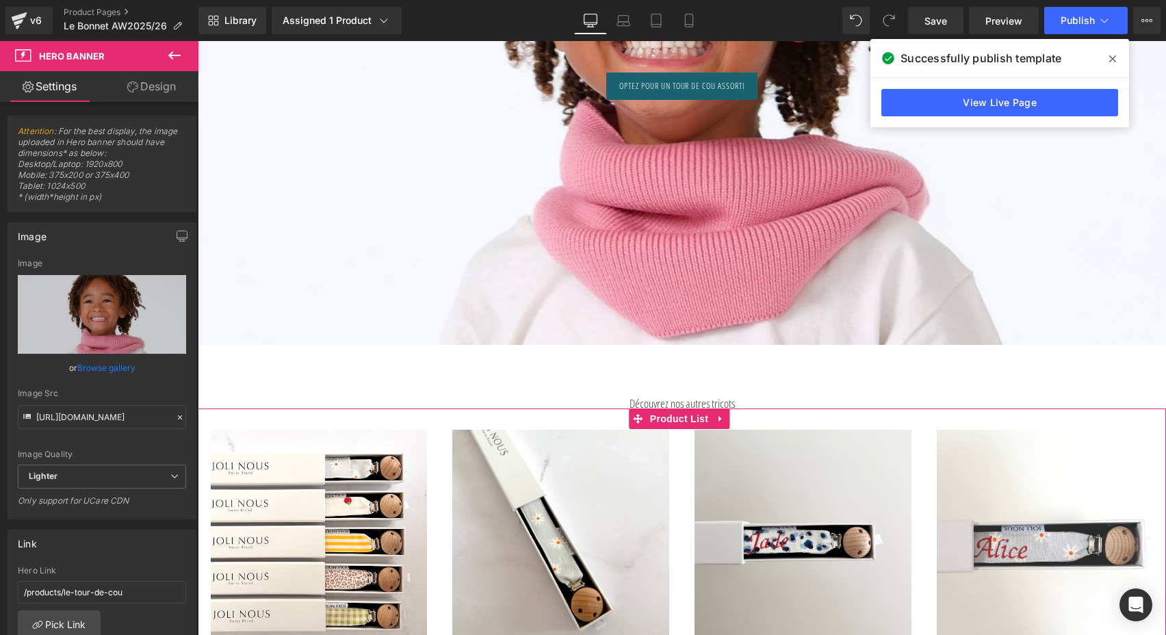
scroll to position [8116, 0]
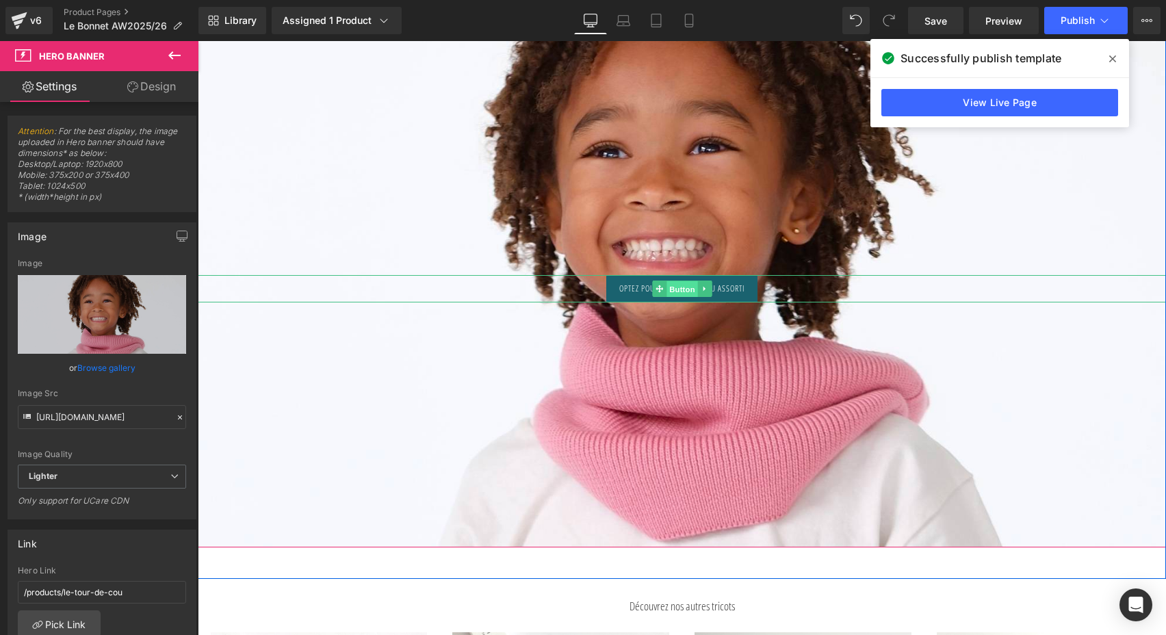
click at [684, 283] on span "Button" at bounding box center [682, 289] width 31 height 16
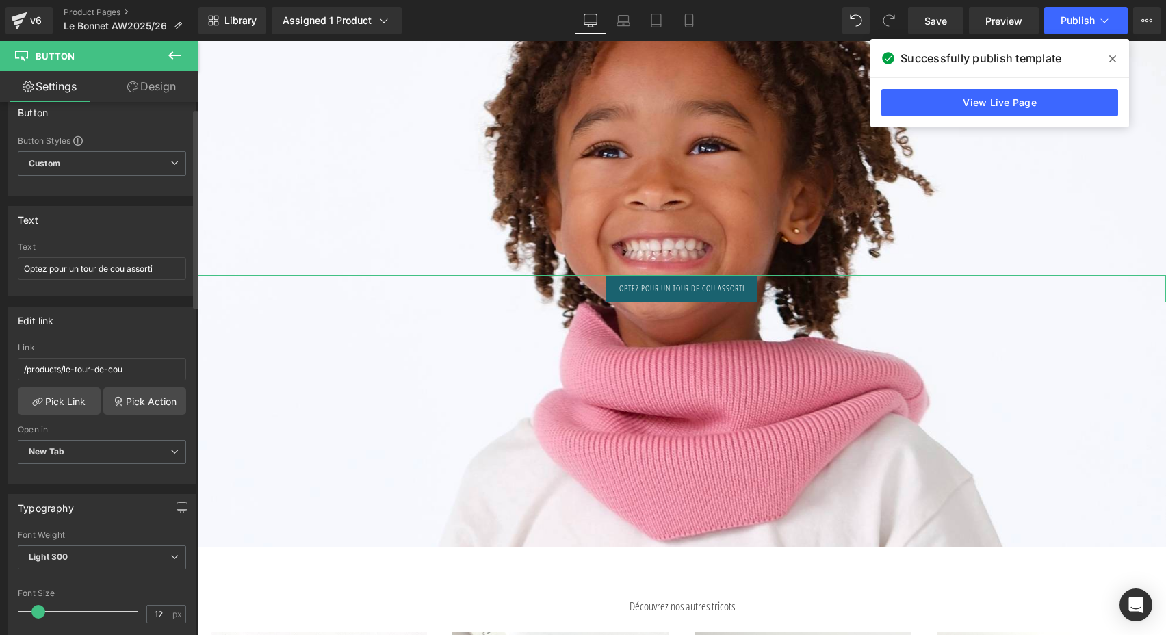
scroll to position [23, 0]
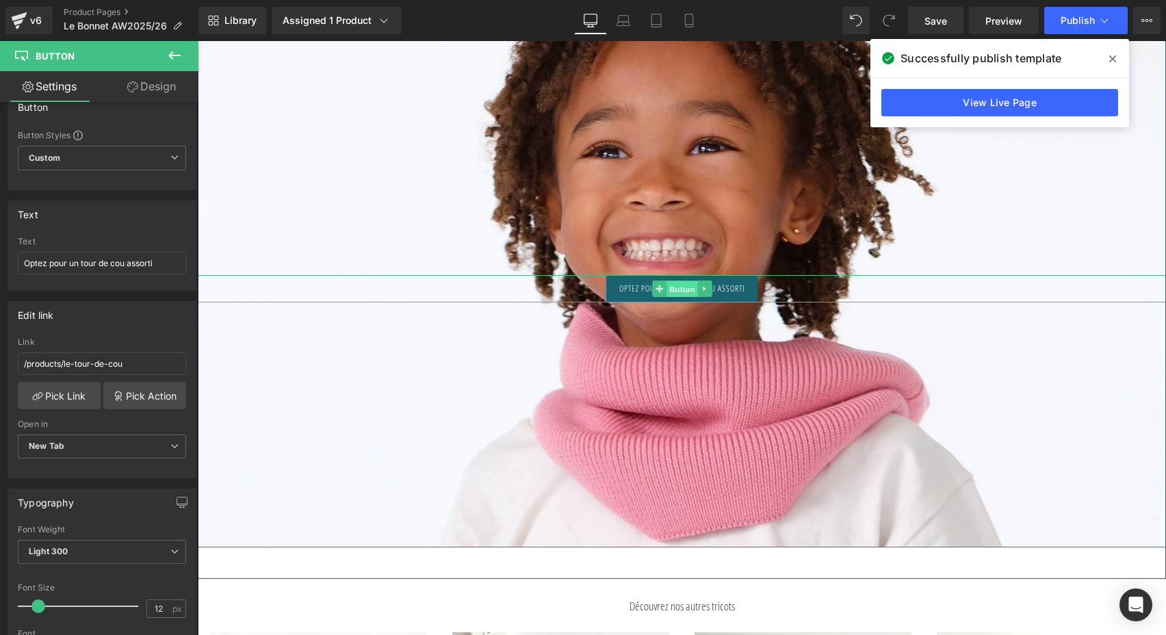
click at [667, 287] on span "Button" at bounding box center [682, 289] width 31 height 16
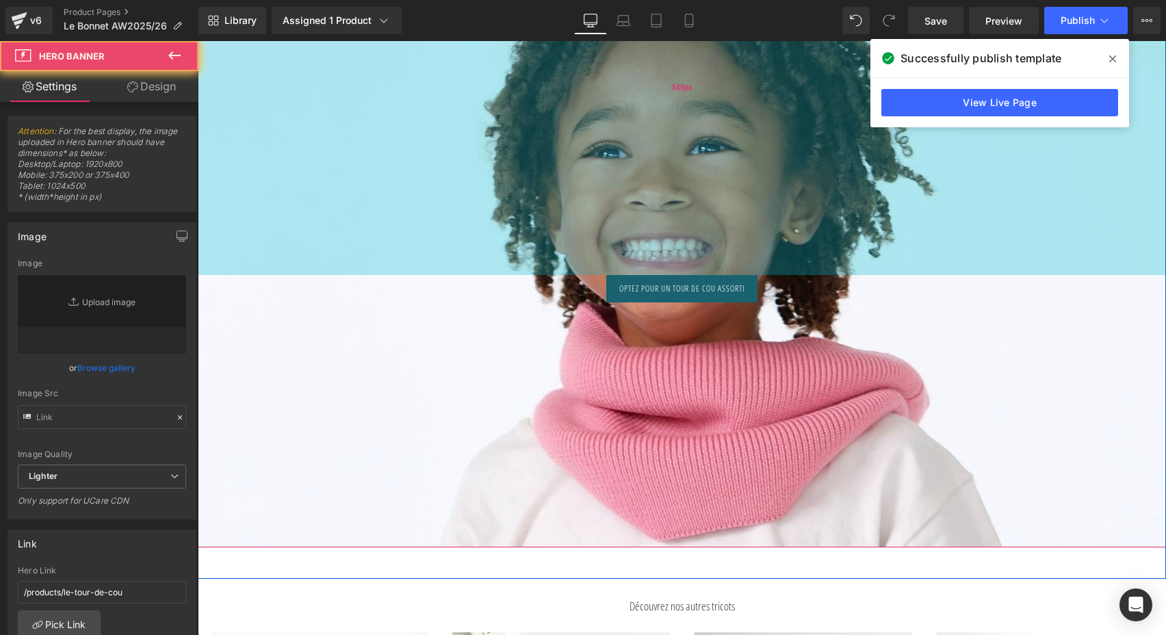
type input "[URL][DOMAIN_NAME]"
click at [534, 182] on div "549px" at bounding box center [682, 87] width 968 height 376
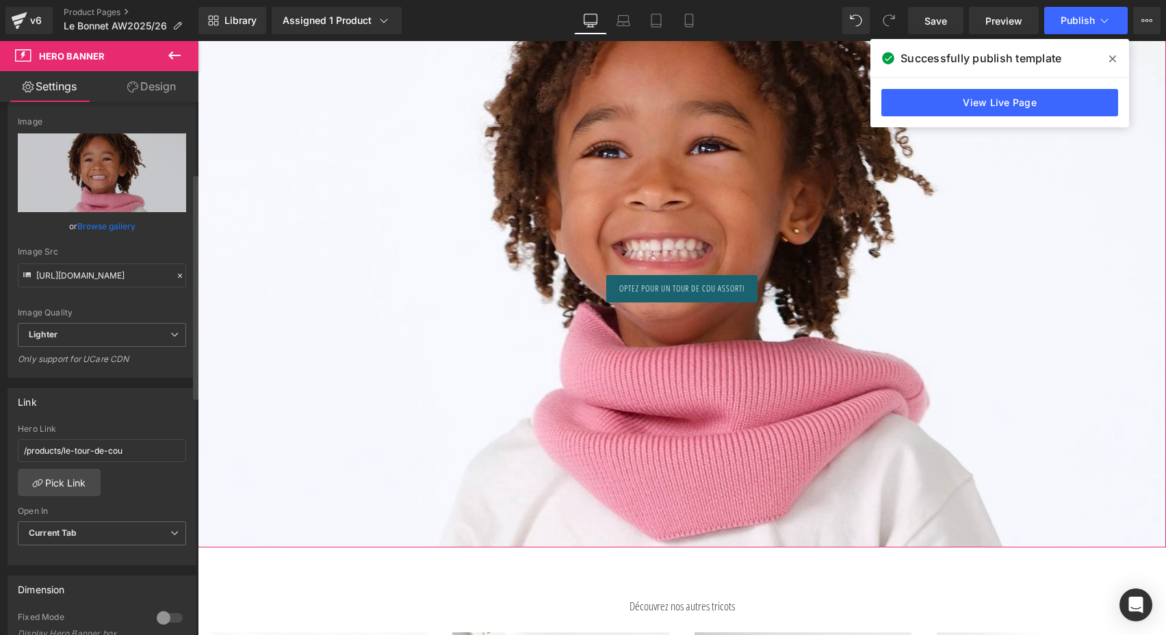
scroll to position [217, 0]
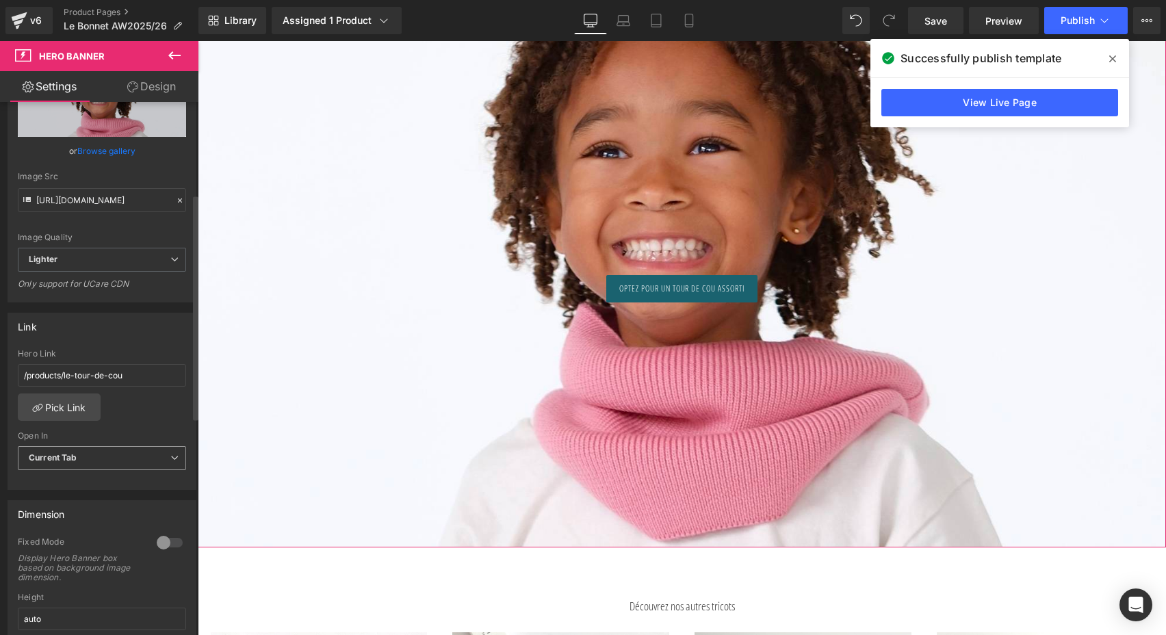
click at [85, 454] on span "Current Tab" at bounding box center [102, 458] width 168 height 24
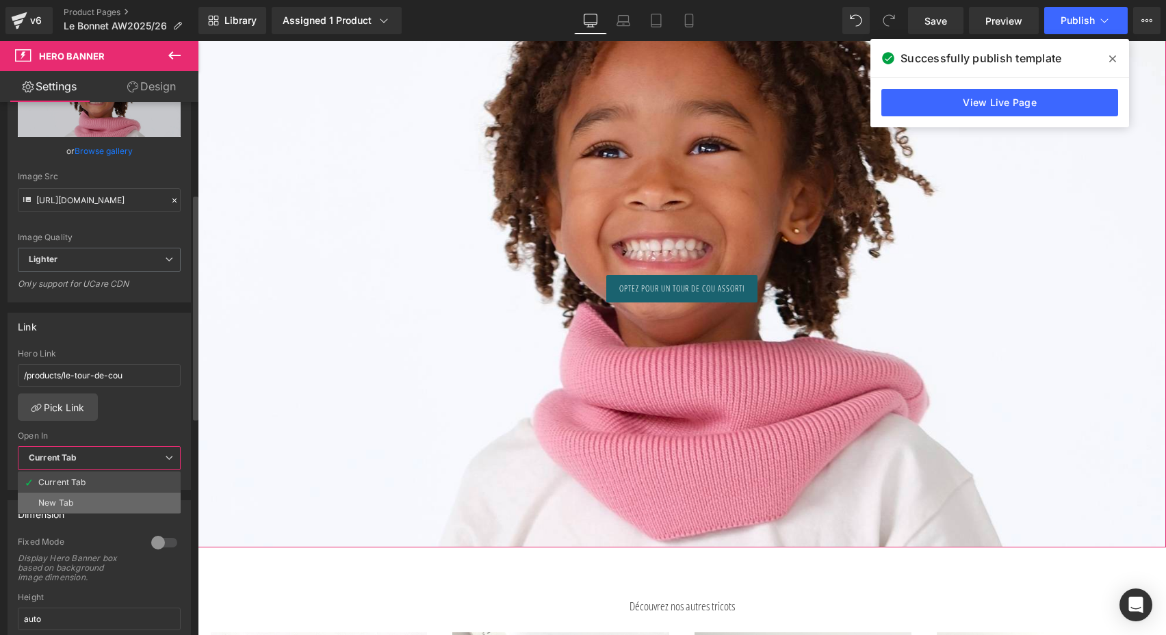
click at [64, 495] on li "New Tab" at bounding box center [99, 503] width 163 height 21
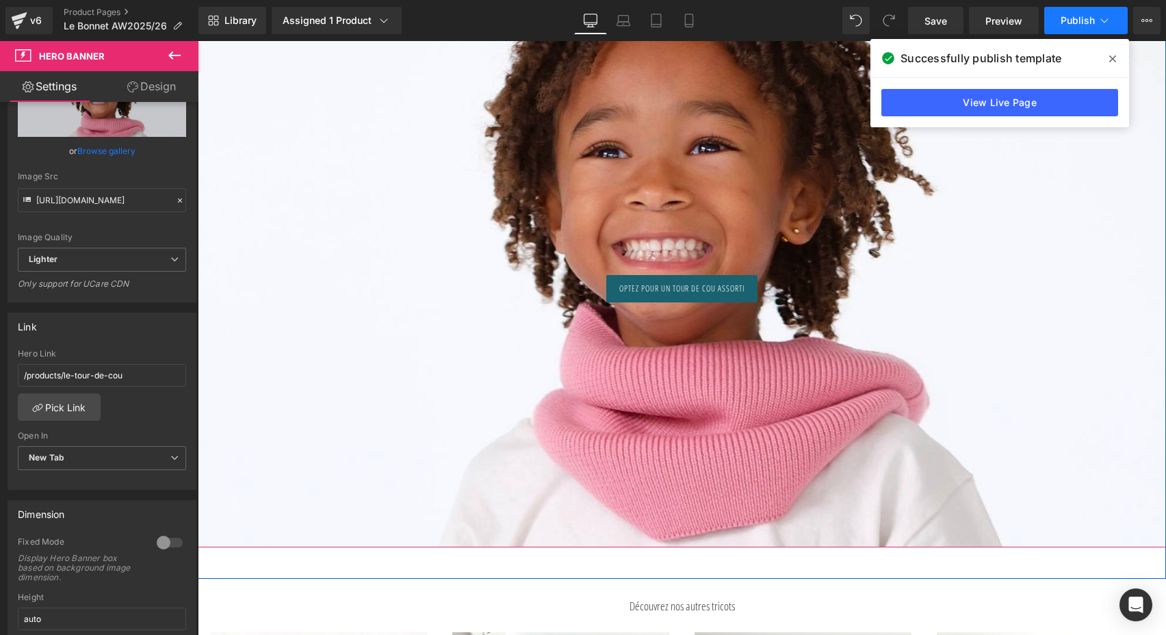
click at [1083, 15] on span "Publish" at bounding box center [1078, 20] width 34 height 11
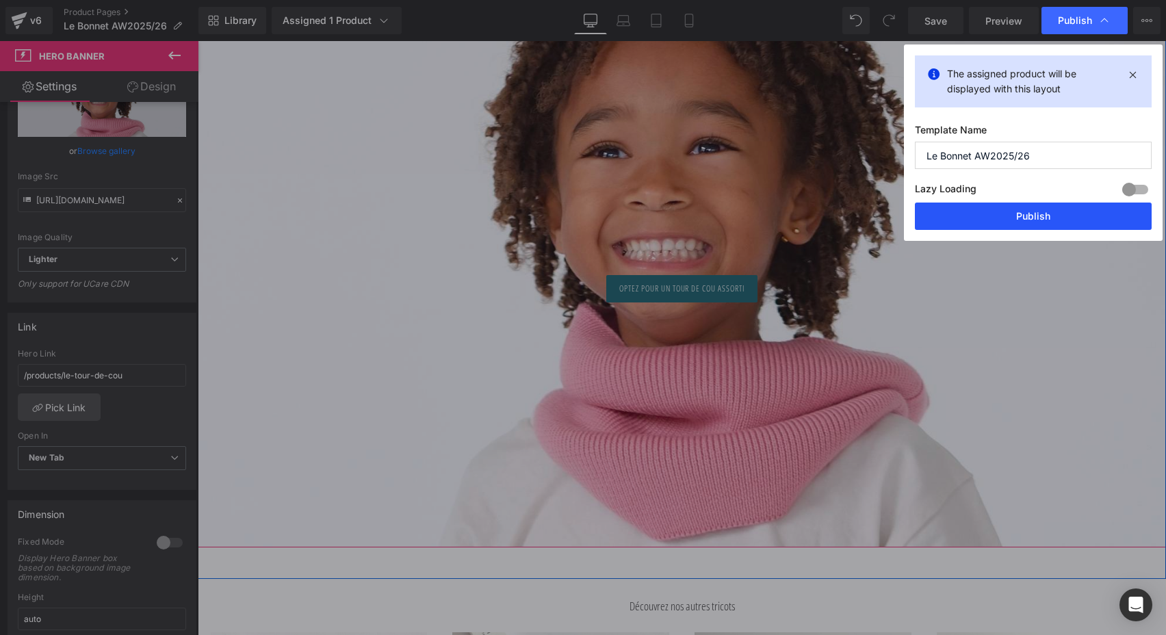
click at [988, 225] on button "Publish" at bounding box center [1033, 216] width 237 height 27
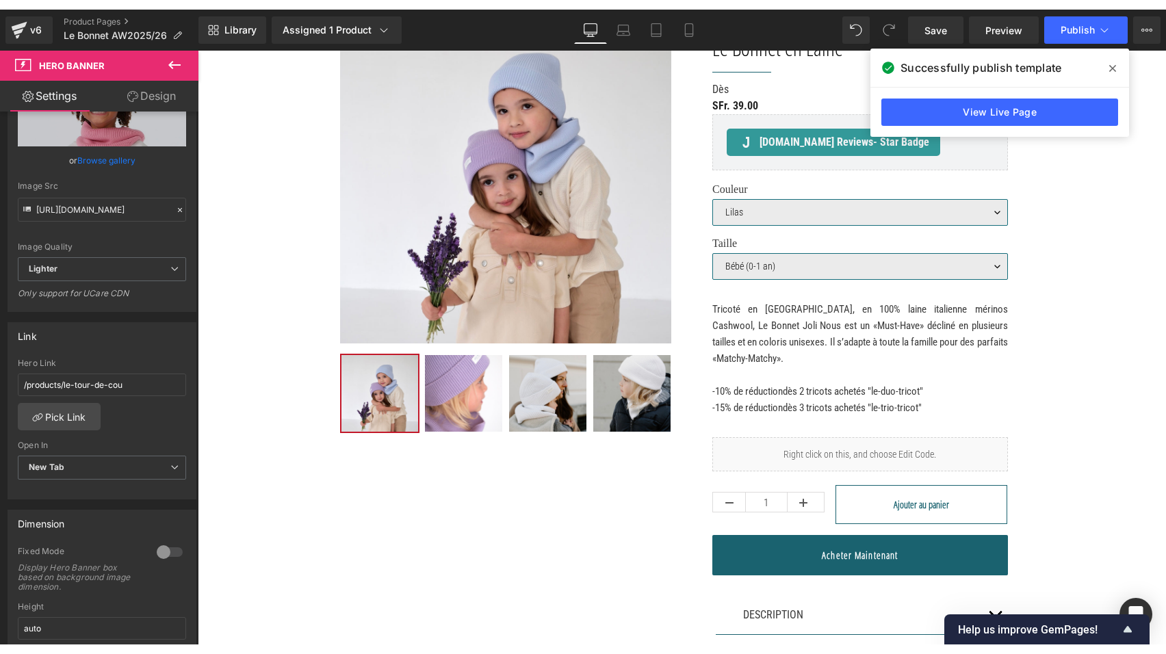
scroll to position [141, 0]
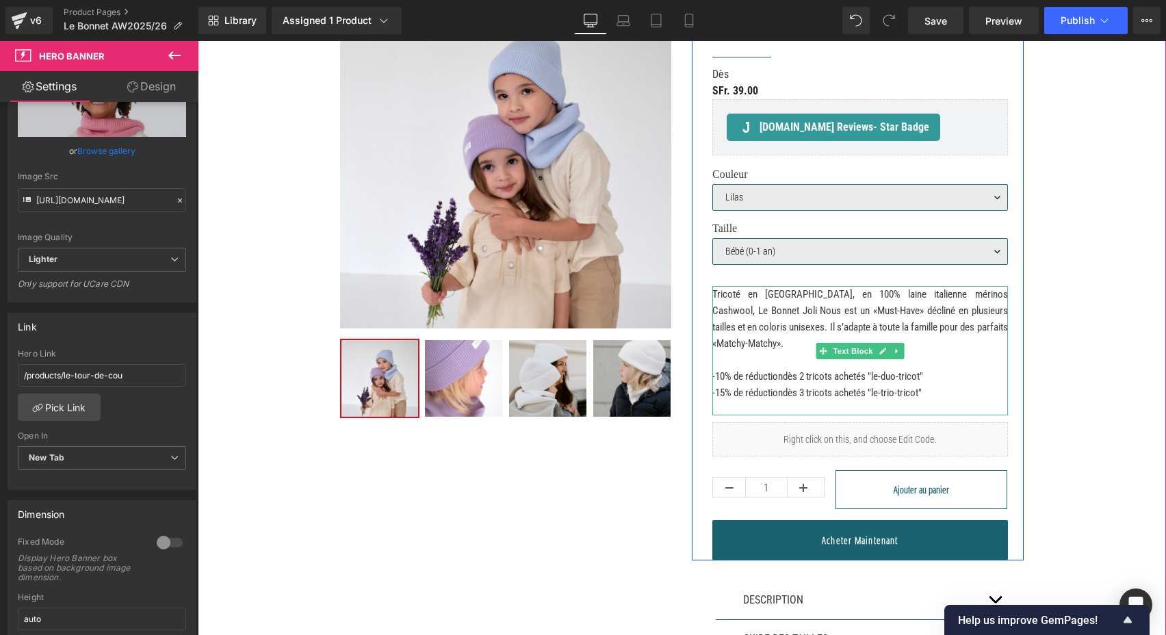
click at [849, 390] on p "-10% de réduction dès 2 tricots achetés "le-duo-tricot" -15% de réduction dès 3…" at bounding box center [860, 384] width 296 height 33
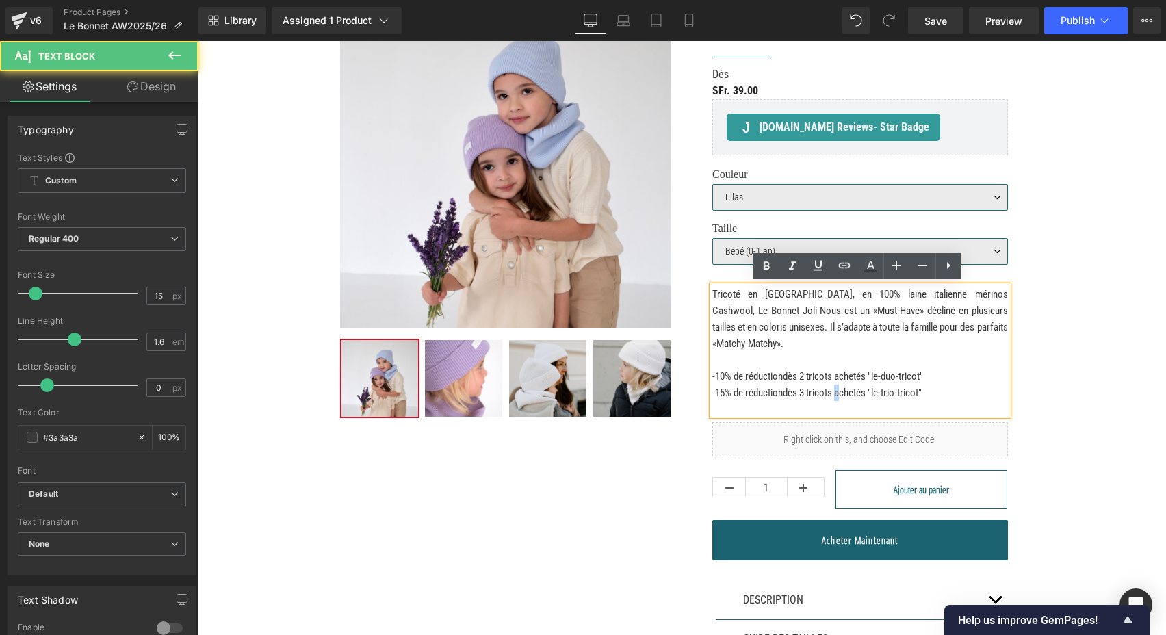
click at [849, 390] on p "-10% de réduction dès 2 tricots achetés "le-duo-tricot" -15% de réduction dès 3…" at bounding box center [860, 384] width 296 height 33
drag, startPoint x: 955, startPoint y: 392, endPoint x: 712, endPoint y: 376, distance: 243.5
click at [712, 376] on p "-10% de réduction dès 2 tricots achetés "le-duo-tricot" -15% de réduction dès 3…" at bounding box center [860, 384] width 296 height 33
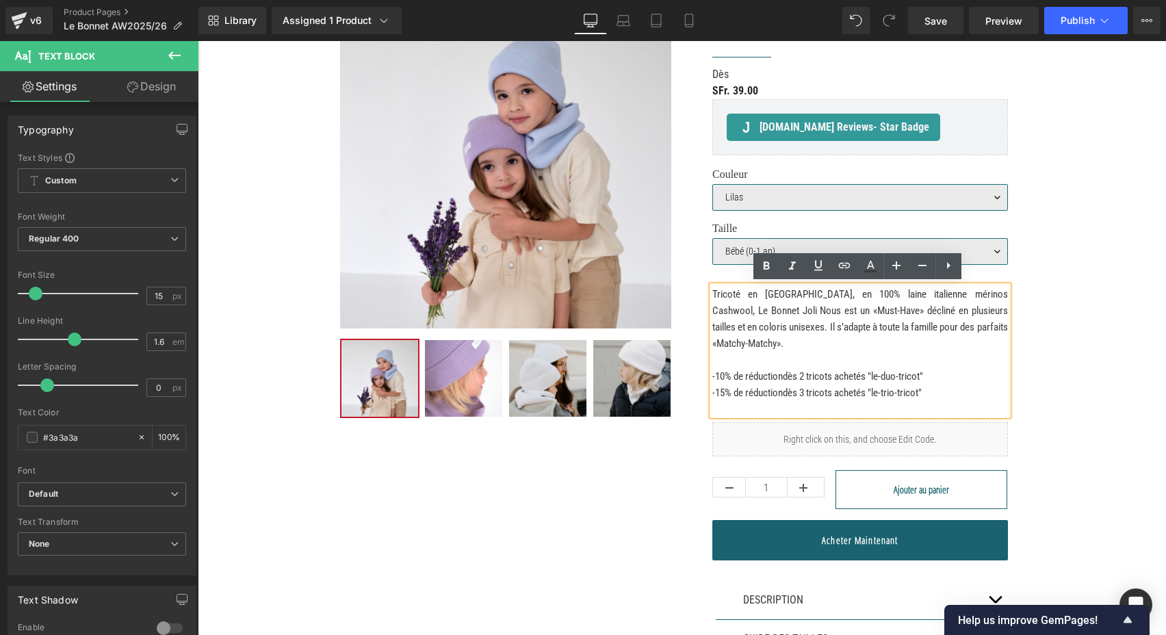
click at [732, 372] on span "-10% de réduction" at bounding box center [747, 376] width 70 height 12
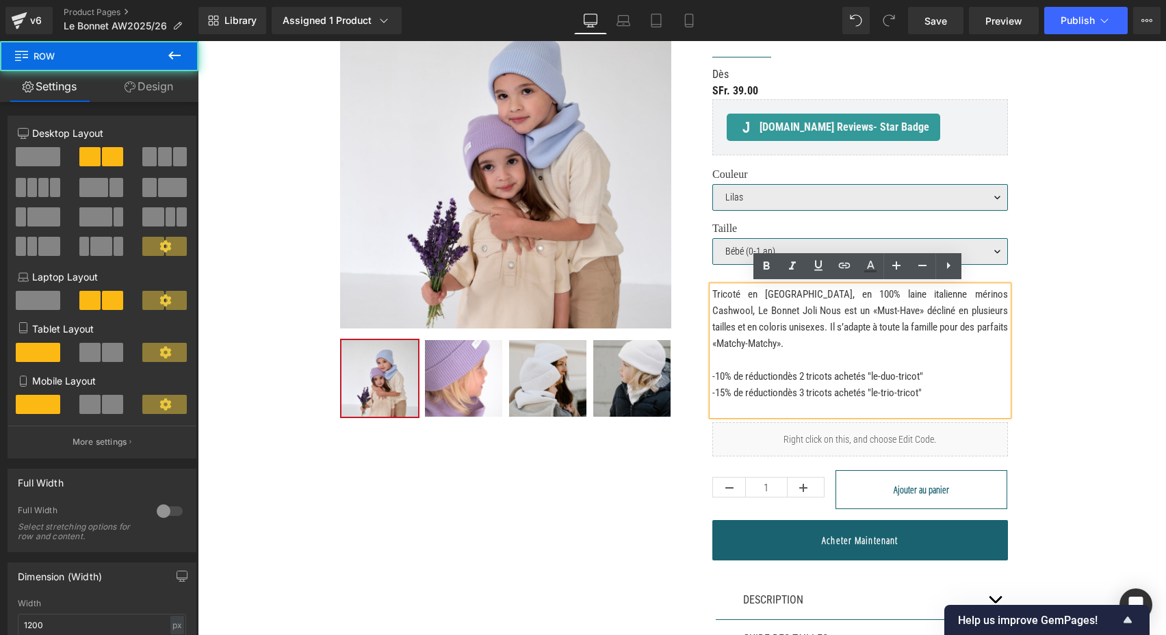
click at [1055, 356] on div "Sale Off (P) Image ‹" at bounding box center [682, 352] width 821 height 751
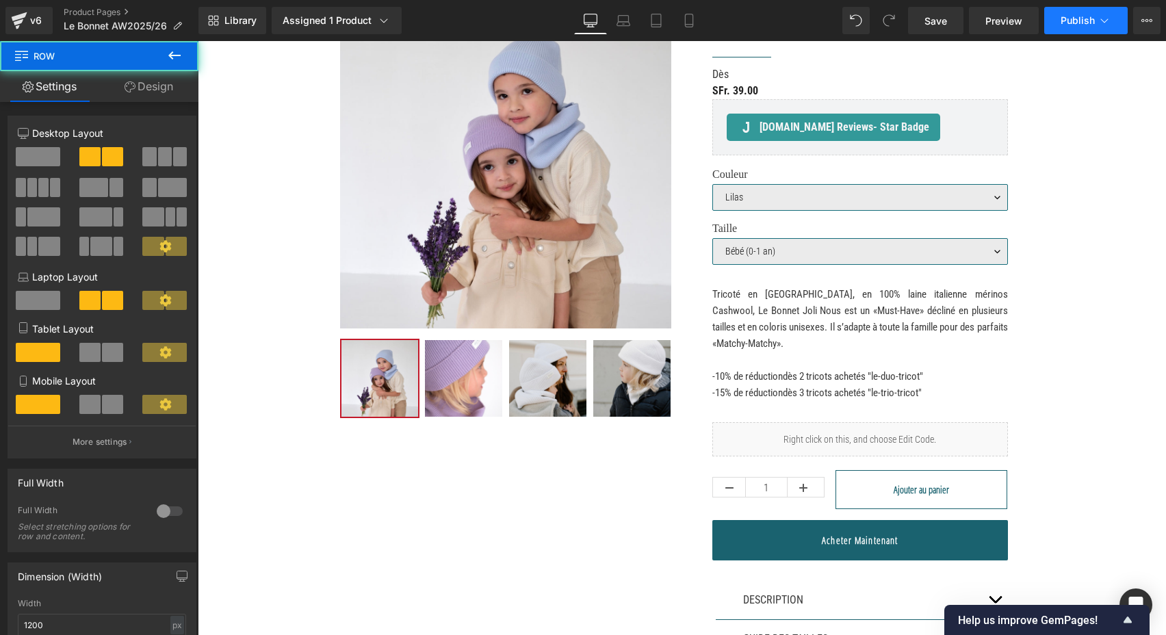
click at [1062, 21] on span "Publish" at bounding box center [1078, 20] width 34 height 11
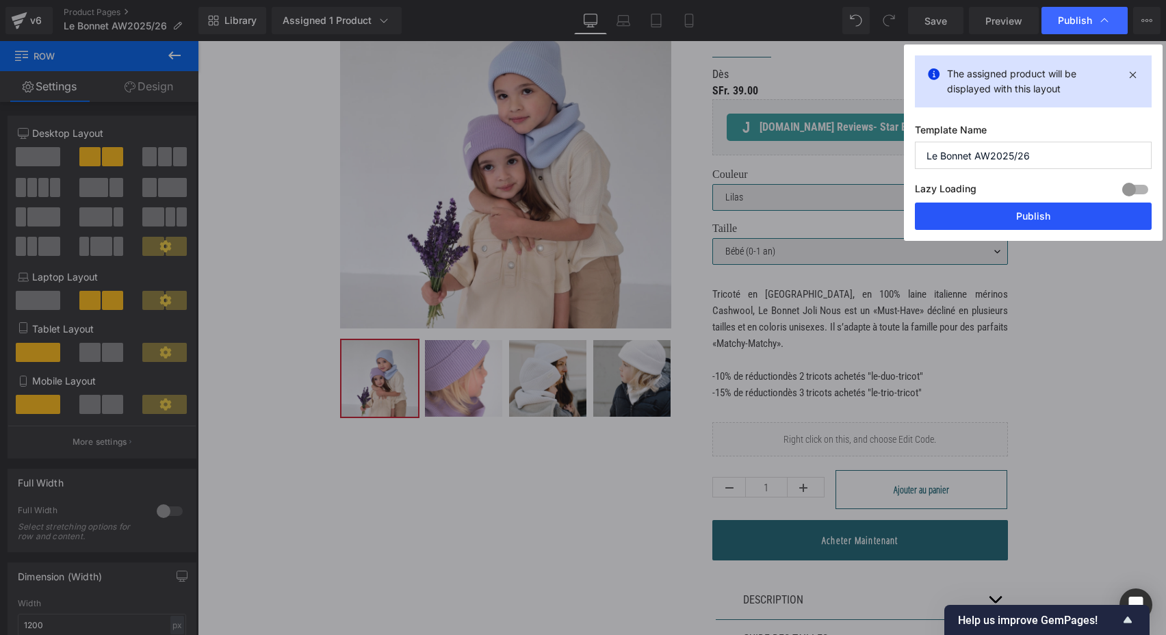
click at [1004, 220] on button "Publish" at bounding box center [1033, 216] width 237 height 27
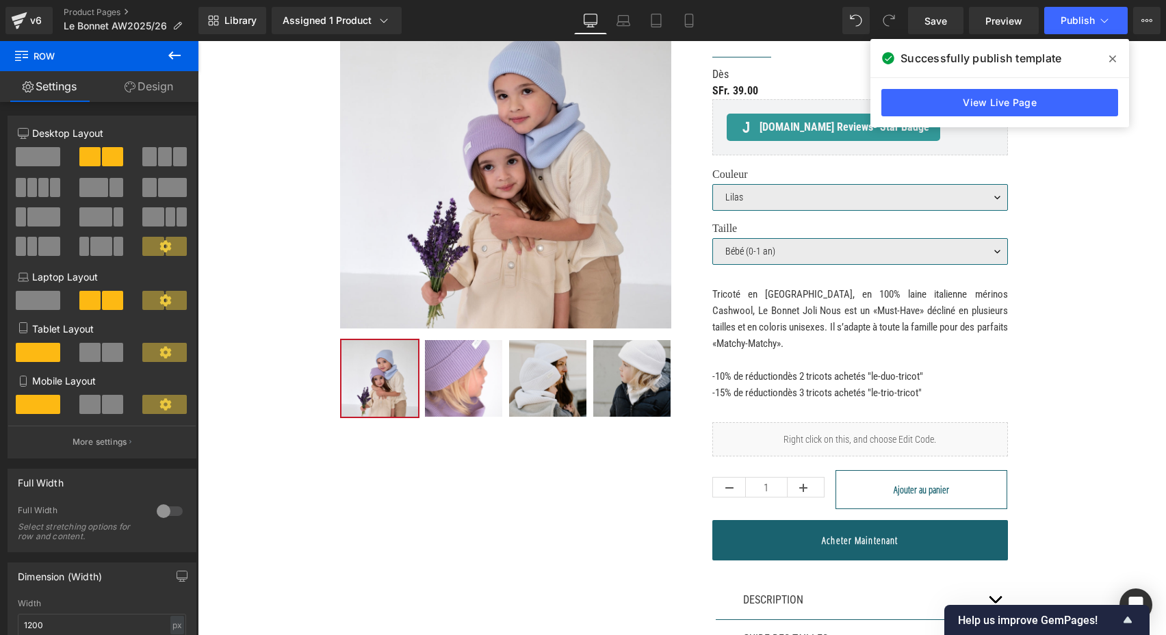
click at [1116, 55] on icon at bounding box center [1112, 58] width 7 height 11
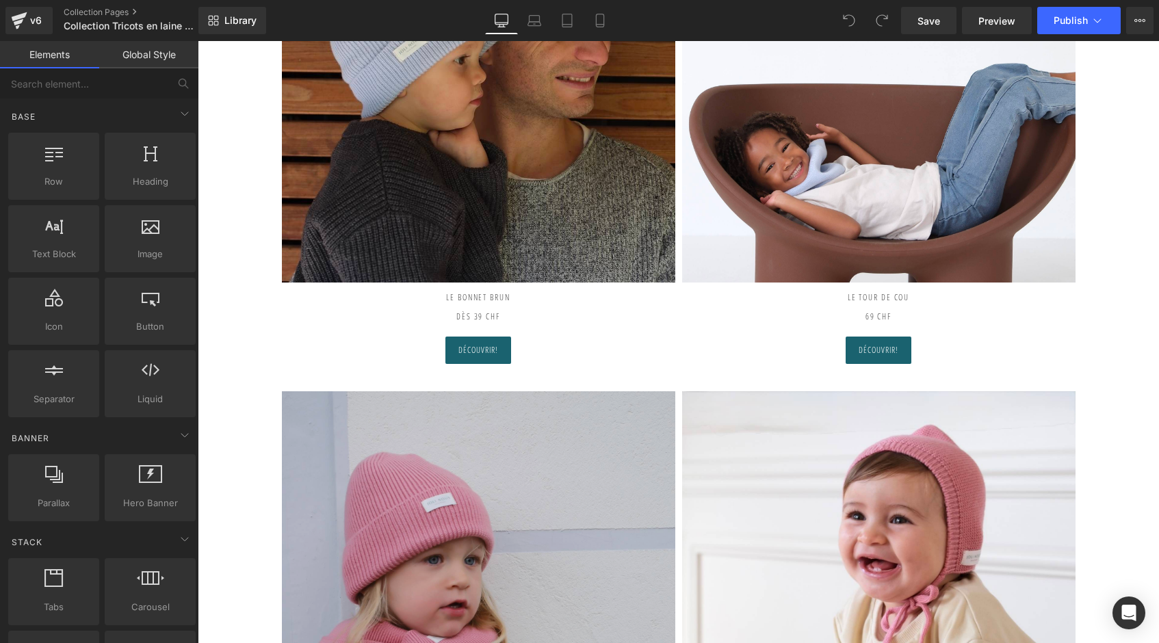
scroll to position [786, 0]
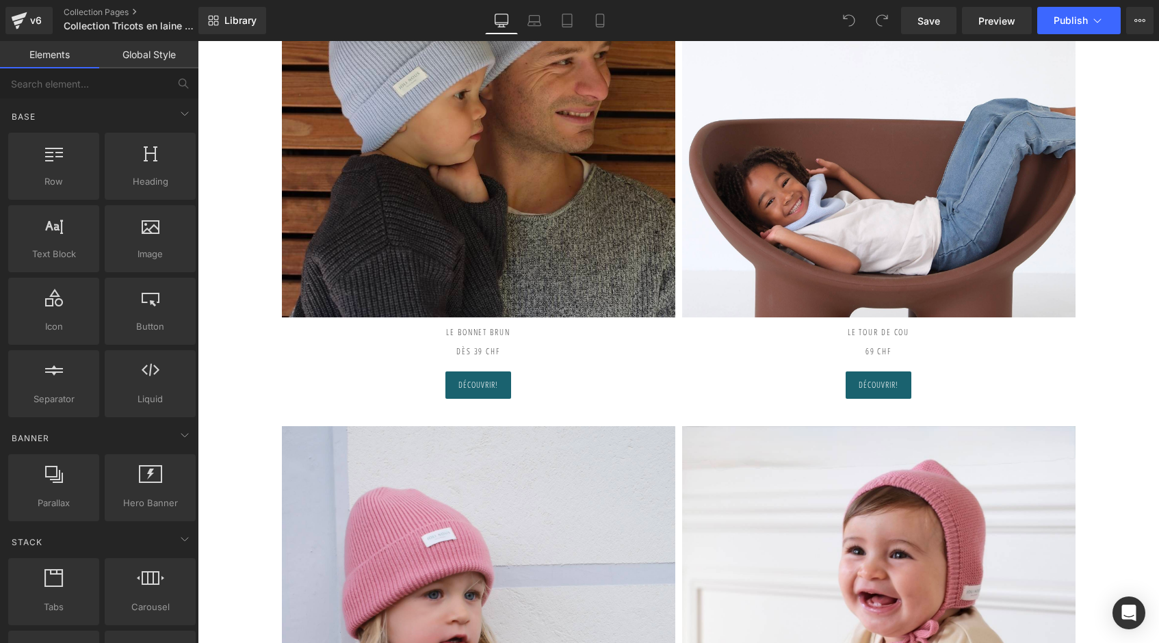
click at [517, 326] on h2 "Le Bonnet BRUN dès 39 CHF" at bounding box center [479, 338] width 394 height 40
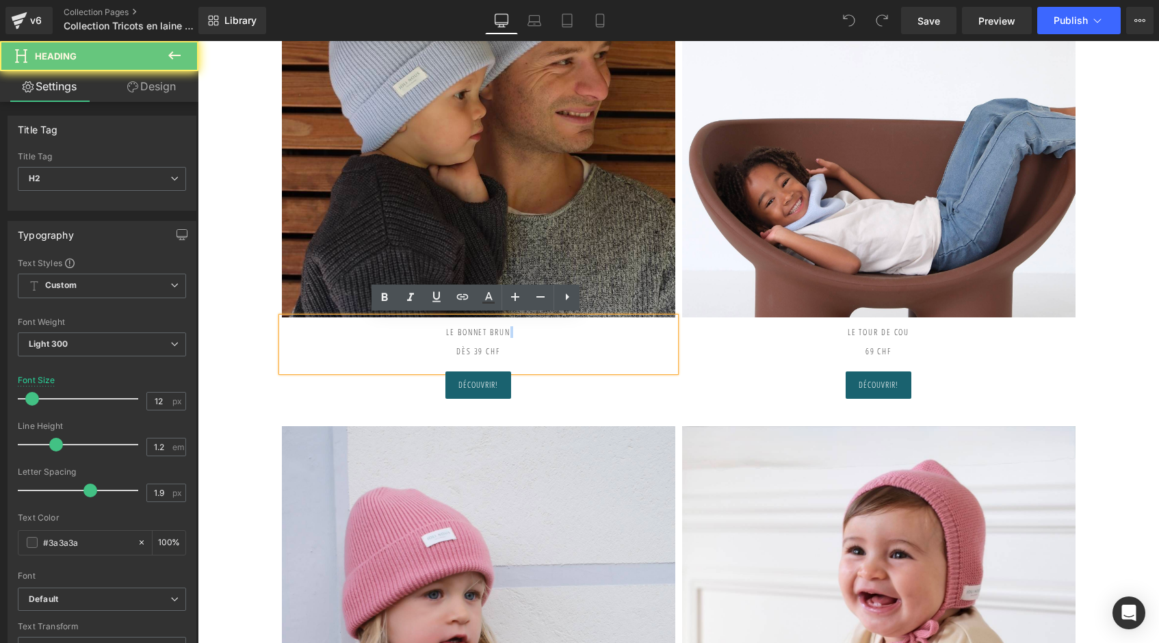
click at [517, 326] on h2 "Le Bonnet BRUN dès 39 CHF" at bounding box center [479, 338] width 394 height 40
click at [514, 329] on h2 "Le Bonnet BRUN dès 39 CHF" at bounding box center [479, 338] width 394 height 40
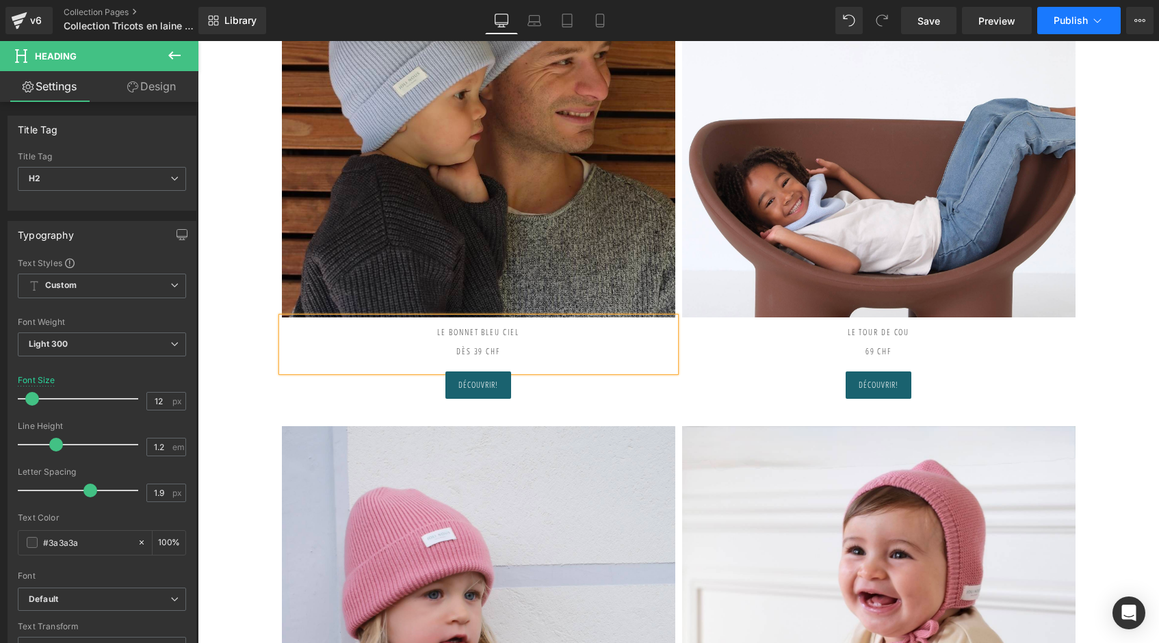
click at [1074, 21] on span "Publish" at bounding box center [1071, 20] width 34 height 11
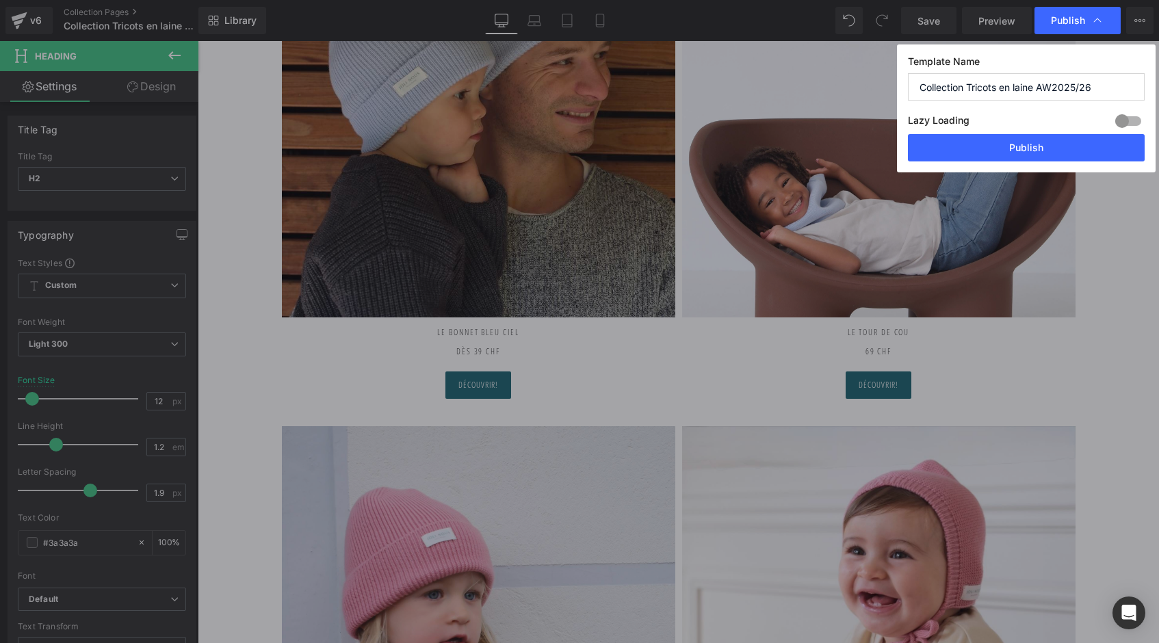
click at [1012, 168] on div "Template Name Collection Tricots en laine AW2025/26 Lazy Loading Build Upgrade …" at bounding box center [1026, 108] width 259 height 128
click at [1014, 149] on button "Publish" at bounding box center [1026, 147] width 237 height 27
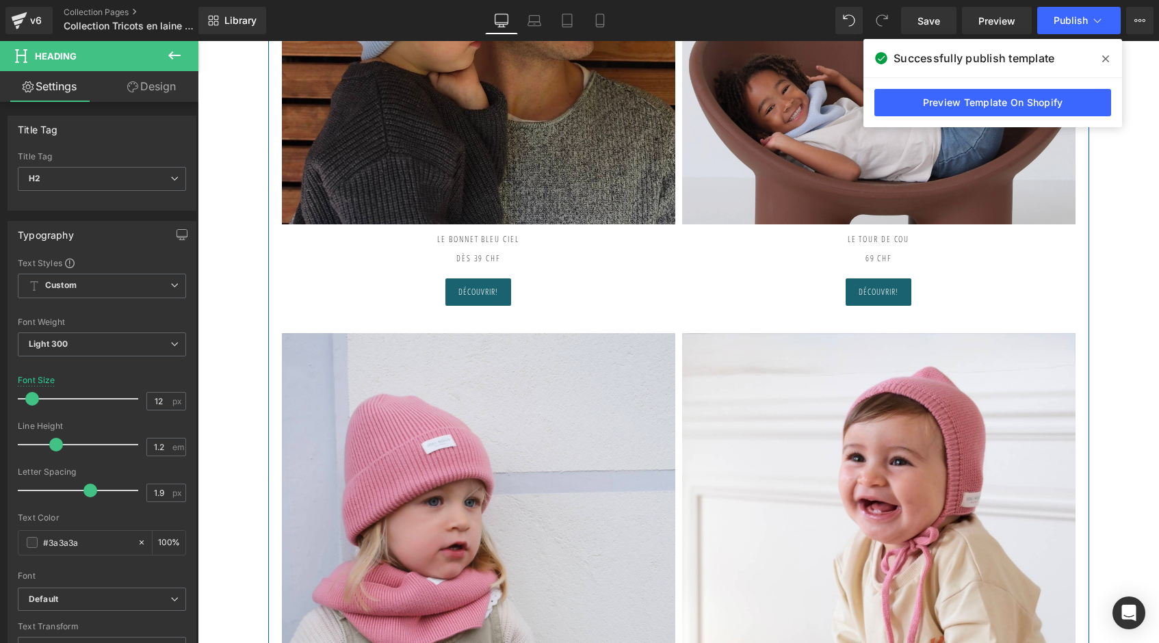
scroll to position [878, 0]
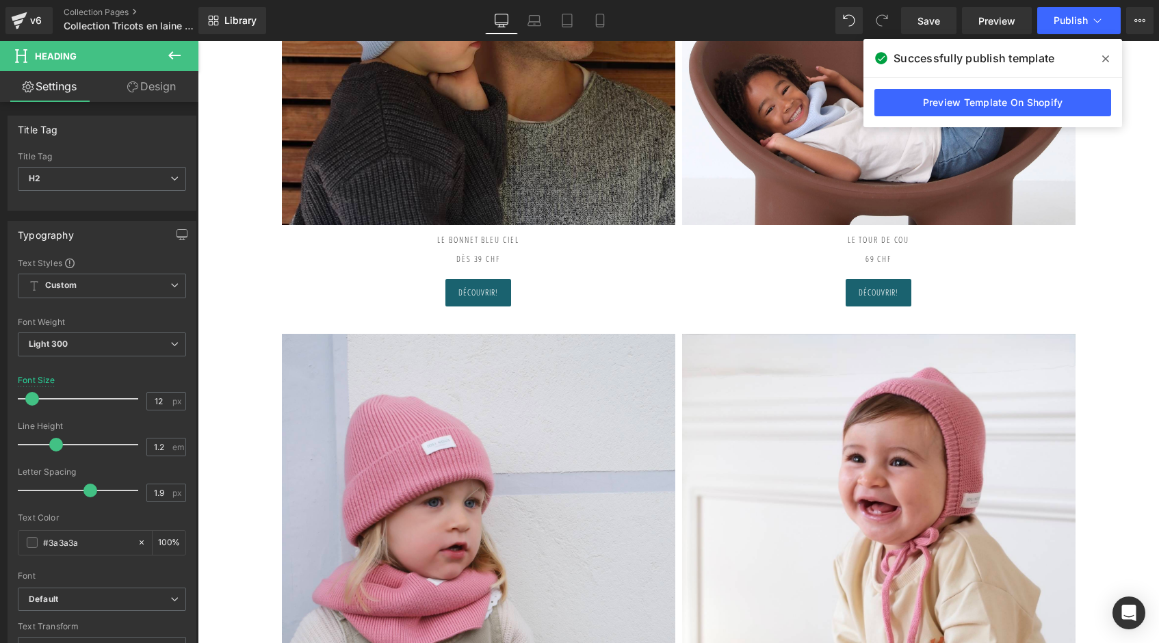
click at [1107, 57] on icon at bounding box center [1106, 58] width 7 height 7
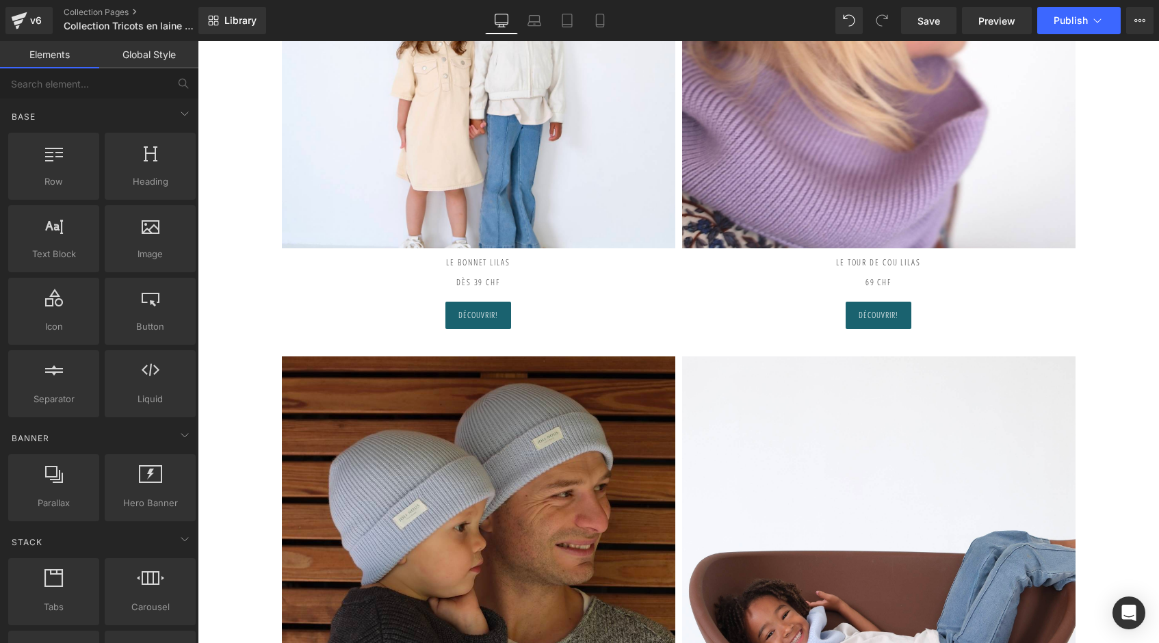
scroll to position [348, 0]
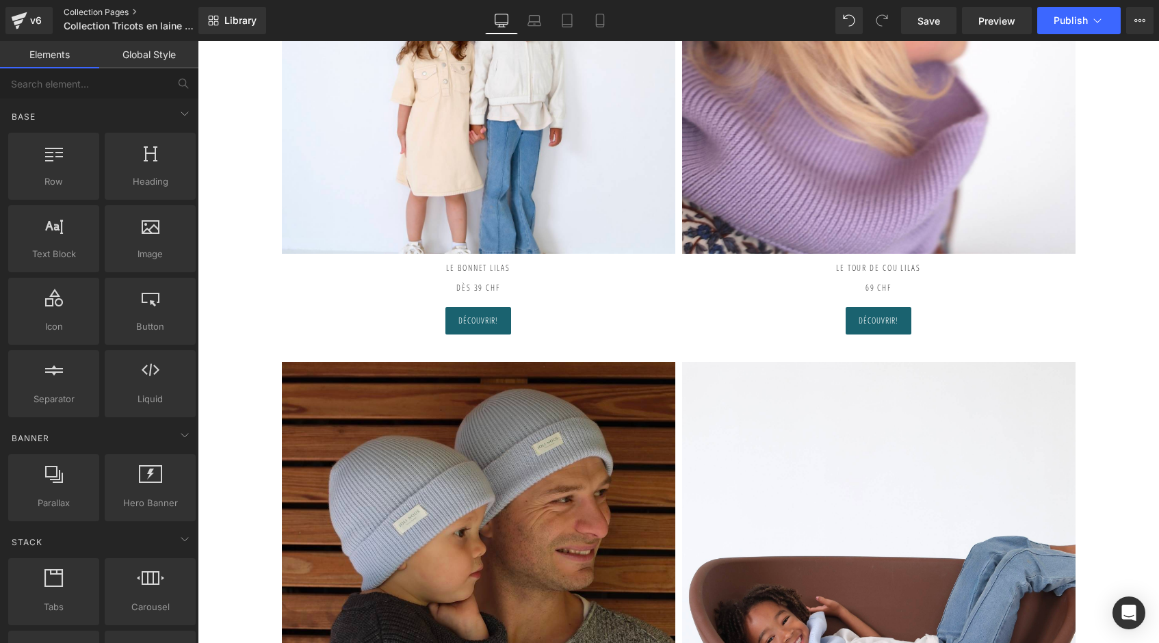
click at [77, 13] on link "Collection Pages" at bounding box center [142, 12] width 157 height 11
